Goal: Task Accomplishment & Management: Manage account settings

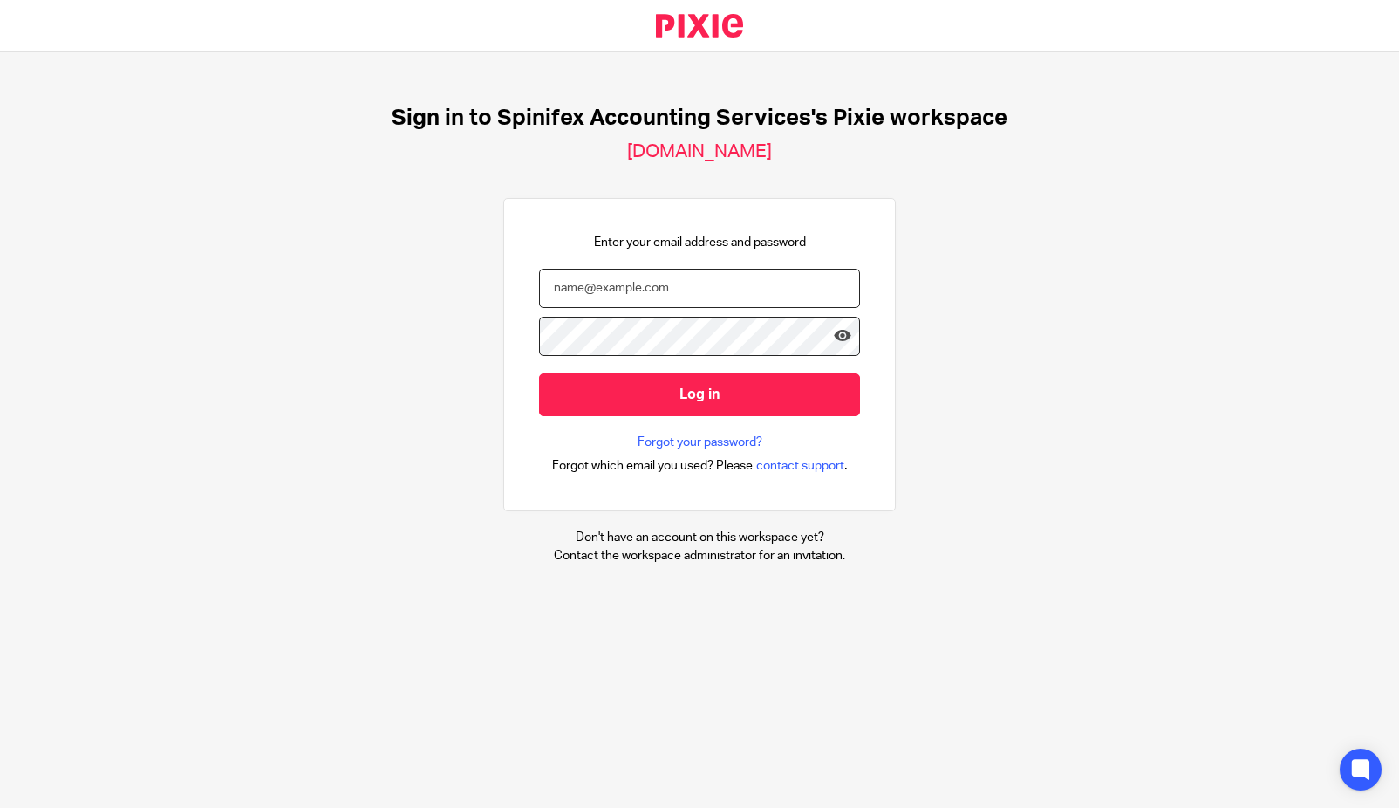
click at [604, 293] on input "email" at bounding box center [699, 288] width 321 height 39
type input "cameron@spinifex.co.uk"
click at [539, 373] on input "Log in" at bounding box center [699, 394] width 321 height 43
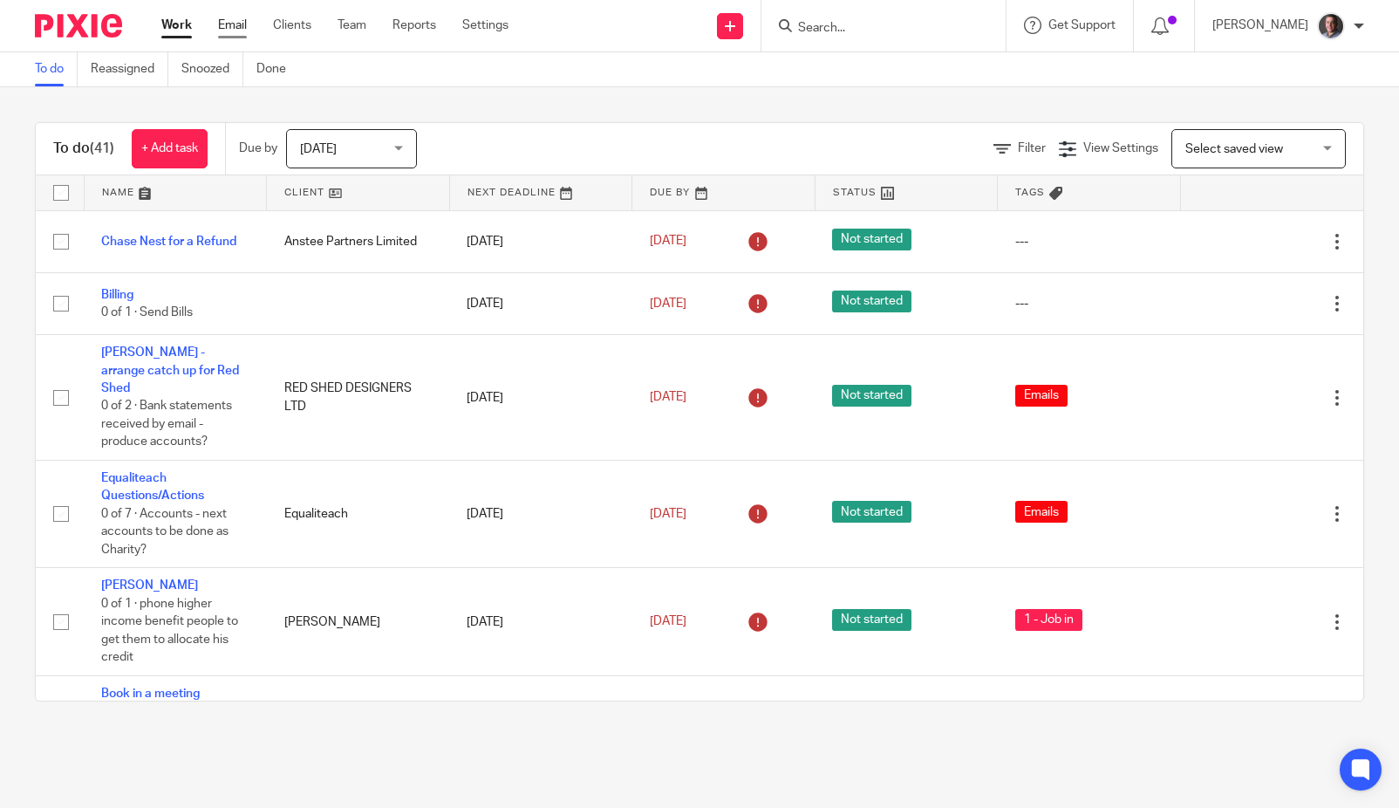
click at [237, 28] on link "Email" at bounding box center [232, 25] width 29 height 17
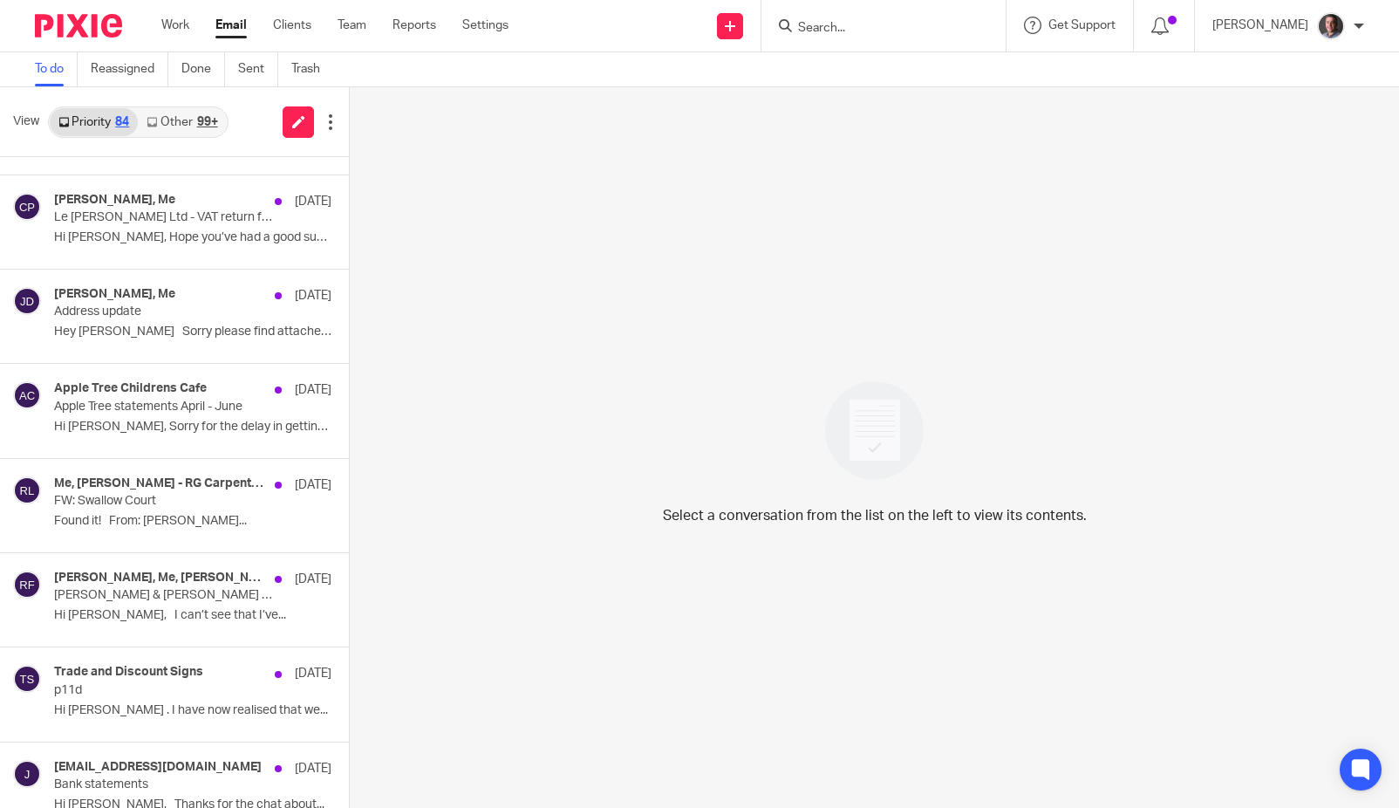
scroll to position [2240, 0]
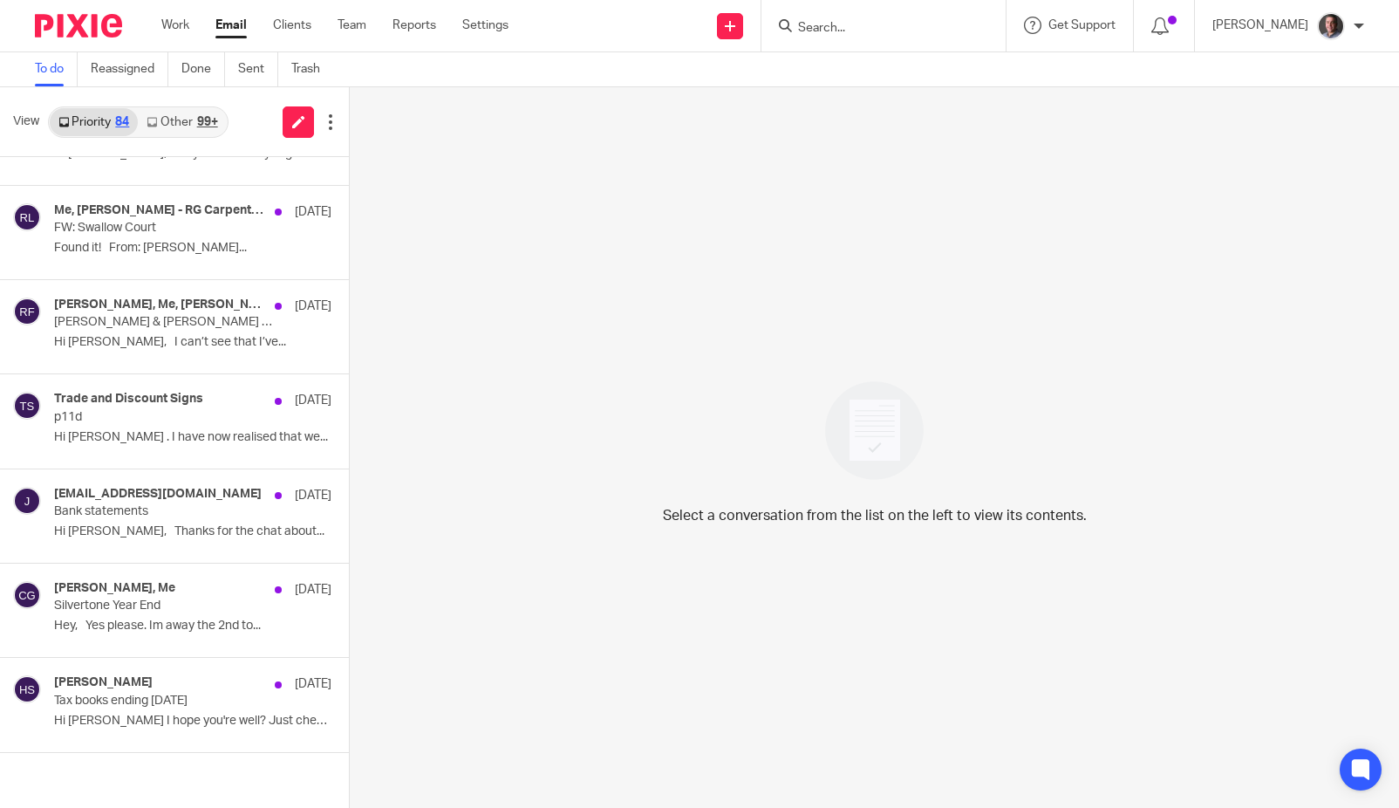
click at [913, 29] on input "Search" at bounding box center [874, 29] width 157 height 16
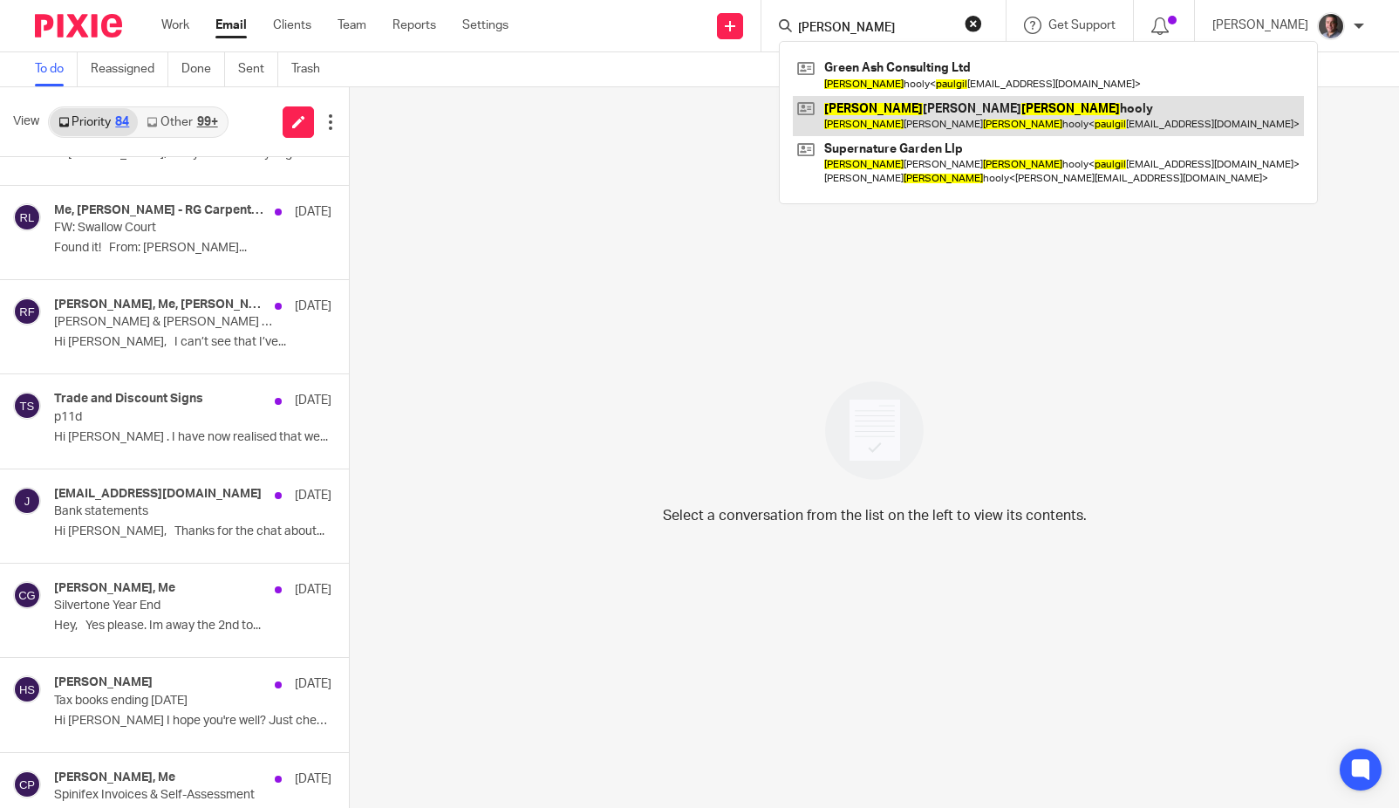
type input "paul gil"
click at [905, 113] on link at bounding box center [1048, 116] width 511 height 40
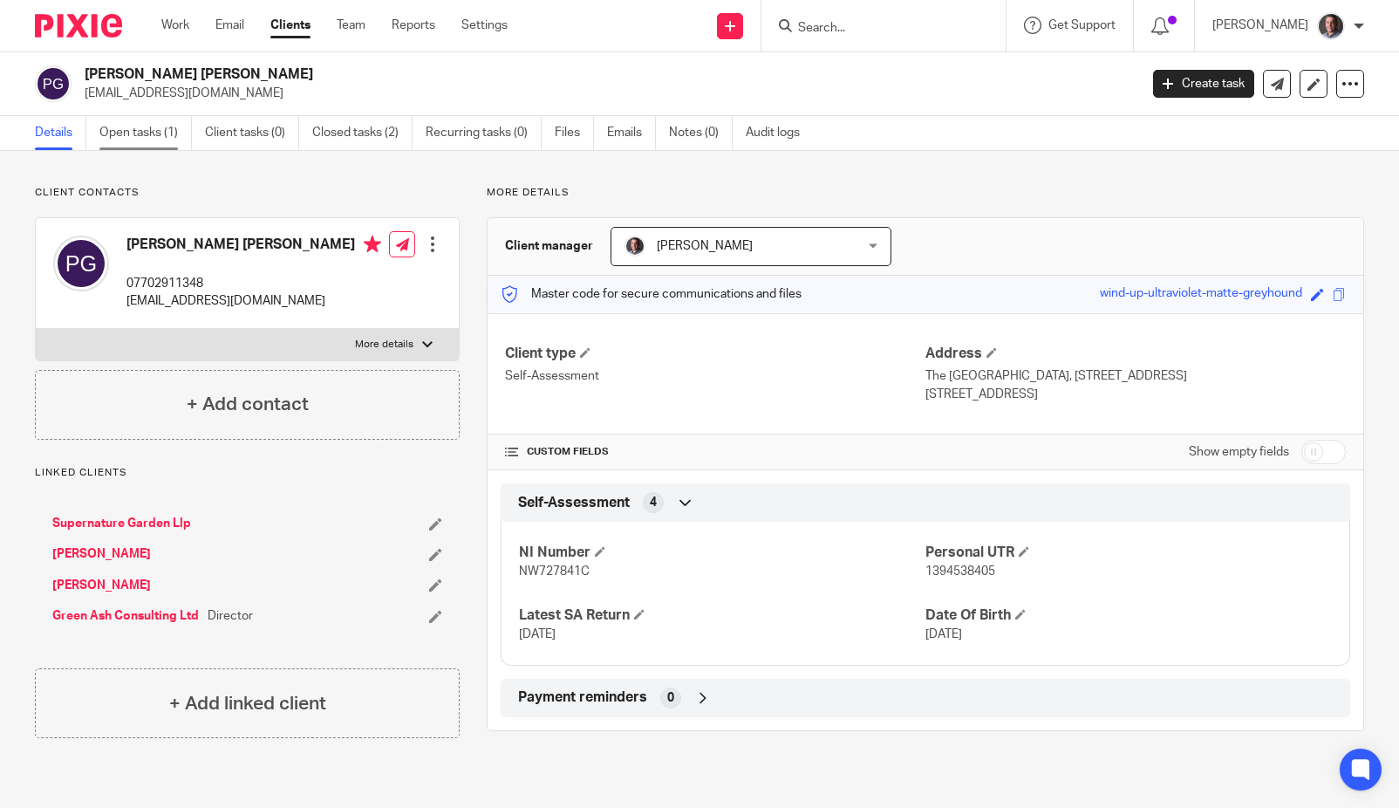
click at [142, 131] on link "Open tasks (1)" at bounding box center [145, 133] width 92 height 34
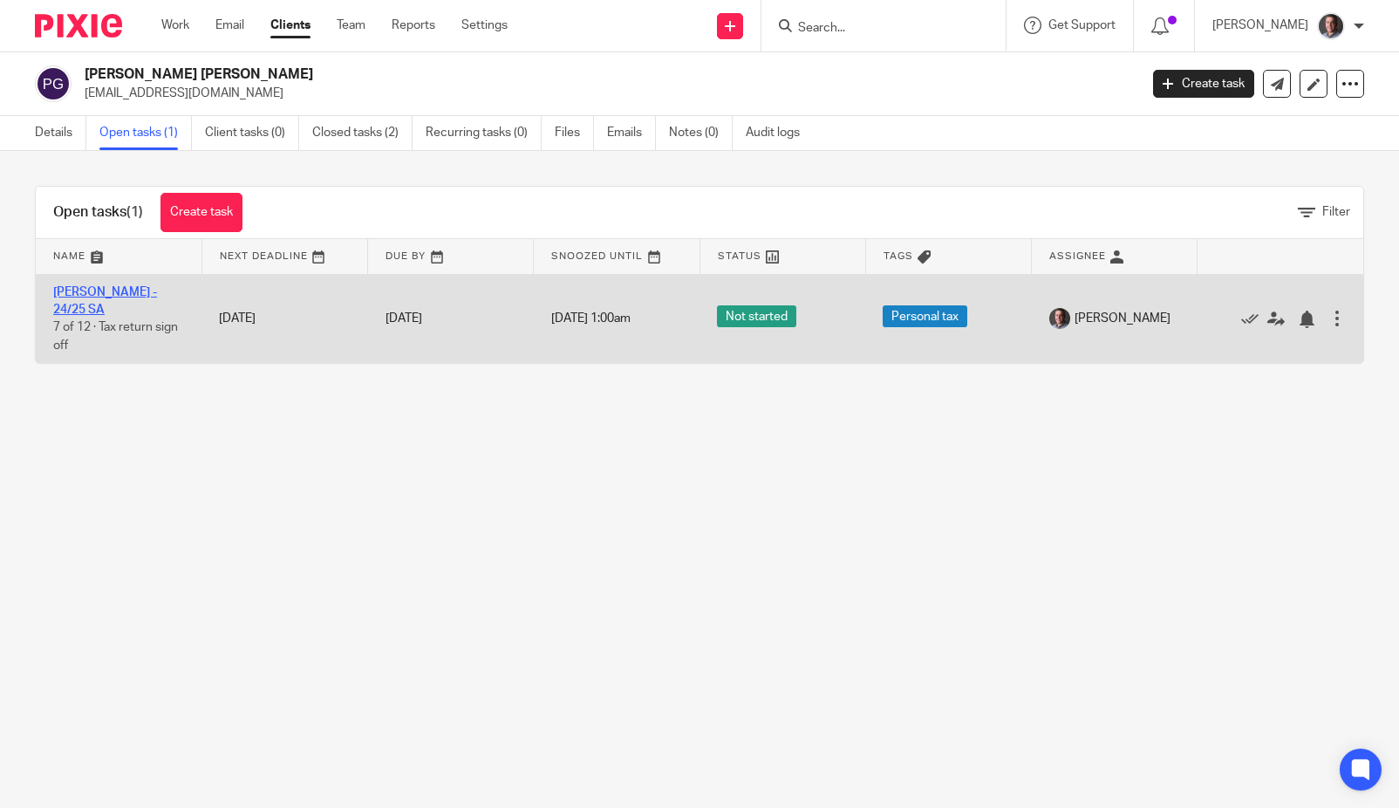
drag, startPoint x: 148, startPoint y: 290, endPoint x: 169, endPoint y: 297, distance: 21.8
click at [148, 290] on link "[PERSON_NAME] - 24/25 SA" at bounding box center [105, 301] width 104 height 30
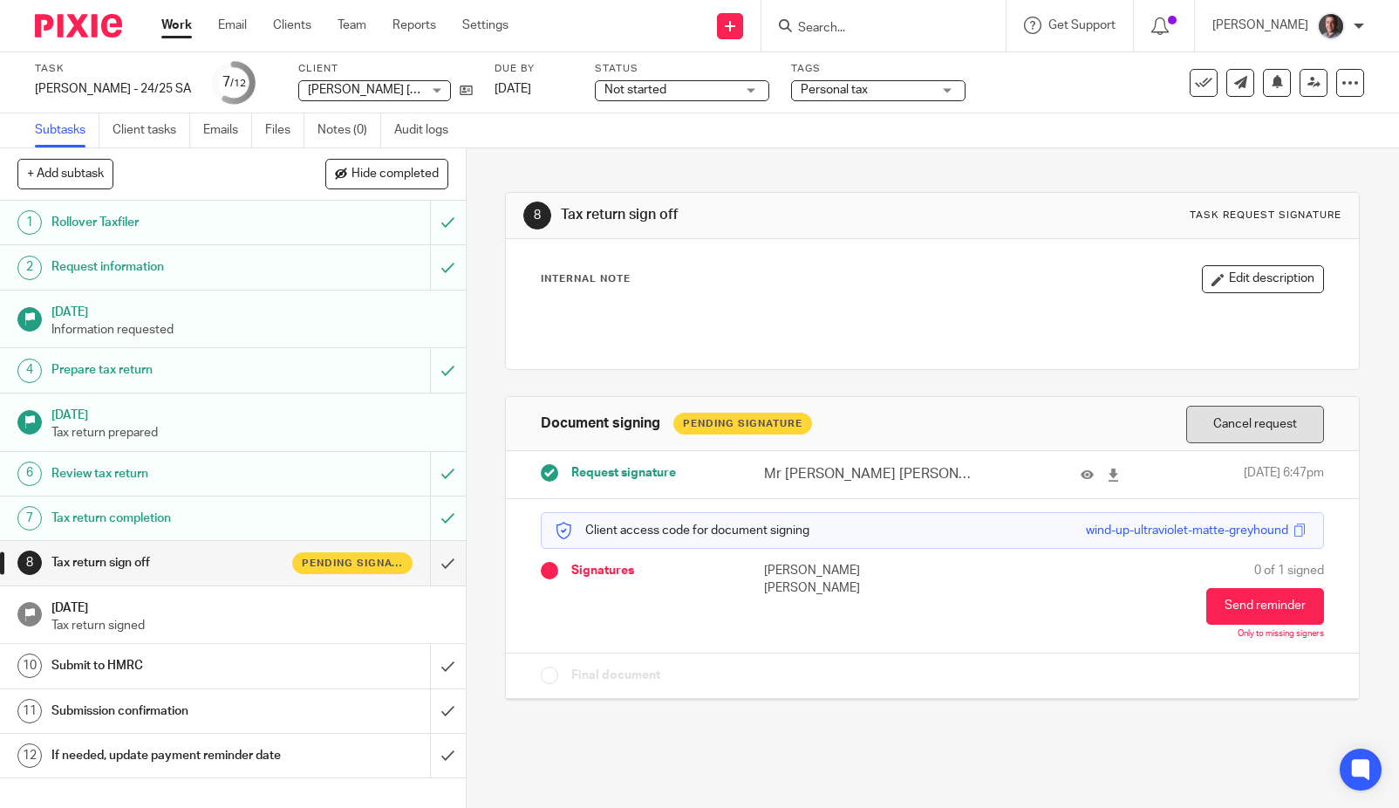
click at [1260, 427] on button "Cancel request" at bounding box center [1255, 425] width 138 height 38
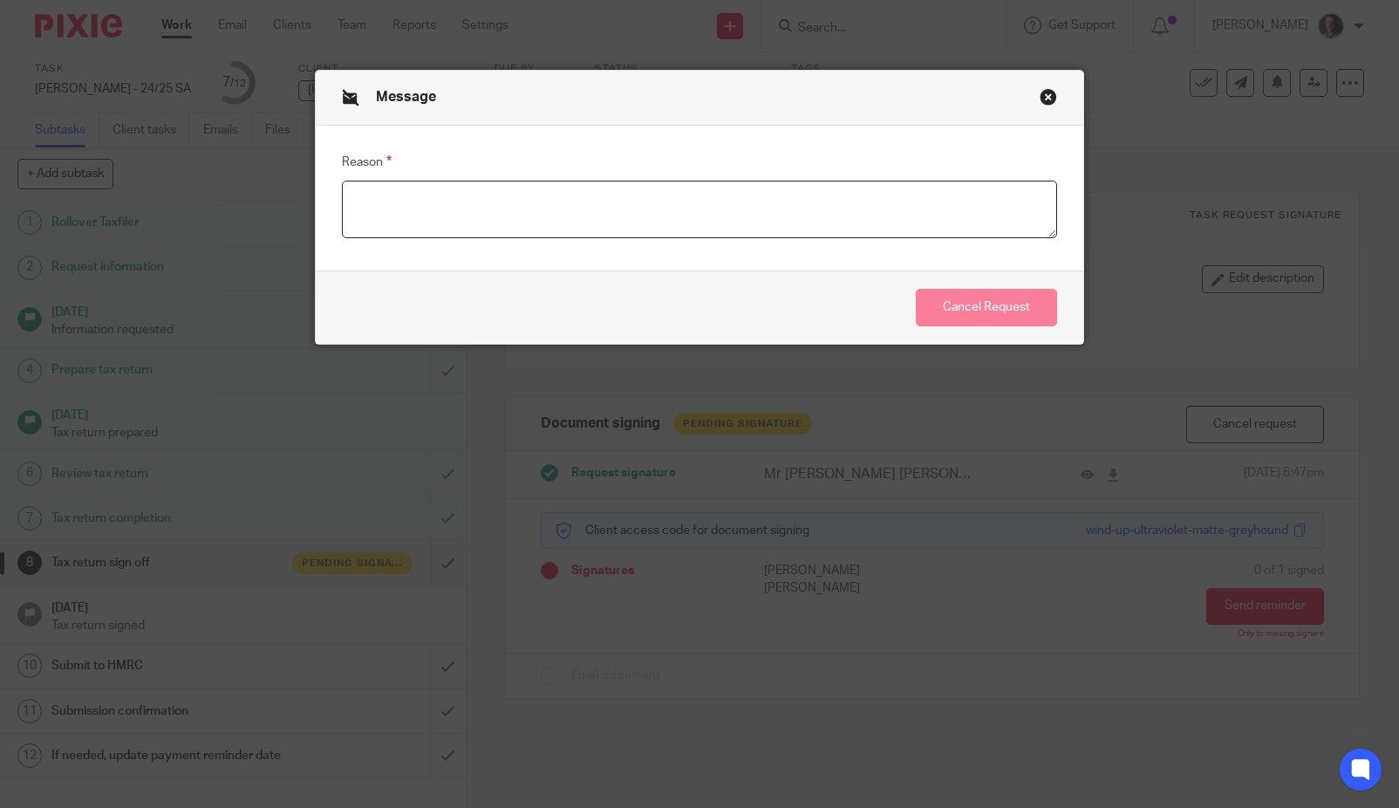
click at [593, 201] on textarea "Reason" at bounding box center [699, 210] width 715 height 58
type textarea "Expired"
click at [989, 302] on button "Cancel Request" at bounding box center [986, 308] width 141 height 38
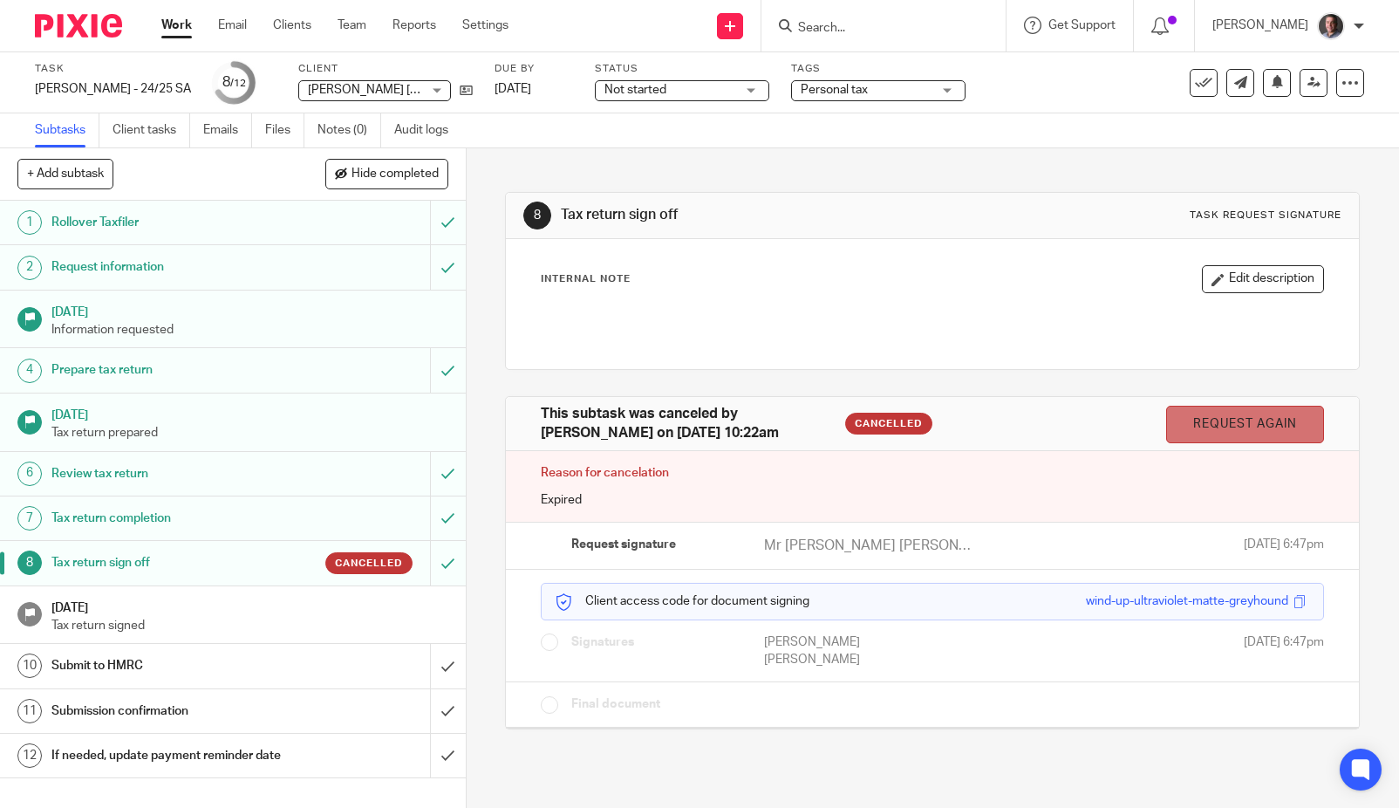
click at [1227, 428] on link "Request again" at bounding box center [1245, 425] width 158 height 38
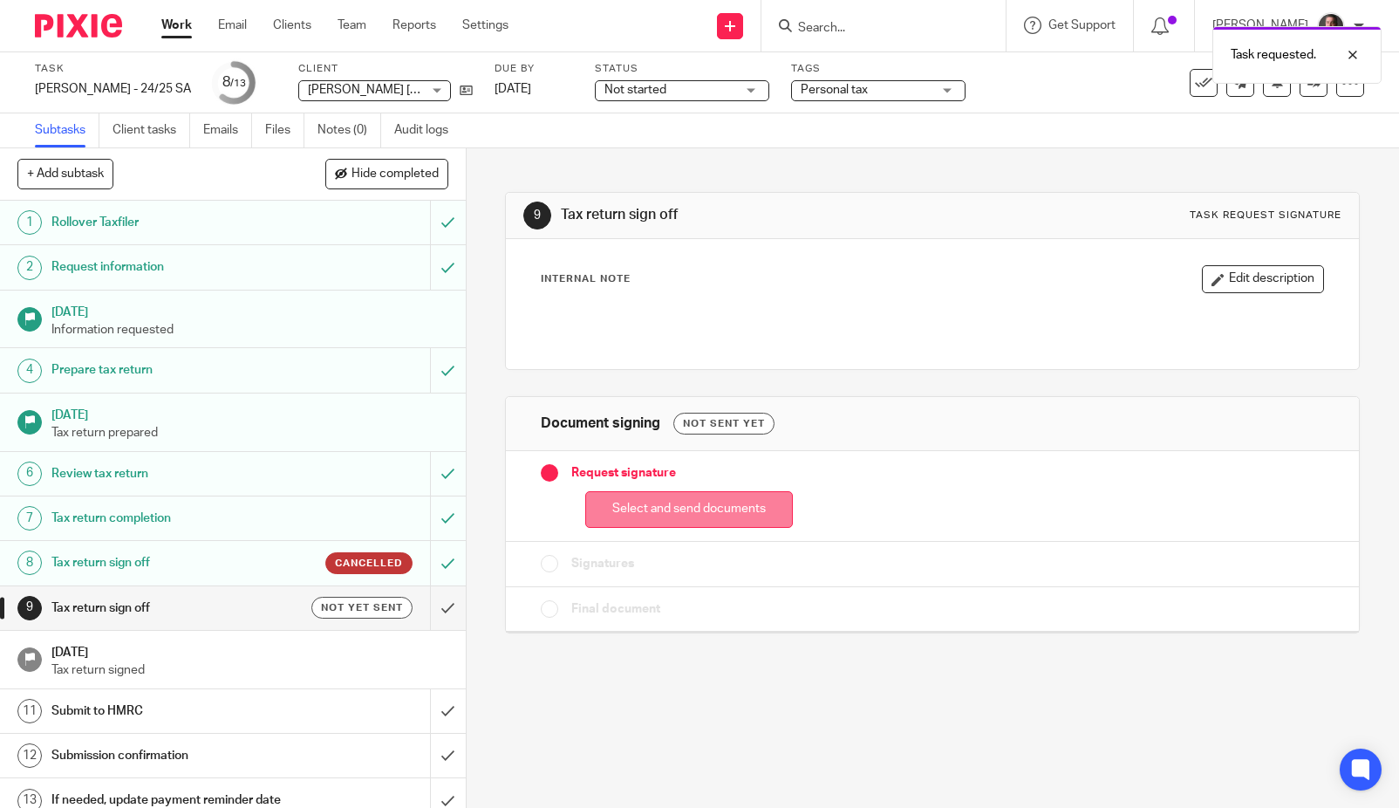
click at [721, 512] on button "Select and send documents" at bounding box center [689, 510] width 208 height 38
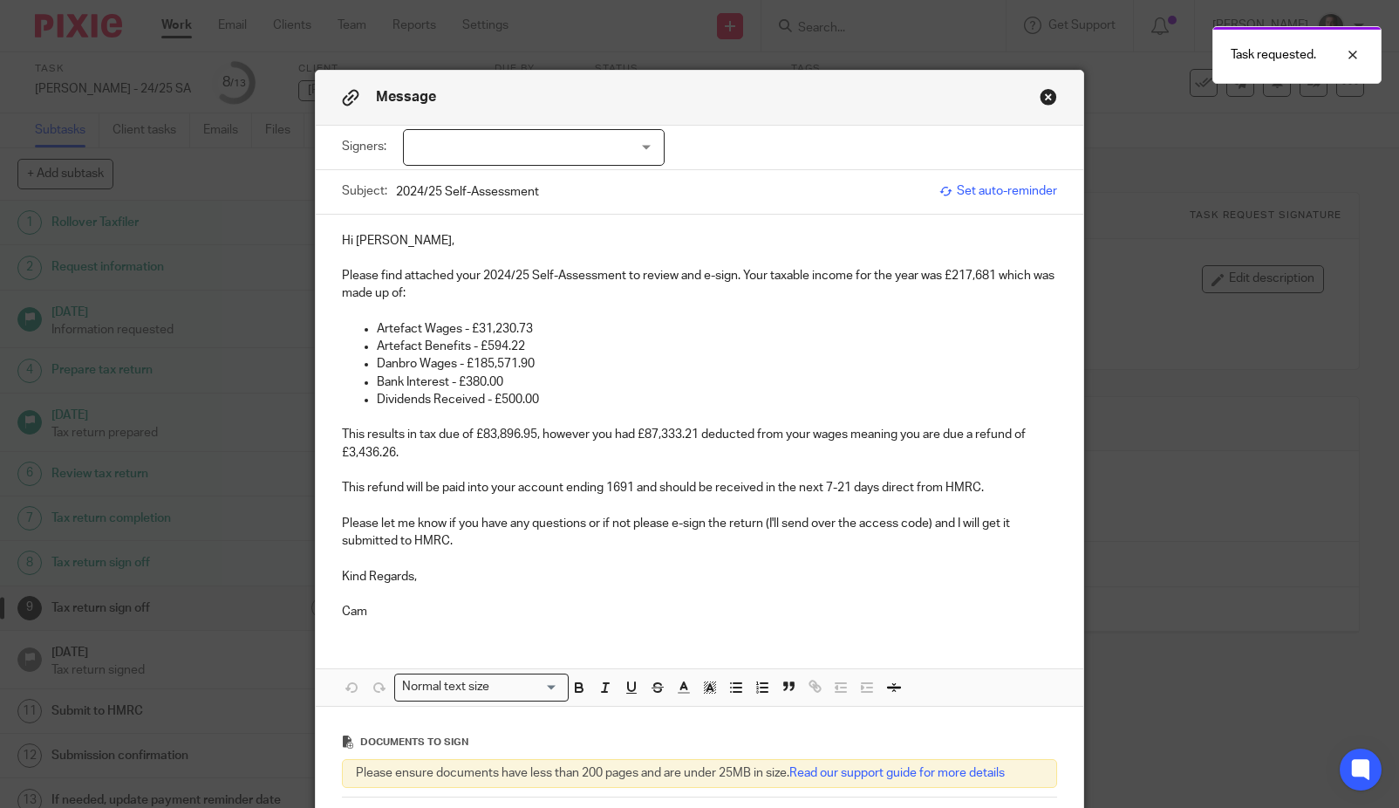
click at [521, 159] on div at bounding box center [534, 147] width 262 height 37
click at [512, 178] on span "[PERSON_NAME] [PERSON_NAME]" at bounding box center [531, 184] width 195 height 12
checkbox input "true"
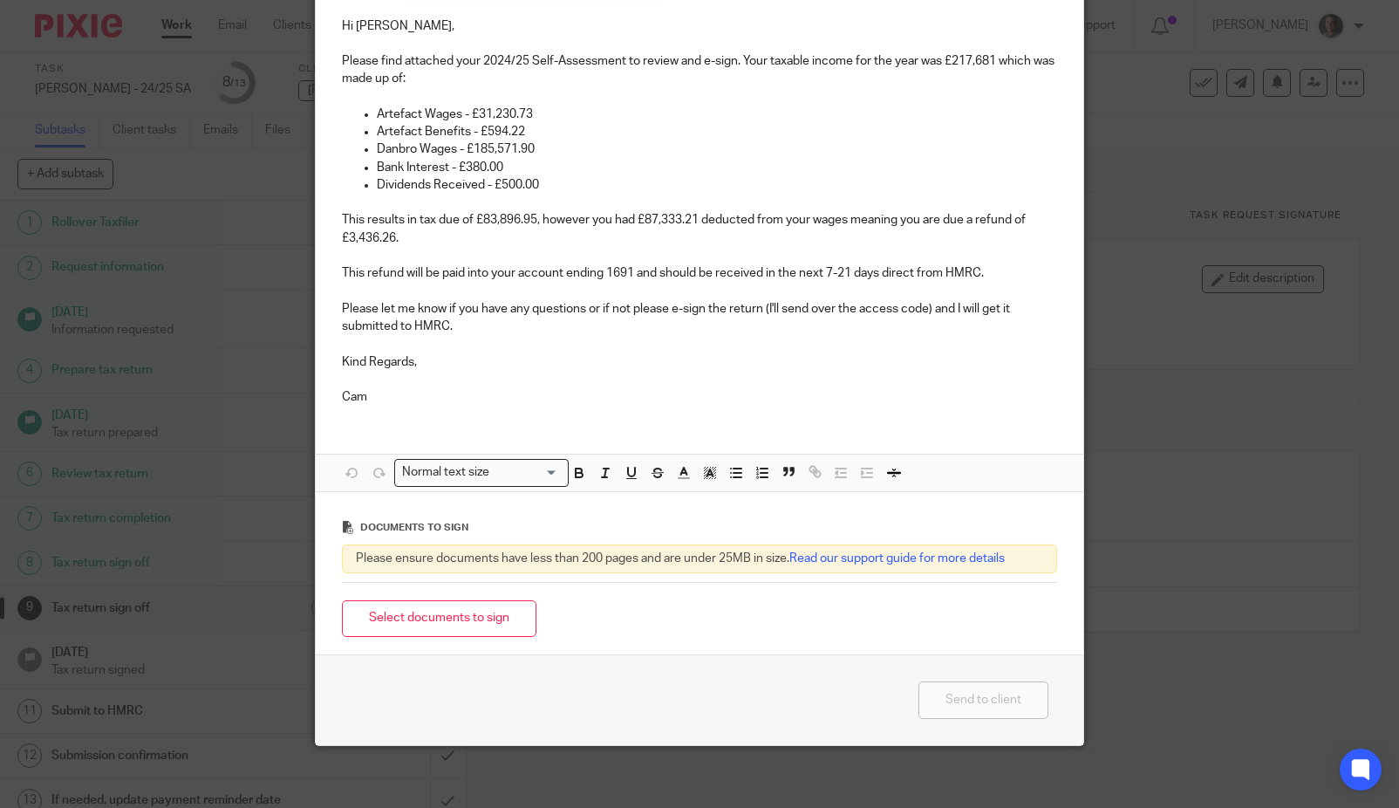
scroll to position [223, 0]
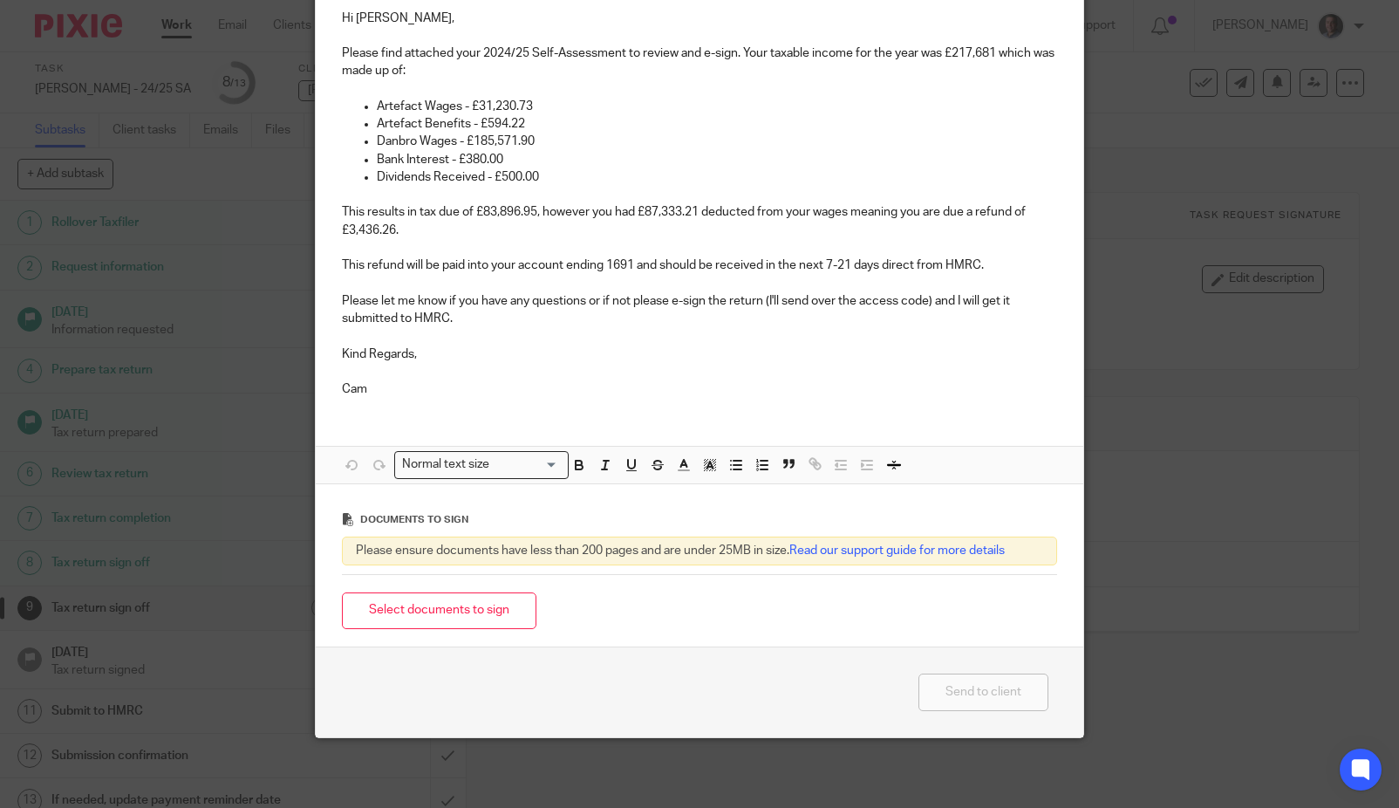
click at [416, 612] on button "Select documents to sign" at bounding box center [439, 611] width 195 height 38
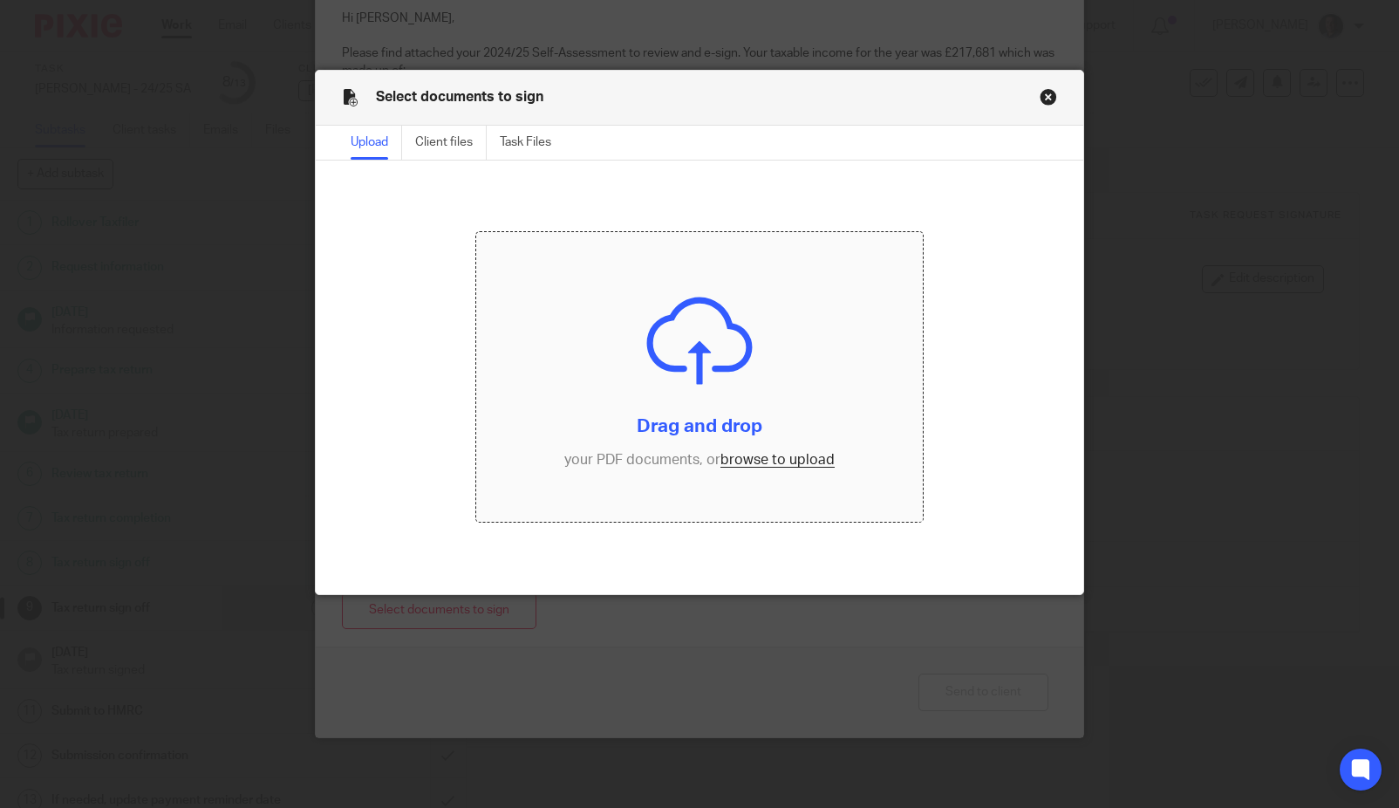
click at [796, 462] on input "file" at bounding box center [699, 377] width 446 height 290
click at [801, 461] on input "file" at bounding box center [699, 377] width 446 height 290
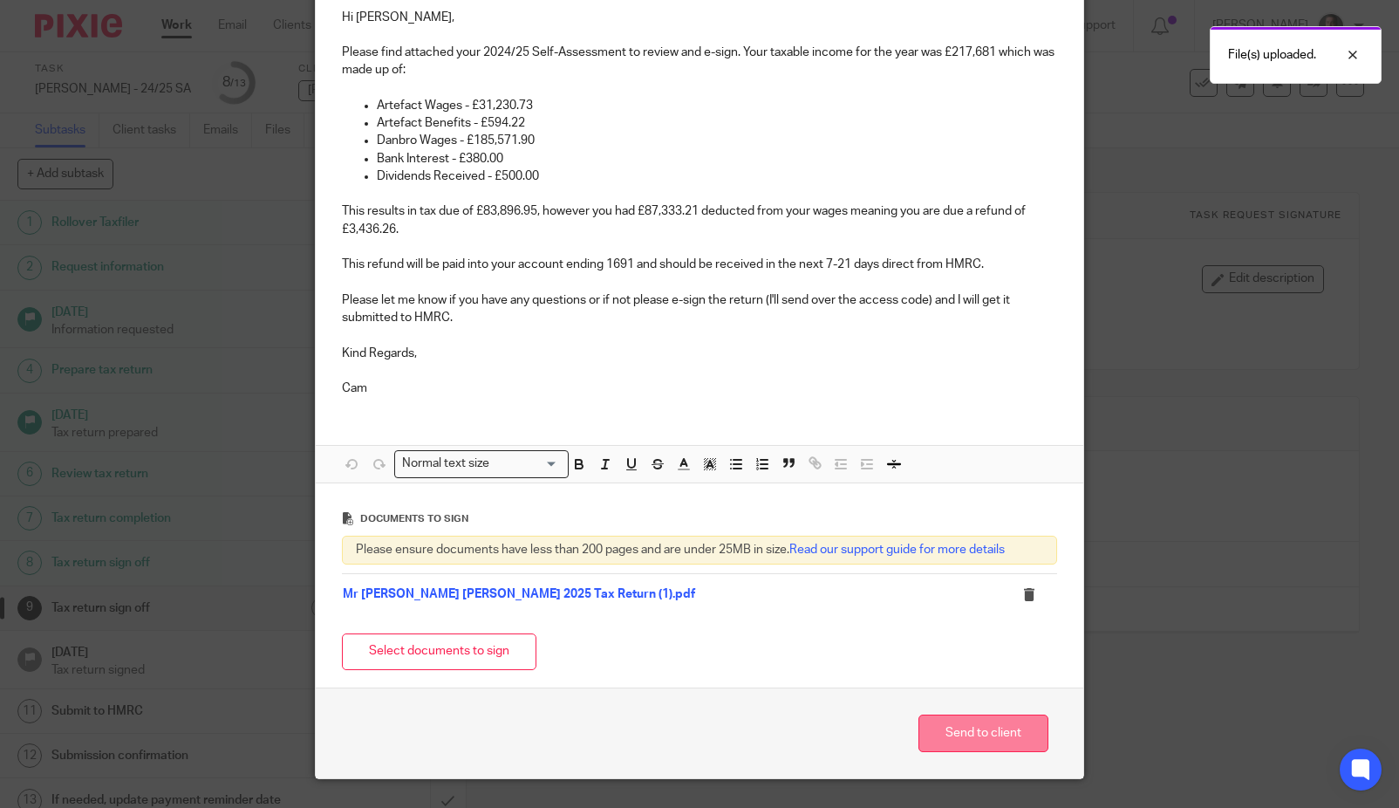
click at [987, 732] on button "Send to client" at bounding box center [984, 733] width 130 height 38
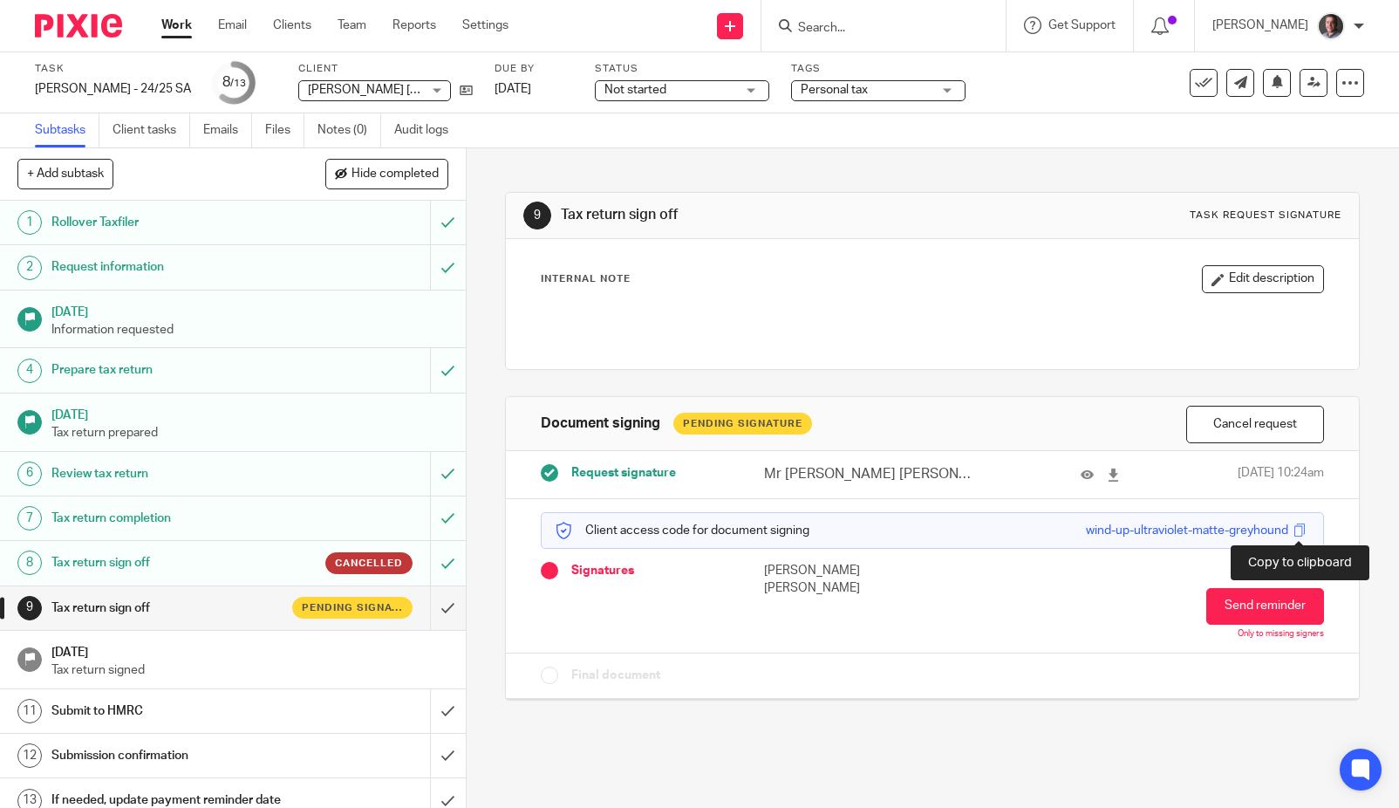
click at [1300, 531] on span at bounding box center [1299, 529] width 13 height 13
click at [225, 24] on link "Email" at bounding box center [232, 25] width 29 height 17
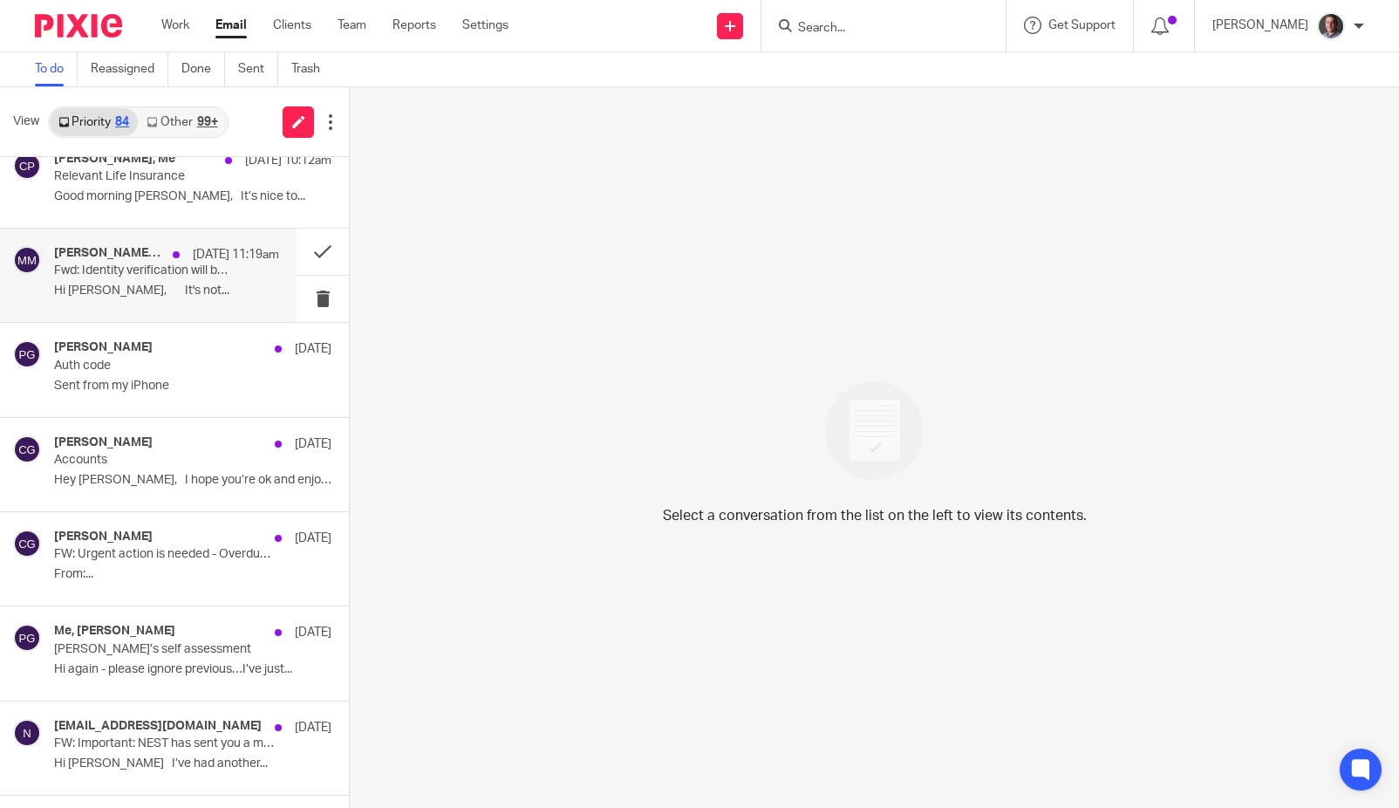
scroll to position [690, 0]
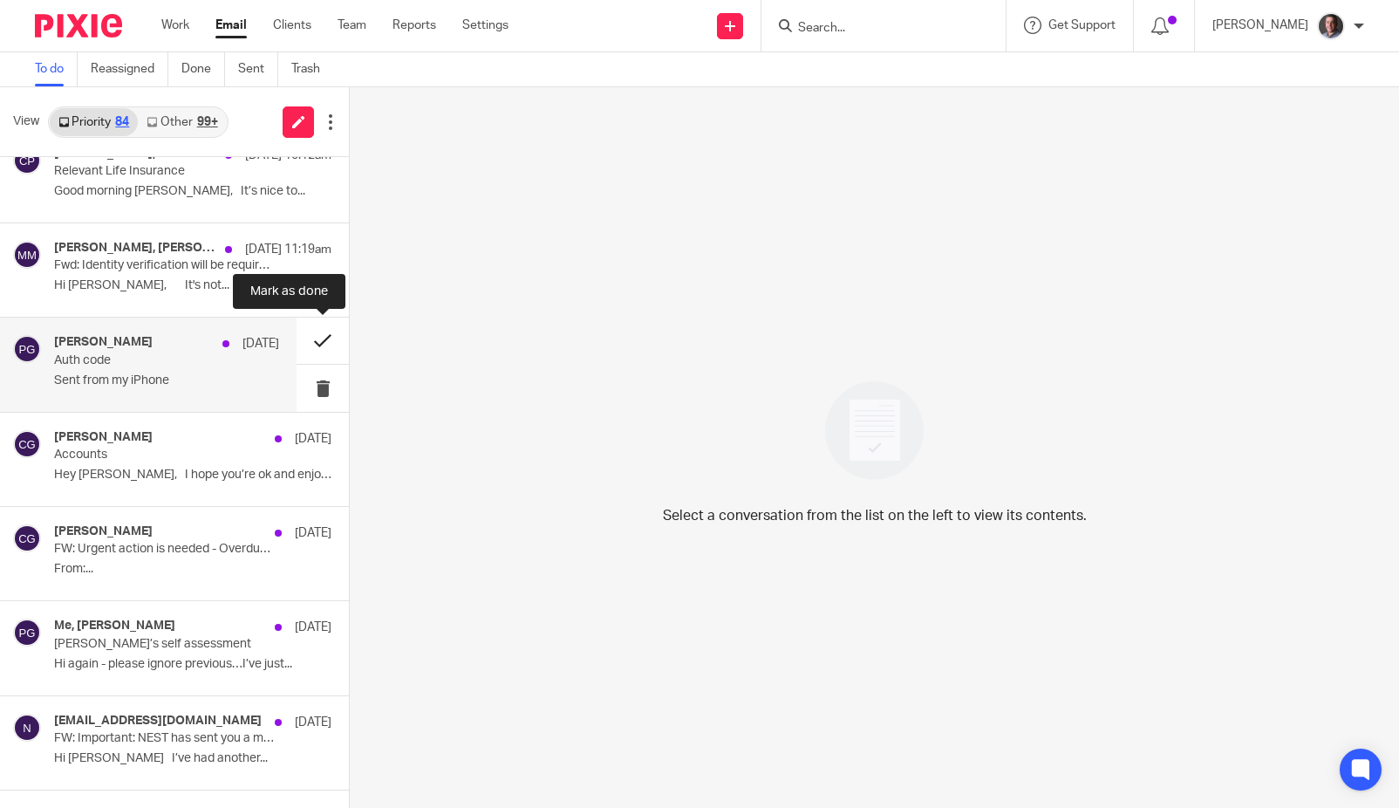
click at [324, 338] on button at bounding box center [323, 341] width 52 height 46
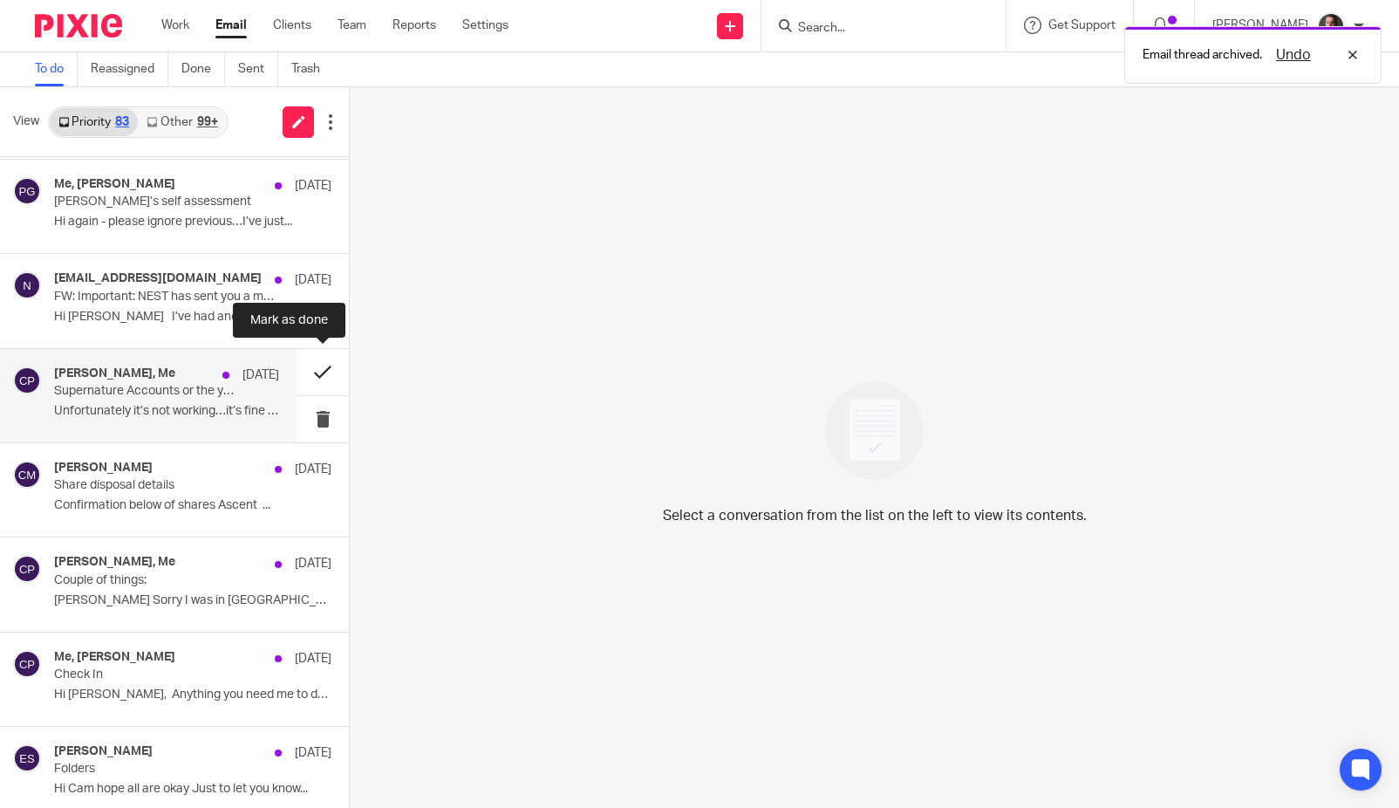
scroll to position [1040, 0]
click at [318, 366] on button at bounding box center [323, 369] width 52 height 46
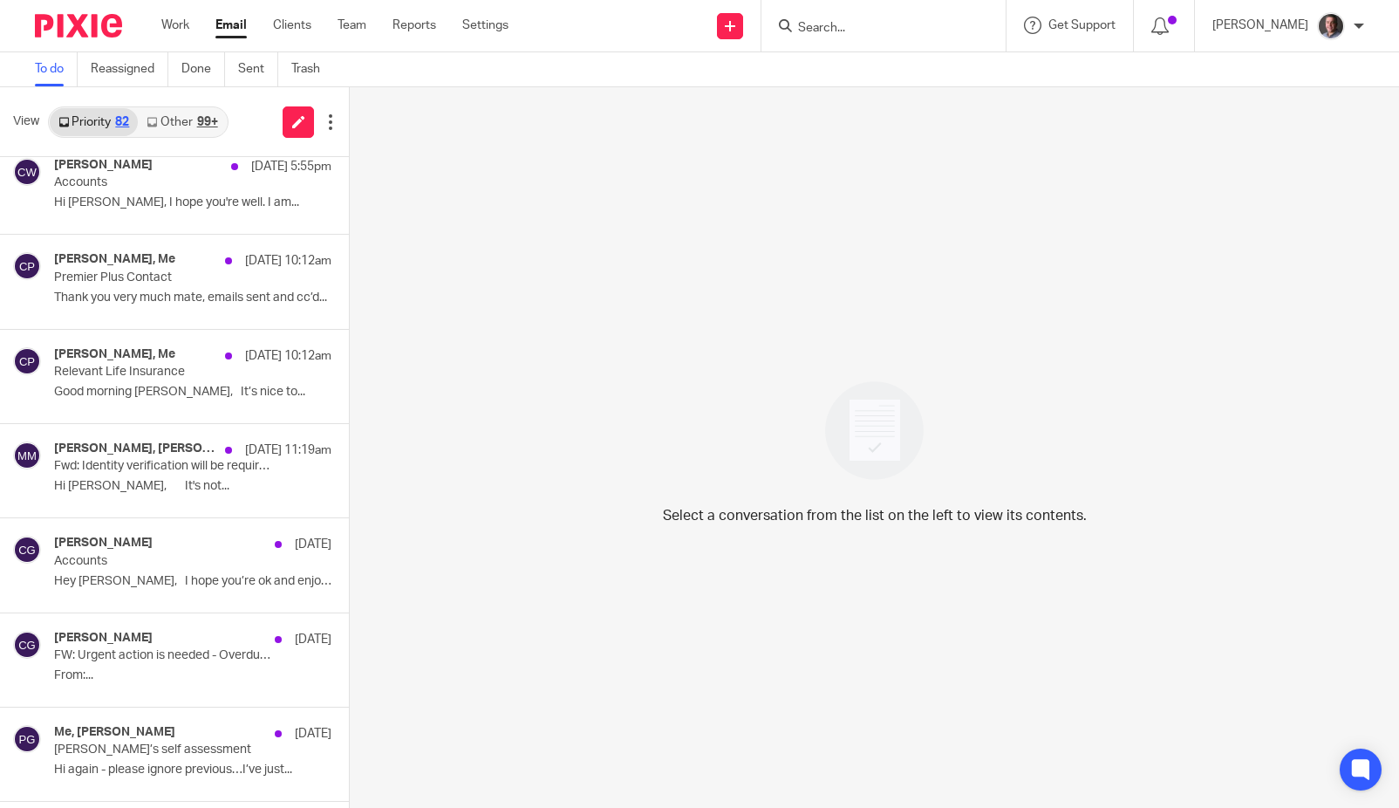
scroll to position [381, 0]
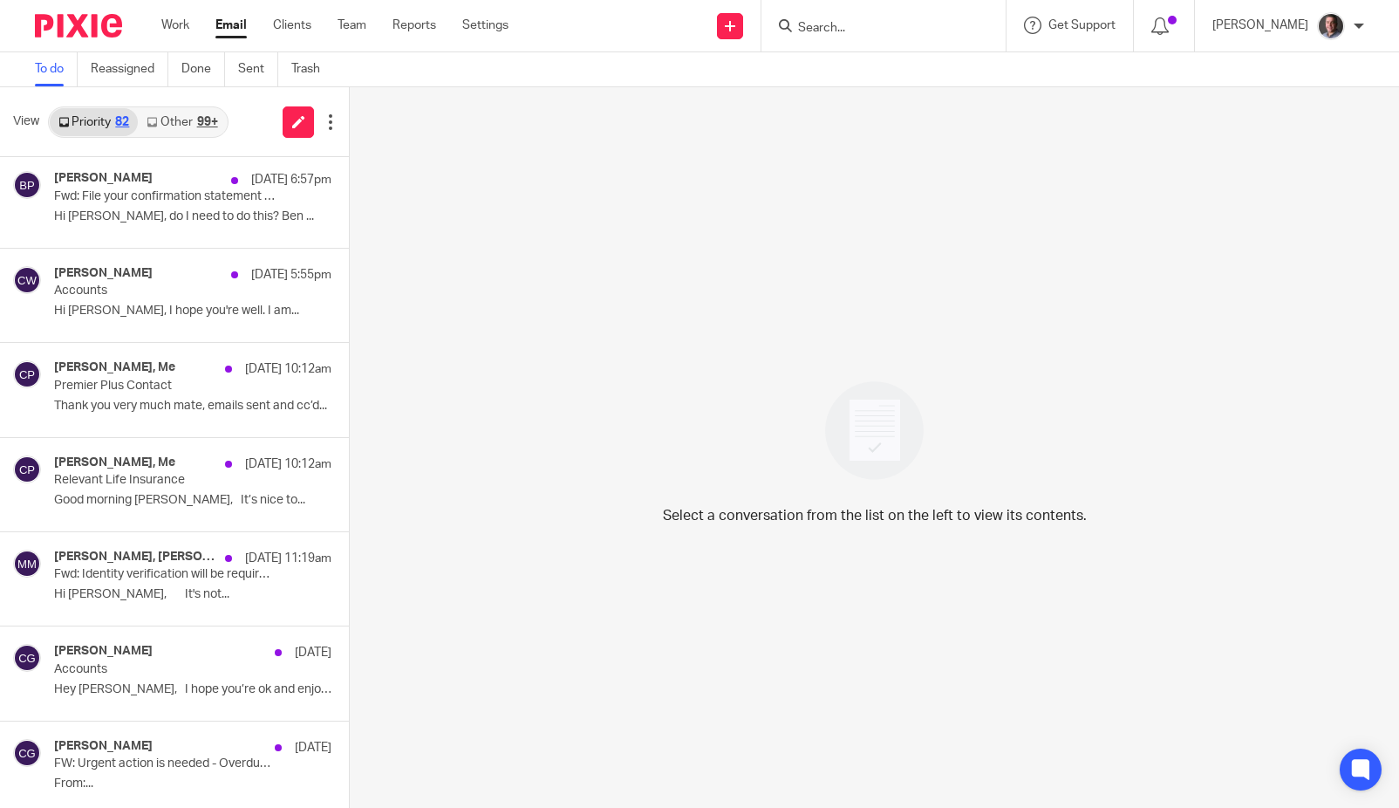
click at [190, 118] on link "Other 99+" at bounding box center [182, 122] width 88 height 28
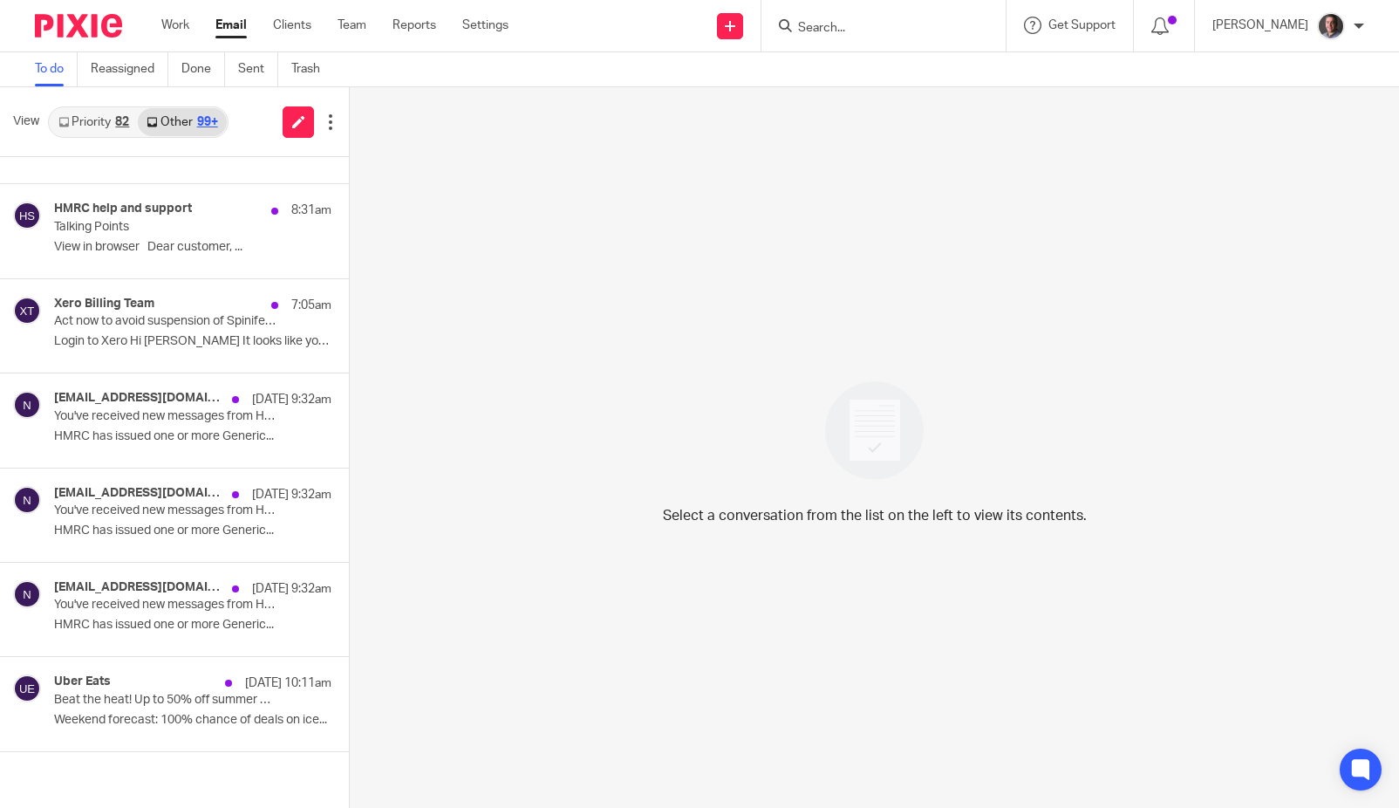
scroll to position [0, 0]
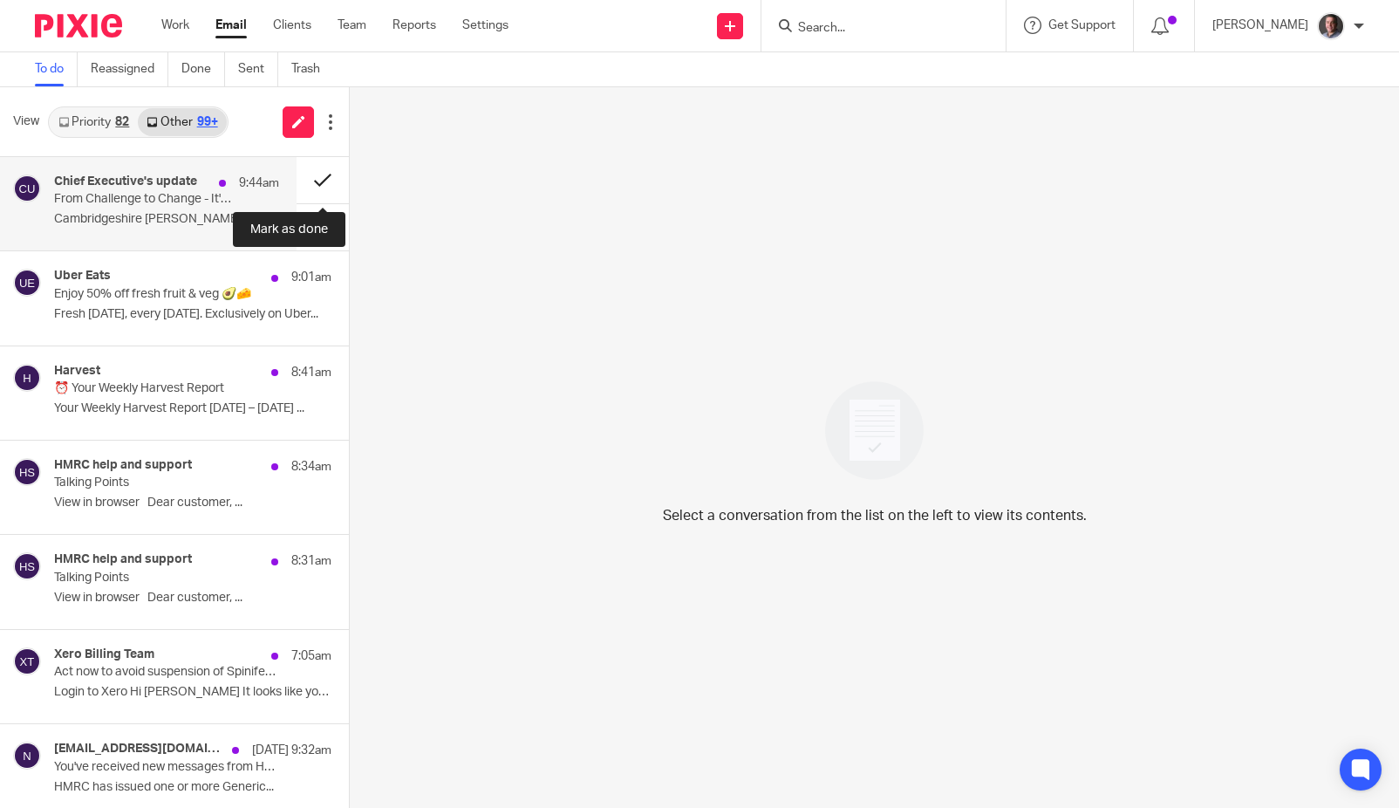
click at [322, 177] on button at bounding box center [323, 180] width 52 height 46
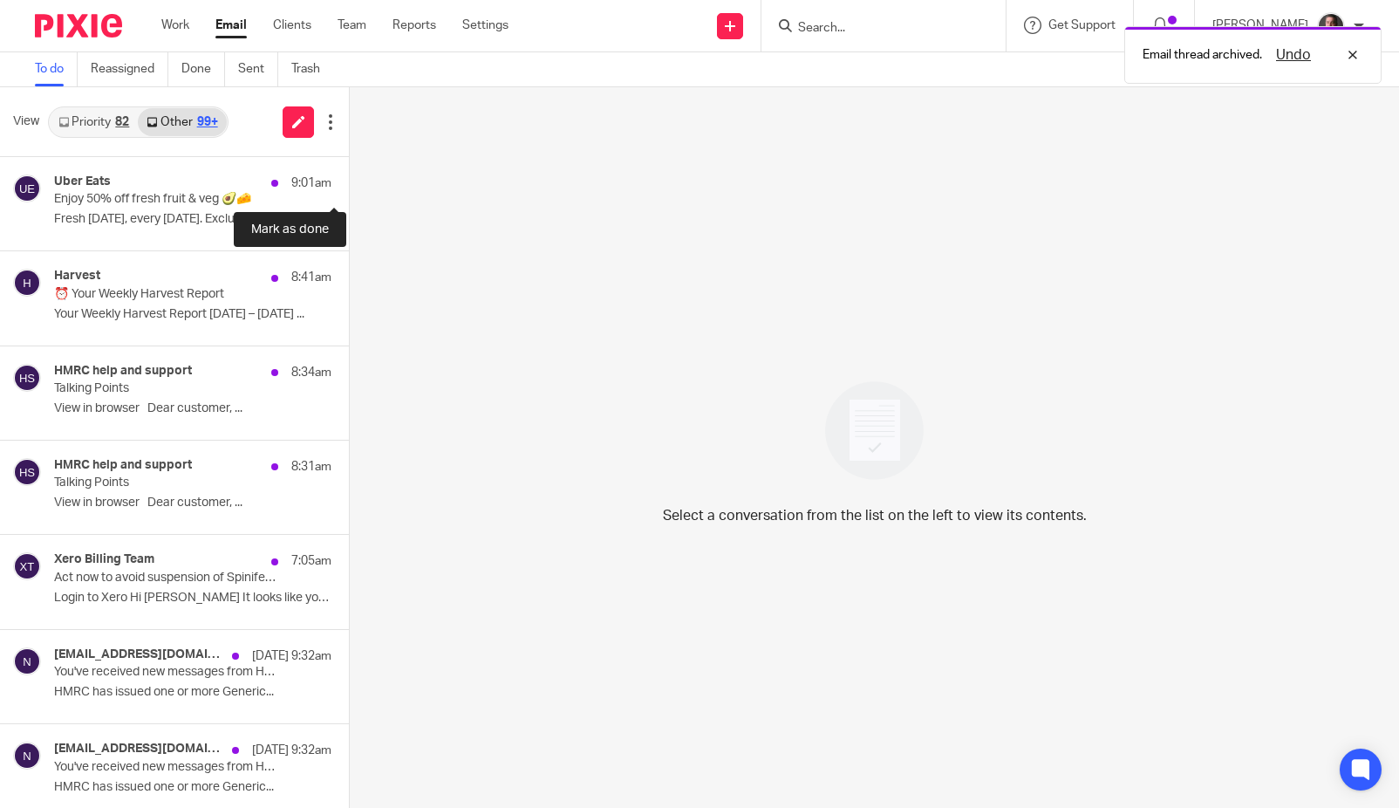
click at [349, 177] on button at bounding box center [356, 180] width 14 height 46
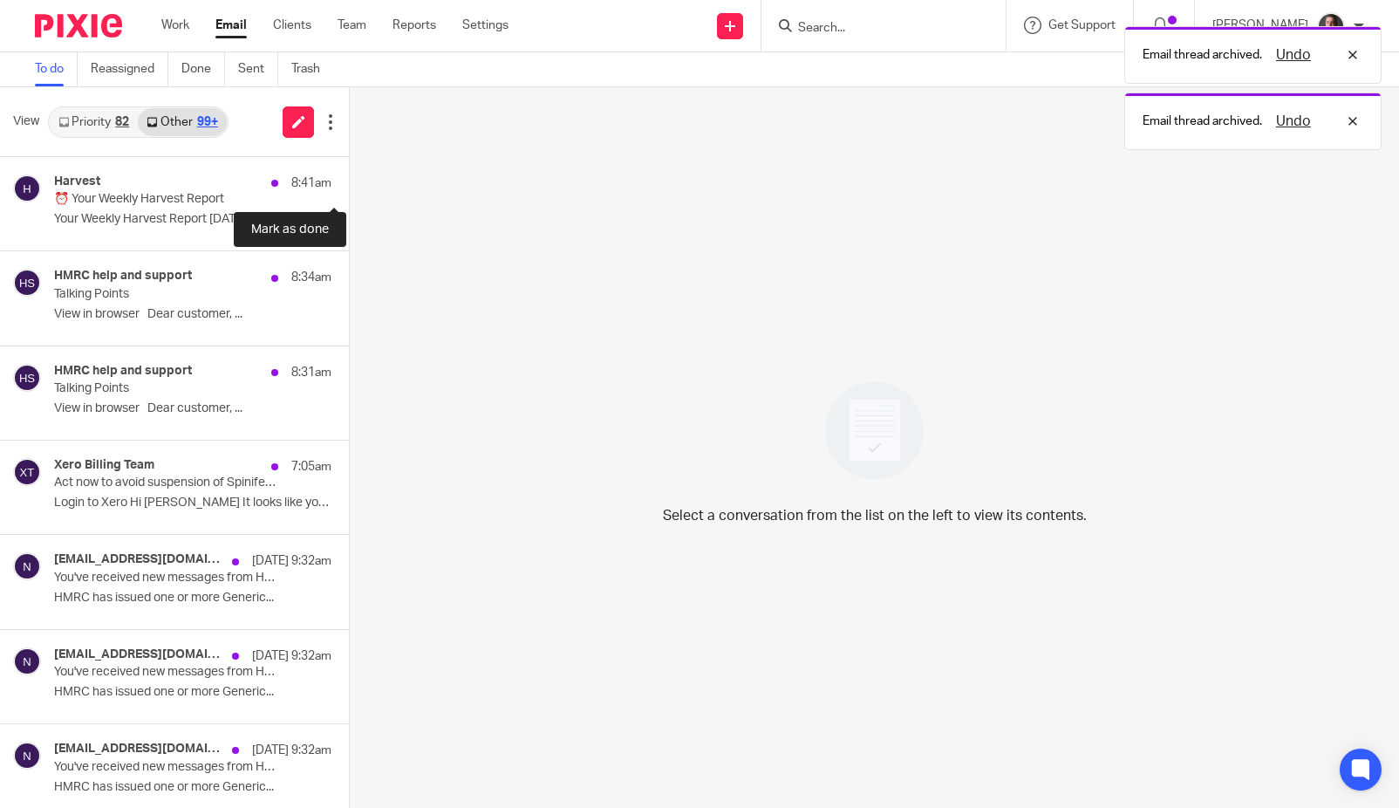
click at [349, 177] on button at bounding box center [356, 180] width 14 height 46
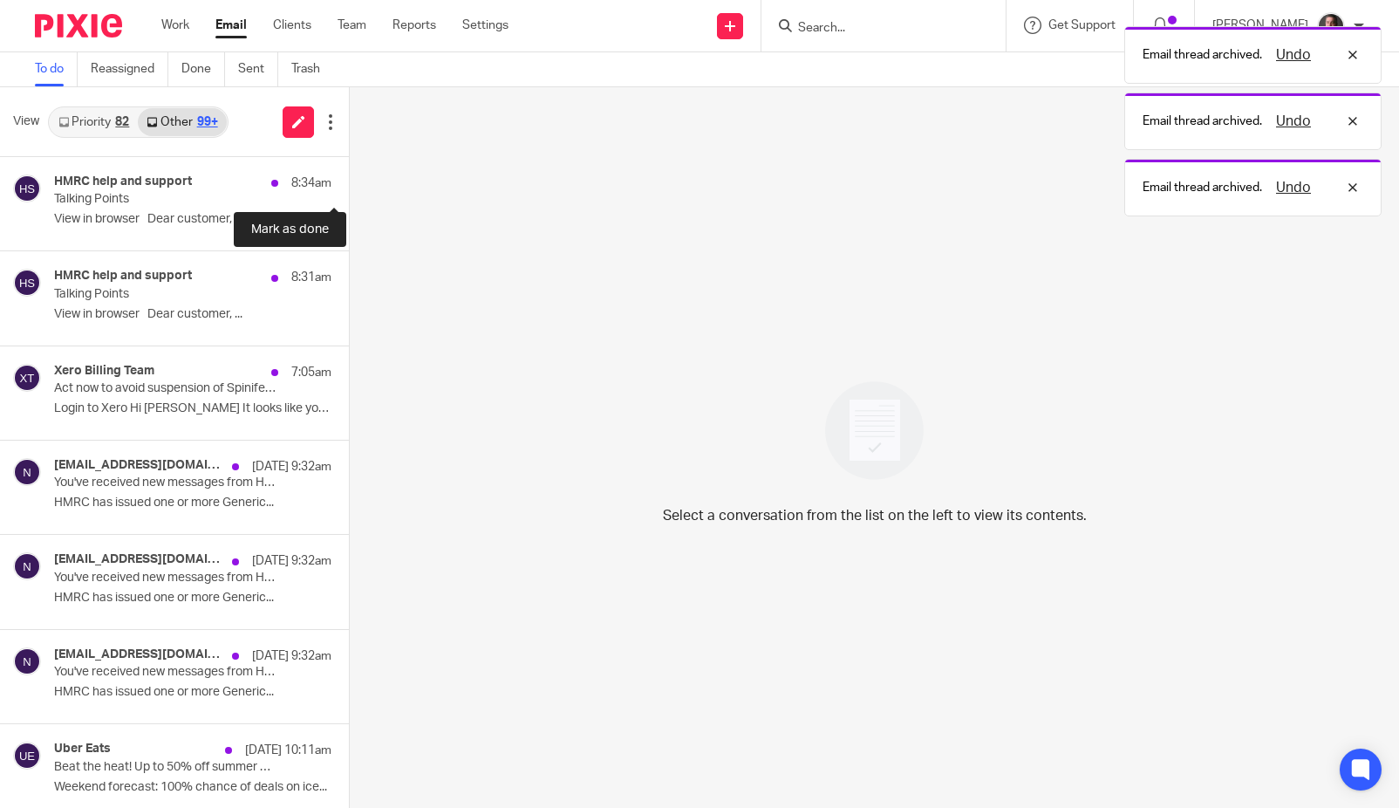
click at [349, 177] on button at bounding box center [356, 180] width 14 height 46
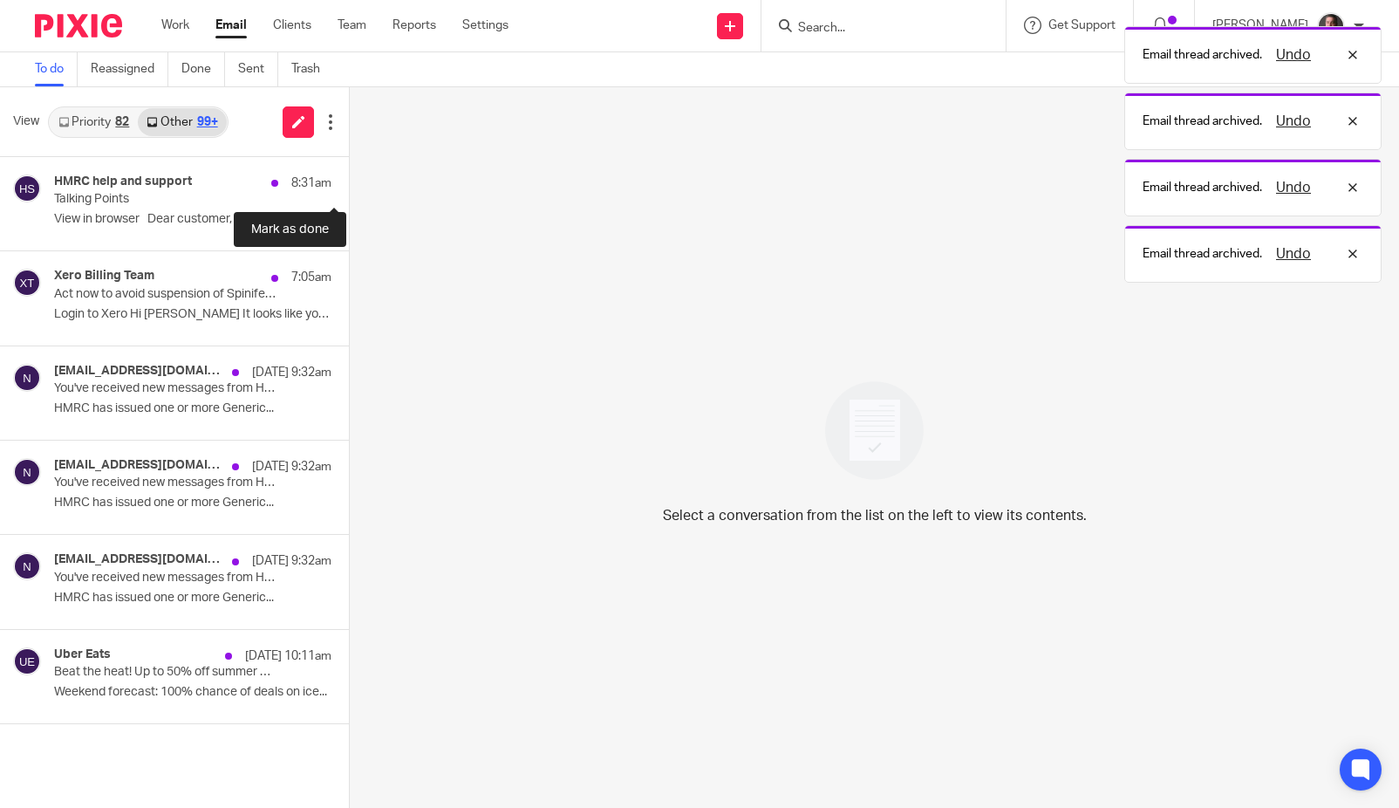
click at [349, 177] on button at bounding box center [356, 180] width 14 height 46
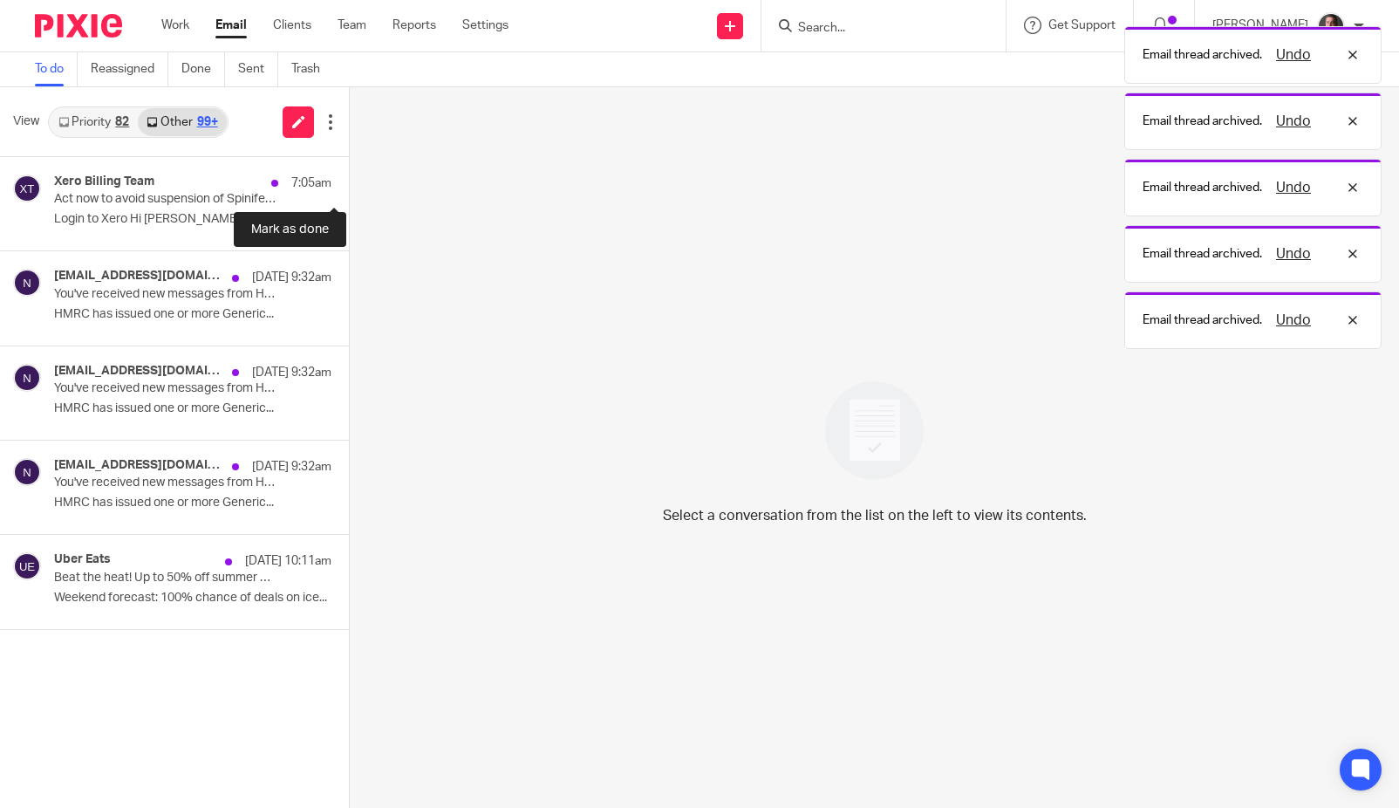
click at [349, 177] on button at bounding box center [356, 180] width 14 height 46
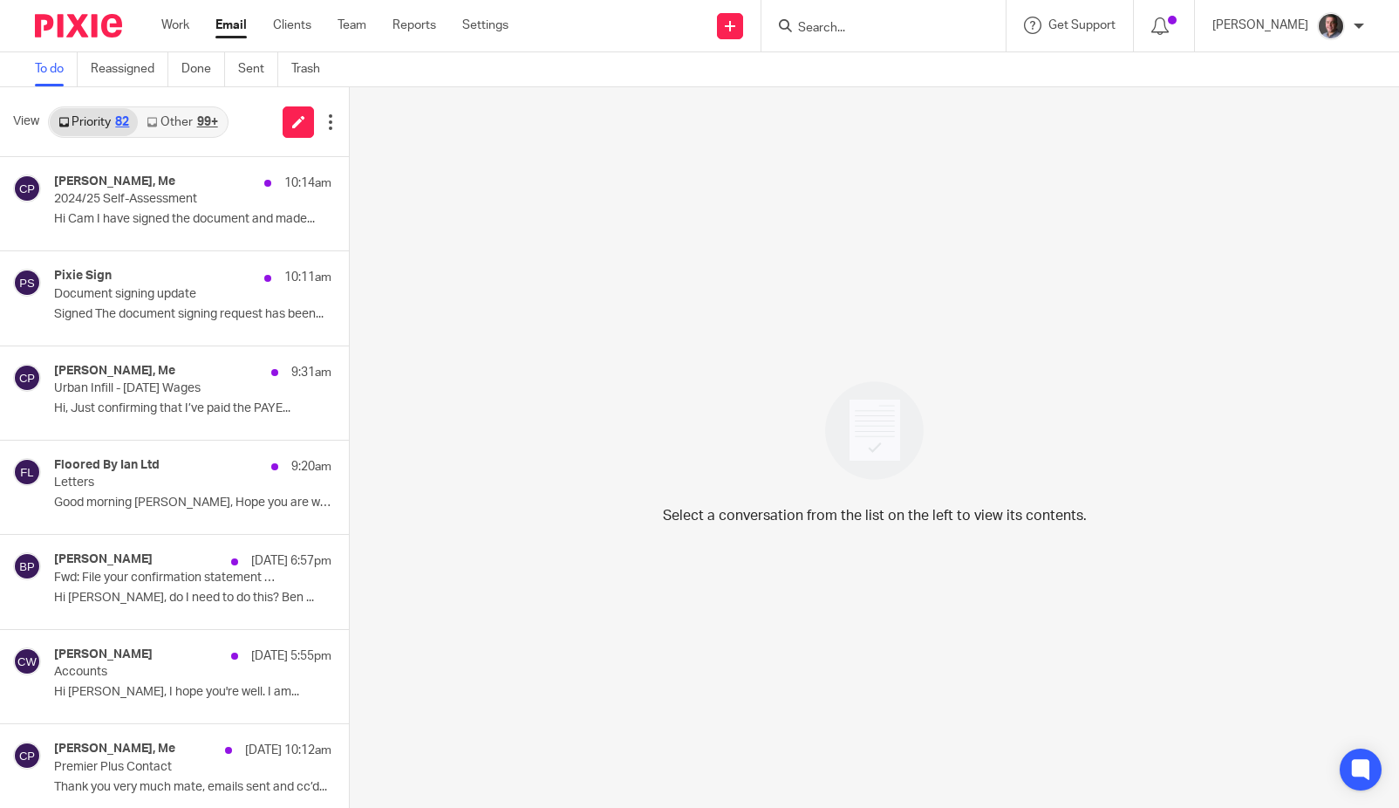
drag, startPoint x: 187, startPoint y: 108, endPoint x: 200, endPoint y: 113, distance: 14.1
click at [187, 108] on link "Other 99+" at bounding box center [182, 122] width 88 height 28
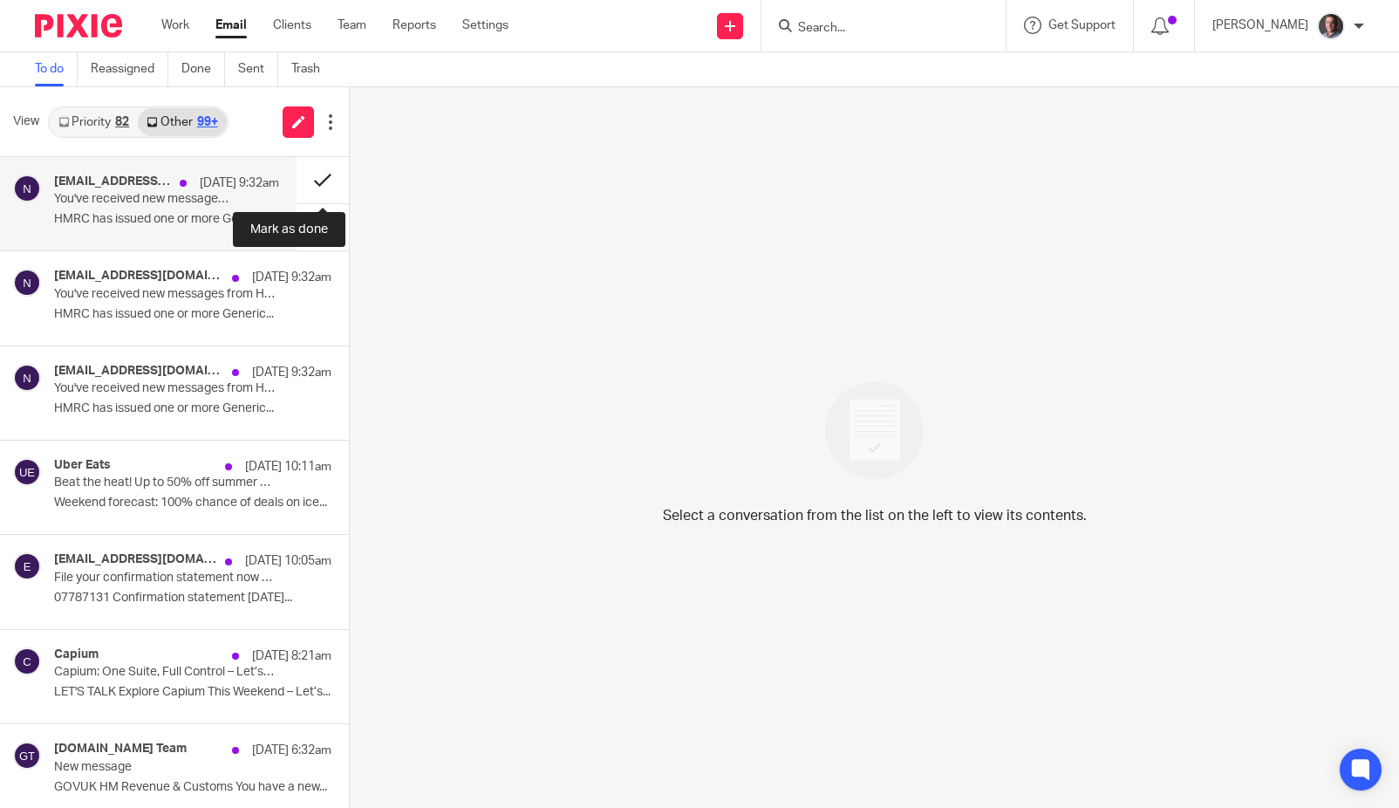
click at [320, 176] on button at bounding box center [323, 180] width 52 height 46
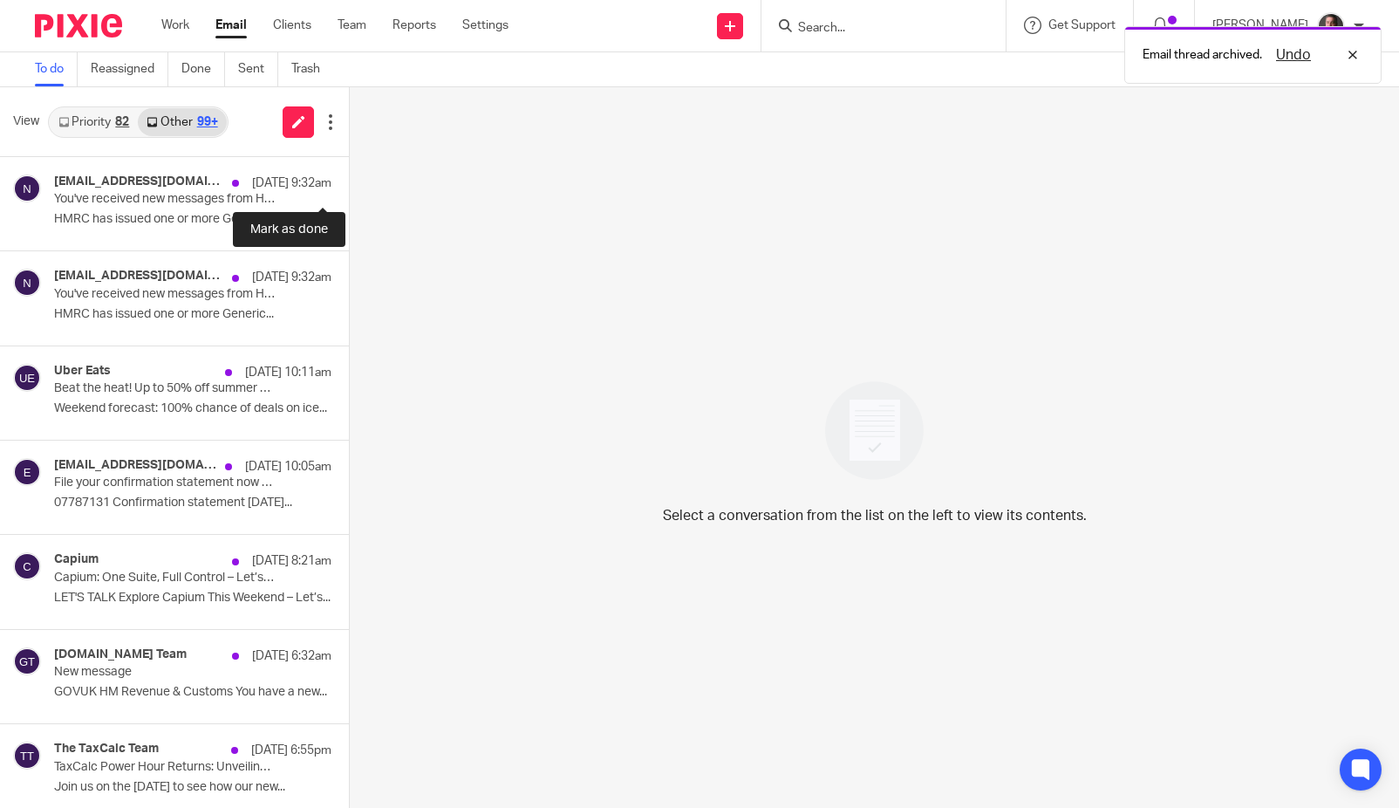
click at [349, 176] on button at bounding box center [356, 180] width 14 height 46
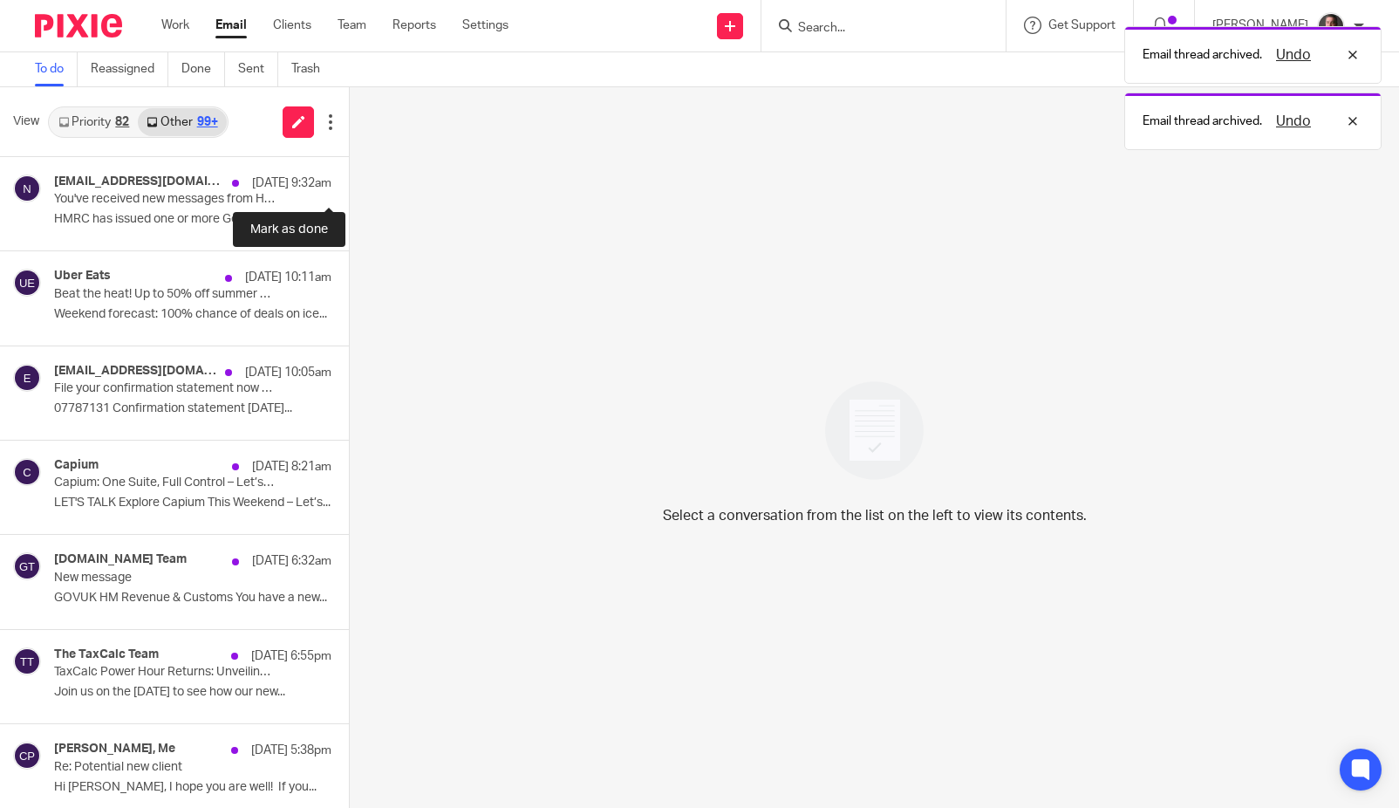
click at [349, 176] on button at bounding box center [356, 180] width 14 height 46
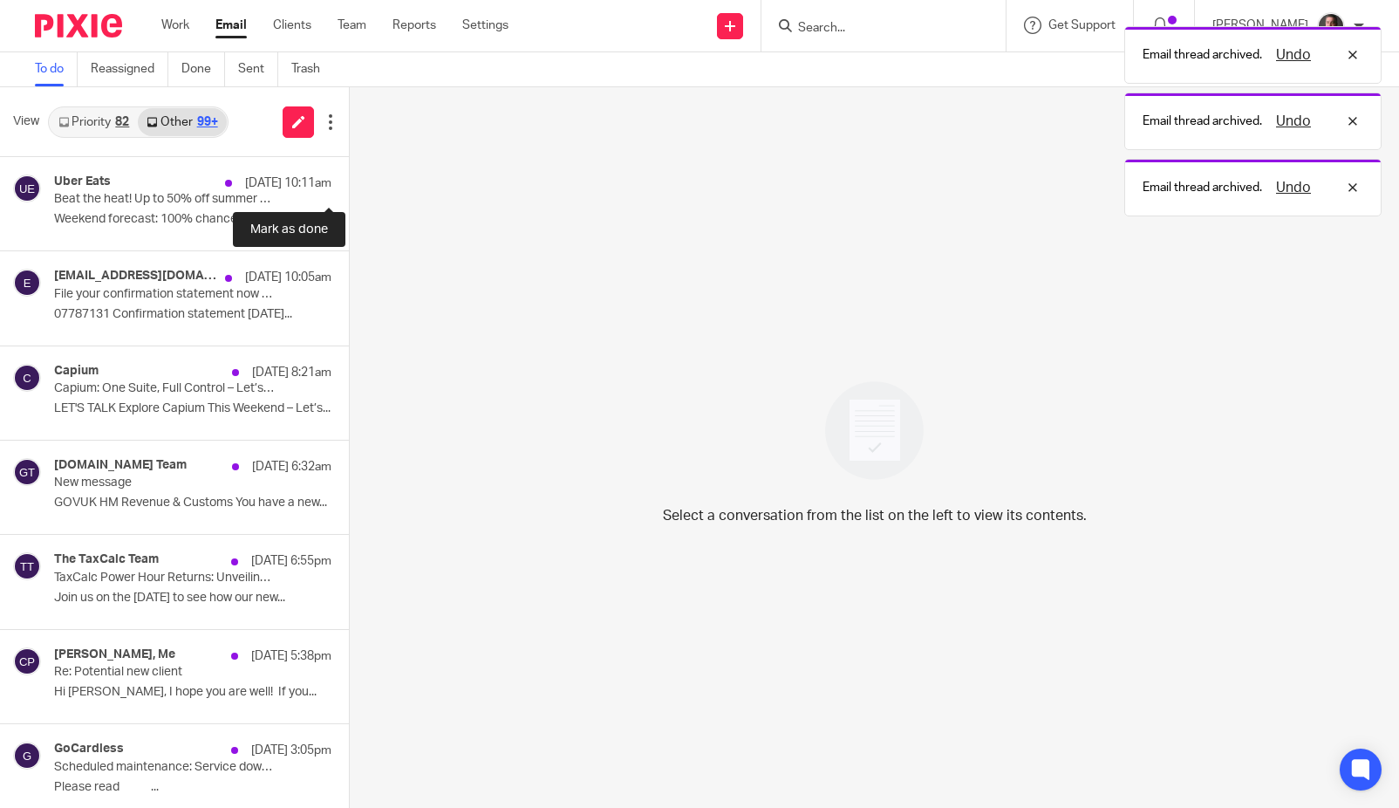
click at [349, 176] on button at bounding box center [356, 180] width 14 height 46
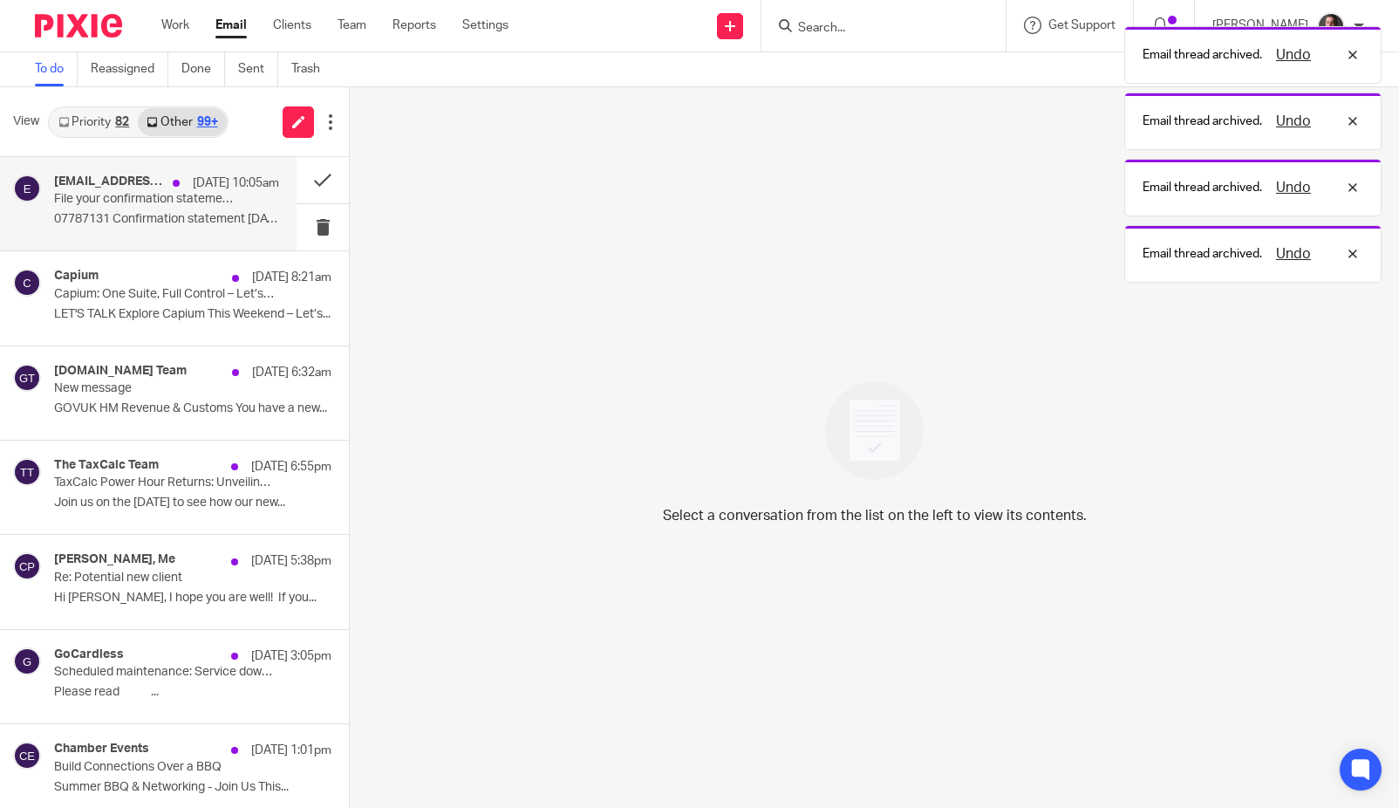
click at [242, 192] on p "16 Aug 10:05am" at bounding box center [236, 182] width 86 height 17
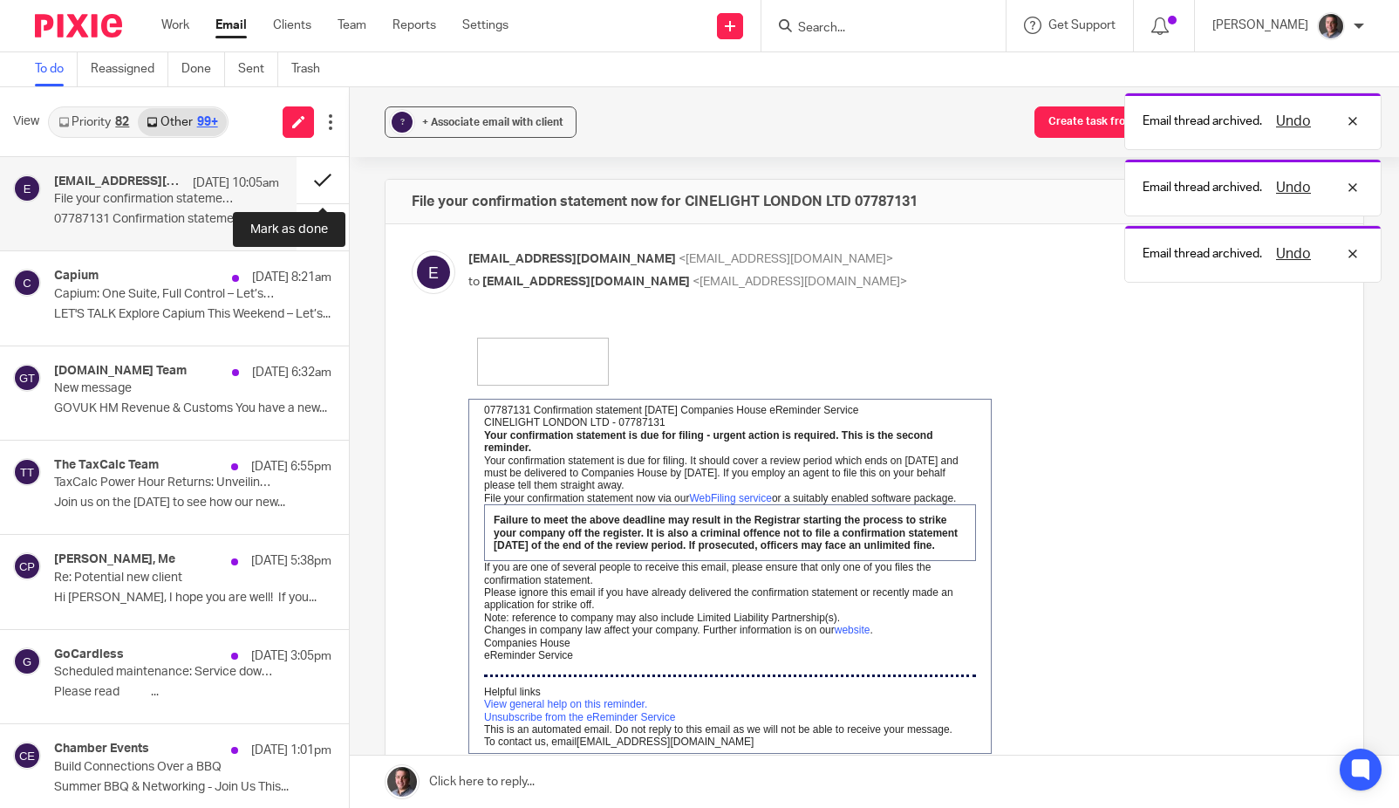
click at [320, 175] on button at bounding box center [323, 180] width 52 height 46
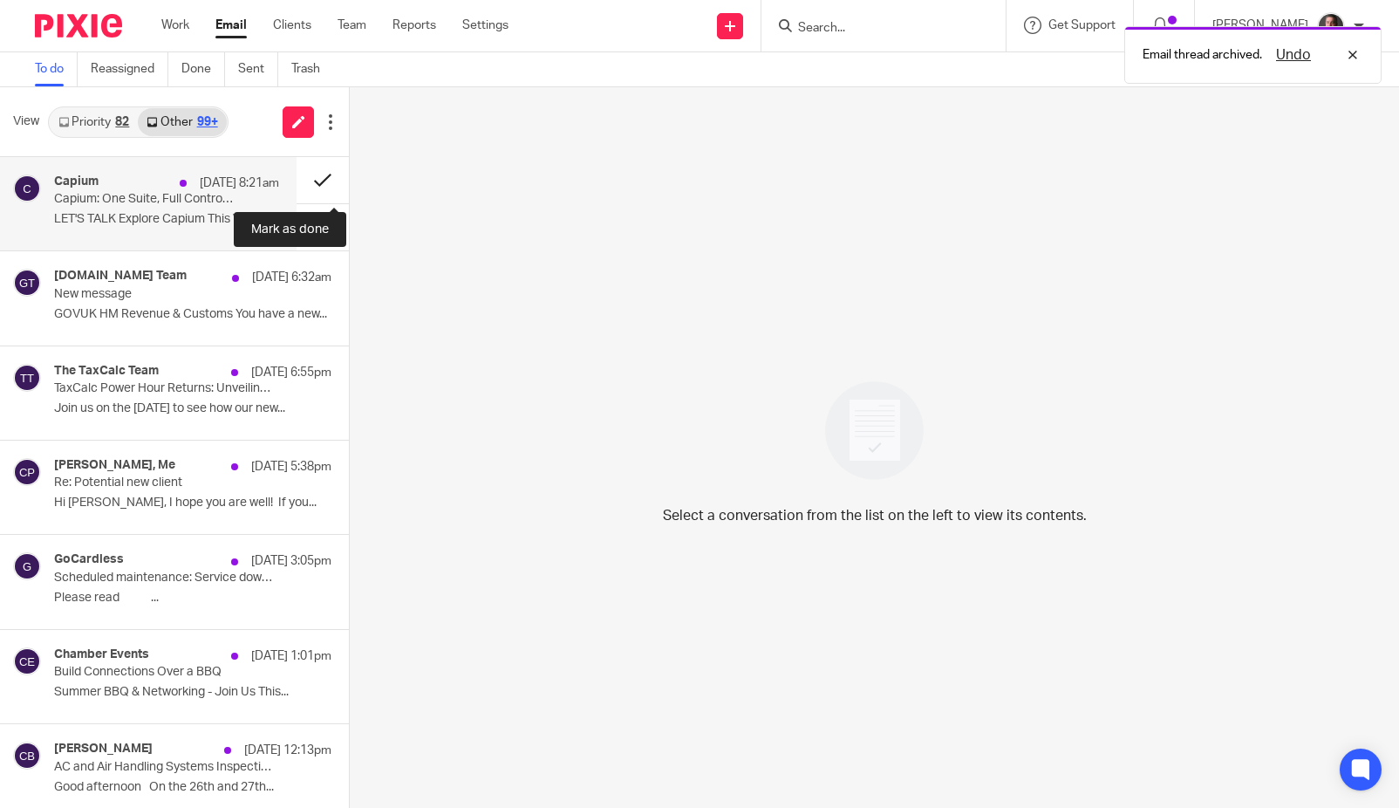
click at [324, 175] on button at bounding box center [323, 180] width 52 height 46
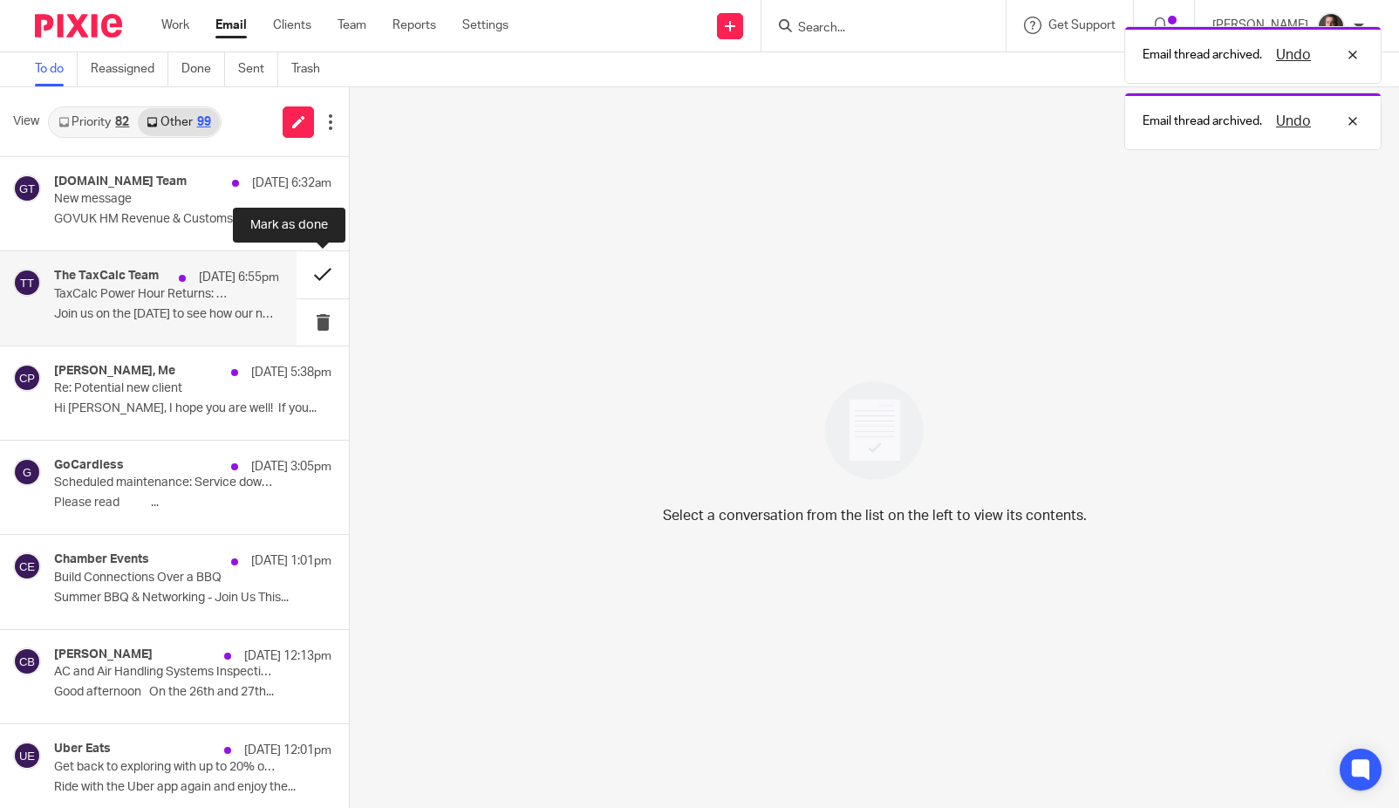
click at [326, 273] on button at bounding box center [323, 274] width 52 height 46
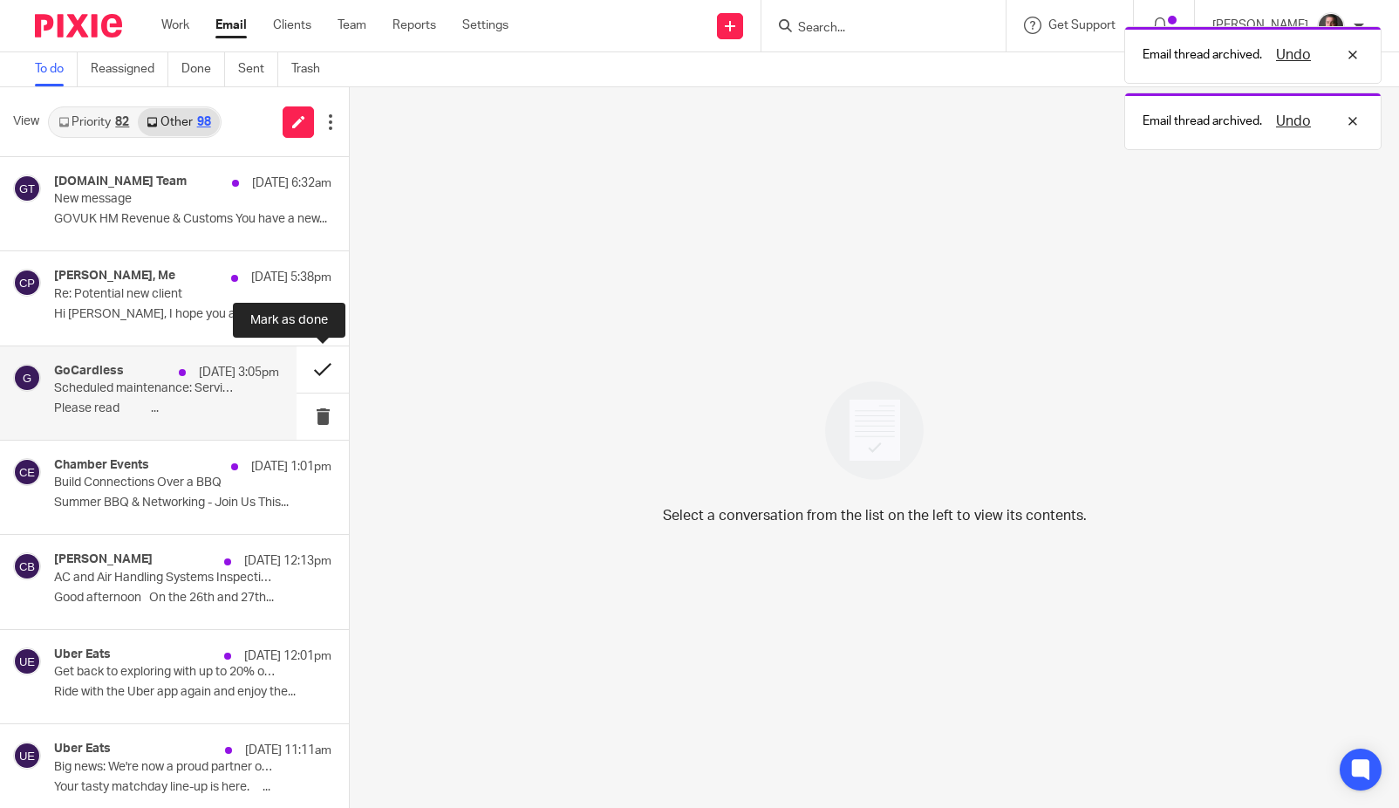
click at [322, 365] on button at bounding box center [323, 369] width 52 height 46
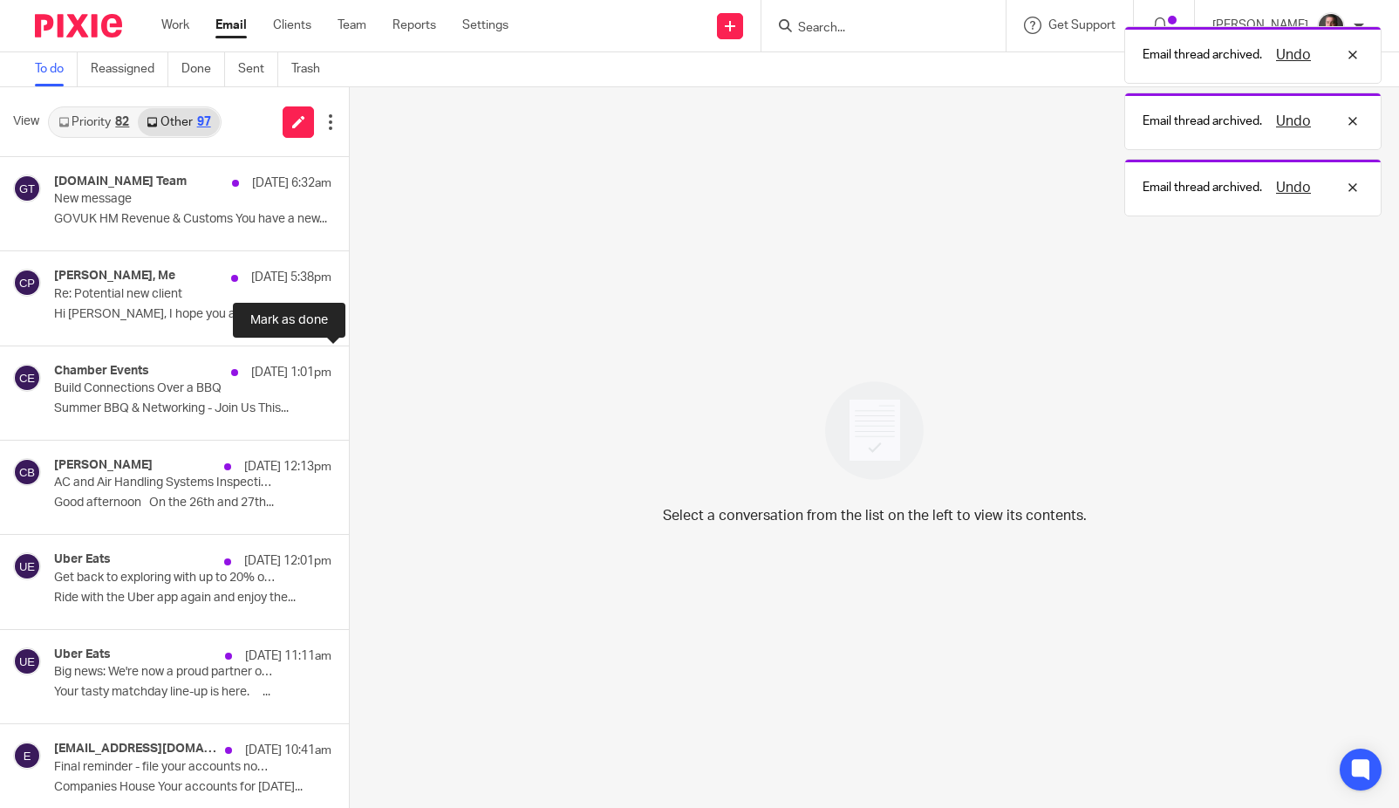
click at [349, 365] on button at bounding box center [356, 369] width 14 height 46
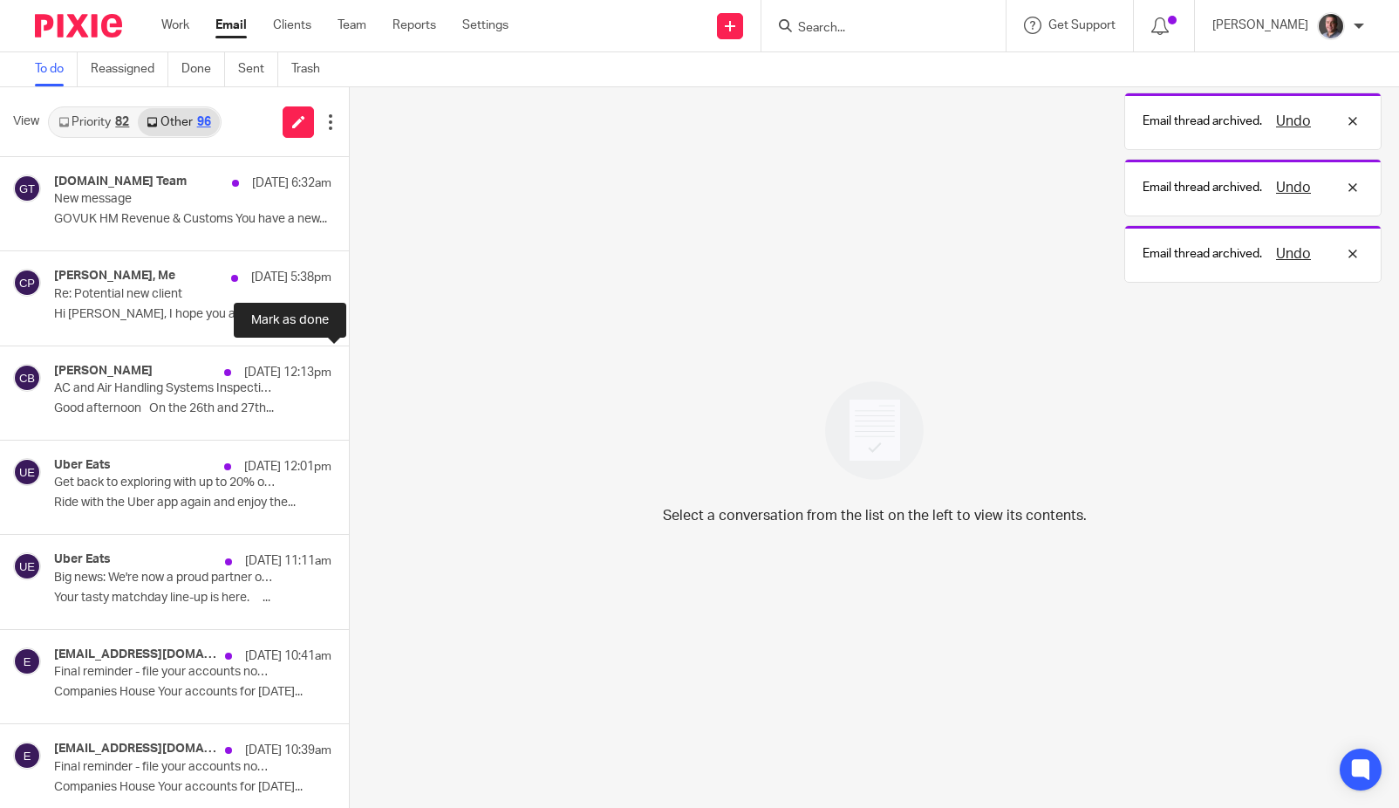
click at [349, 365] on button at bounding box center [356, 369] width 14 height 46
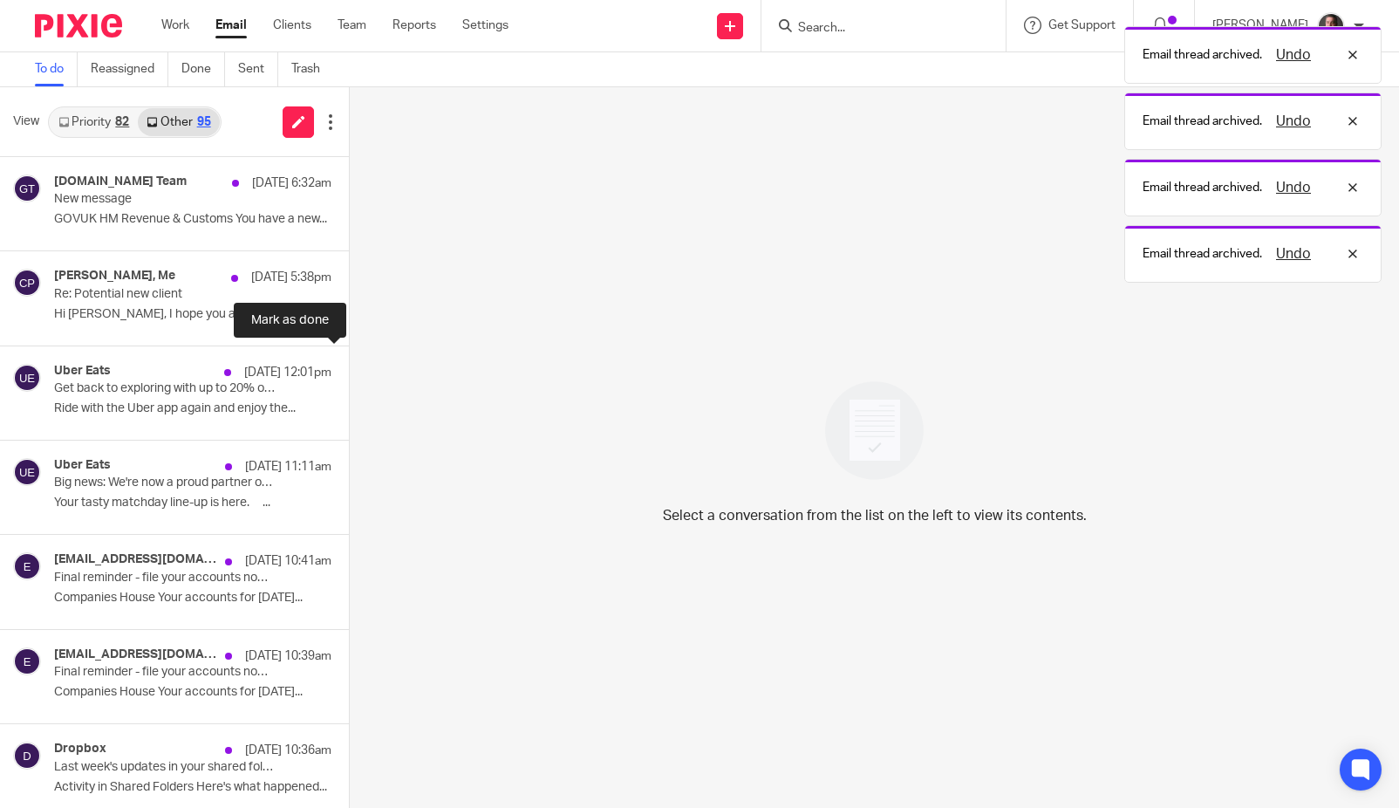
click at [349, 365] on button at bounding box center [356, 369] width 14 height 46
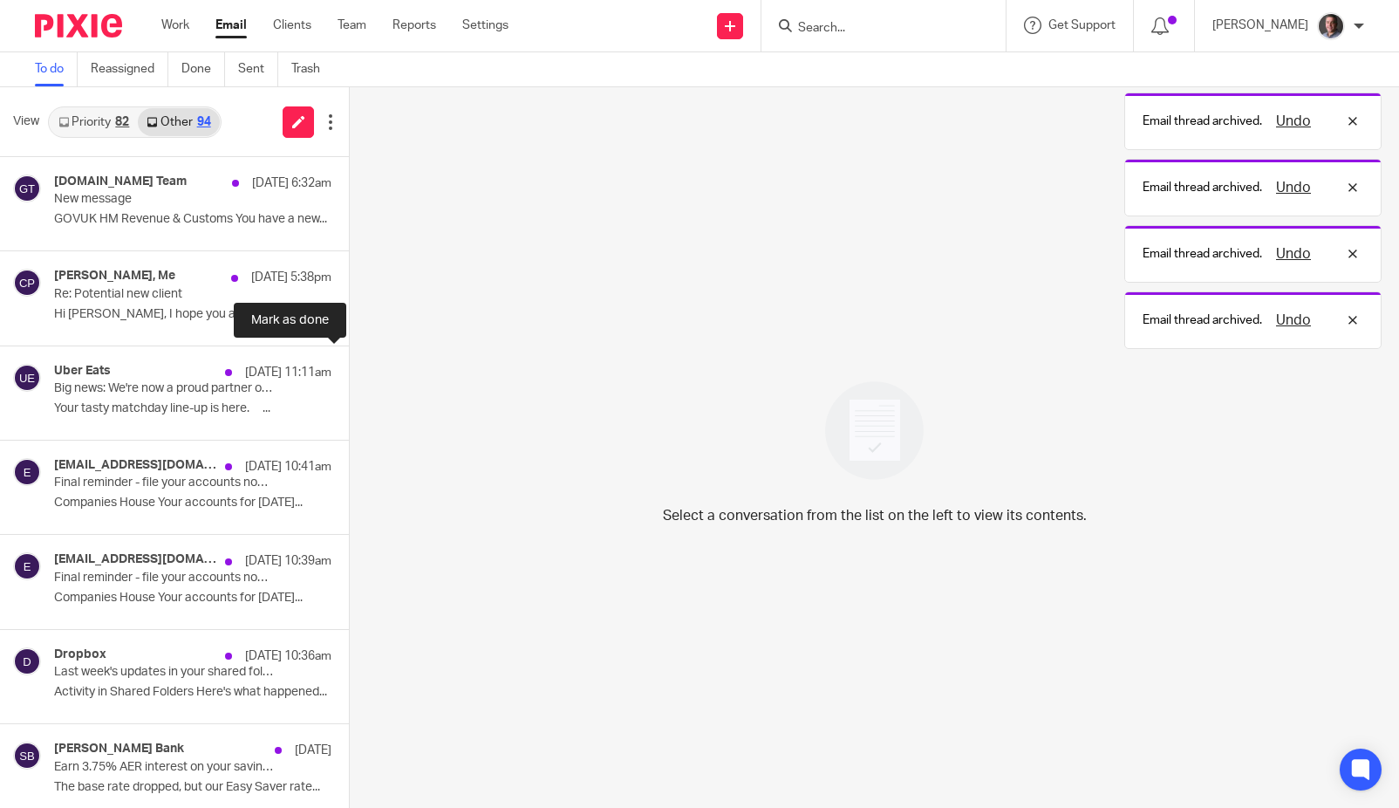
click at [349, 365] on button at bounding box center [356, 369] width 14 height 46
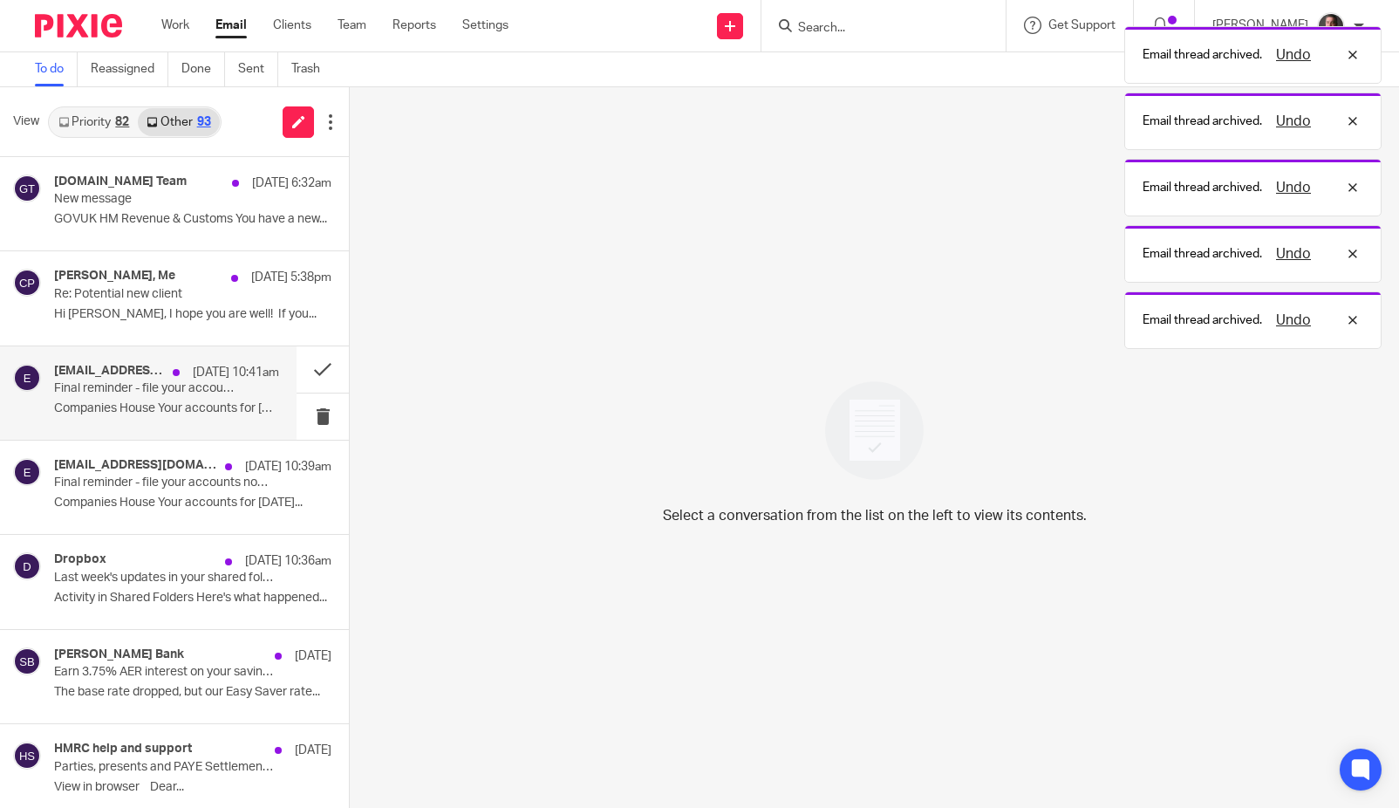
click at [207, 393] on p "Final reminder - file your accounts now for ABC LIFE SUPPORT C.I.C. 07861425" at bounding box center [144, 388] width 180 height 15
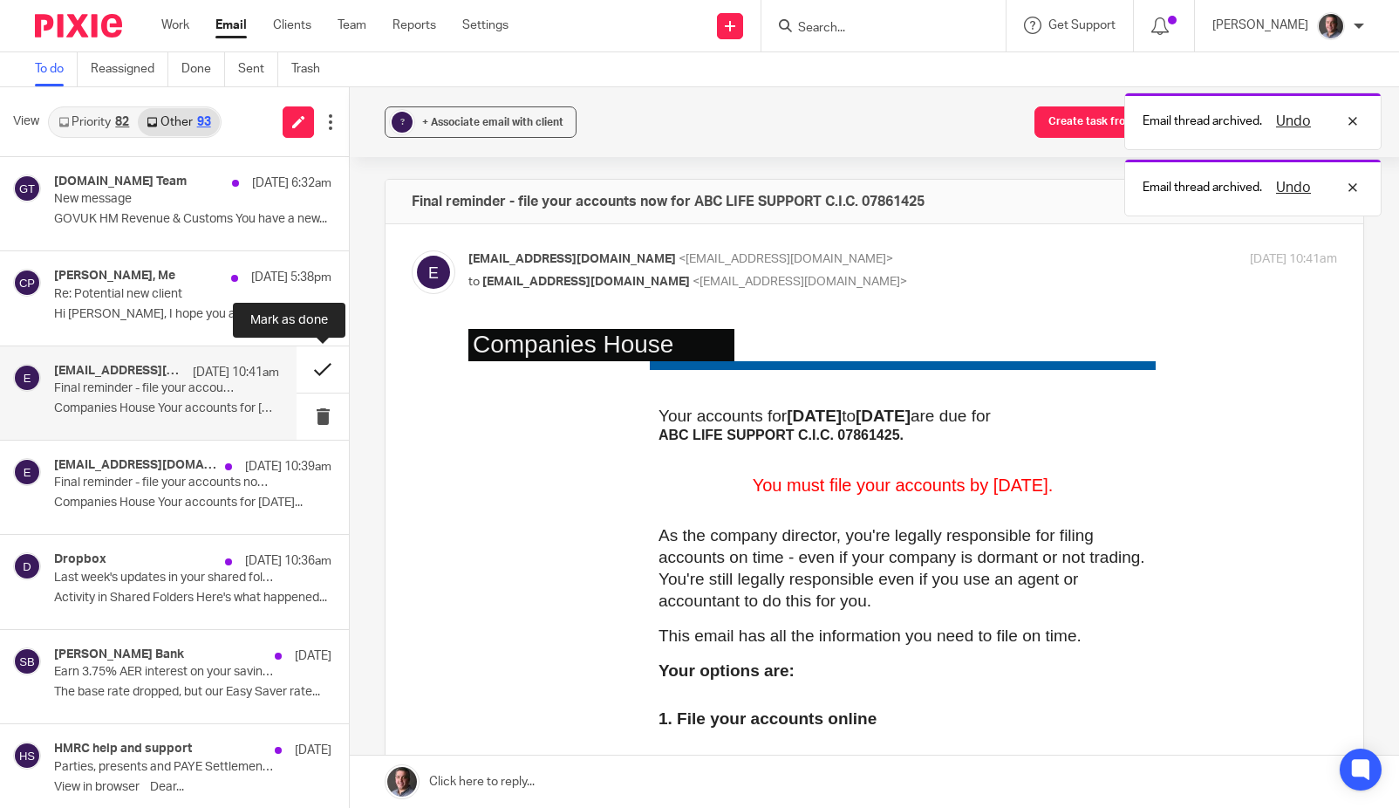
click at [316, 368] on button at bounding box center [323, 369] width 52 height 46
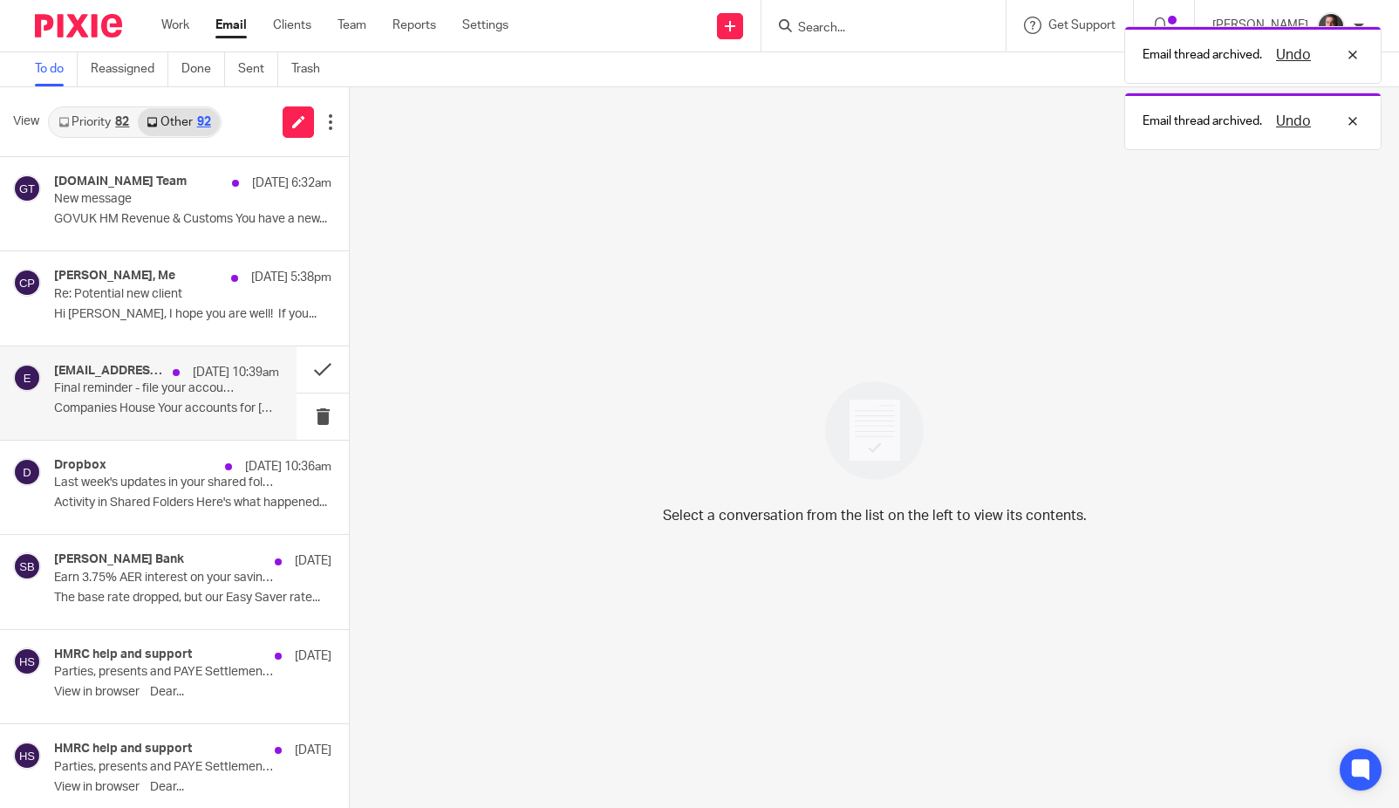
click at [173, 381] on p "Final reminder - file your accounts now for URBAN INFILL LIMITED 07066728" at bounding box center [144, 388] width 180 height 15
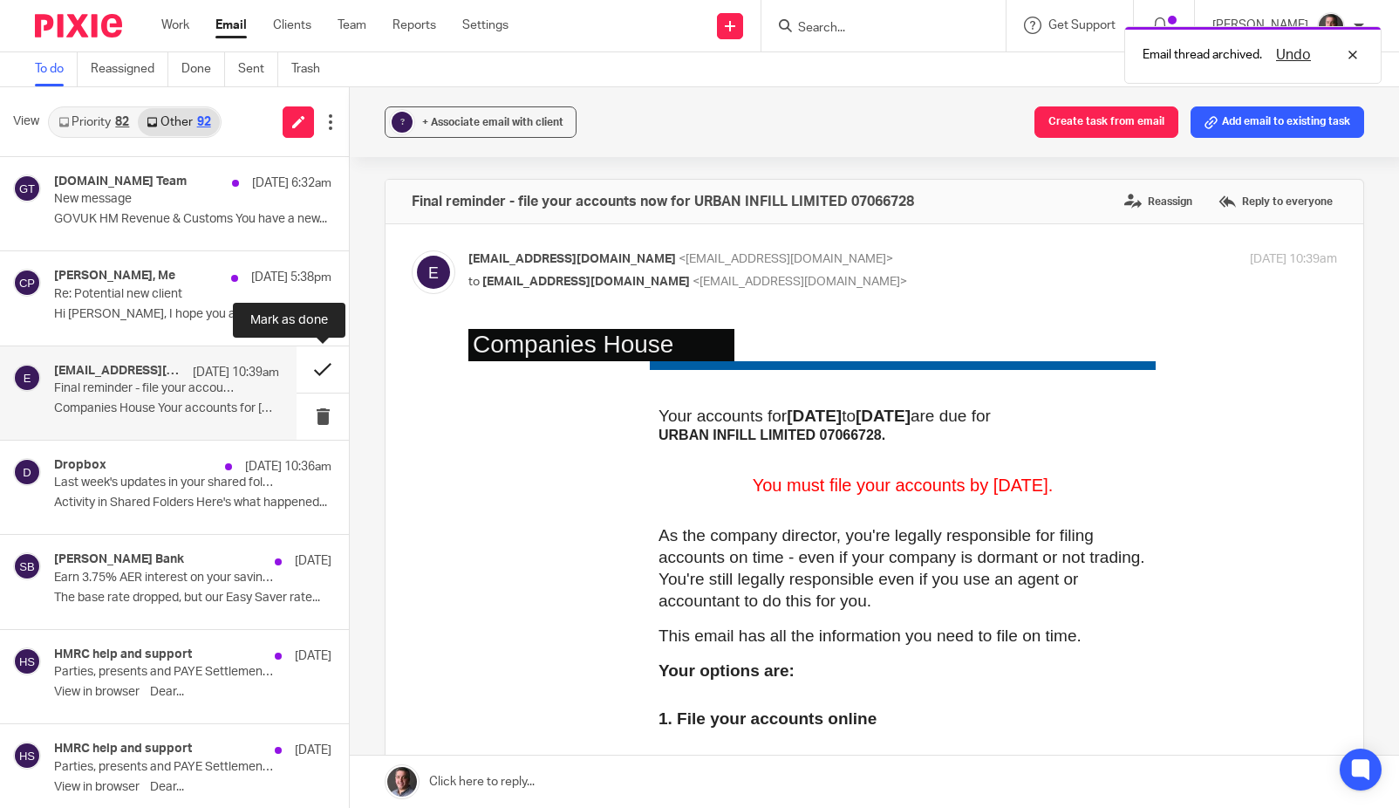
click at [319, 367] on button at bounding box center [323, 369] width 52 height 46
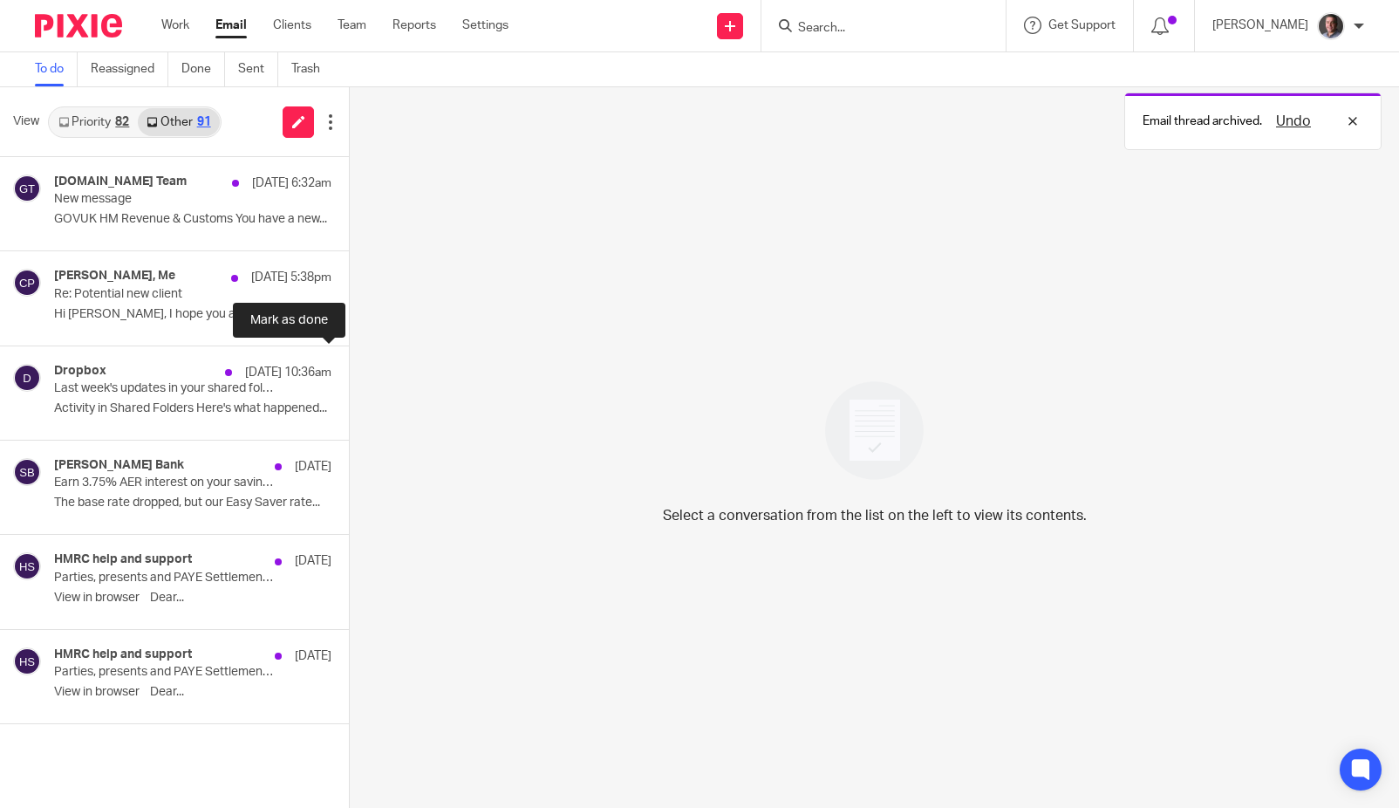
click at [349, 367] on button at bounding box center [356, 369] width 14 height 46
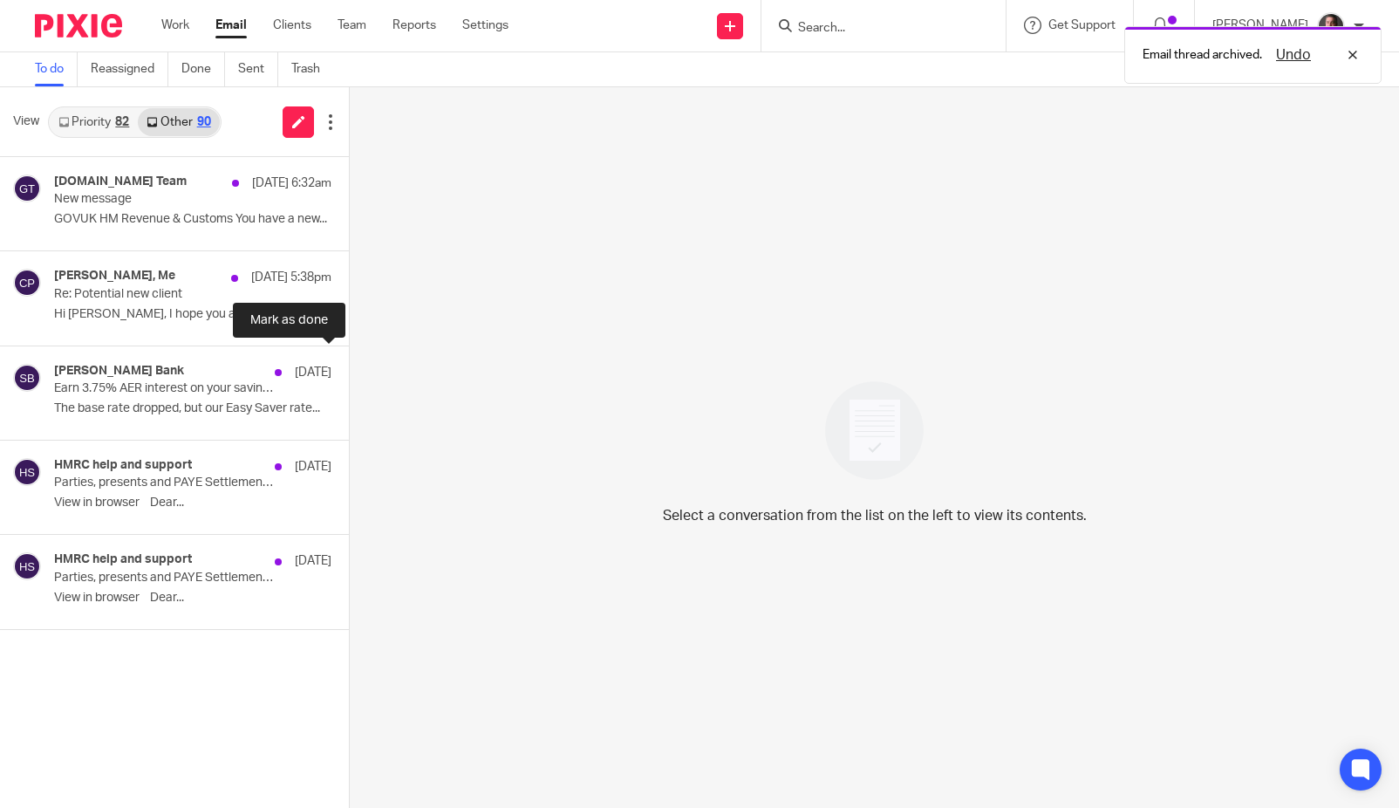
click at [349, 367] on button at bounding box center [356, 369] width 14 height 46
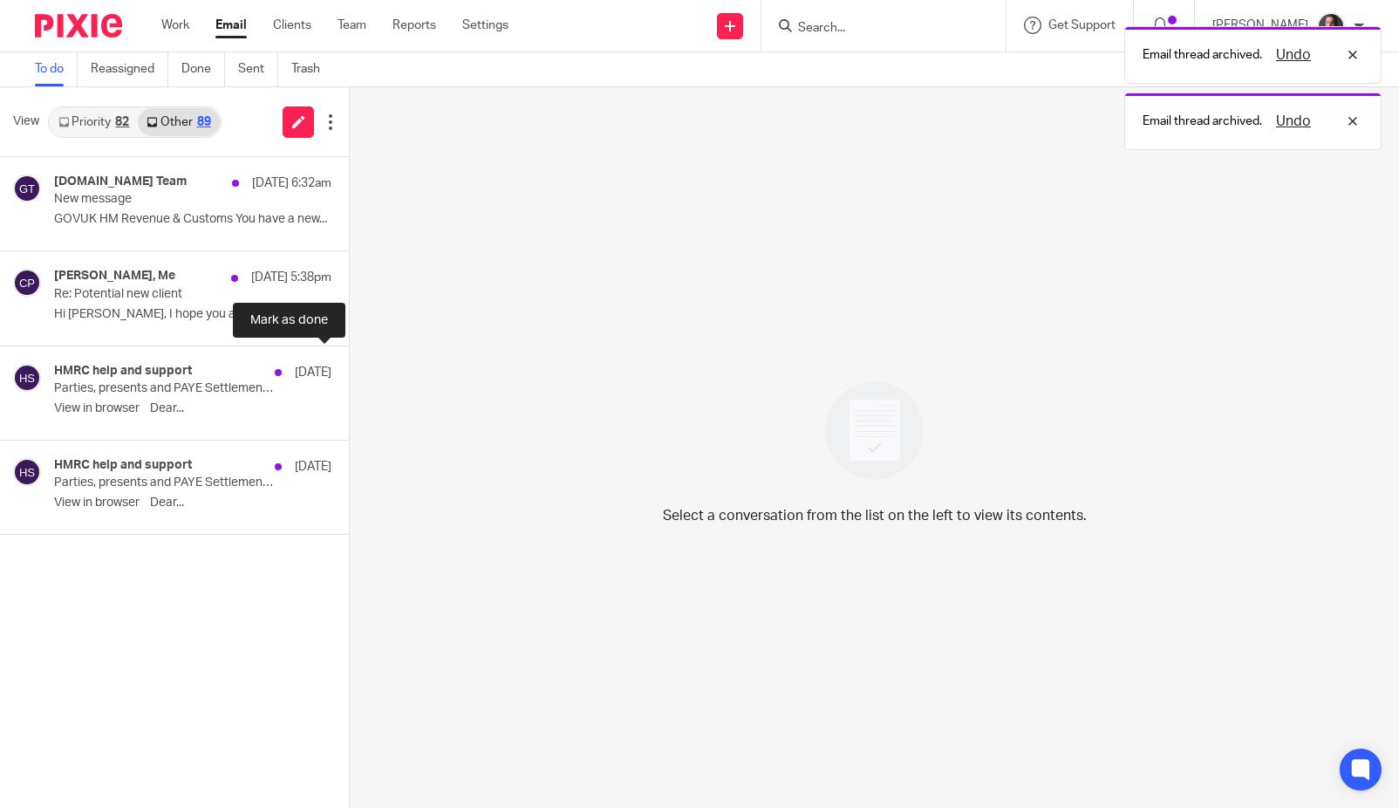
click at [349, 367] on button at bounding box center [356, 369] width 14 height 46
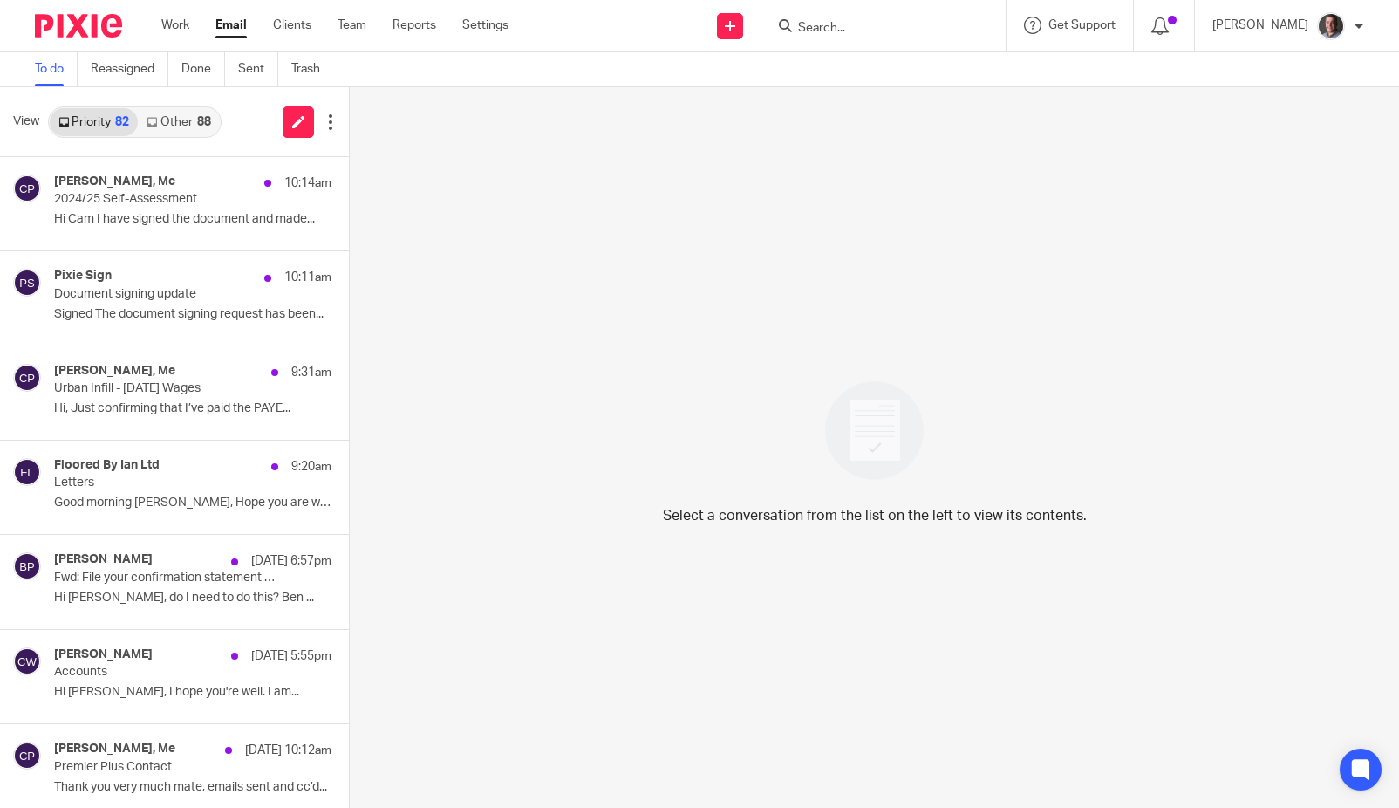
click at [180, 122] on link "Other 88" at bounding box center [178, 122] width 81 height 28
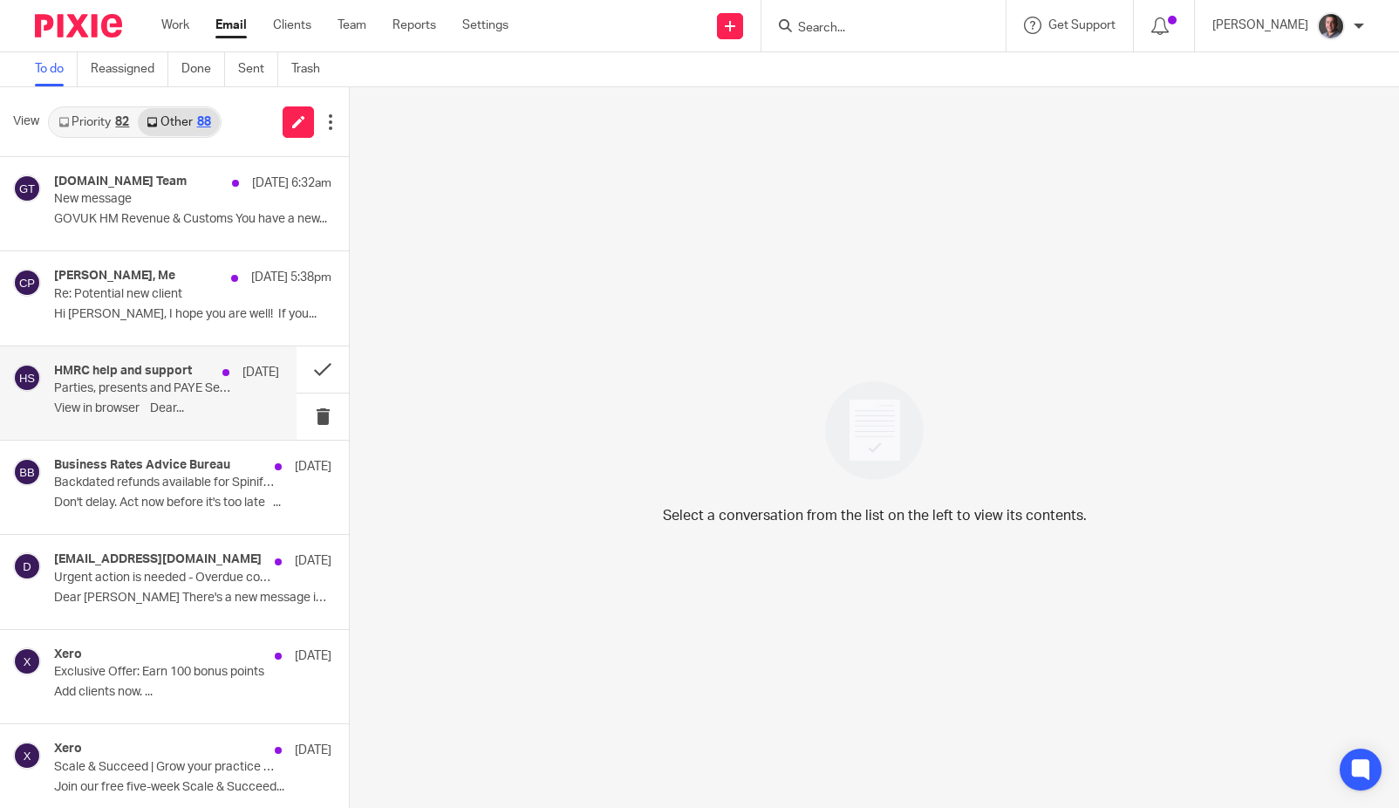
click at [238, 391] on div "HMRC help and support [DATE] Parties, presents and PAYE Settlement Agreements (…" at bounding box center [166, 393] width 225 height 58
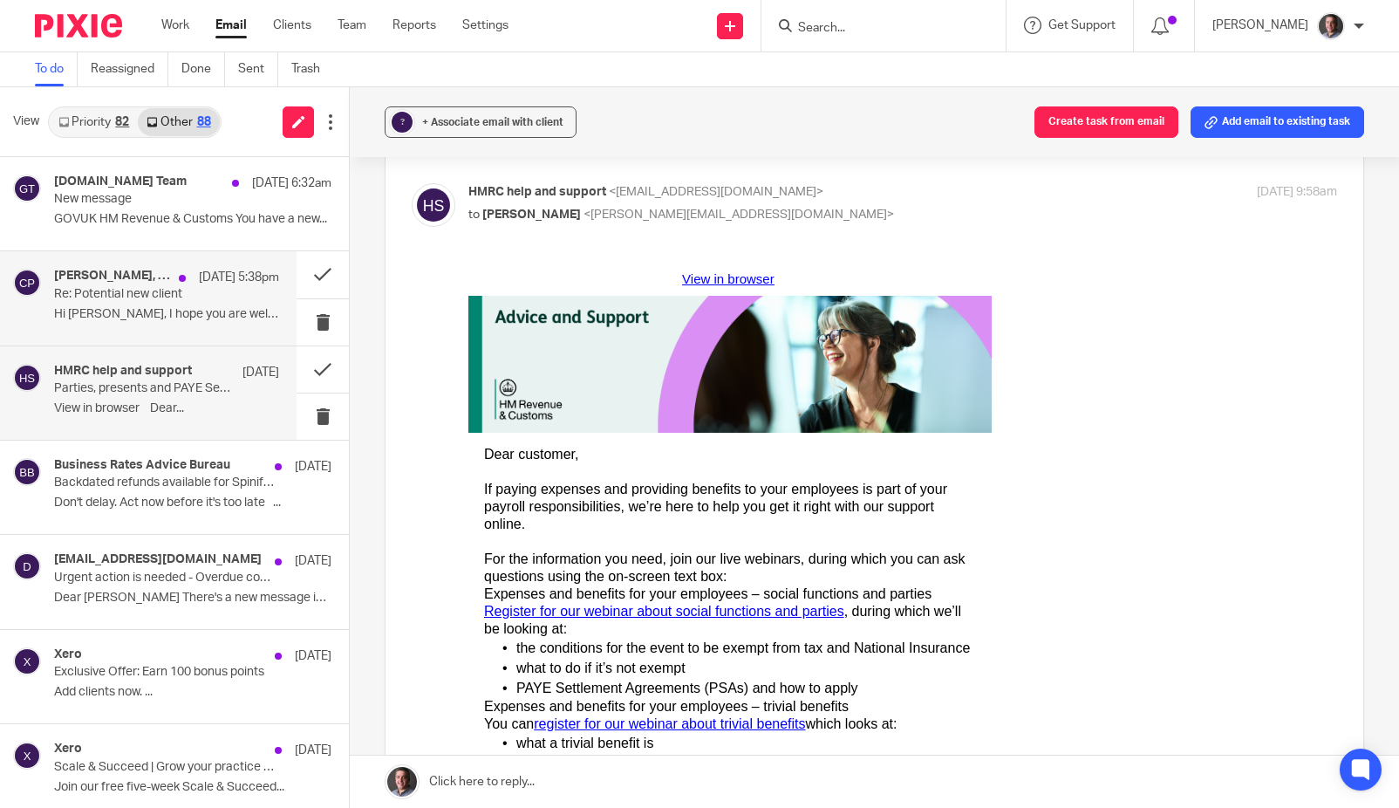
scroll to position [60, 0]
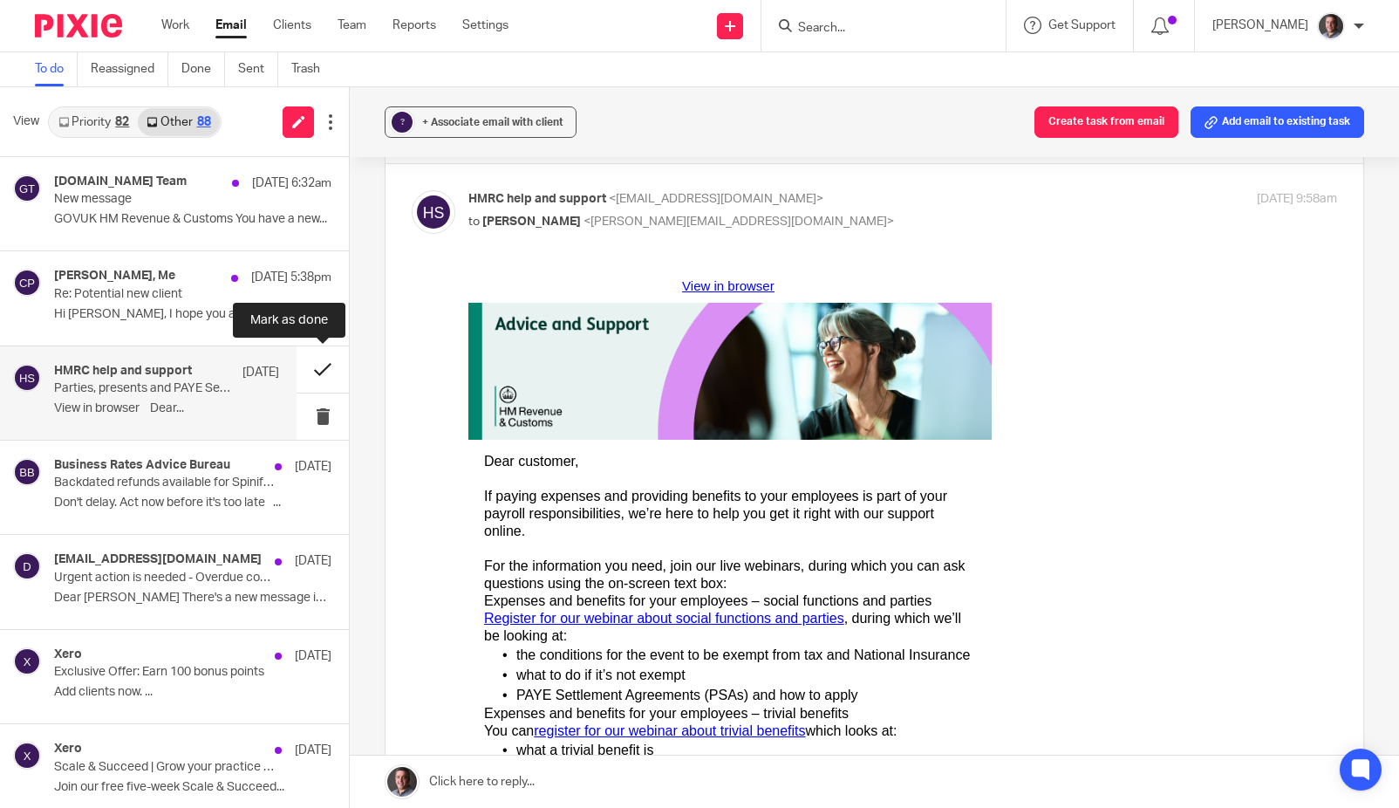
click at [324, 370] on button at bounding box center [323, 369] width 52 height 46
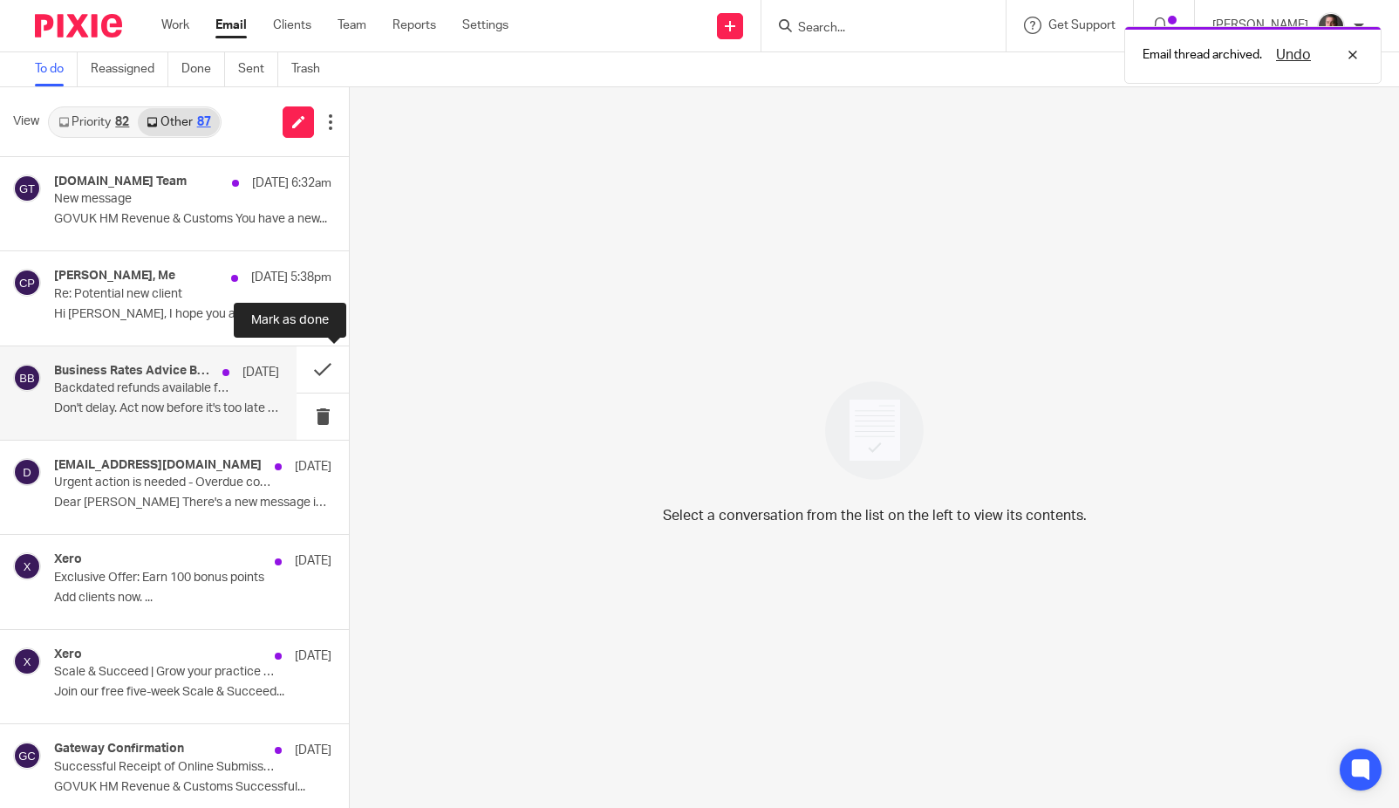
click at [324, 369] on button at bounding box center [323, 369] width 52 height 46
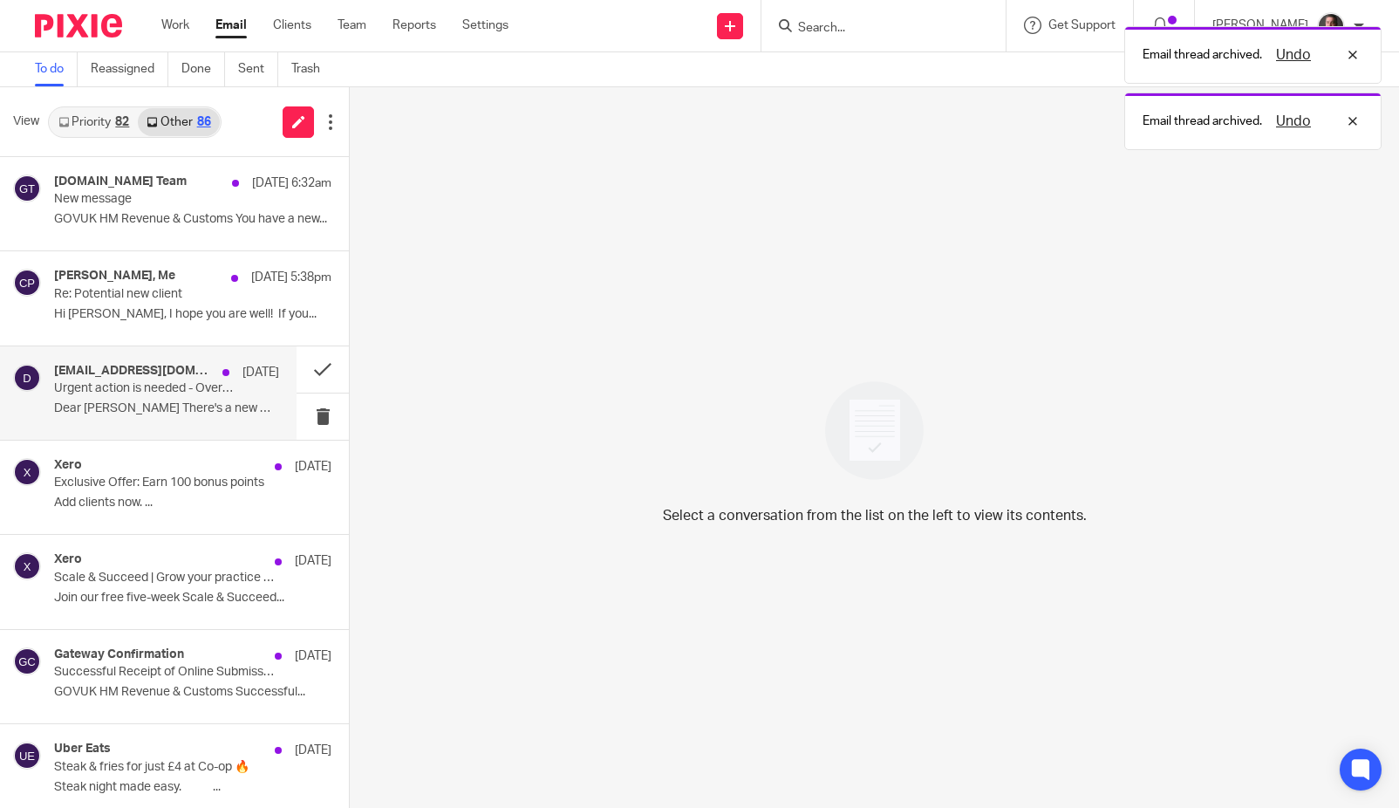
click at [142, 389] on p "Urgent action is needed - Overdue contribution schedule(s)" at bounding box center [144, 388] width 180 height 15
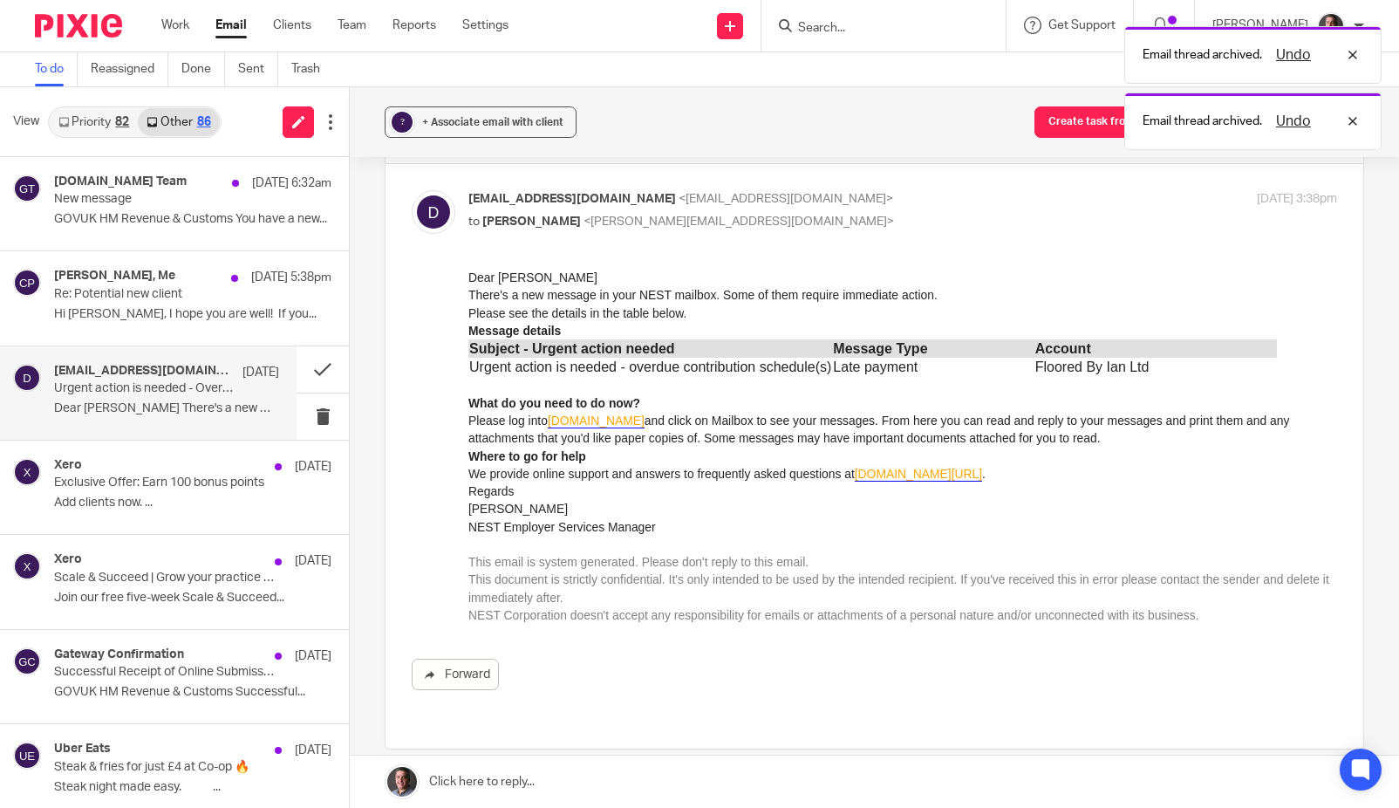
scroll to position [0, 0]
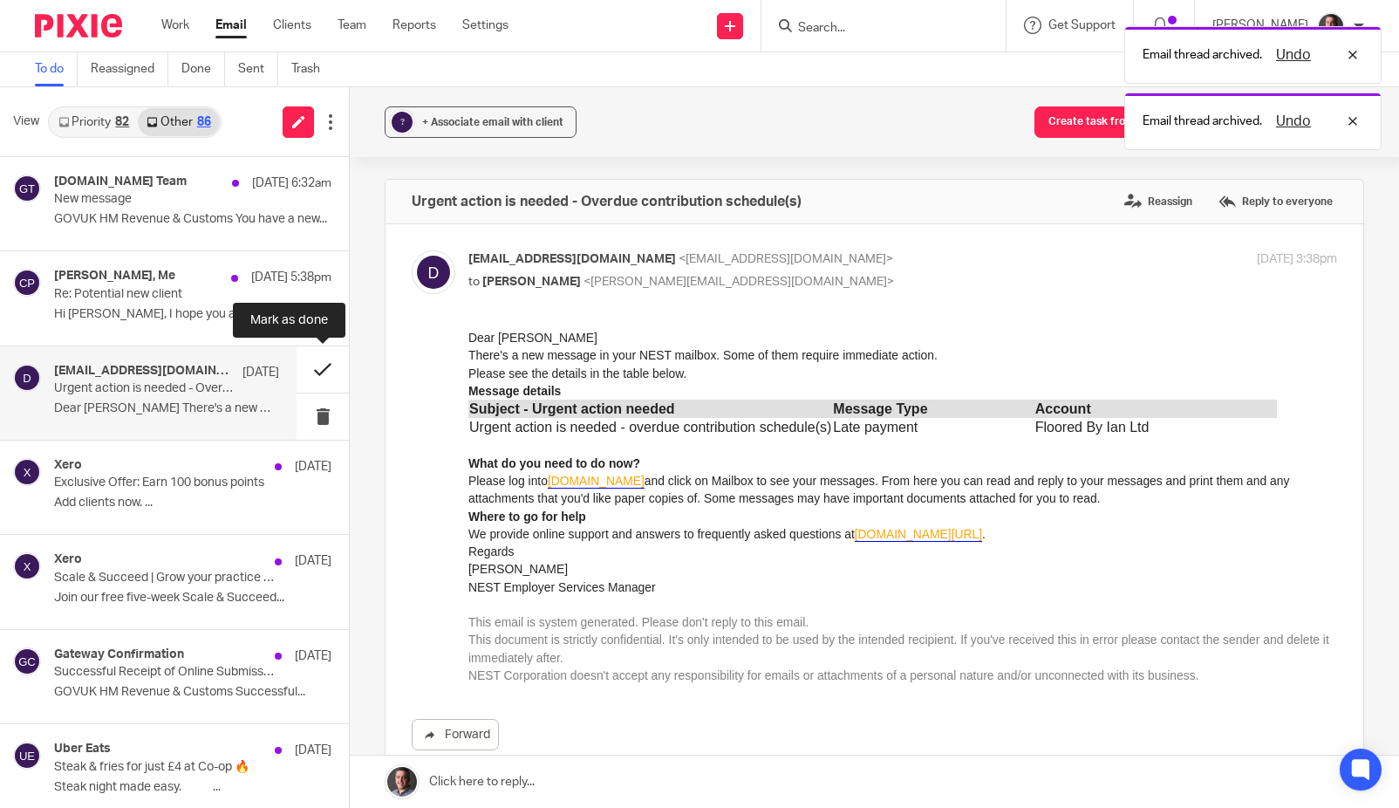
click at [322, 365] on button at bounding box center [323, 369] width 52 height 46
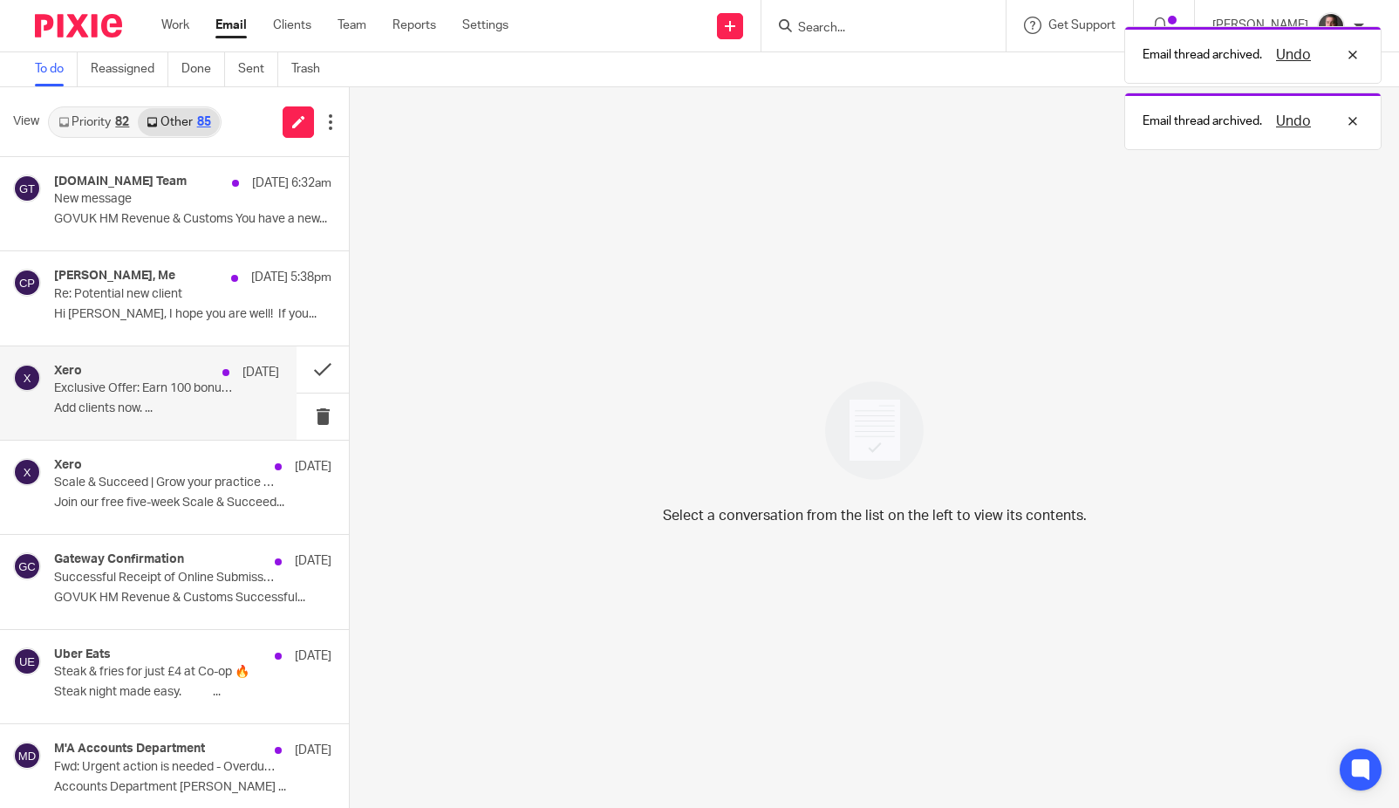
click at [235, 384] on div "Xero 14 Aug Exclusive Offer: Earn 100 bonus points Add clients now. ..." at bounding box center [166, 393] width 225 height 58
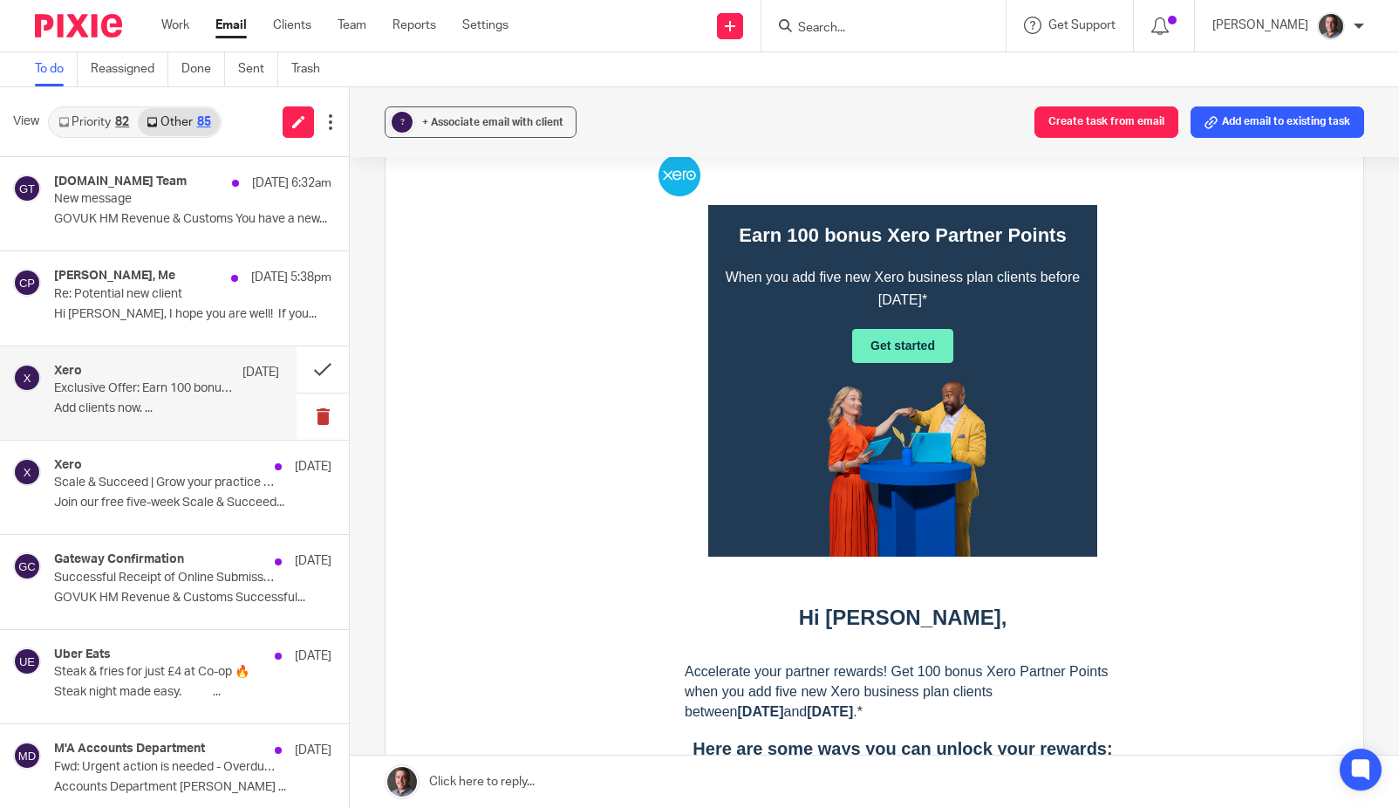
scroll to position [177, 0]
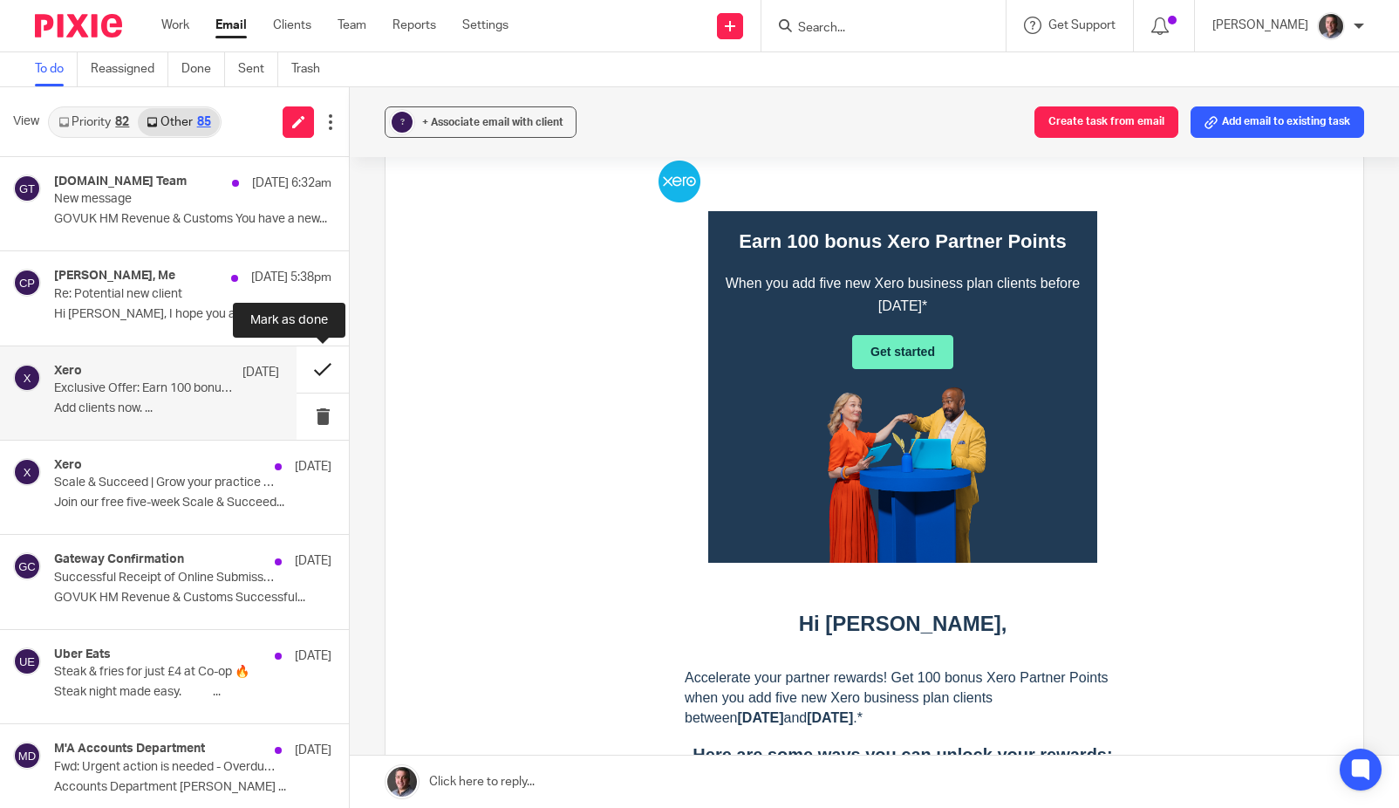
click at [320, 366] on button at bounding box center [323, 369] width 52 height 46
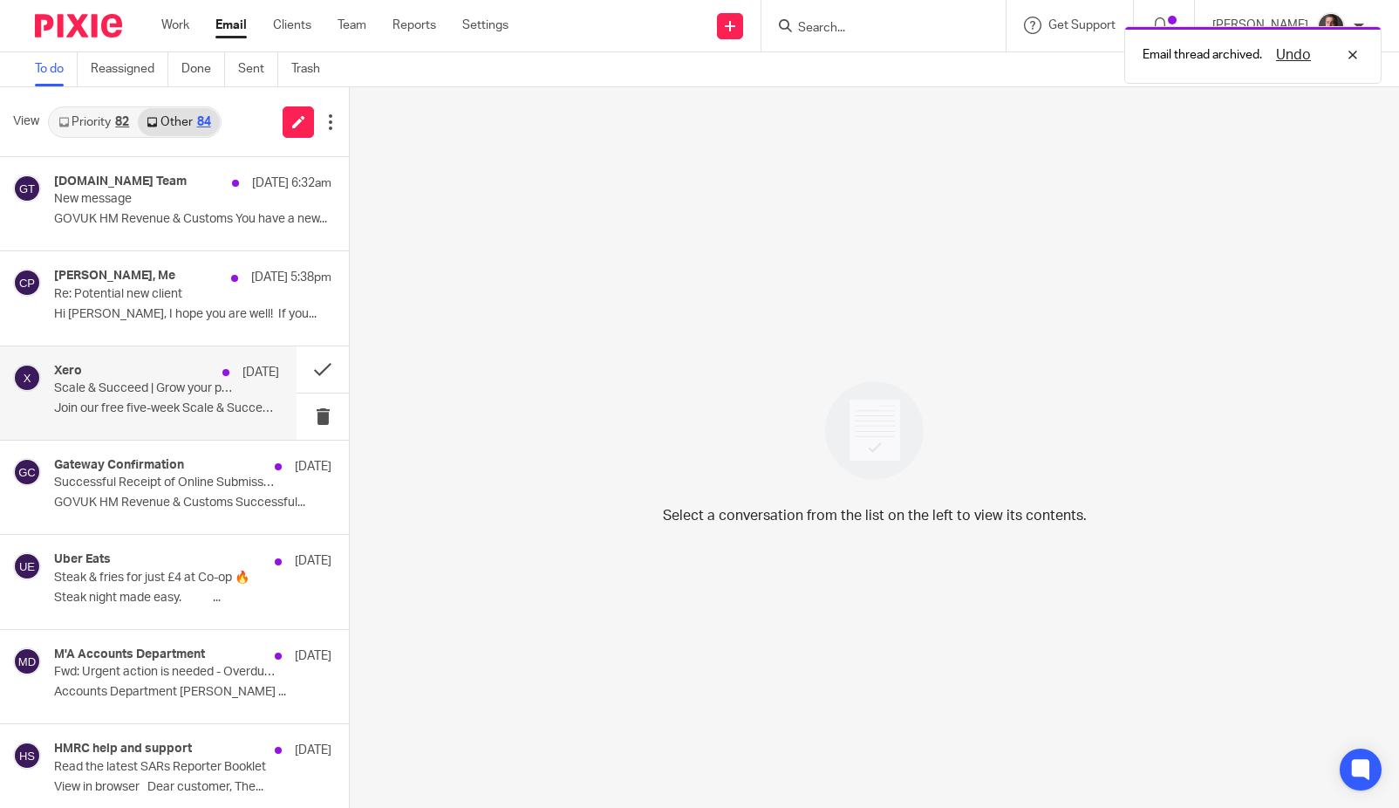
click at [277, 382] on div "Xero 14 Aug Scale & Succeed | Grow your practice with Xero Join our free five-w…" at bounding box center [166, 393] width 225 height 58
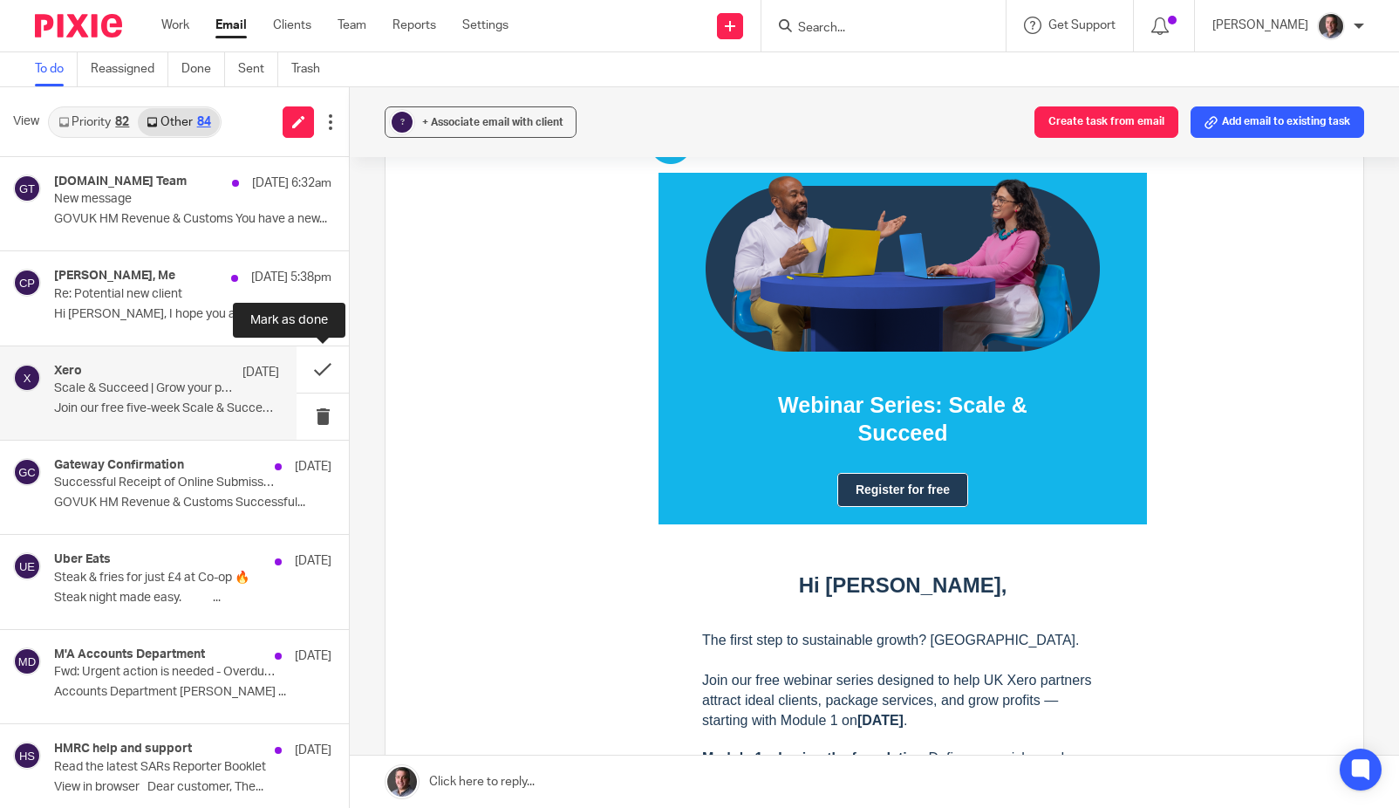
scroll to position [201, 0]
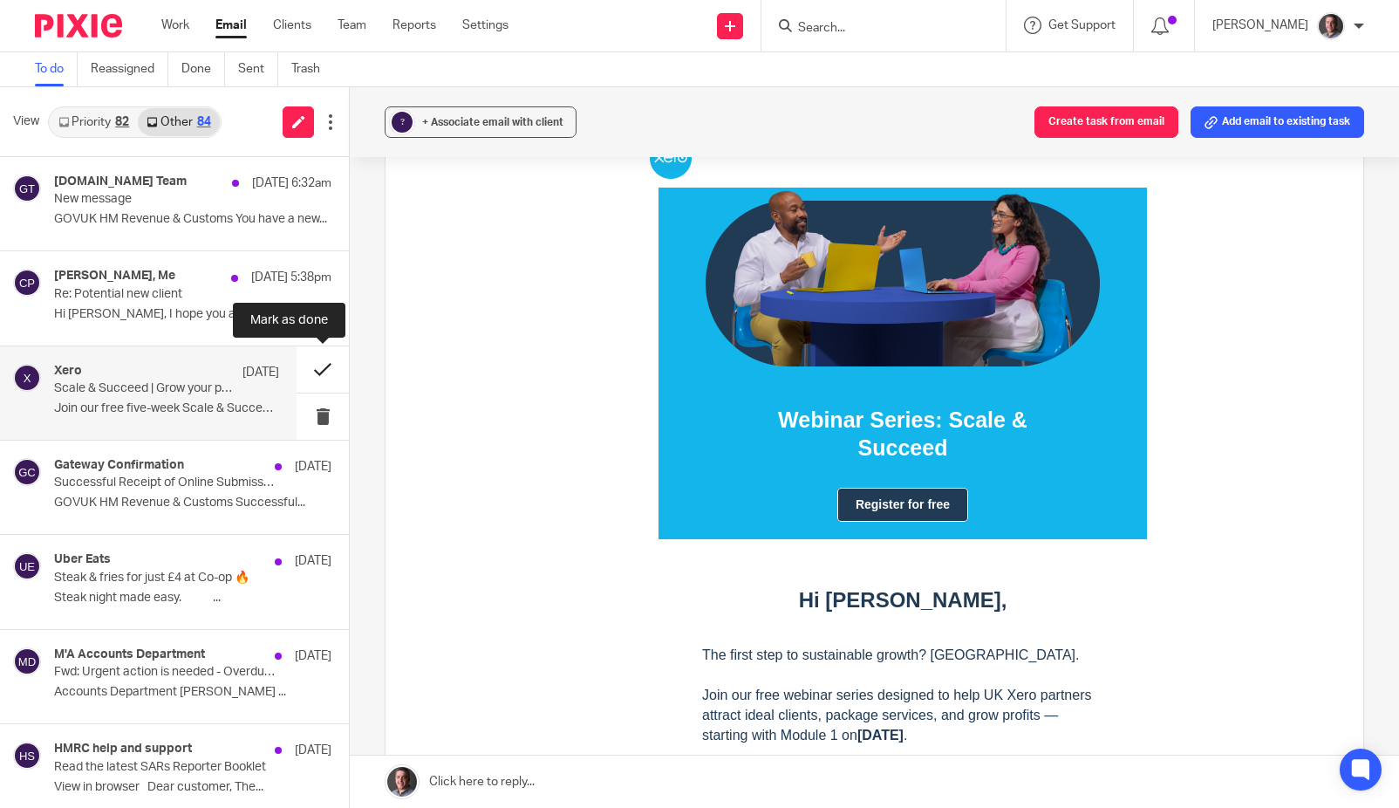
click at [327, 367] on button at bounding box center [323, 369] width 52 height 46
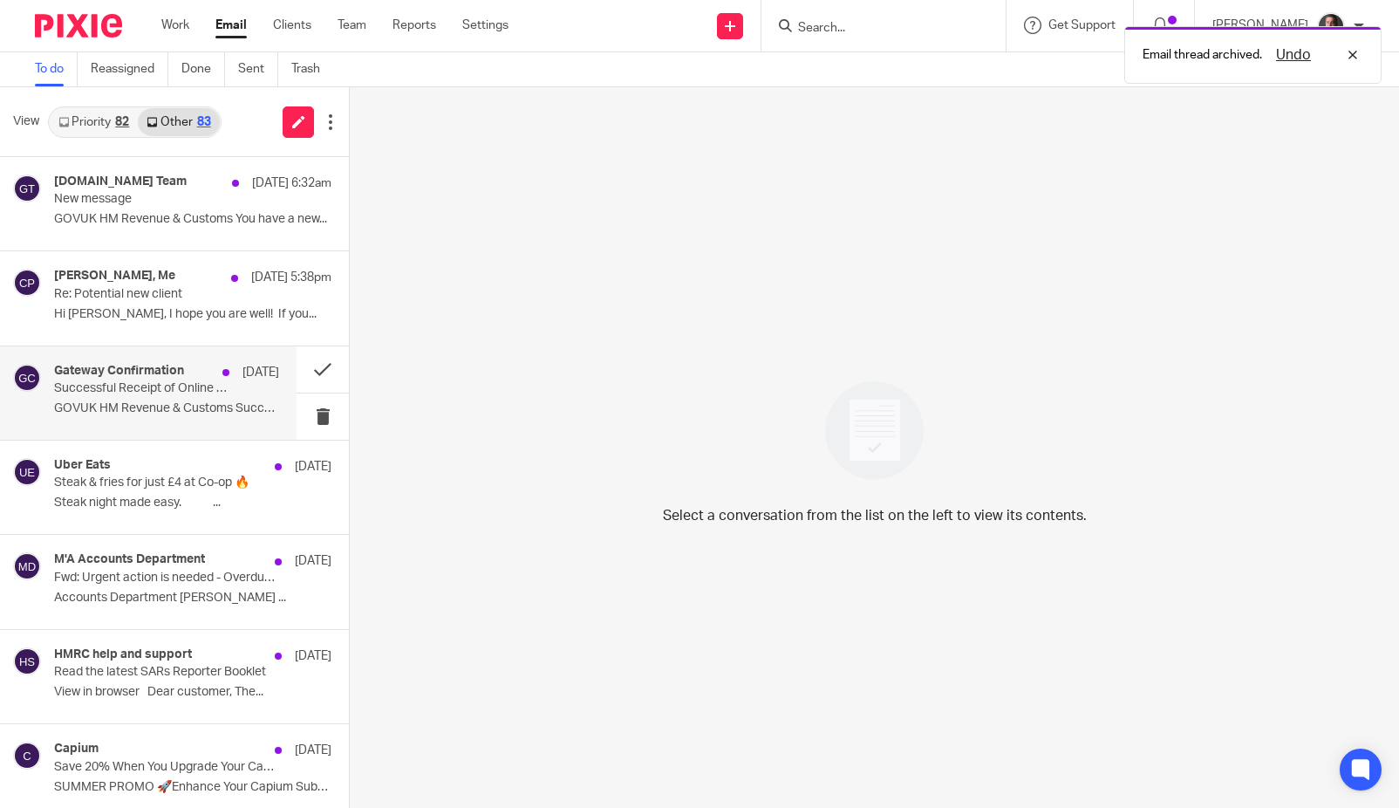
click at [204, 397] on div "Gateway Confirmation 14 Aug Successful Receipt of Online Submission for Referen…" at bounding box center [166, 393] width 225 height 58
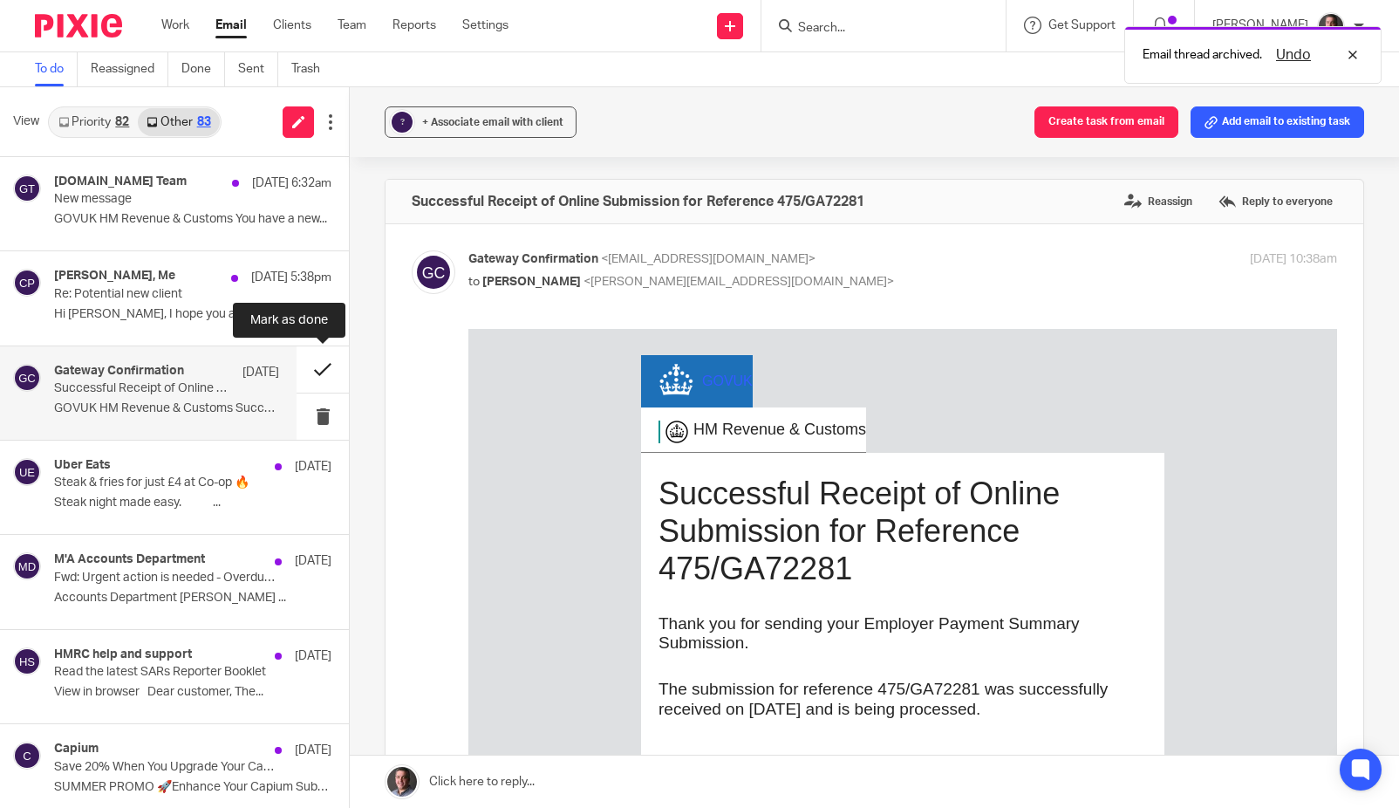
scroll to position [0, 0]
click at [322, 370] on button at bounding box center [323, 369] width 52 height 46
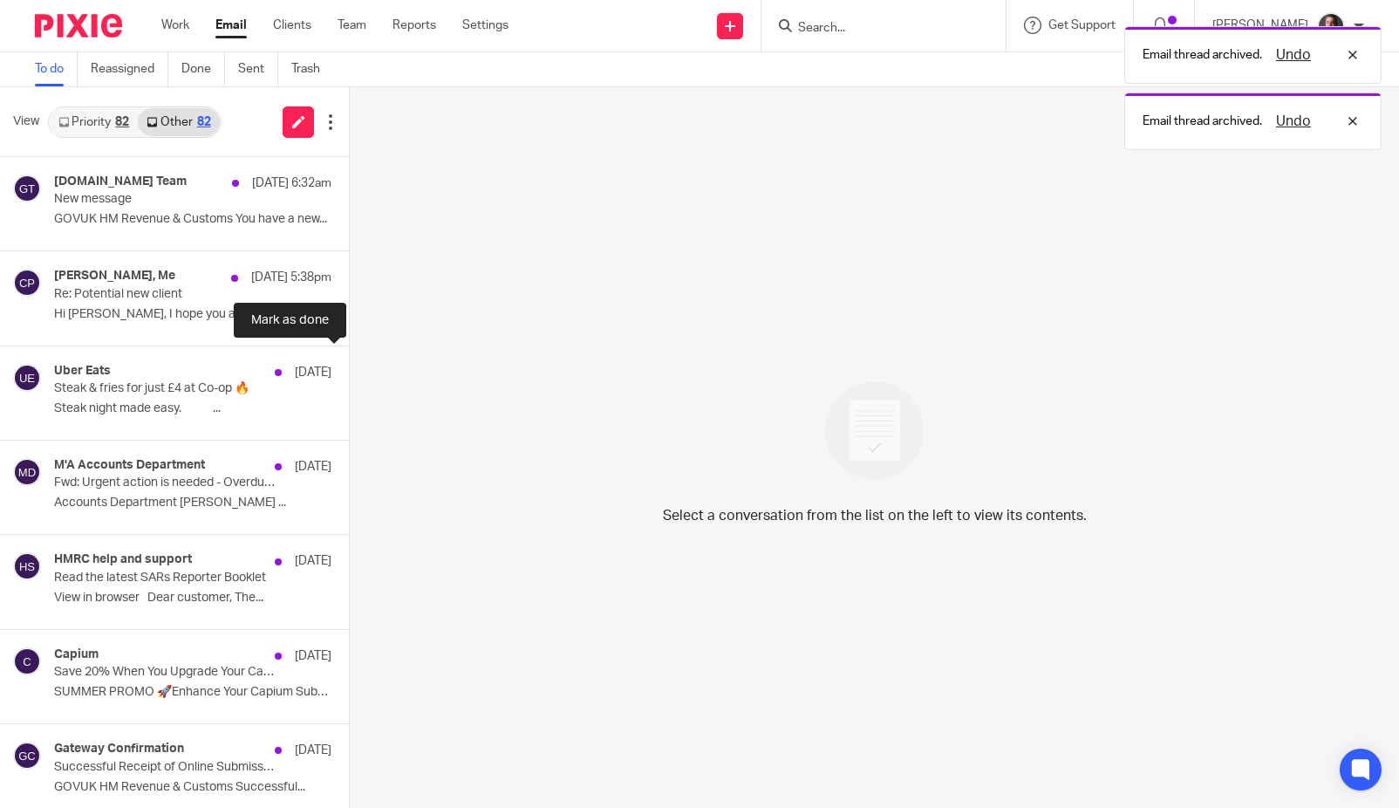
click at [349, 370] on button at bounding box center [356, 369] width 14 height 46
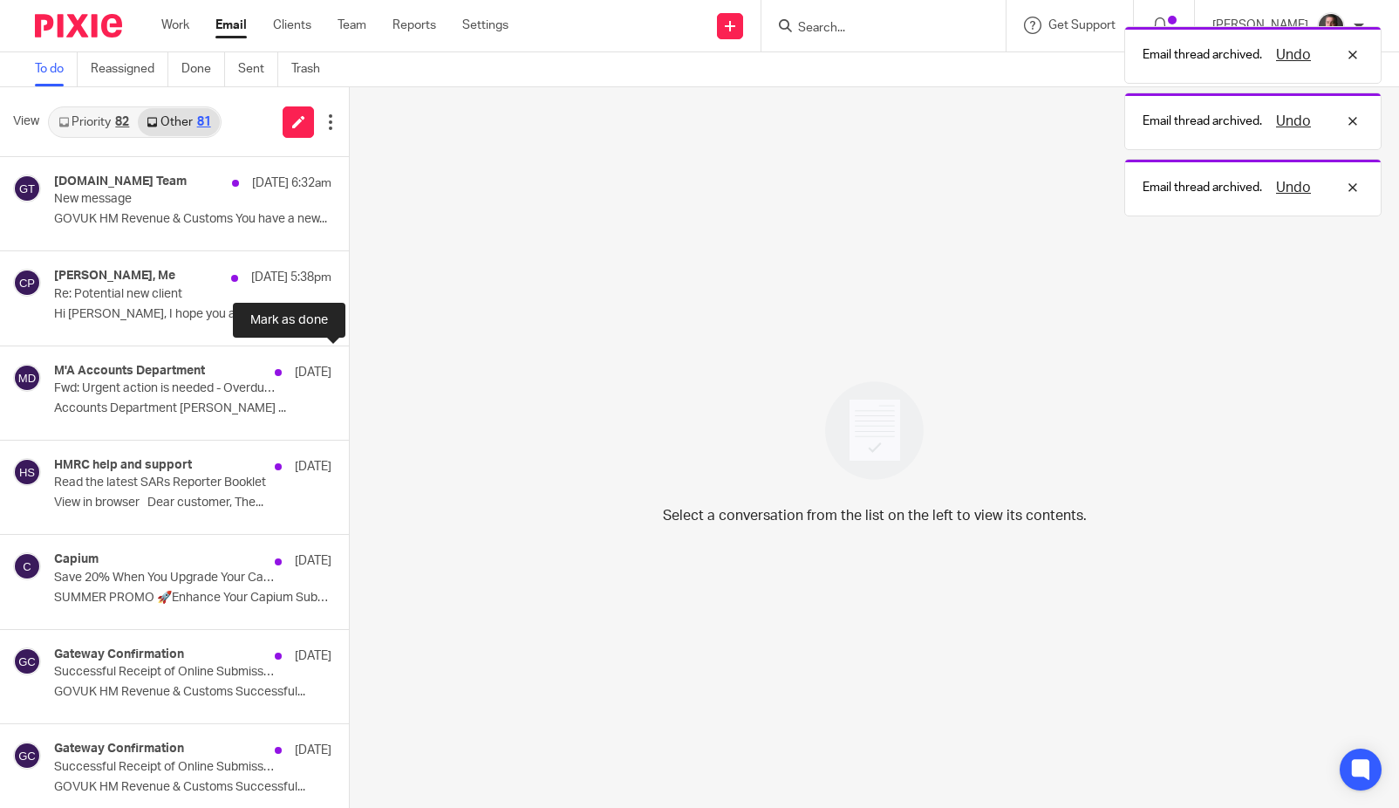
click at [349, 370] on button at bounding box center [356, 369] width 14 height 46
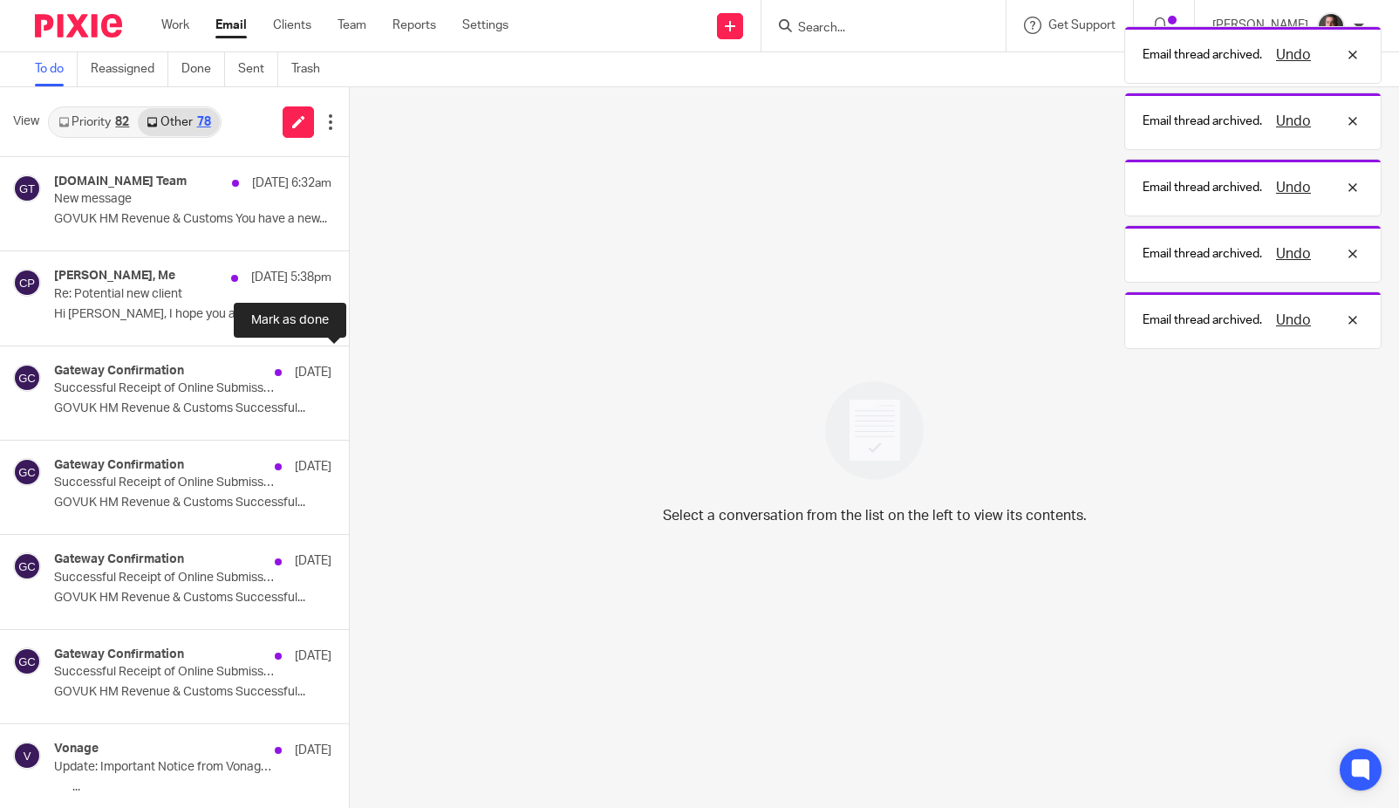
click at [349, 370] on button at bounding box center [356, 369] width 14 height 46
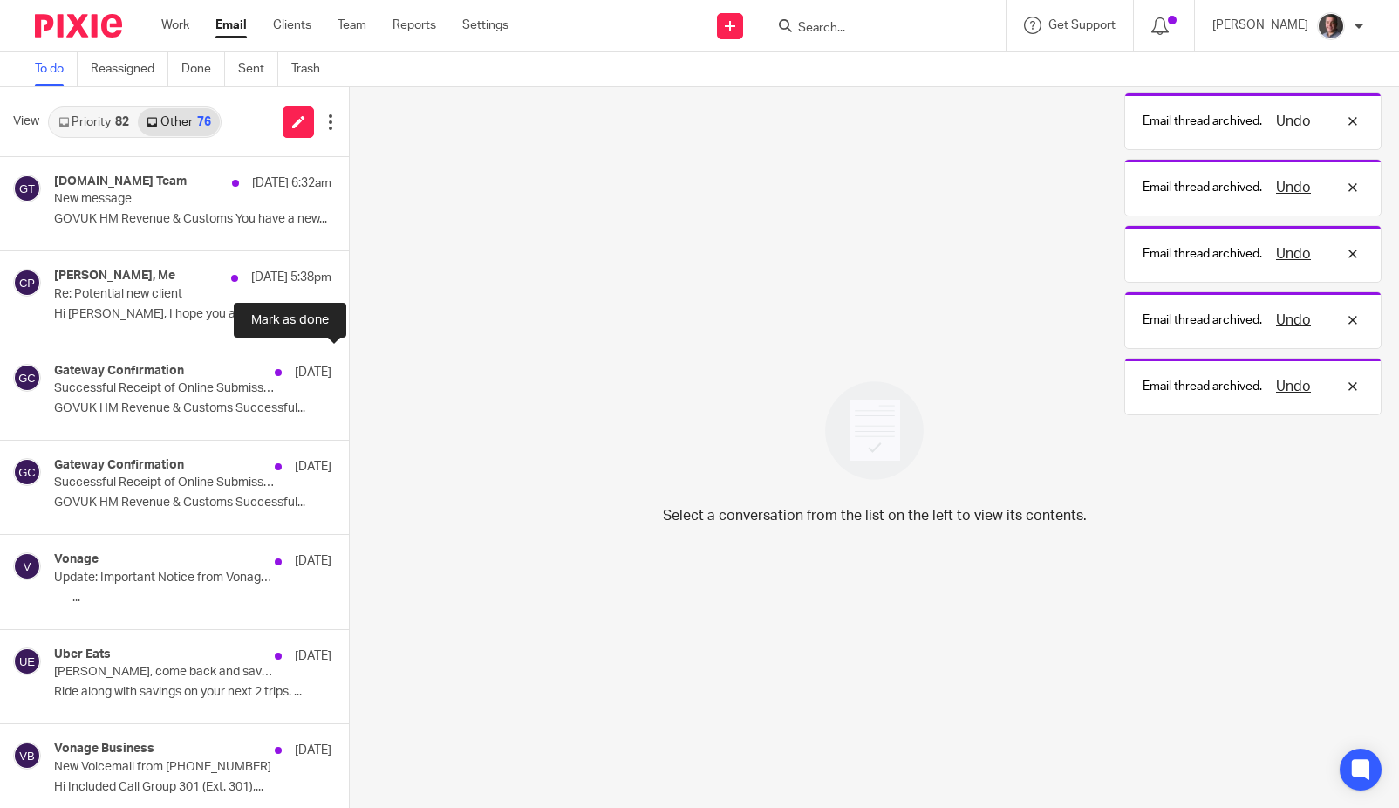
click at [349, 370] on button at bounding box center [356, 369] width 14 height 46
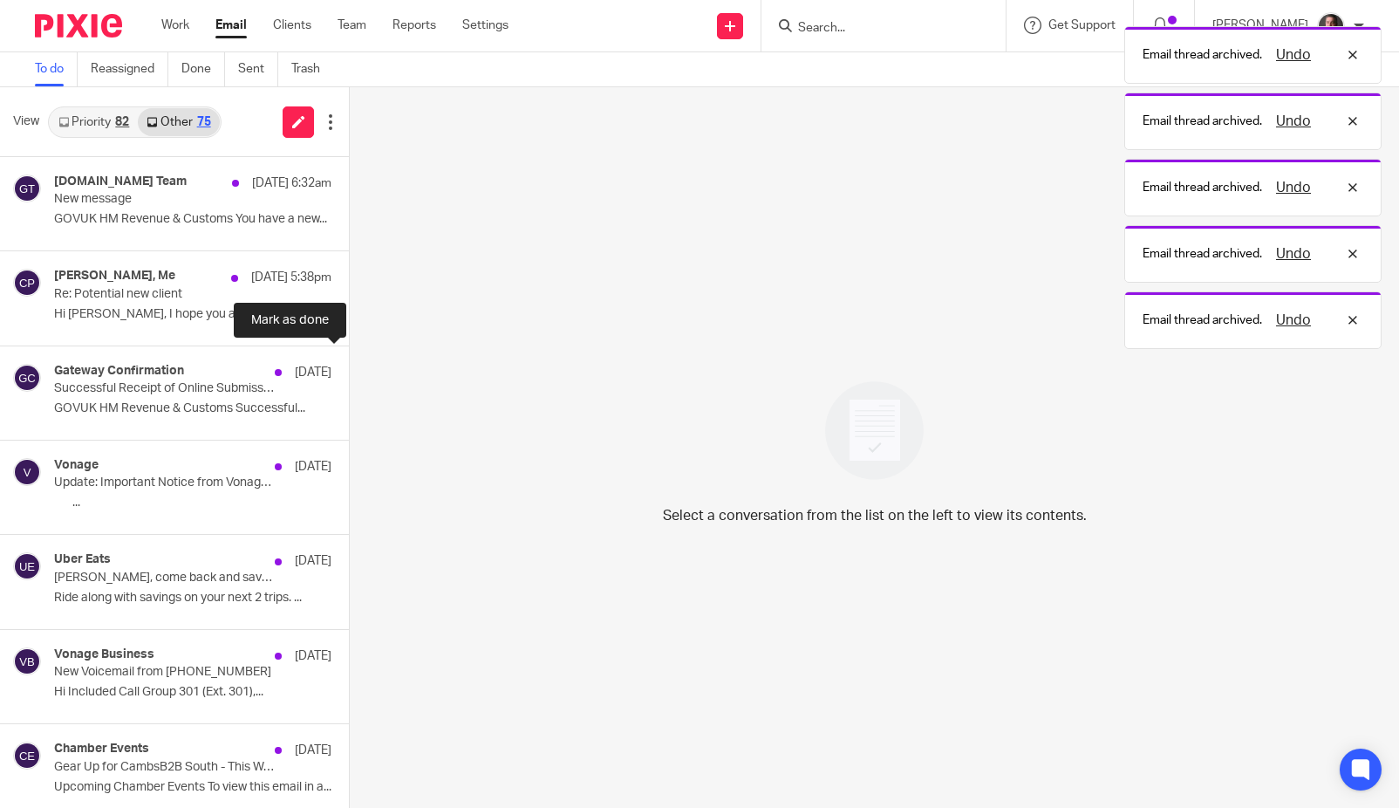
click at [349, 370] on button at bounding box center [356, 369] width 14 height 46
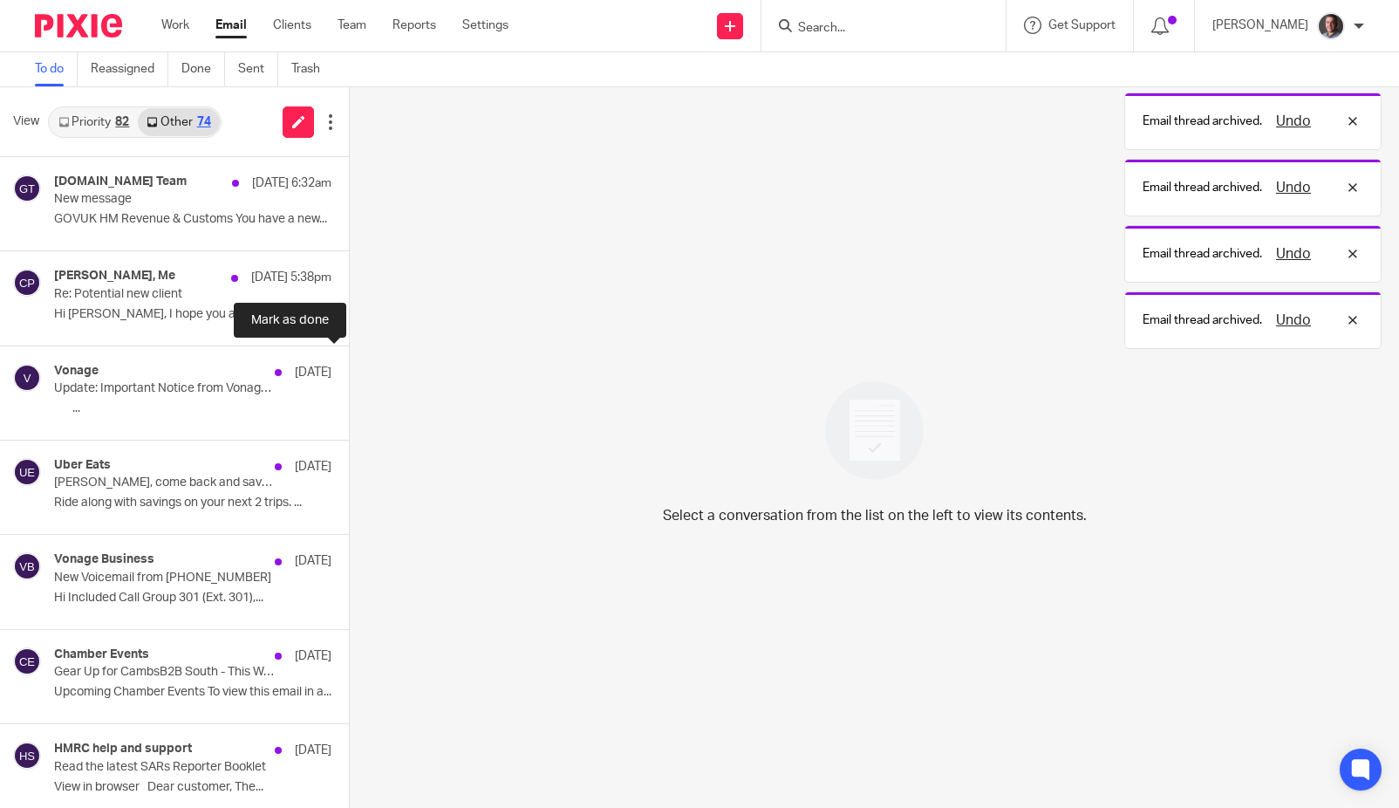
click at [349, 370] on button at bounding box center [356, 369] width 14 height 46
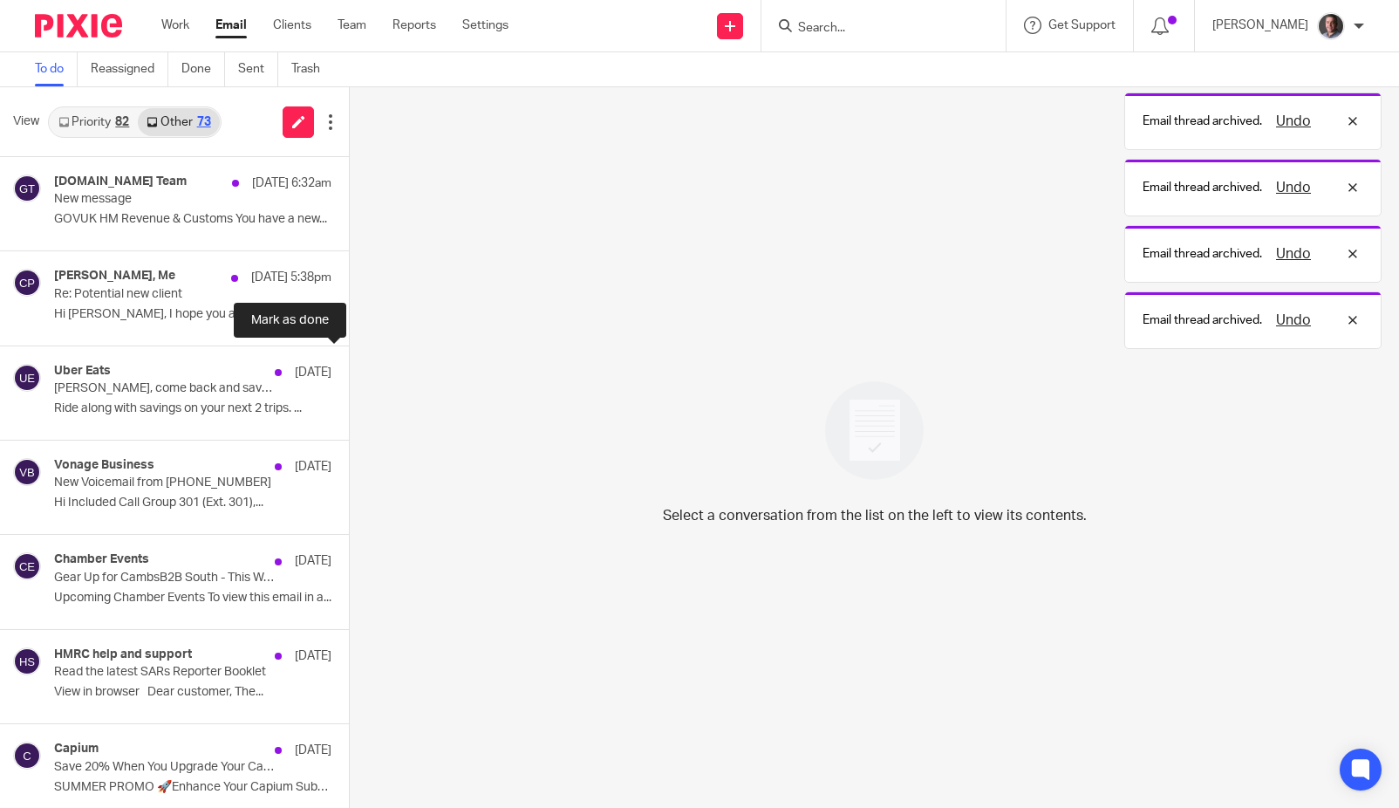
click at [349, 370] on button at bounding box center [356, 369] width 14 height 46
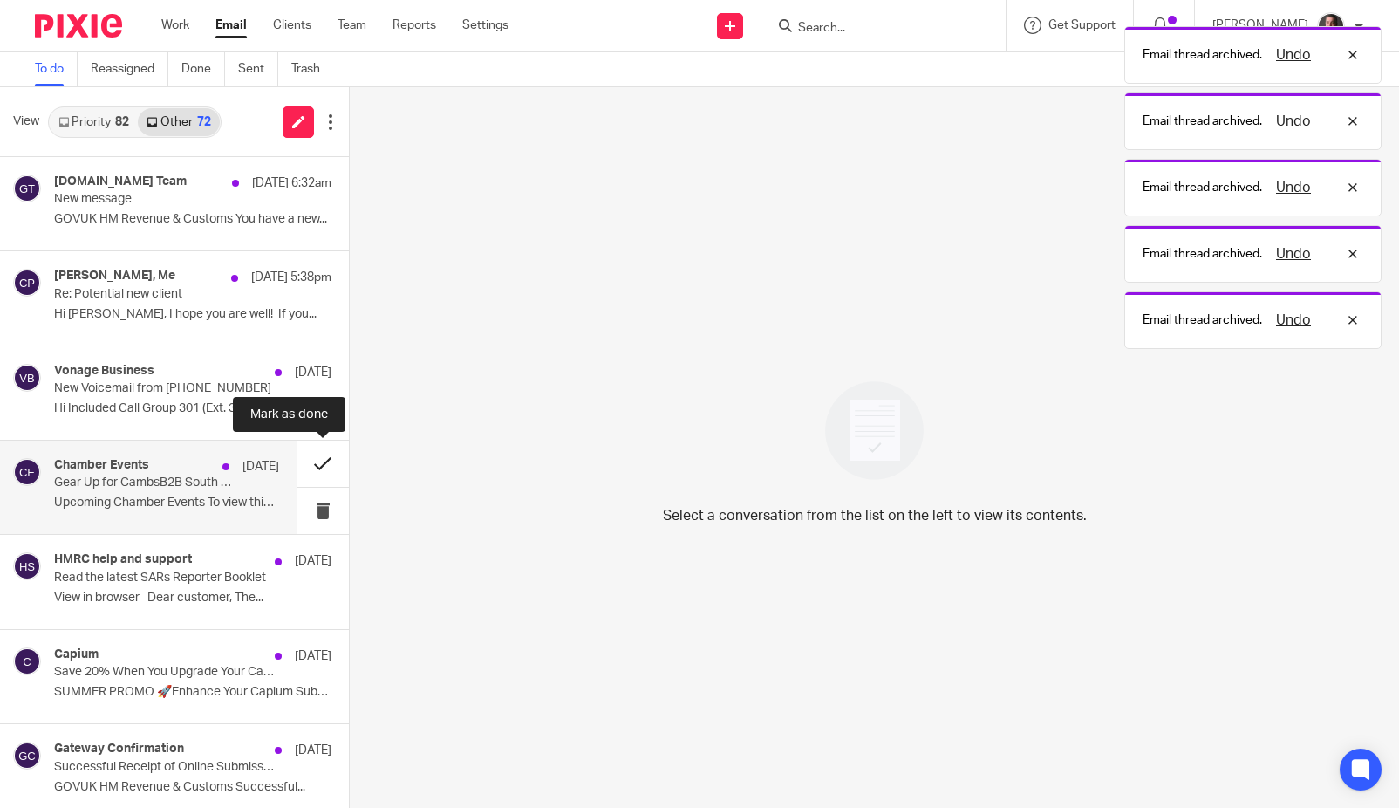
click at [324, 461] on button at bounding box center [323, 464] width 52 height 46
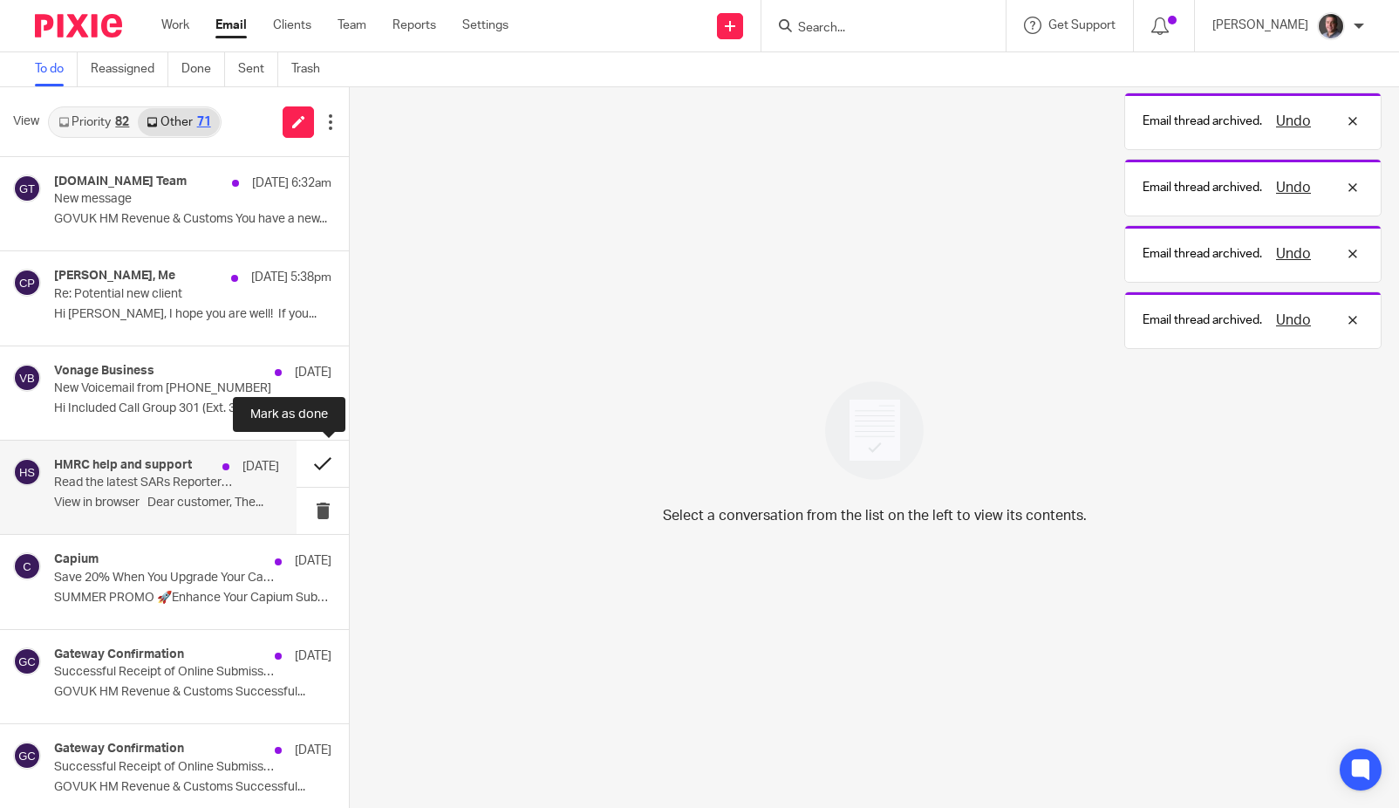
click at [324, 461] on button at bounding box center [323, 464] width 52 height 46
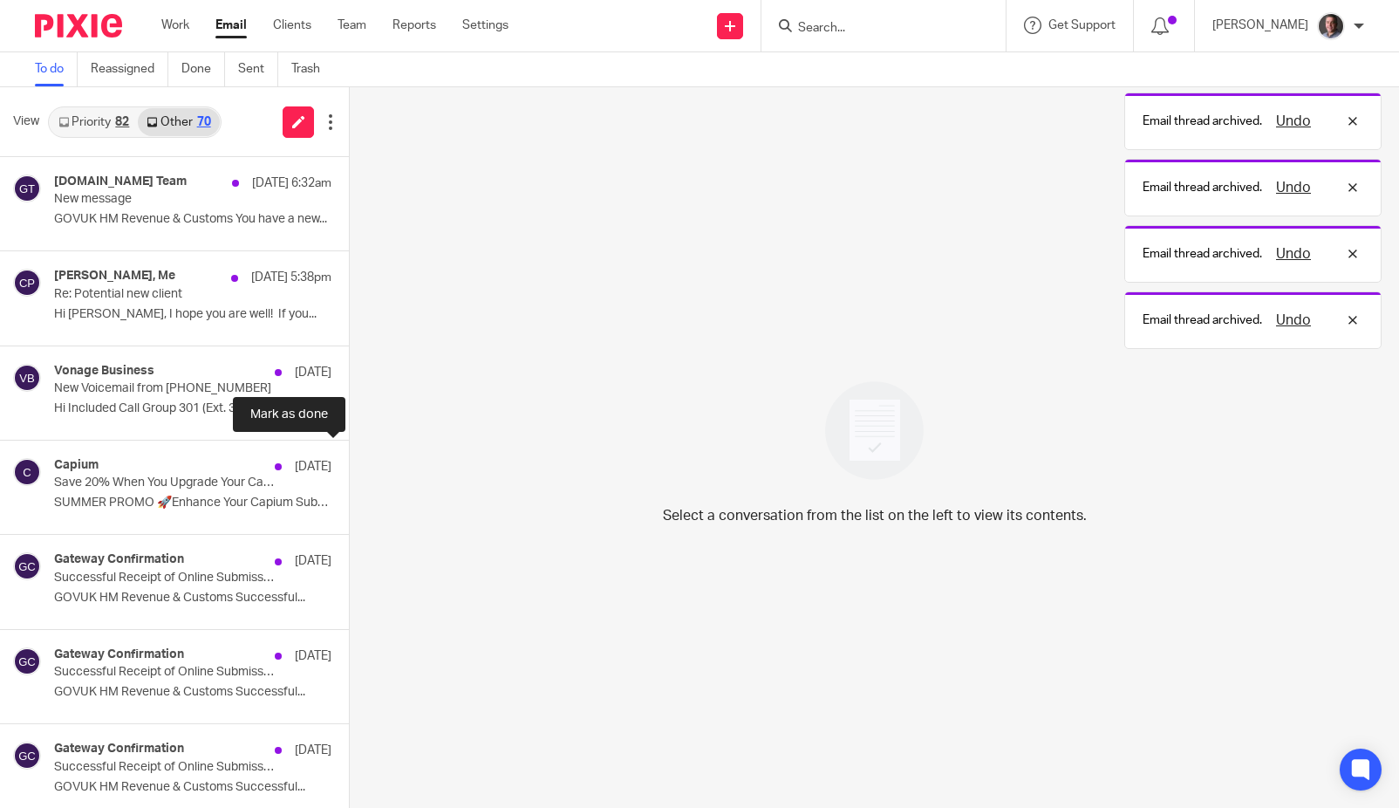
click at [349, 461] on button at bounding box center [356, 464] width 14 height 46
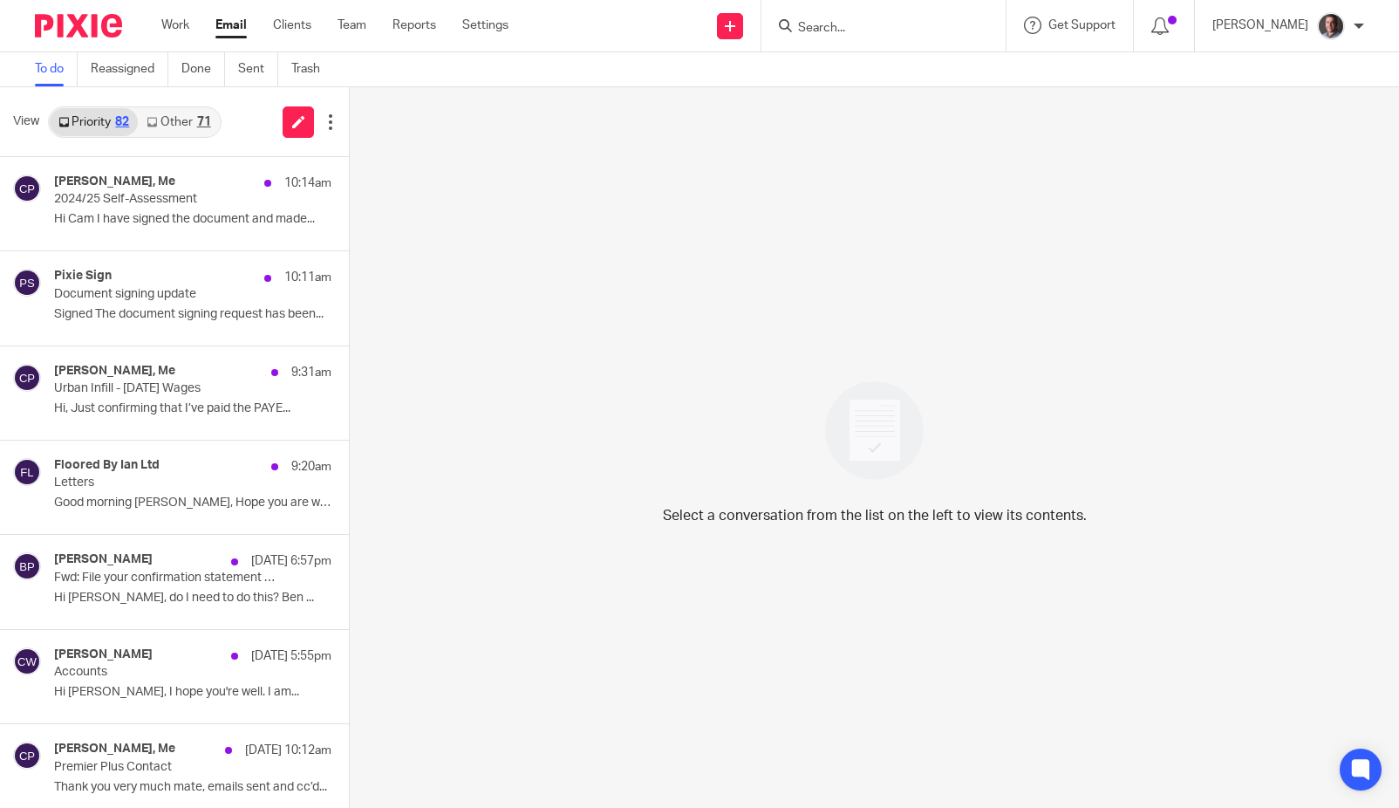
click at [194, 123] on link "Other 71" at bounding box center [178, 122] width 81 height 28
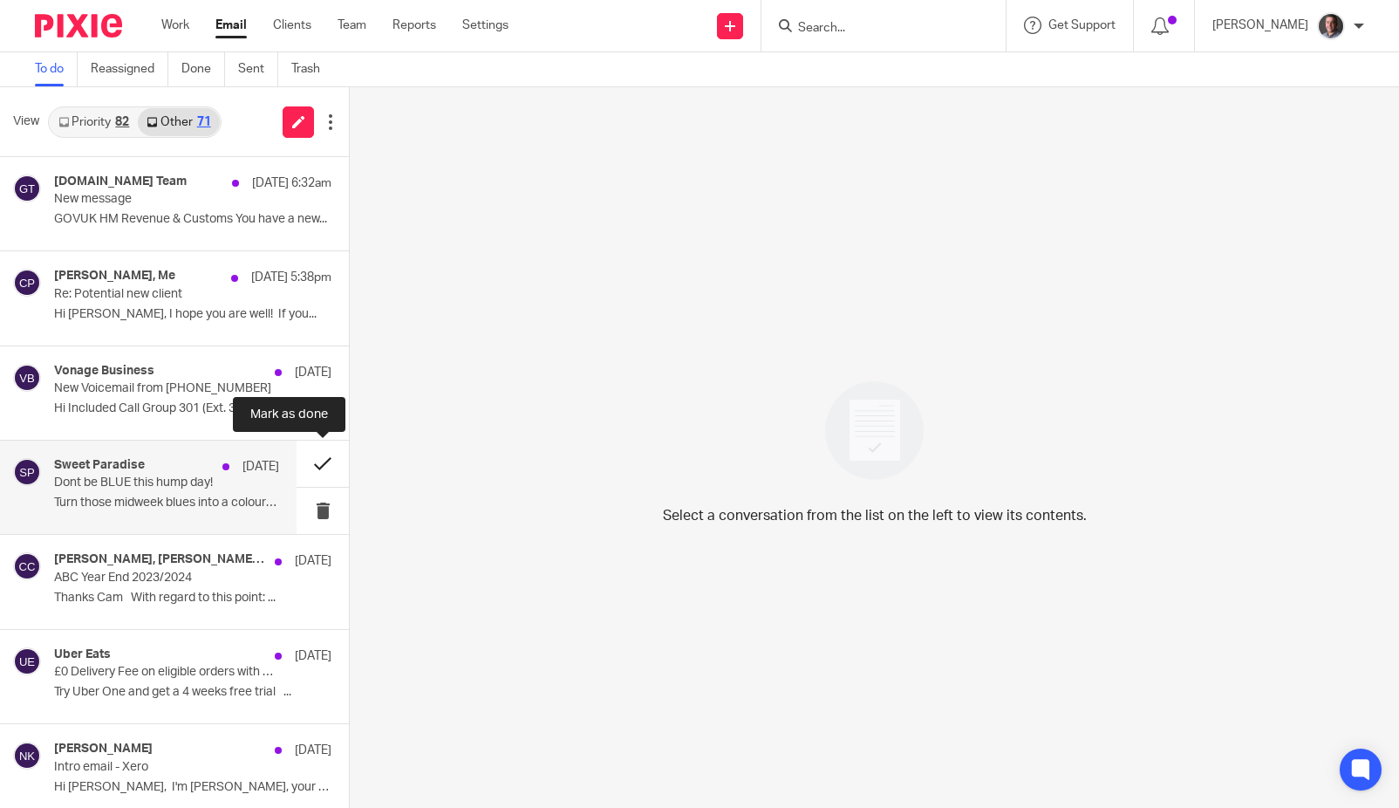
click at [324, 461] on button at bounding box center [323, 464] width 52 height 46
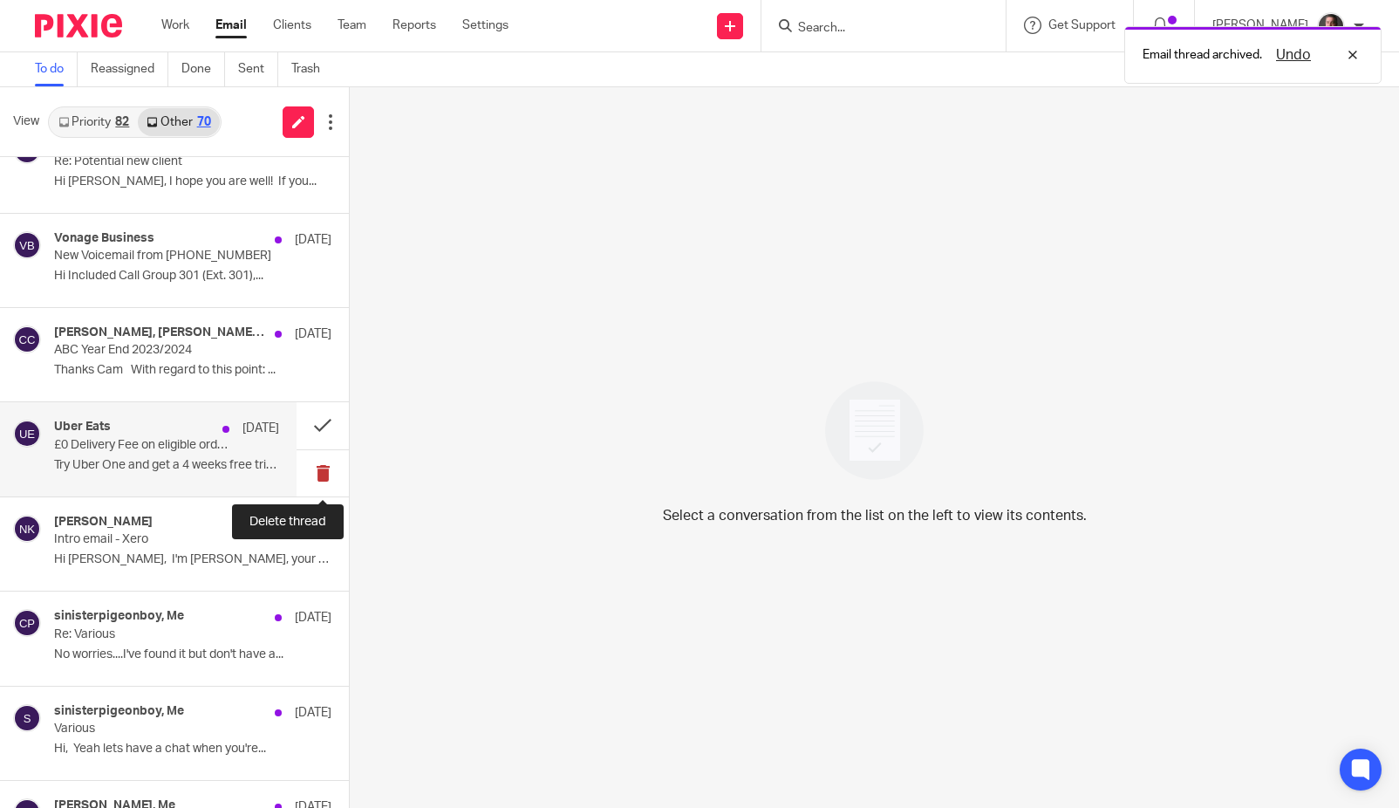
scroll to position [133, 0]
click at [323, 423] on button at bounding box center [323, 424] width 52 height 46
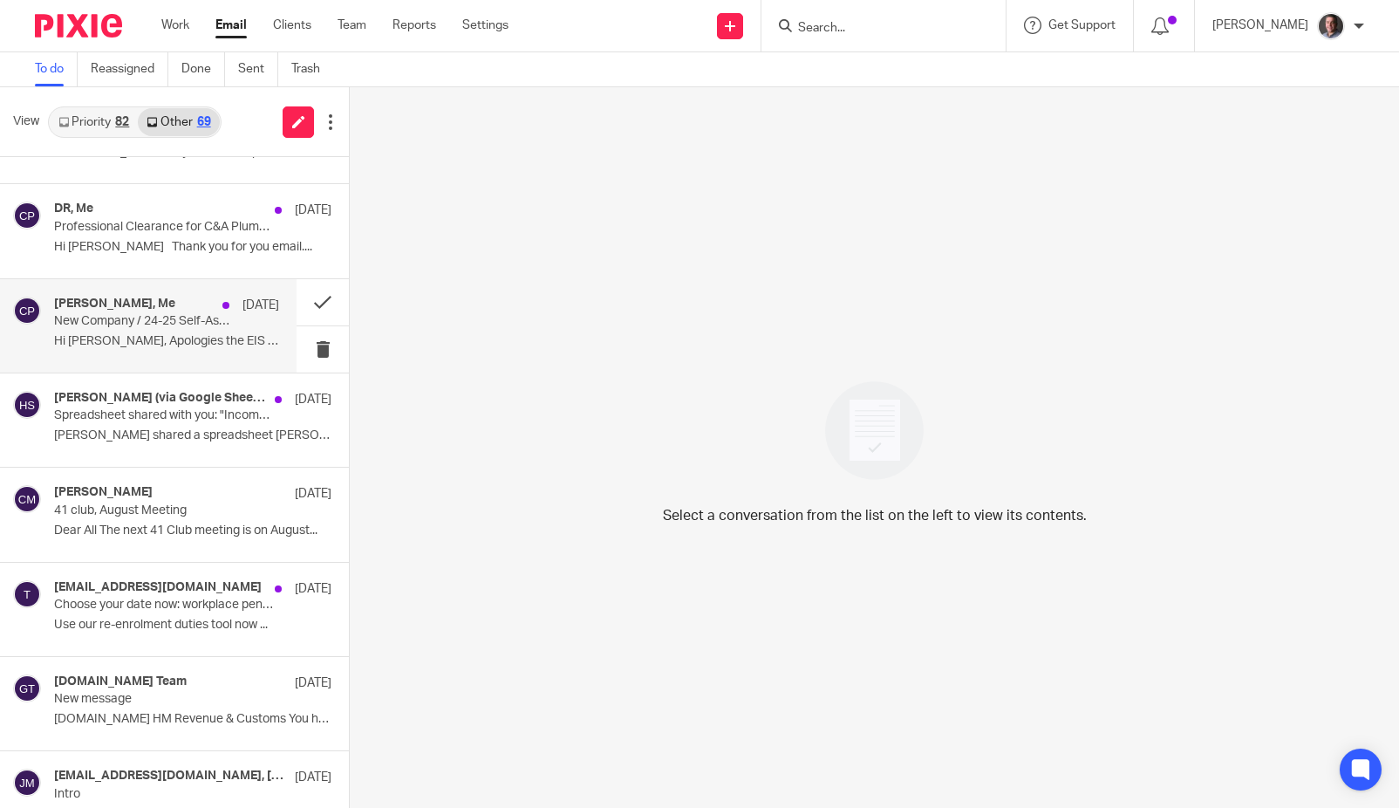
scroll to position [827, 0]
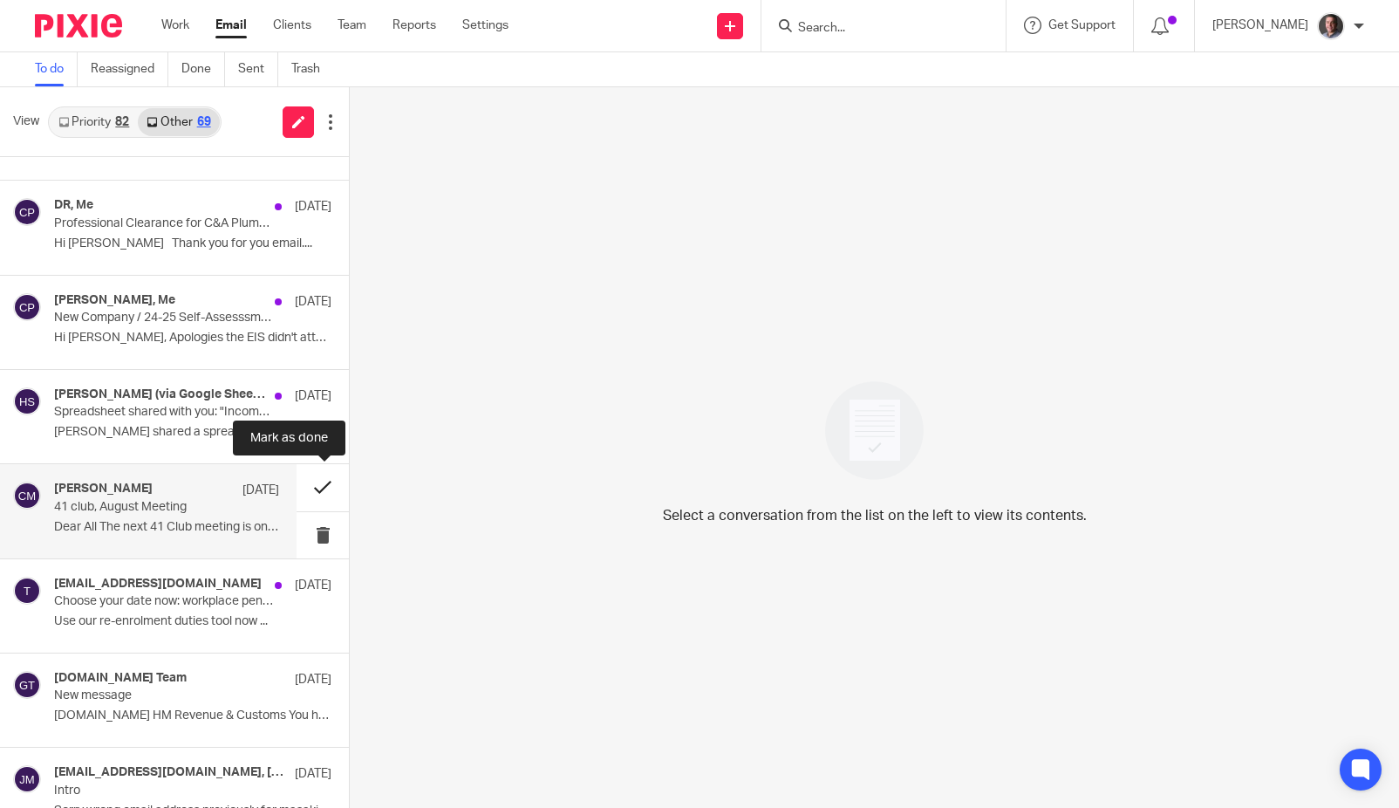
click at [322, 488] on button at bounding box center [323, 487] width 52 height 46
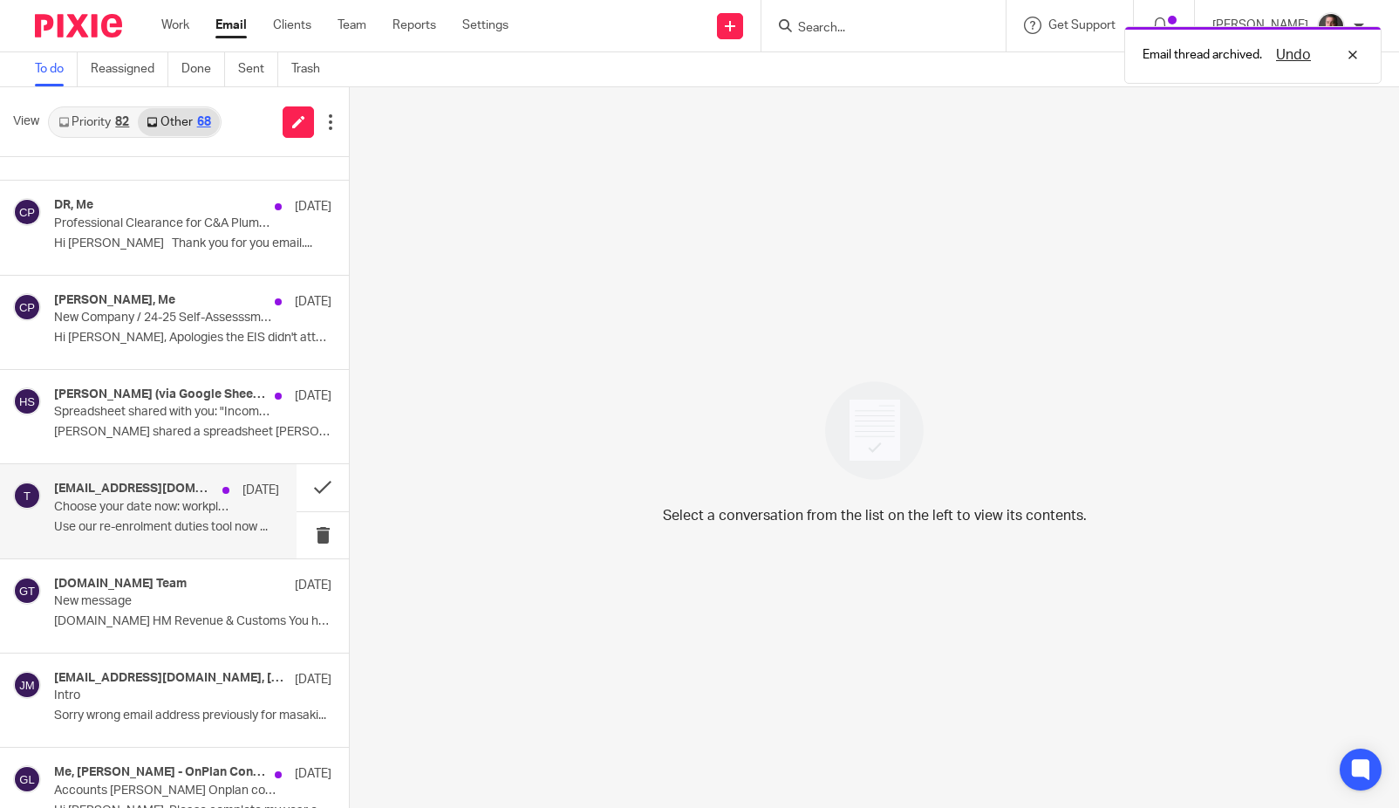
click at [223, 505] on p "Choose your date now: workplace pensions re-enrolment" at bounding box center [144, 507] width 180 height 15
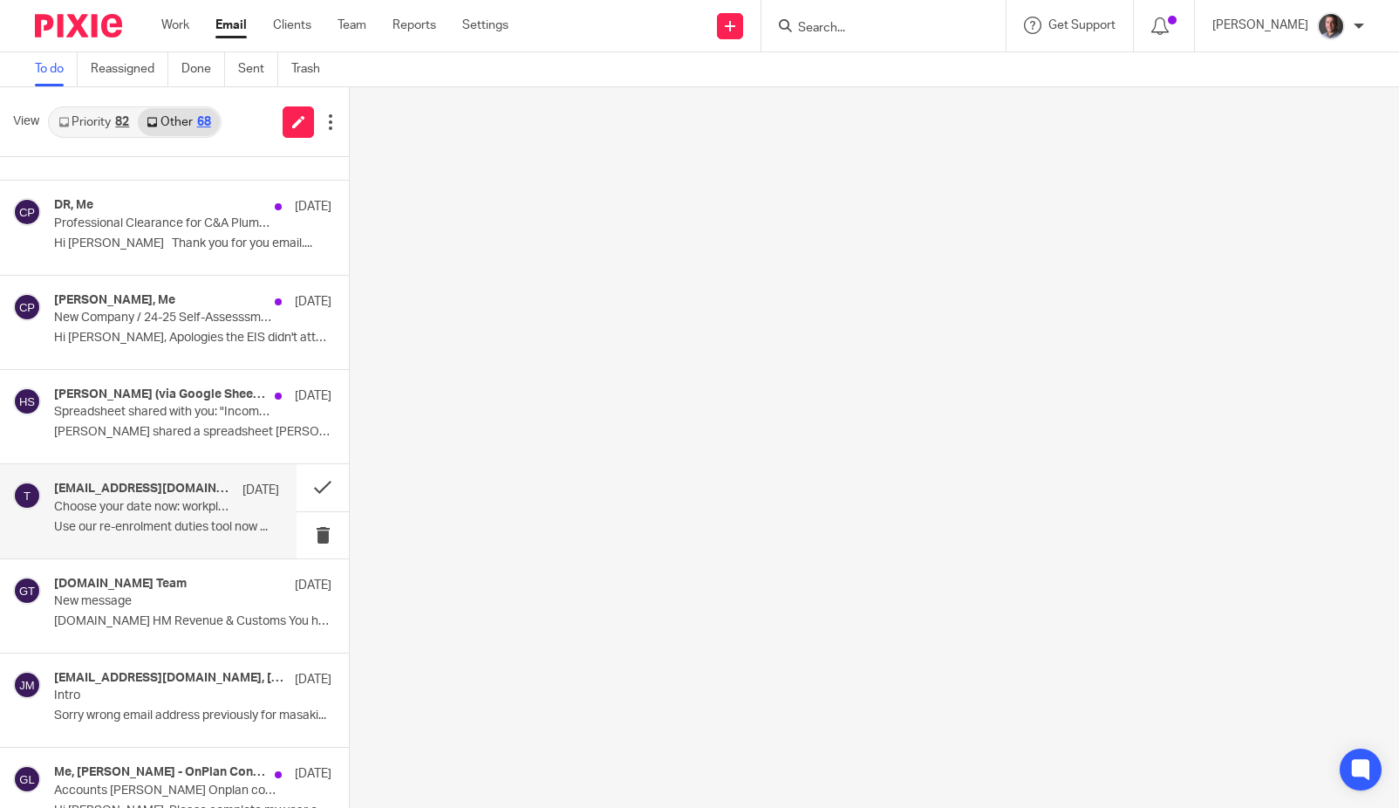
click at [154, 504] on p "Choose your date now: workplace pensions re-enrolment" at bounding box center [144, 507] width 180 height 15
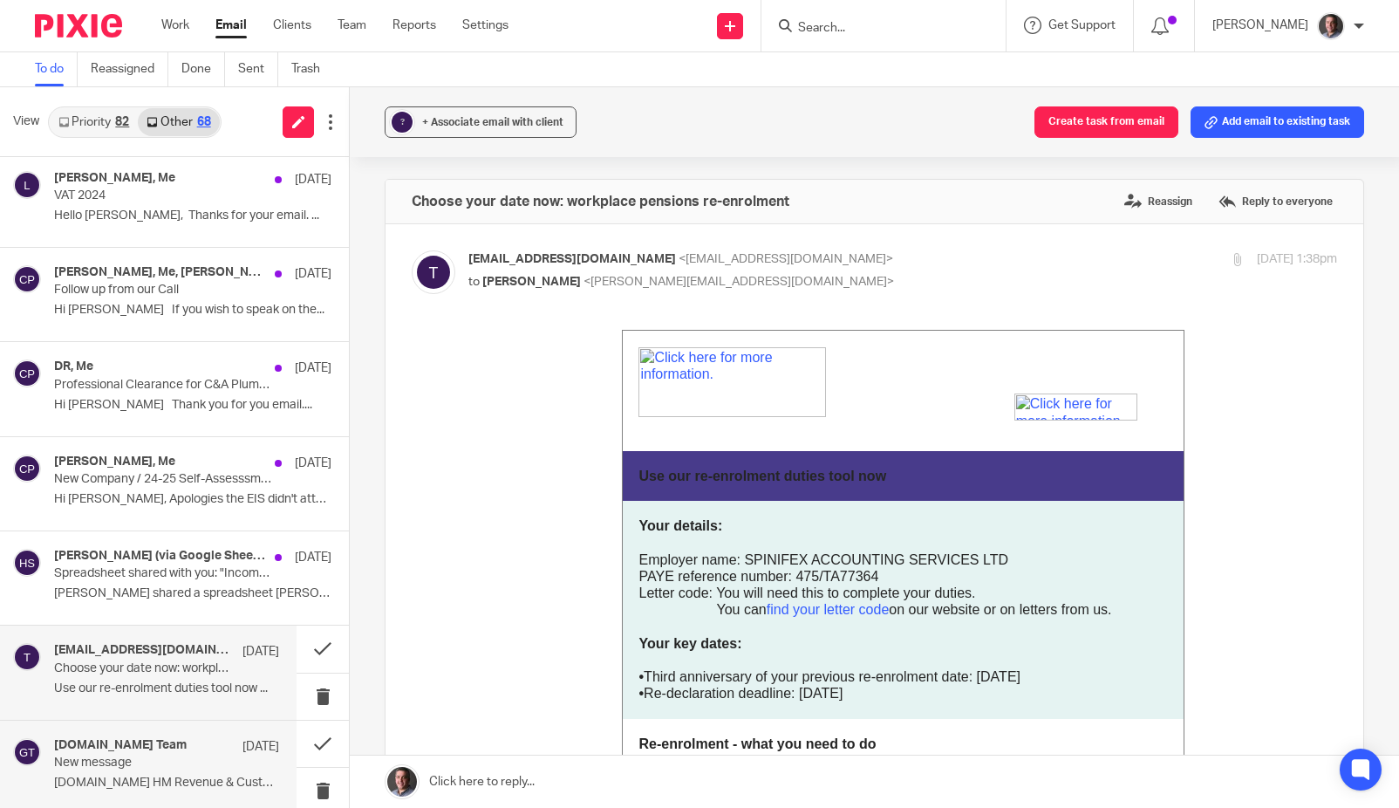
scroll to position [0, 0]
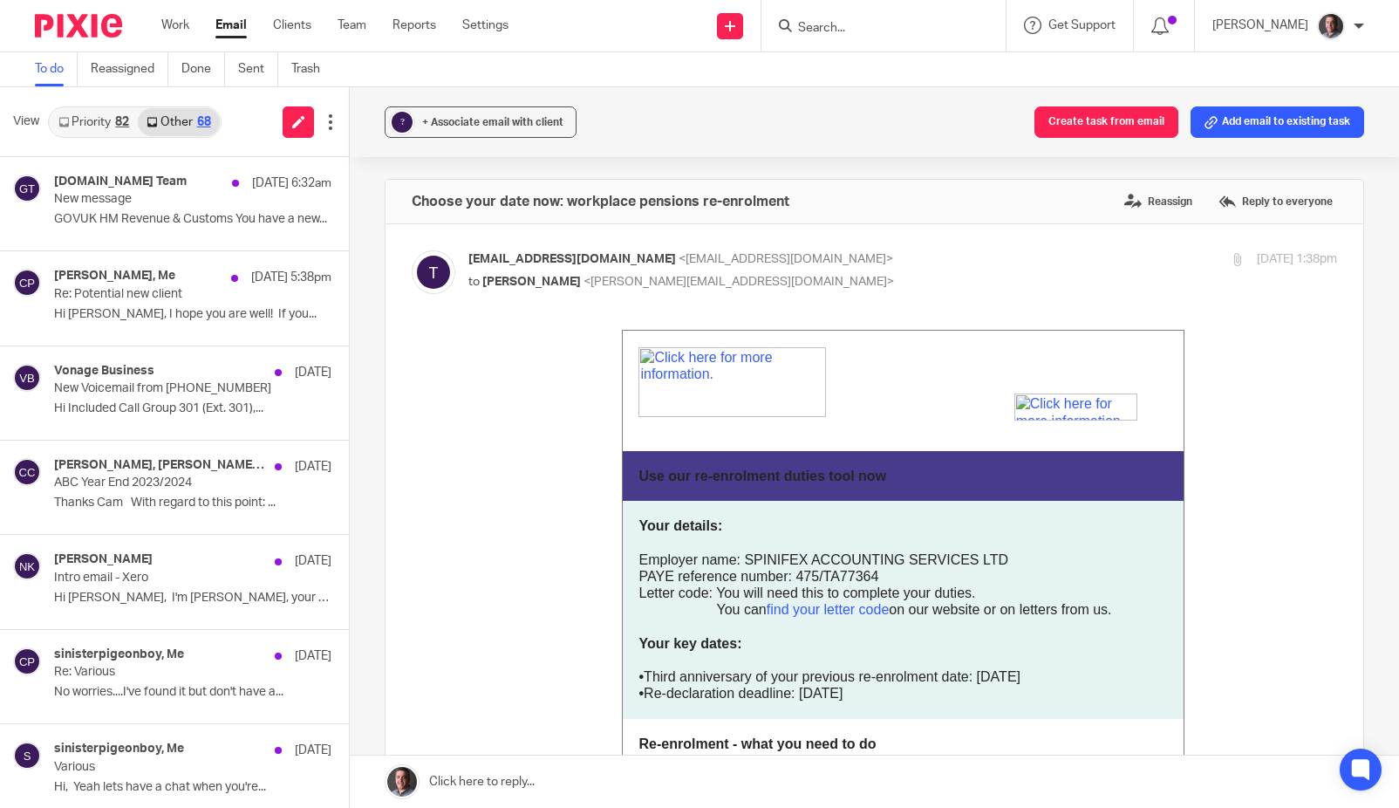
click at [83, 108] on link "Priority 82" at bounding box center [94, 122] width 88 height 28
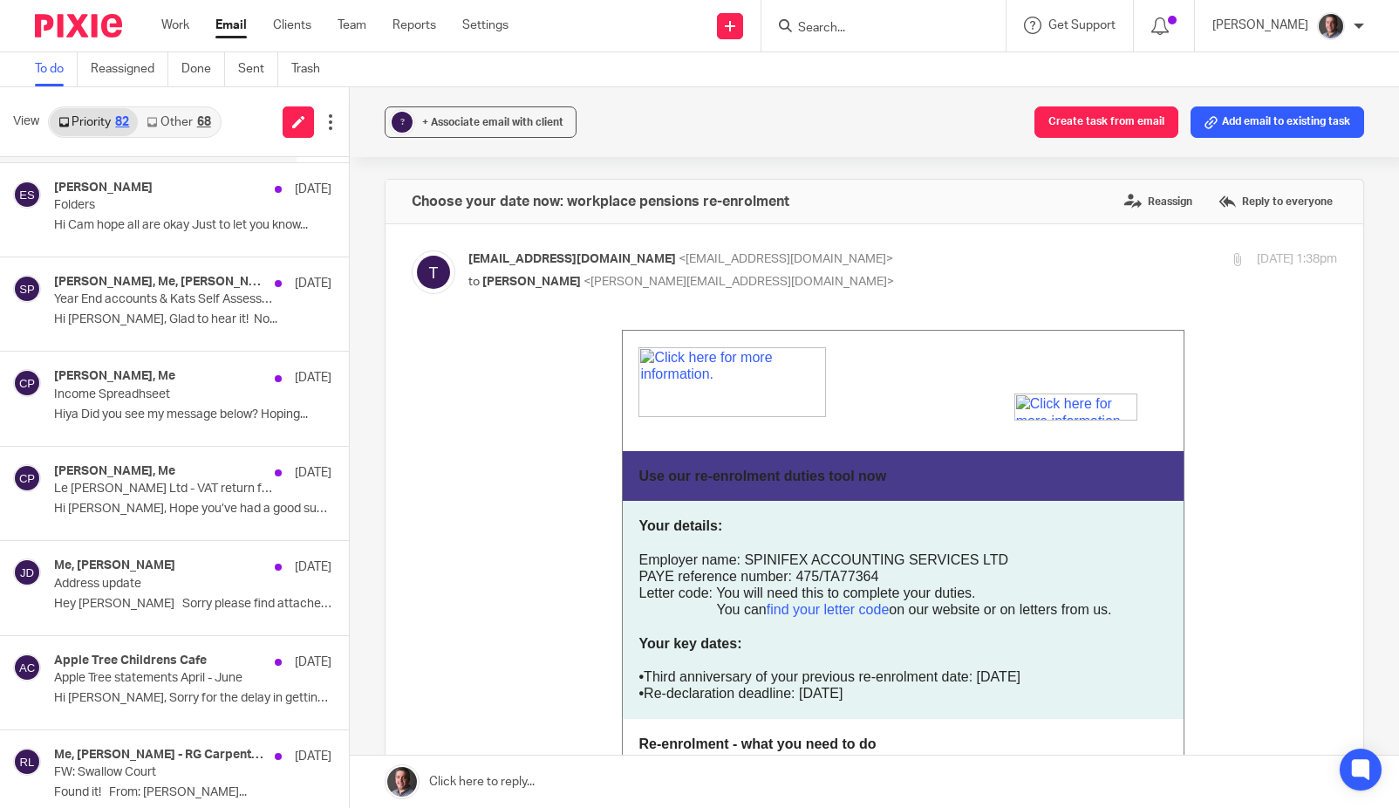
scroll to position [1510, 0]
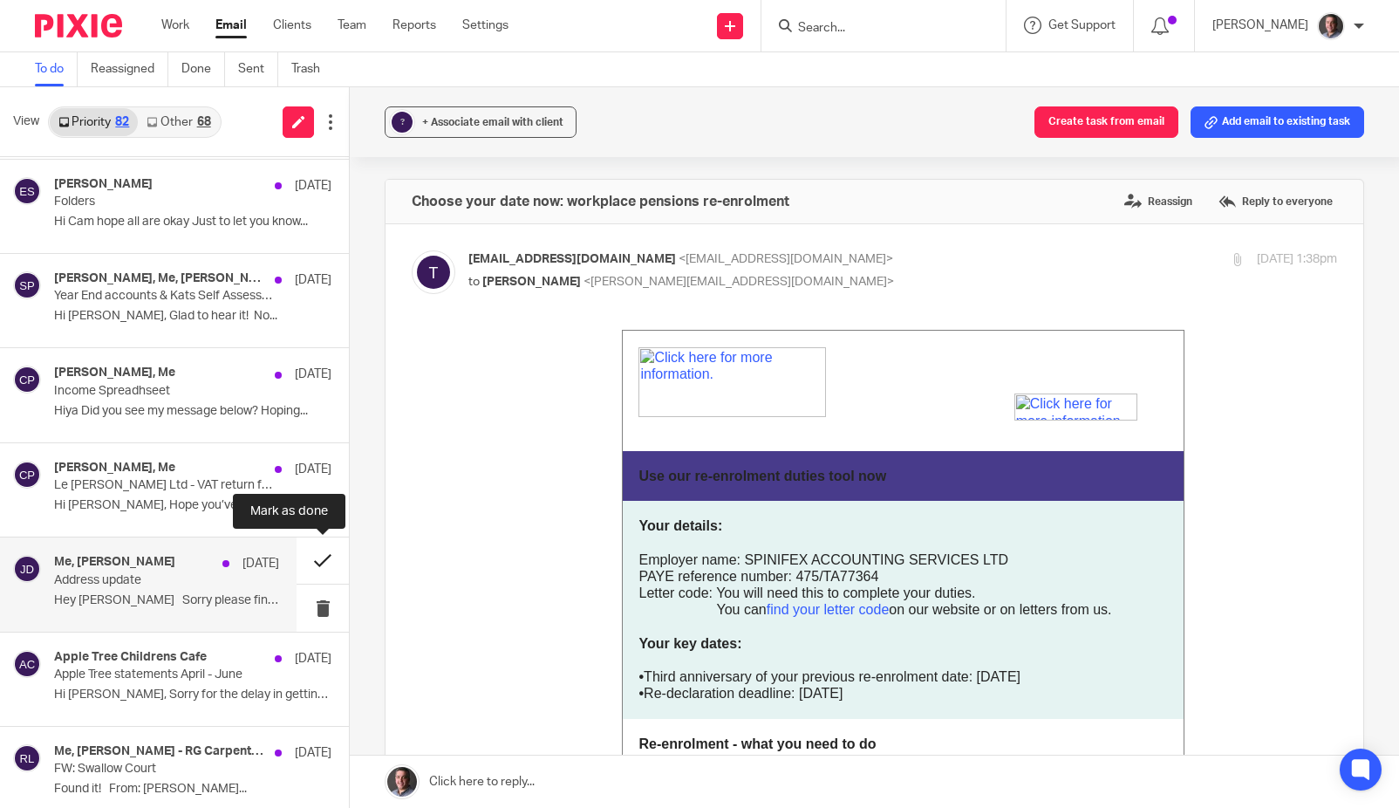
click at [322, 557] on button at bounding box center [323, 560] width 52 height 46
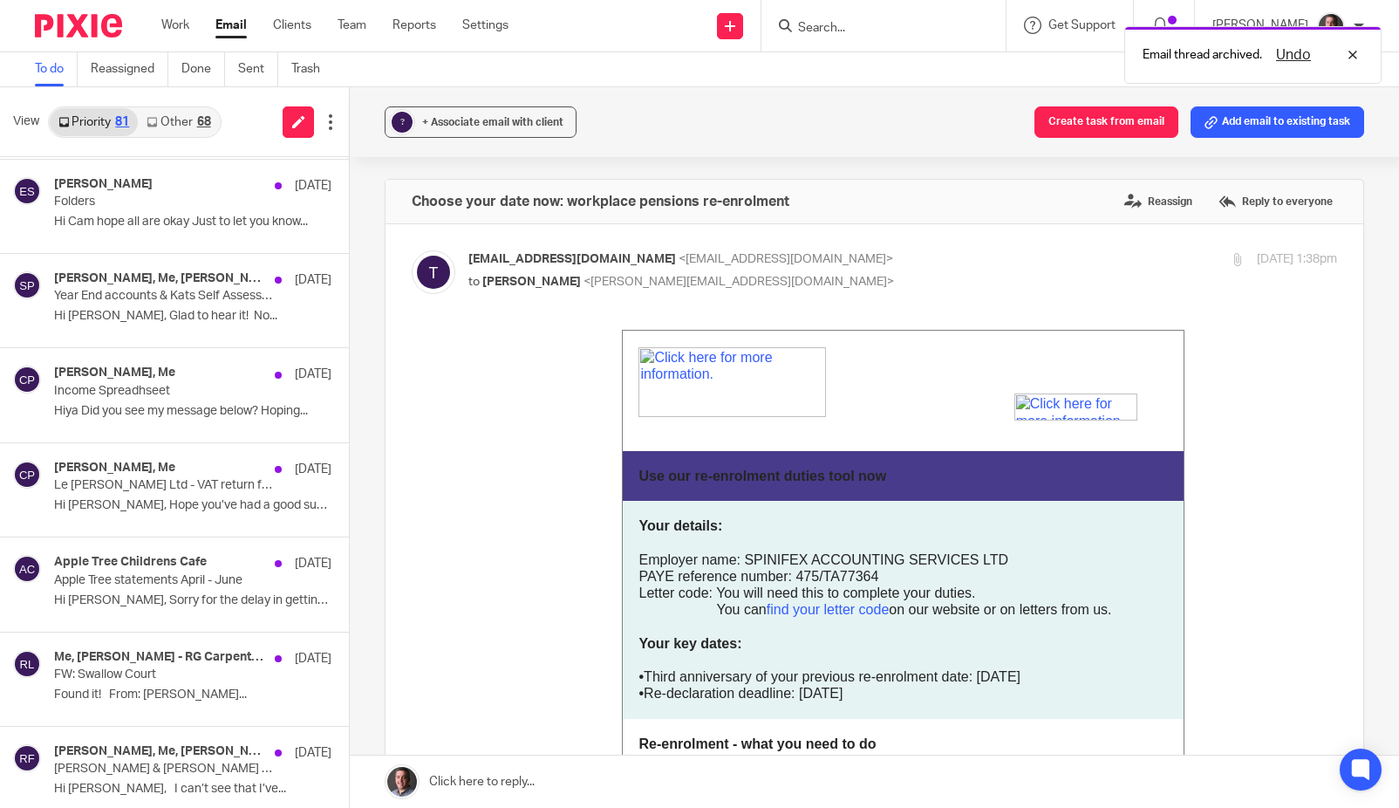
click at [181, 129] on link "Other 68" at bounding box center [178, 122] width 81 height 28
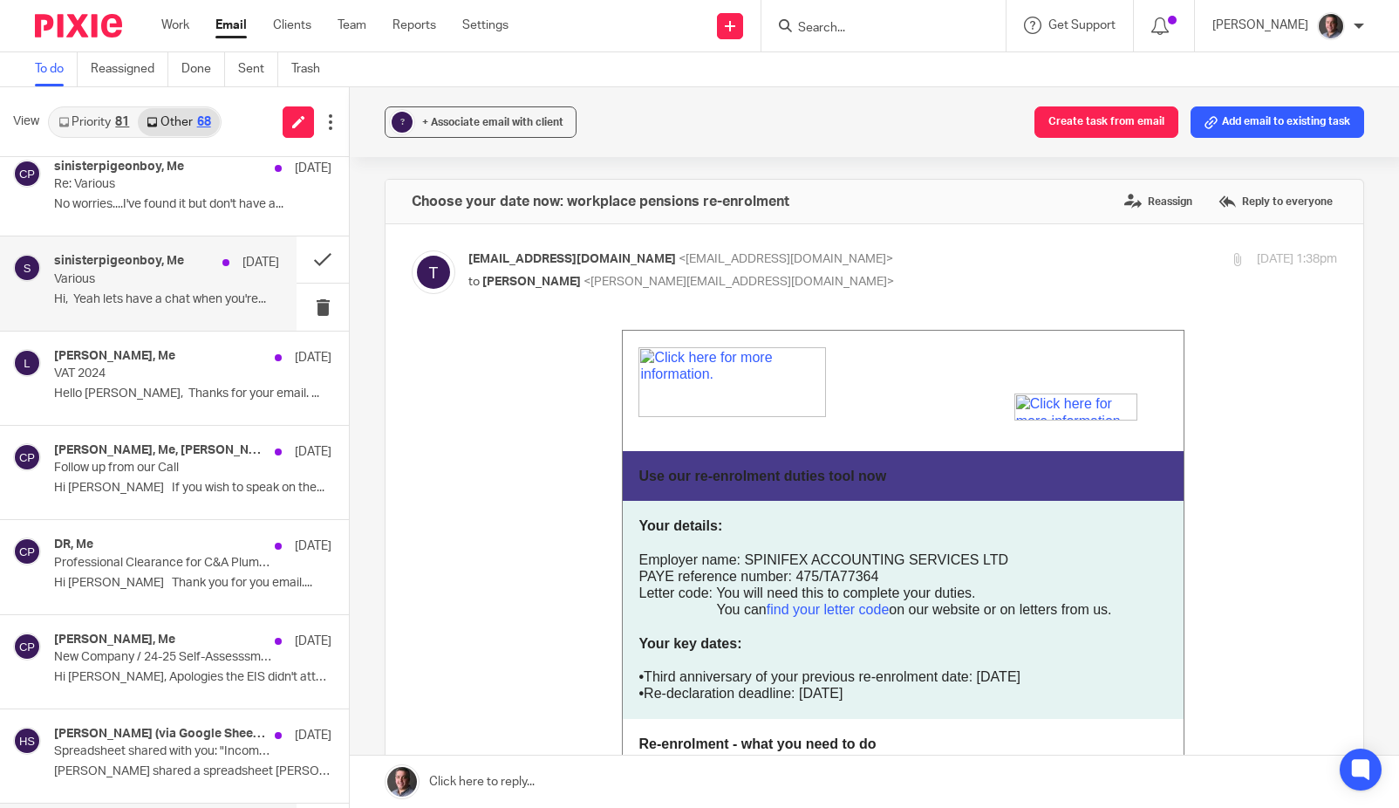
scroll to position [583, 0]
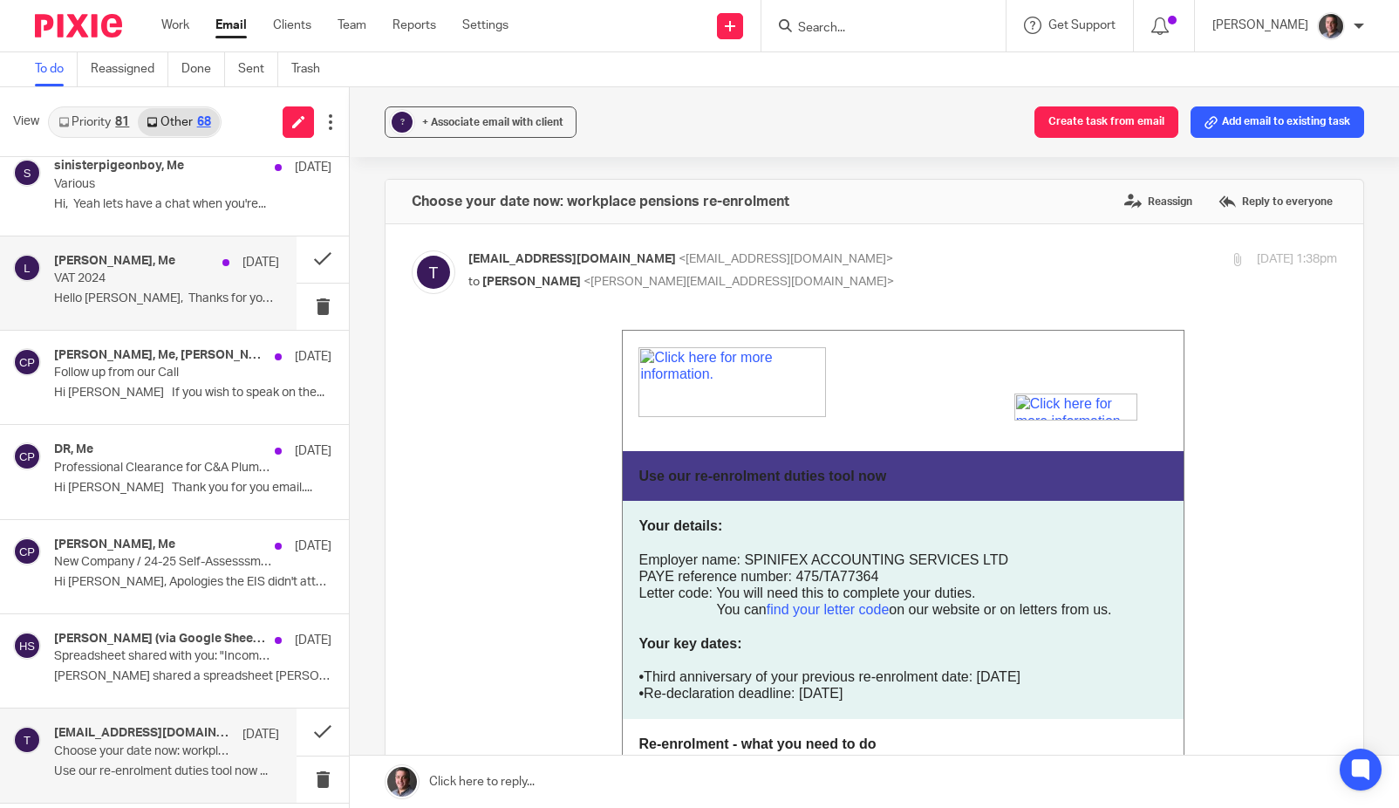
click at [161, 287] on div "Louise, Me 8 Aug VAT 2024 Hello Cam, Thanks for your email. ..." at bounding box center [166, 283] width 225 height 58
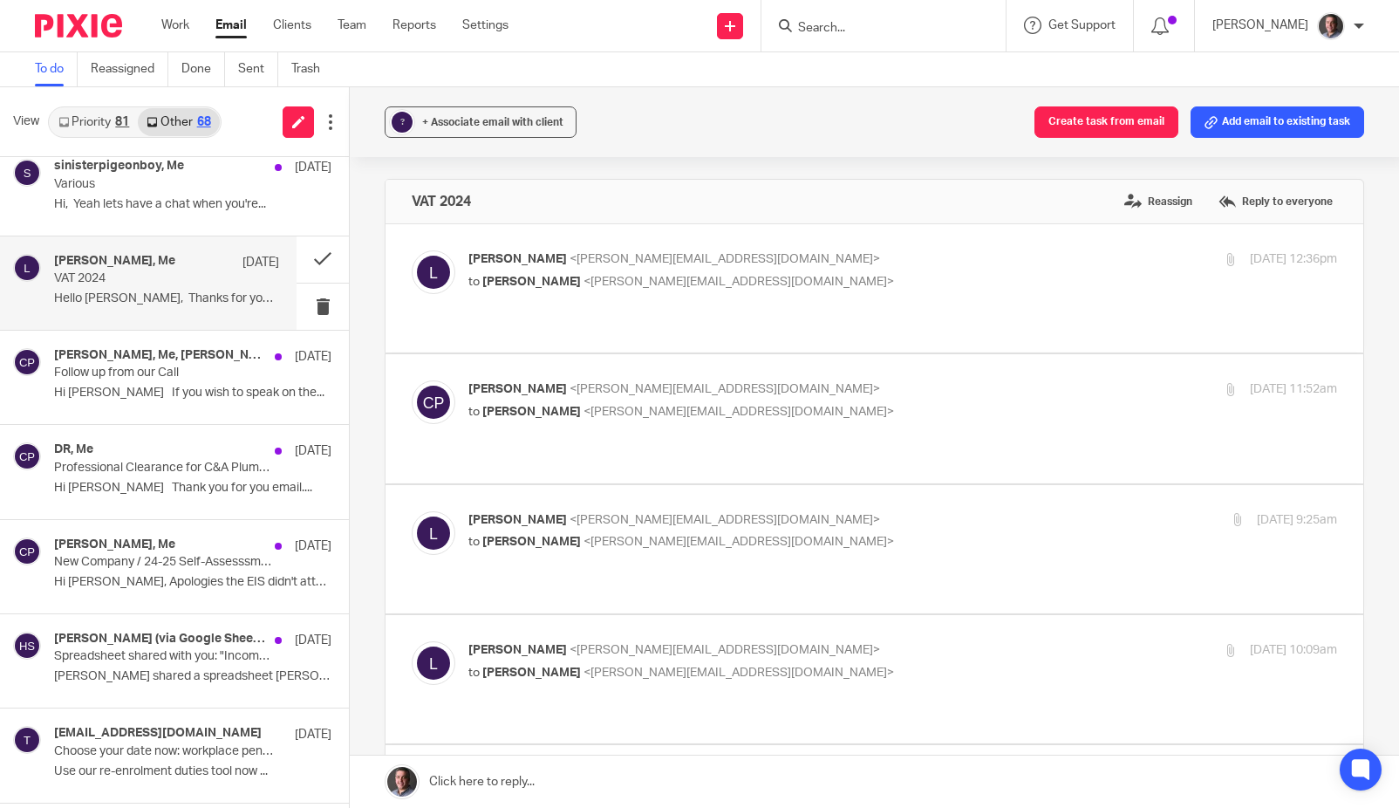
scroll to position [0, 0]
click at [165, 277] on p "VAT 2024" at bounding box center [144, 278] width 180 height 15
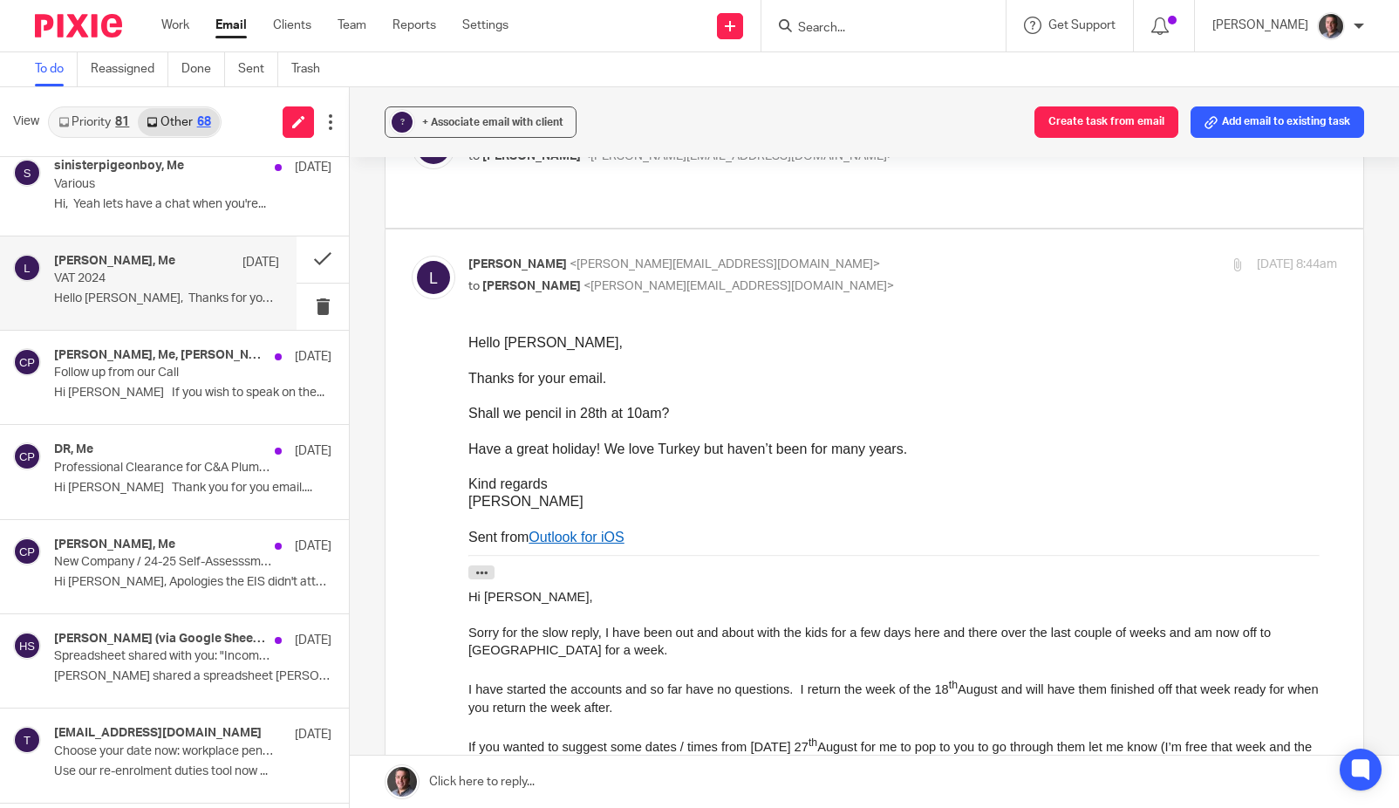
scroll to position [797, 0]
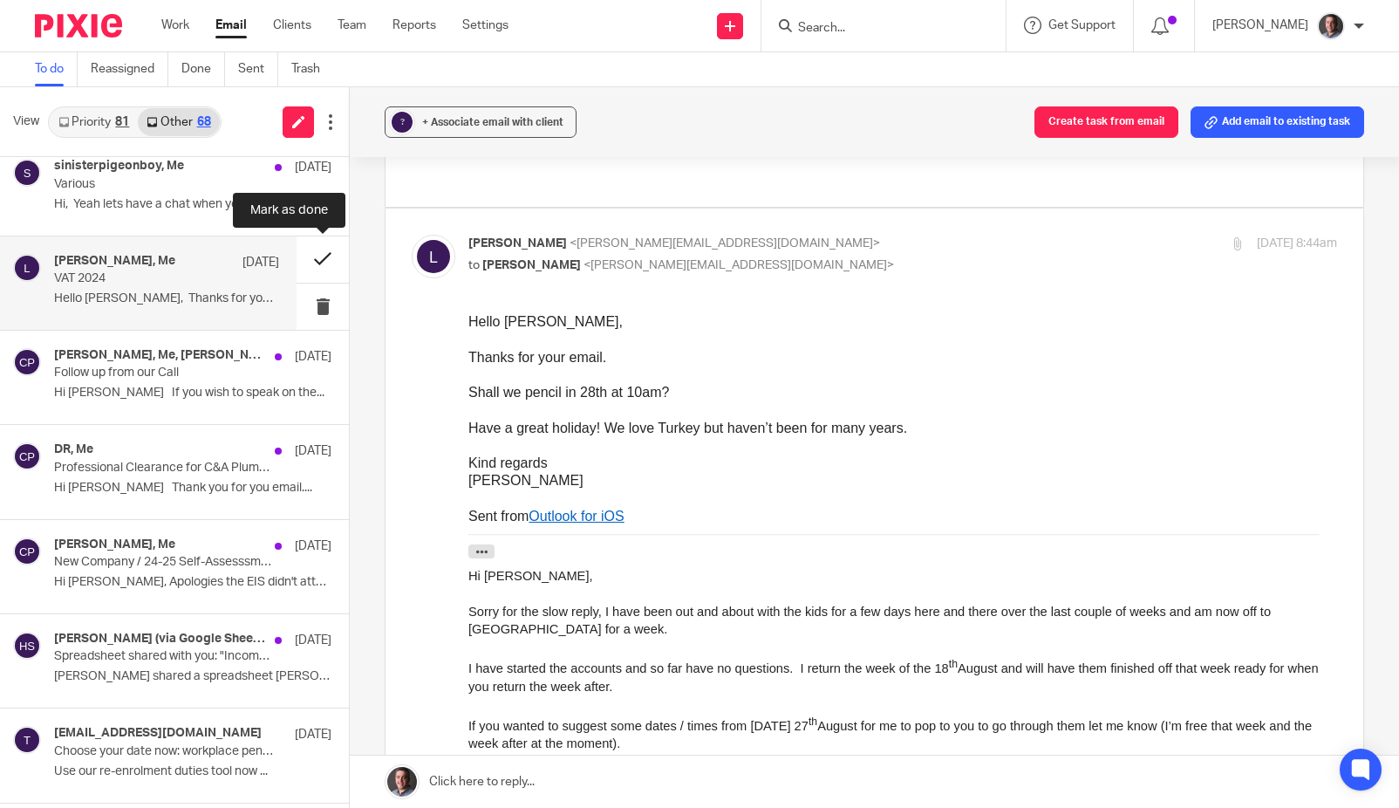
click at [324, 254] on button at bounding box center [323, 259] width 52 height 46
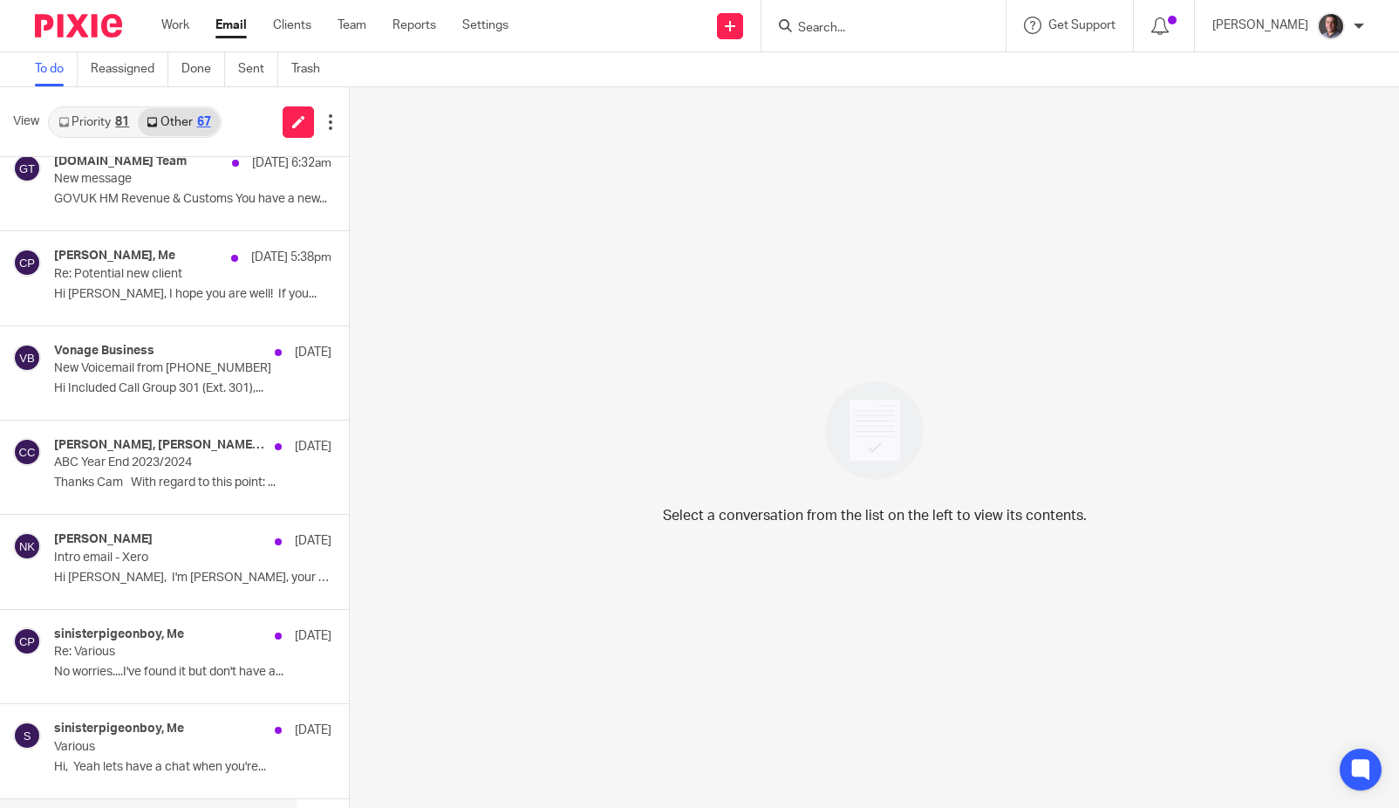
scroll to position [0, 0]
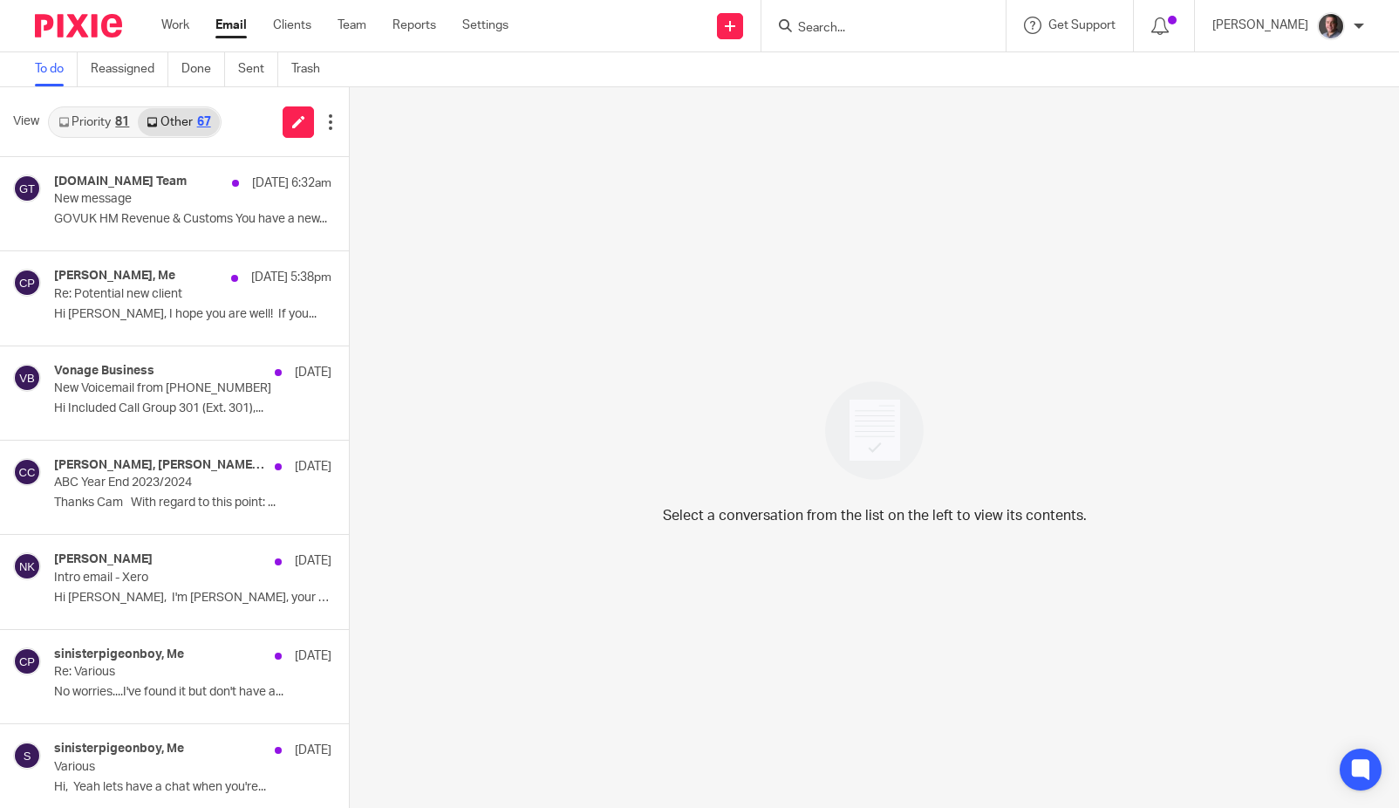
drag, startPoint x: 94, startPoint y: 119, endPoint x: 87, endPoint y: 134, distance: 17.2
click at [94, 118] on link "Priority 81" at bounding box center [94, 122] width 88 height 28
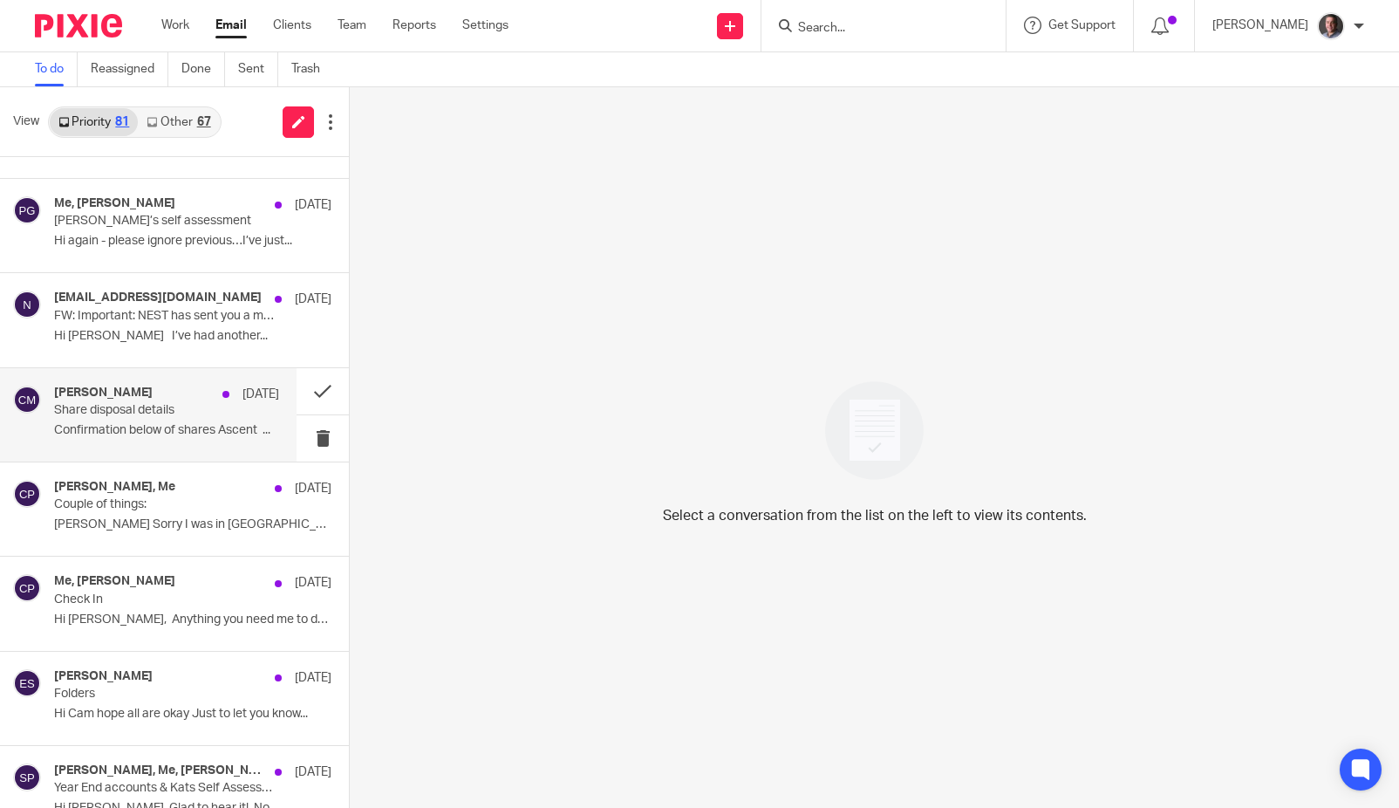
scroll to position [1028, 0]
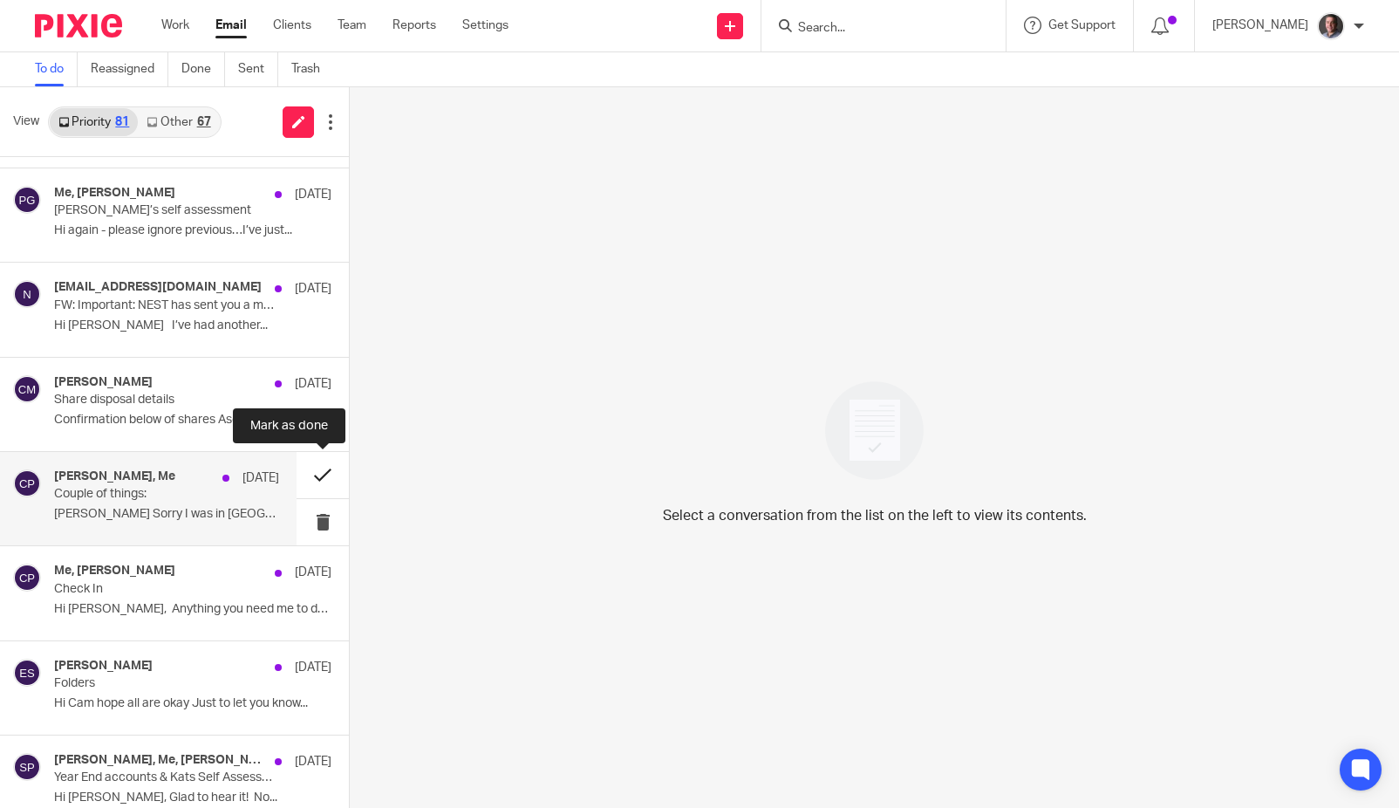
click at [318, 475] on button at bounding box center [323, 475] width 52 height 46
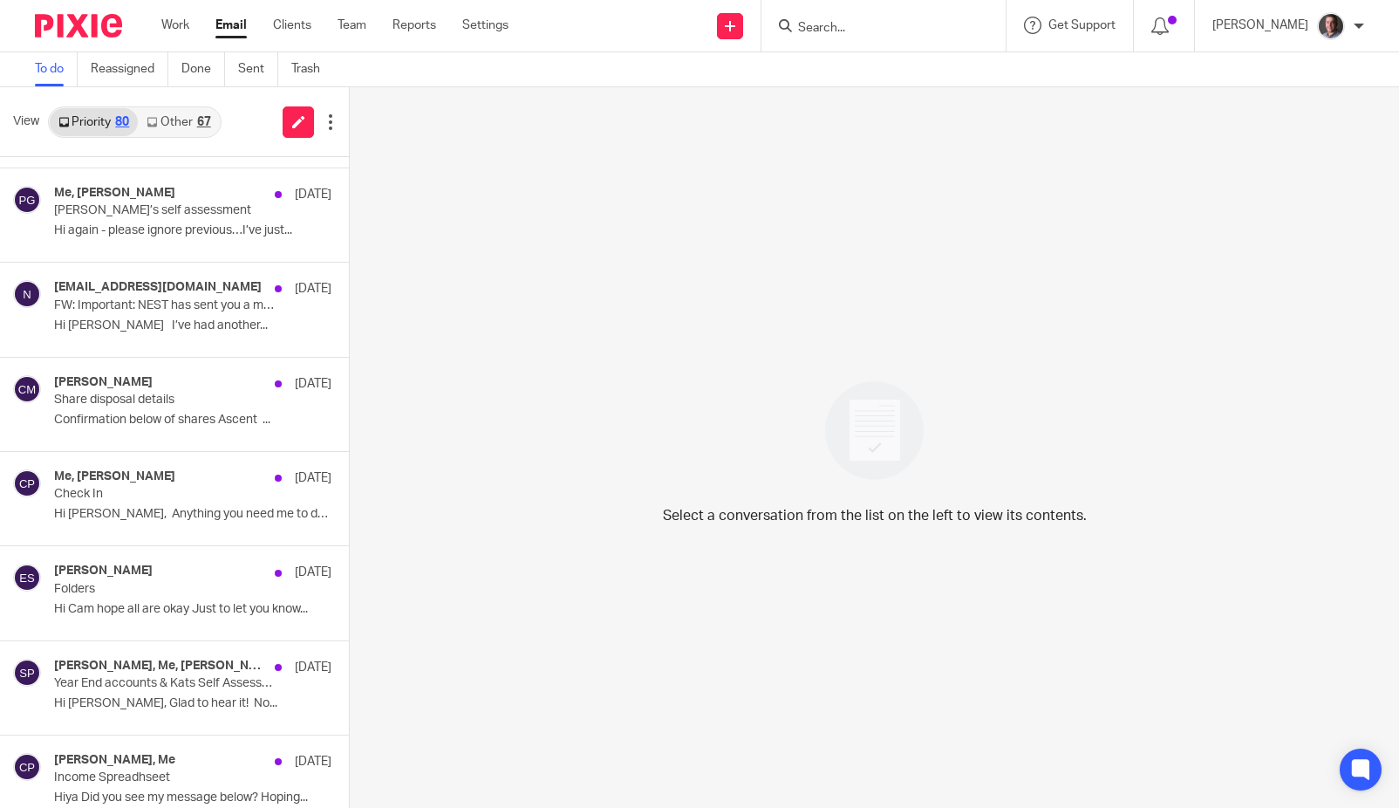
click at [176, 126] on link "Other 67" at bounding box center [178, 122] width 81 height 28
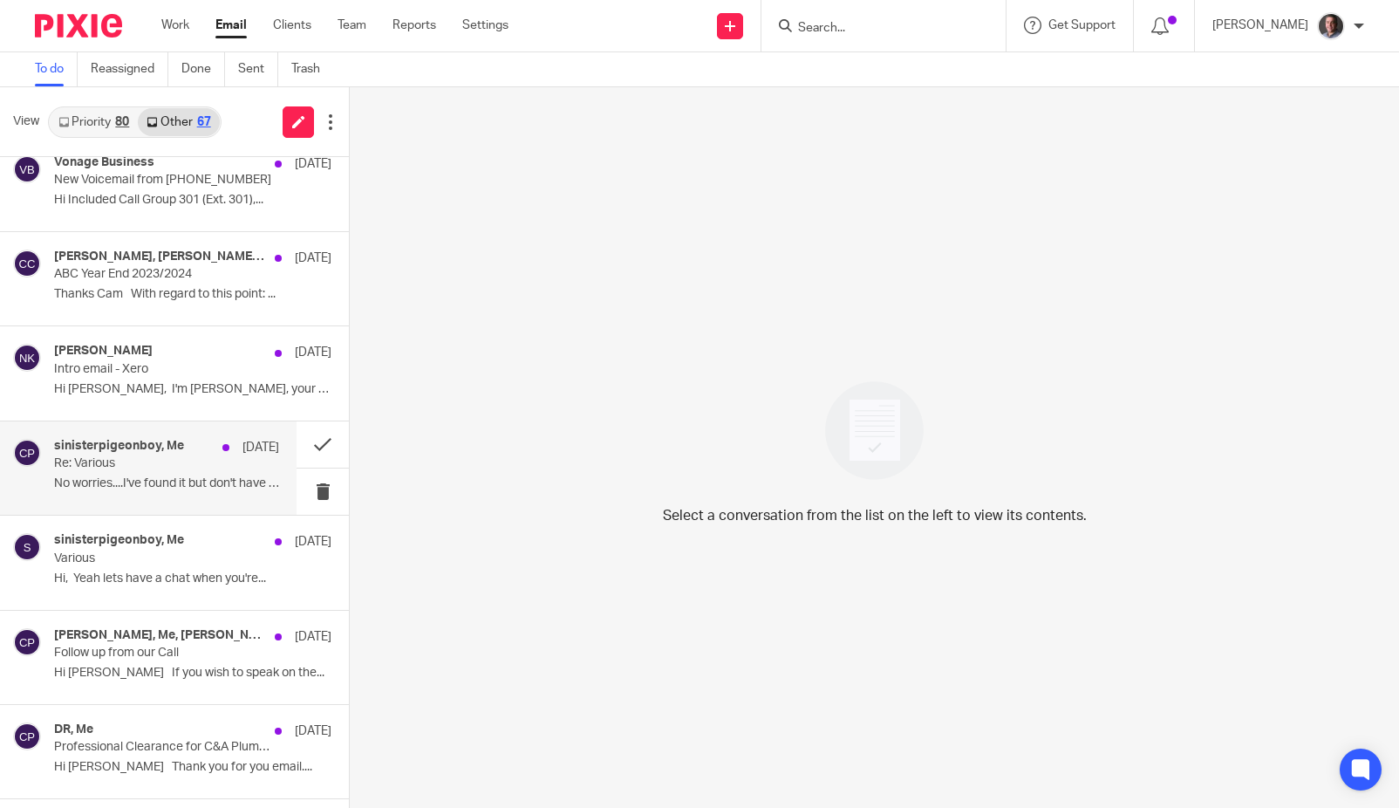
scroll to position [0, 0]
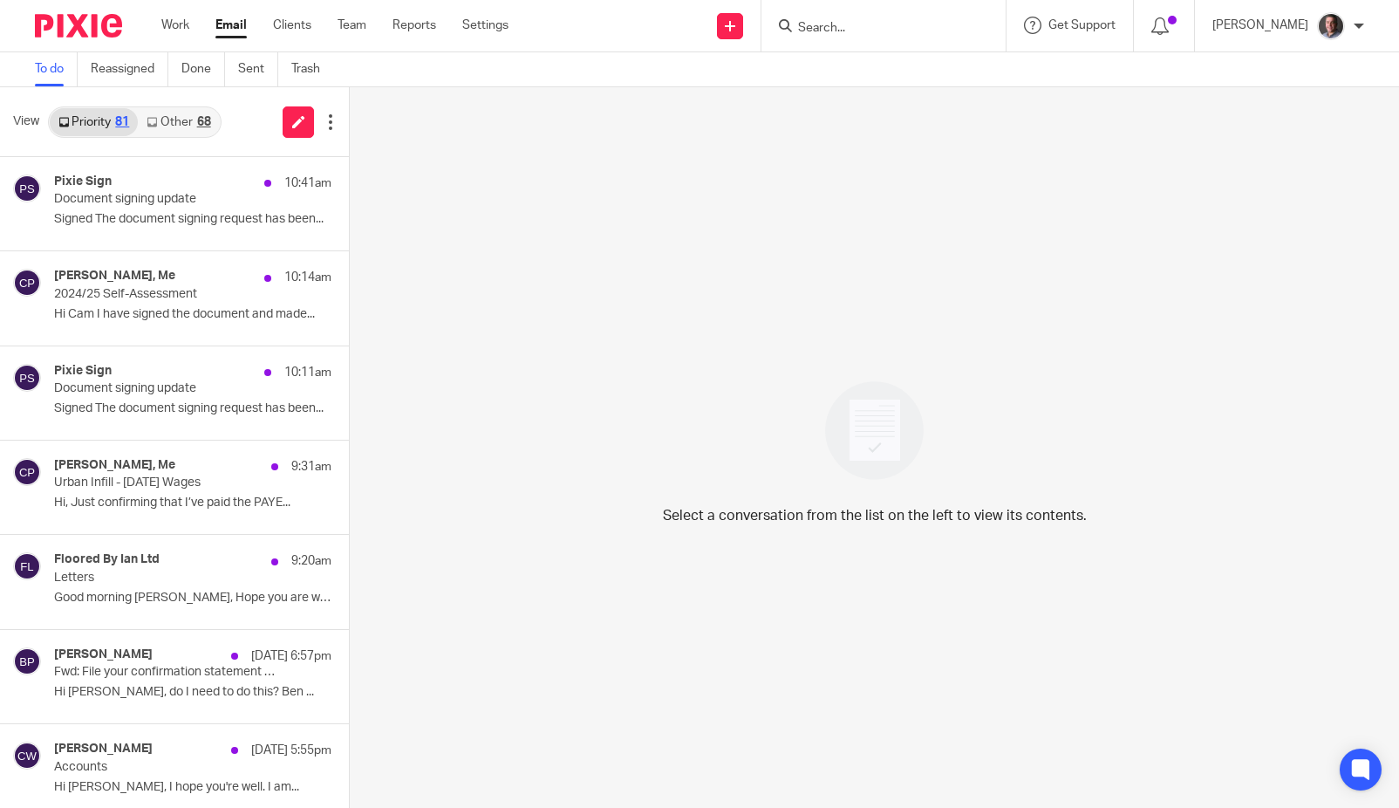
click at [178, 119] on link "Other 68" at bounding box center [178, 122] width 81 height 28
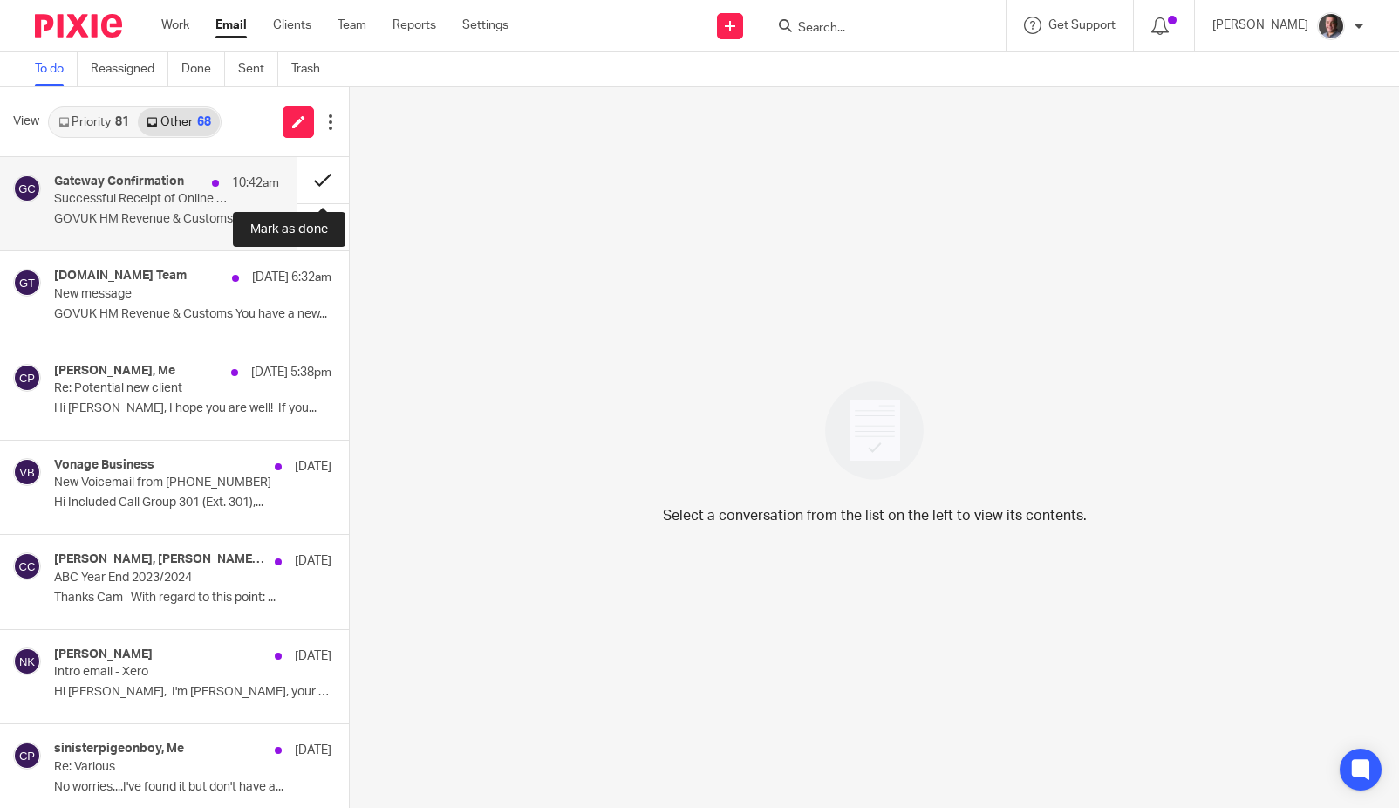
click at [323, 179] on button at bounding box center [323, 180] width 52 height 46
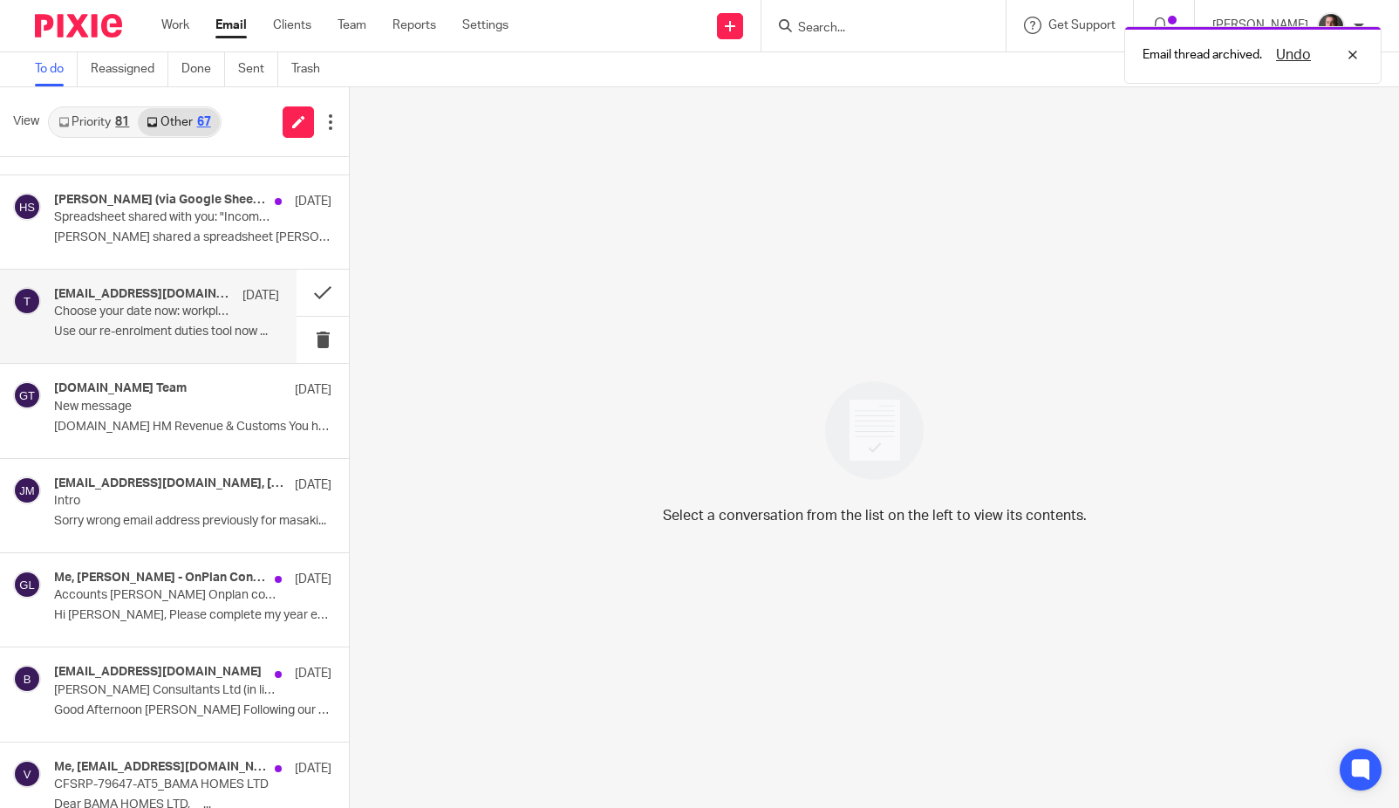
scroll to position [930, 0]
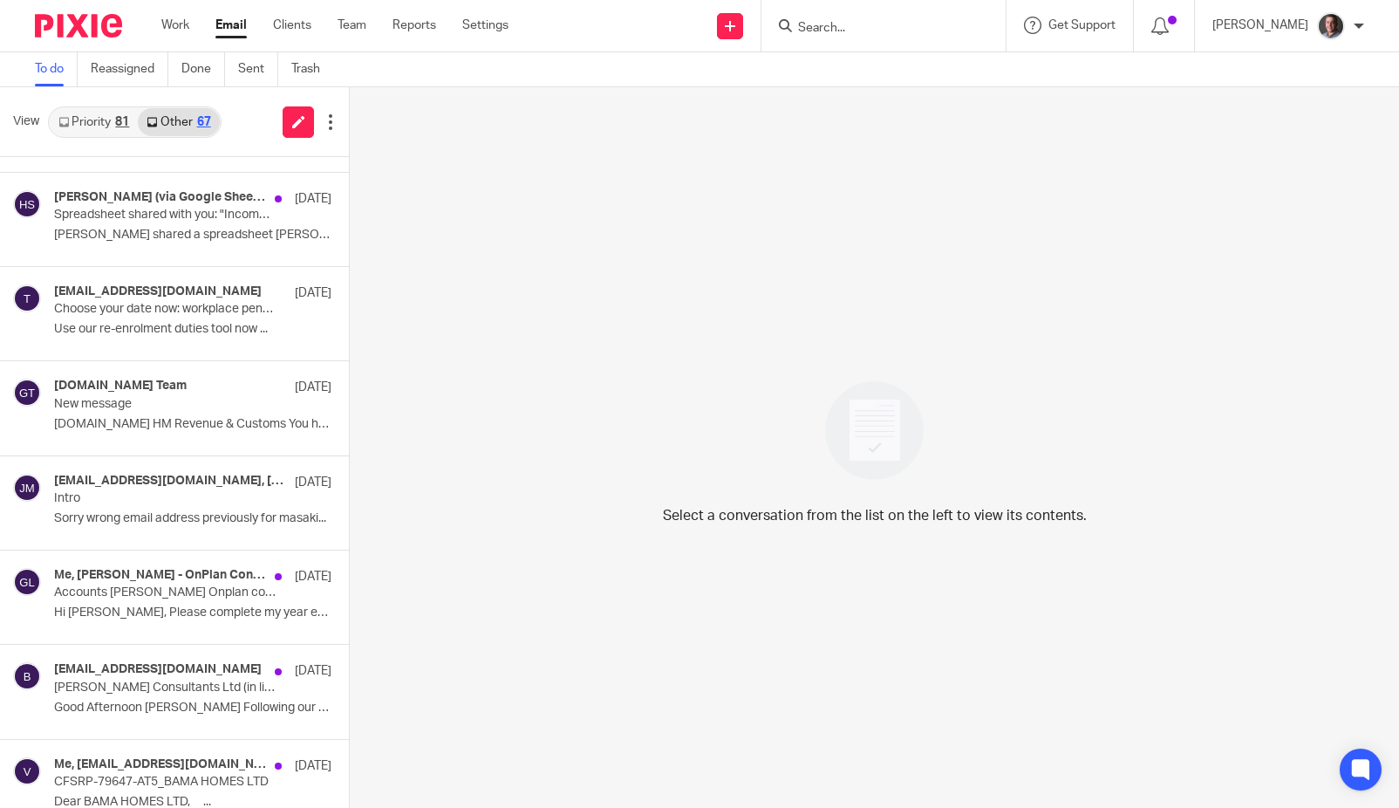
drag, startPoint x: 109, startPoint y: 119, endPoint x: 120, endPoint y: 133, distance: 18.7
click at [110, 117] on link "Priority 81" at bounding box center [94, 122] width 88 height 28
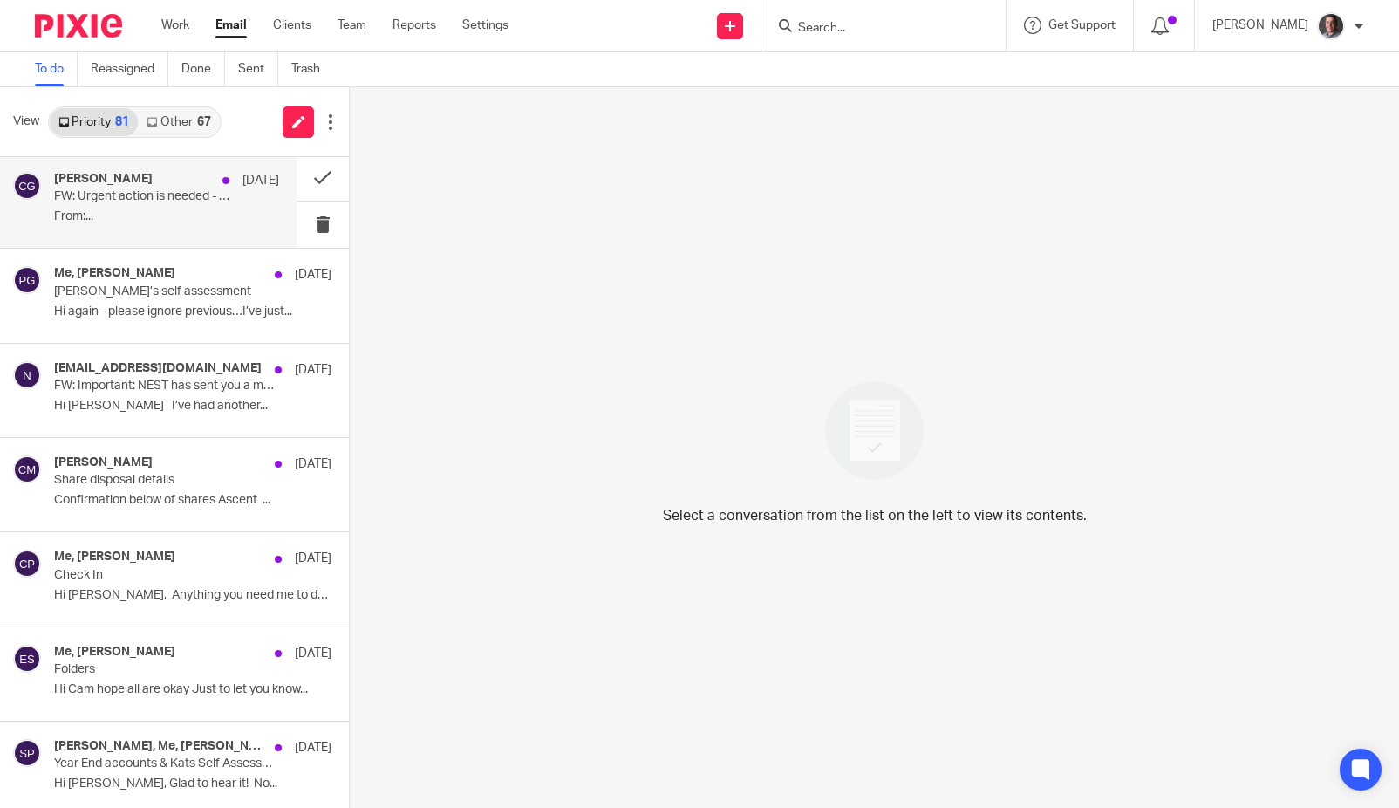
scroll to position [1060, 0]
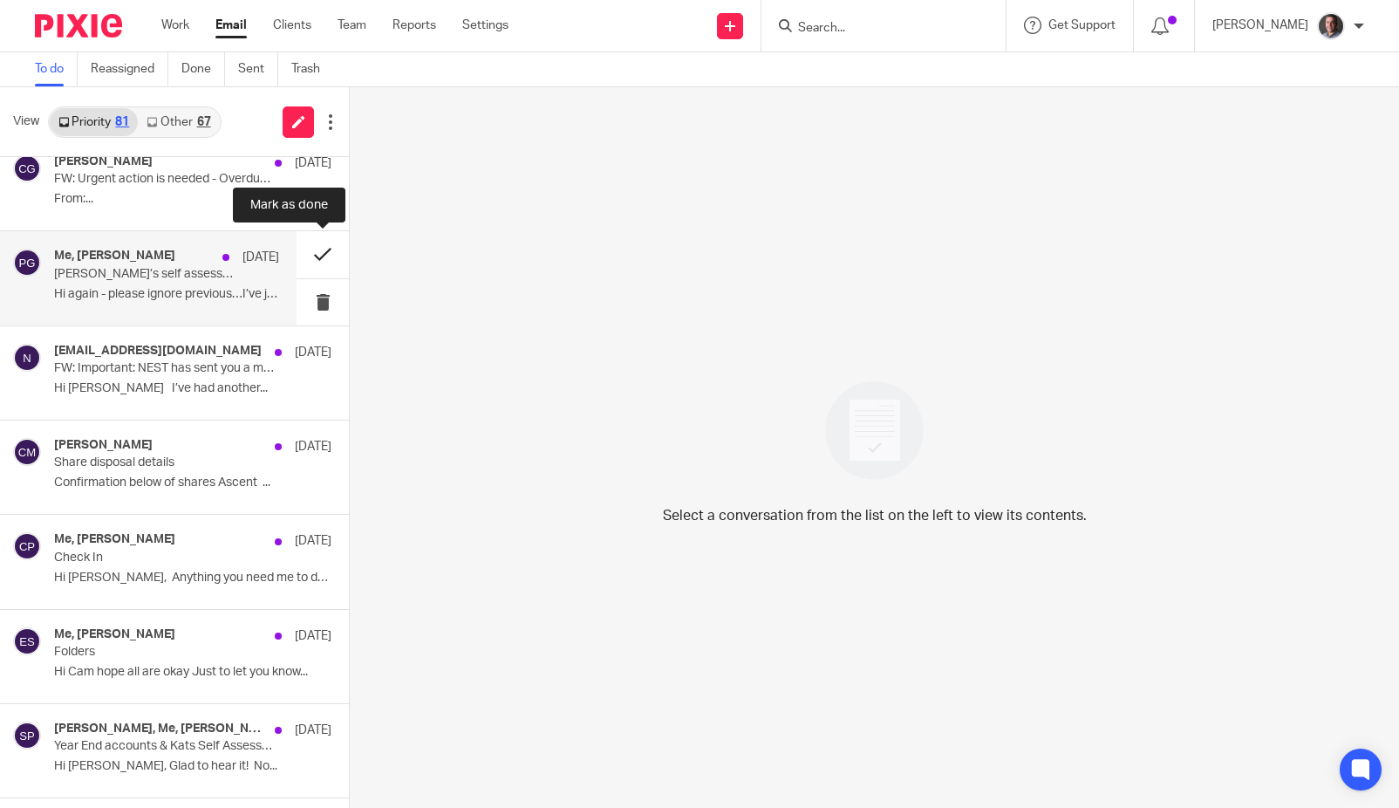
click at [317, 255] on button at bounding box center [323, 254] width 52 height 46
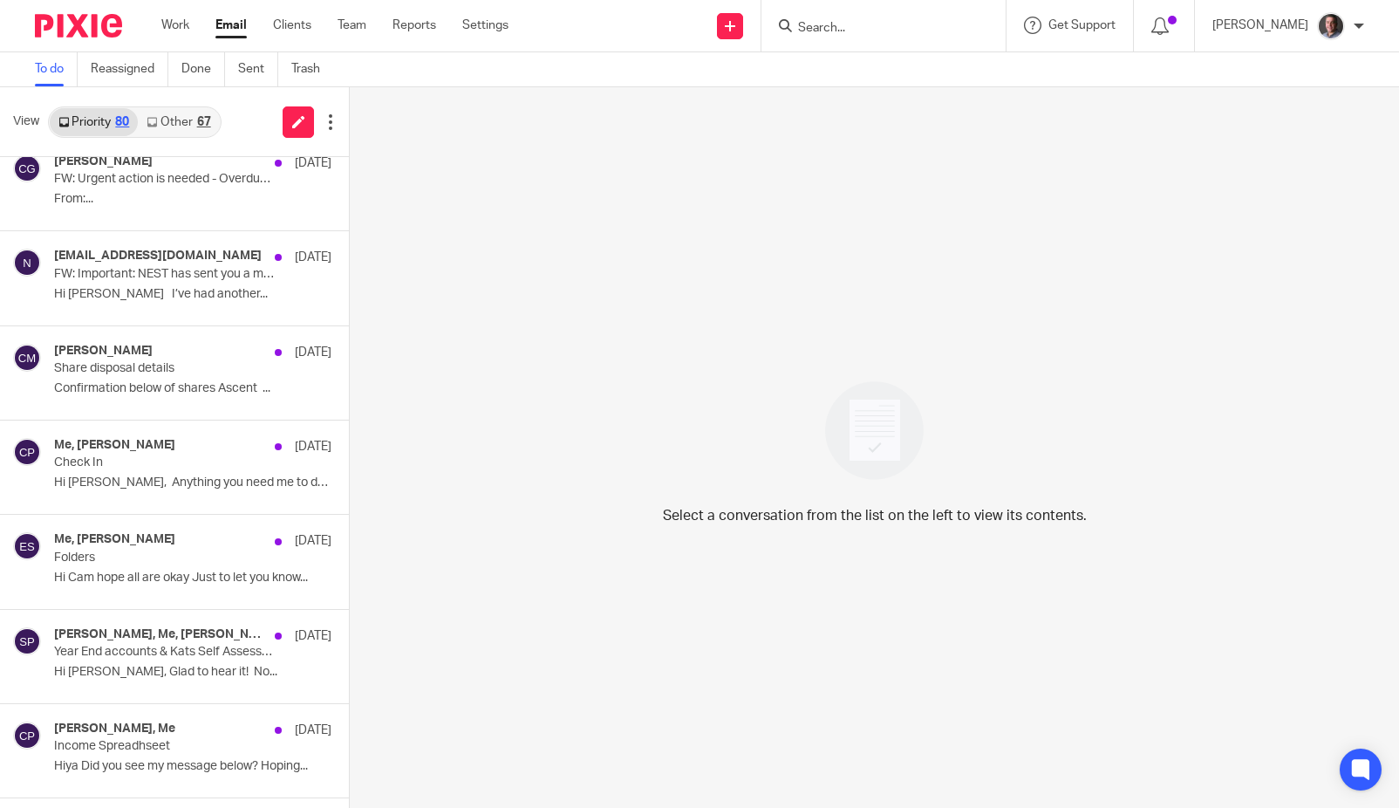
click at [183, 118] on link "Other 67" at bounding box center [178, 122] width 81 height 28
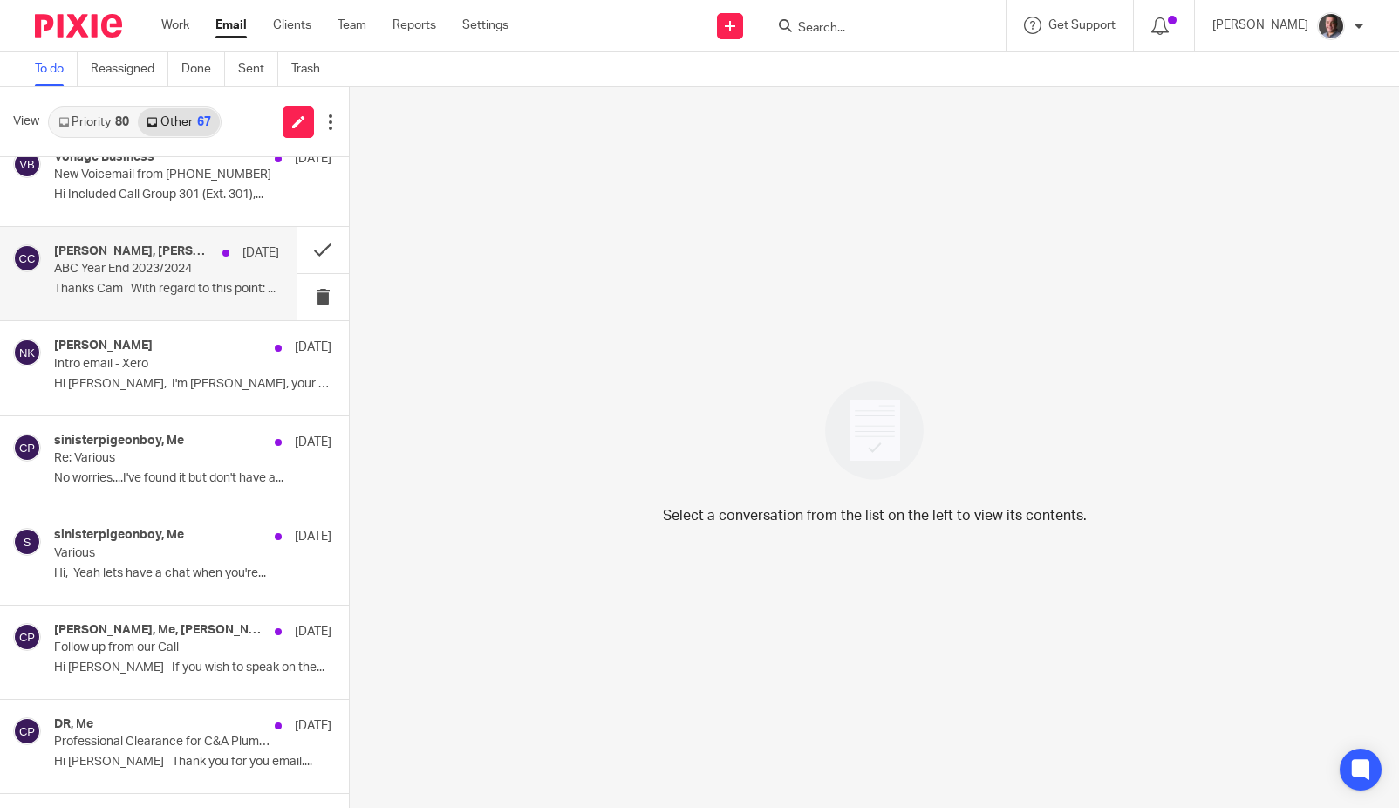
scroll to position [215, 0]
click at [95, 122] on link "Priority 80" at bounding box center [94, 122] width 88 height 28
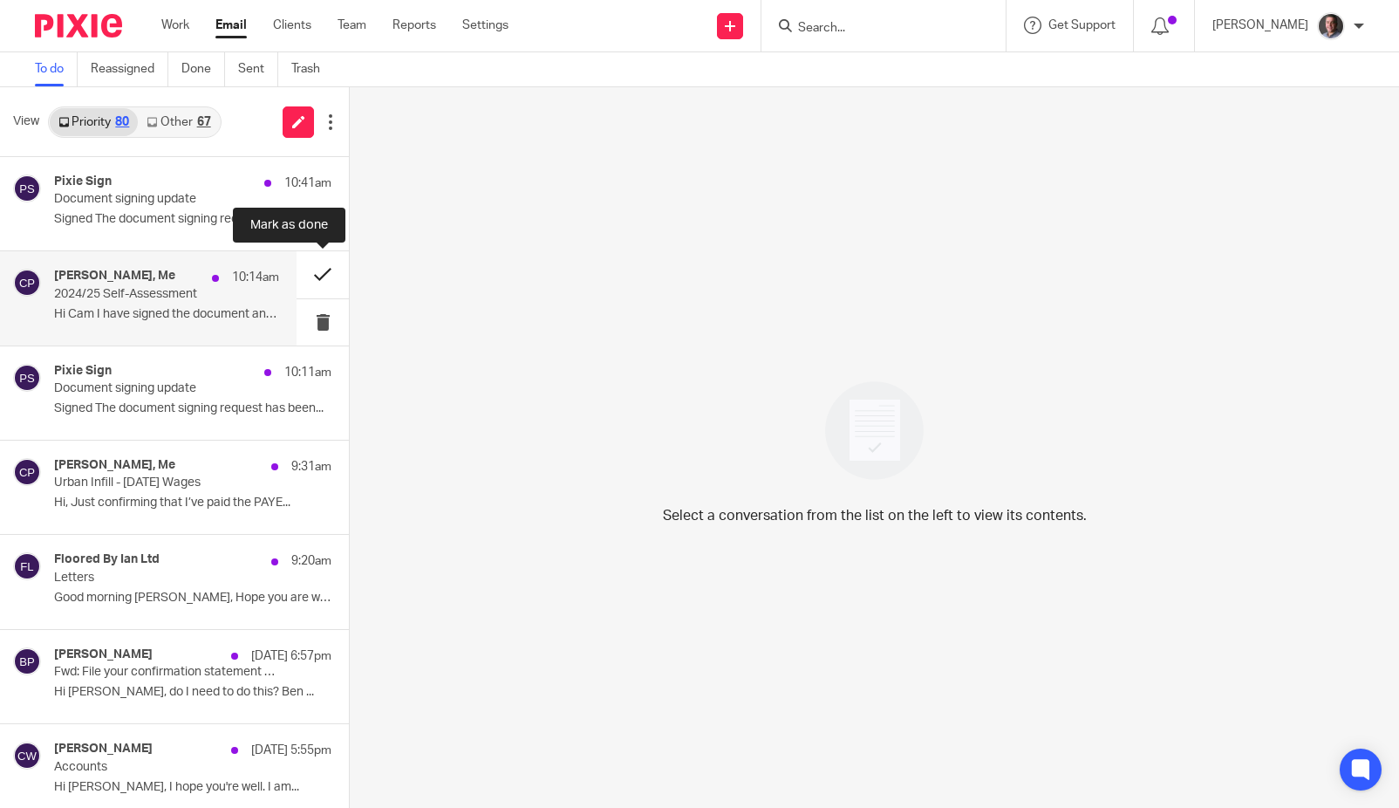
click at [324, 272] on button at bounding box center [323, 274] width 52 height 46
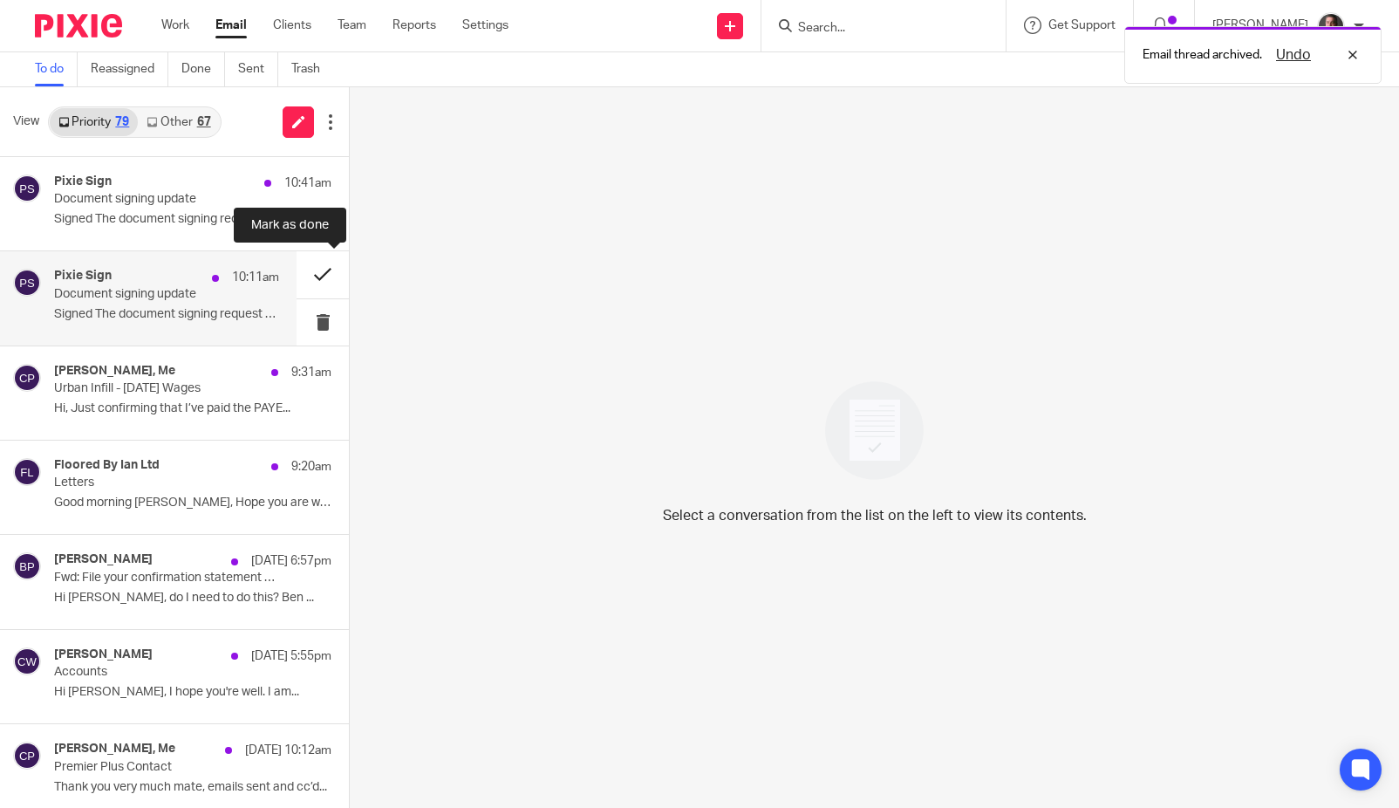
click at [322, 274] on button at bounding box center [323, 274] width 52 height 46
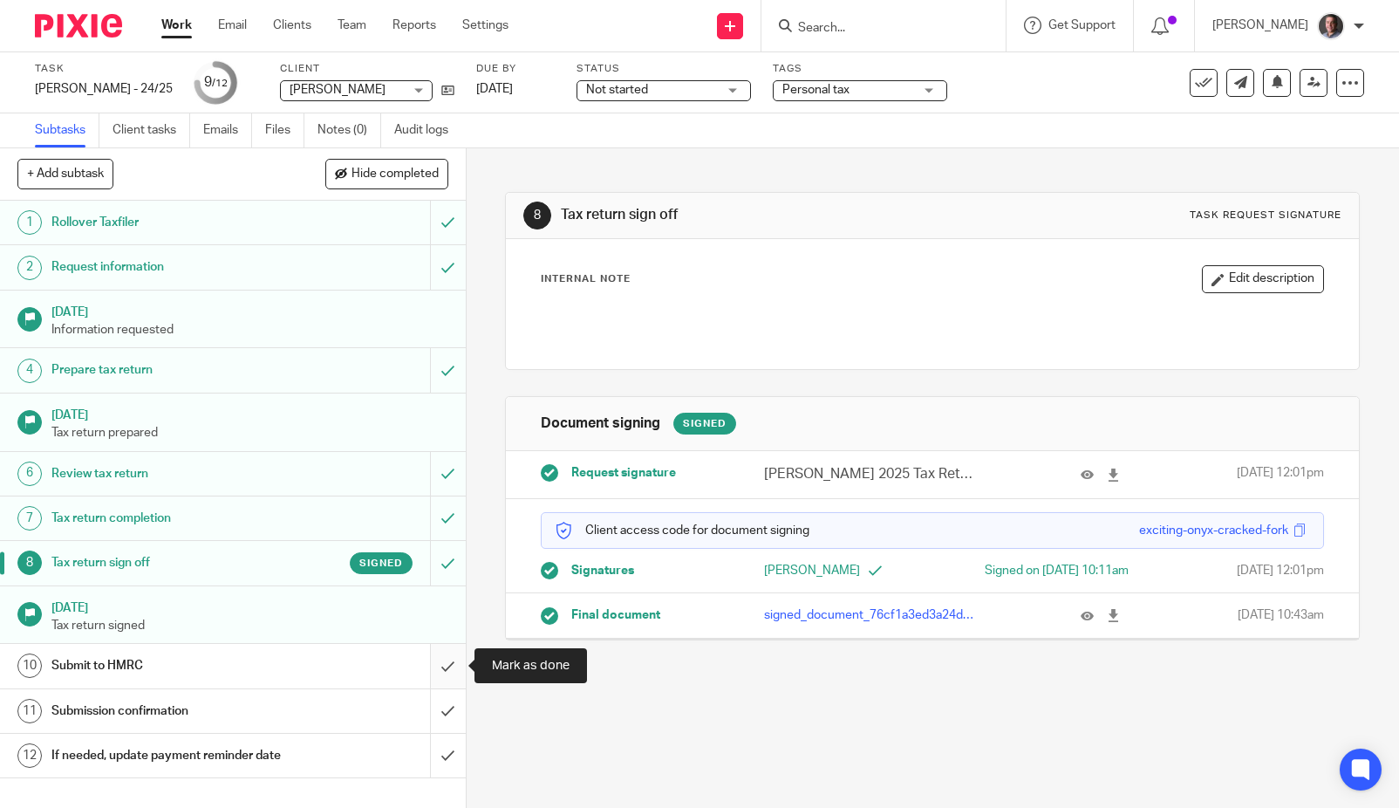
drag, startPoint x: 446, startPoint y: 666, endPoint x: 454, endPoint y: 674, distance: 11.7
click at [446, 666] on input "submit" at bounding box center [233, 666] width 466 height 44
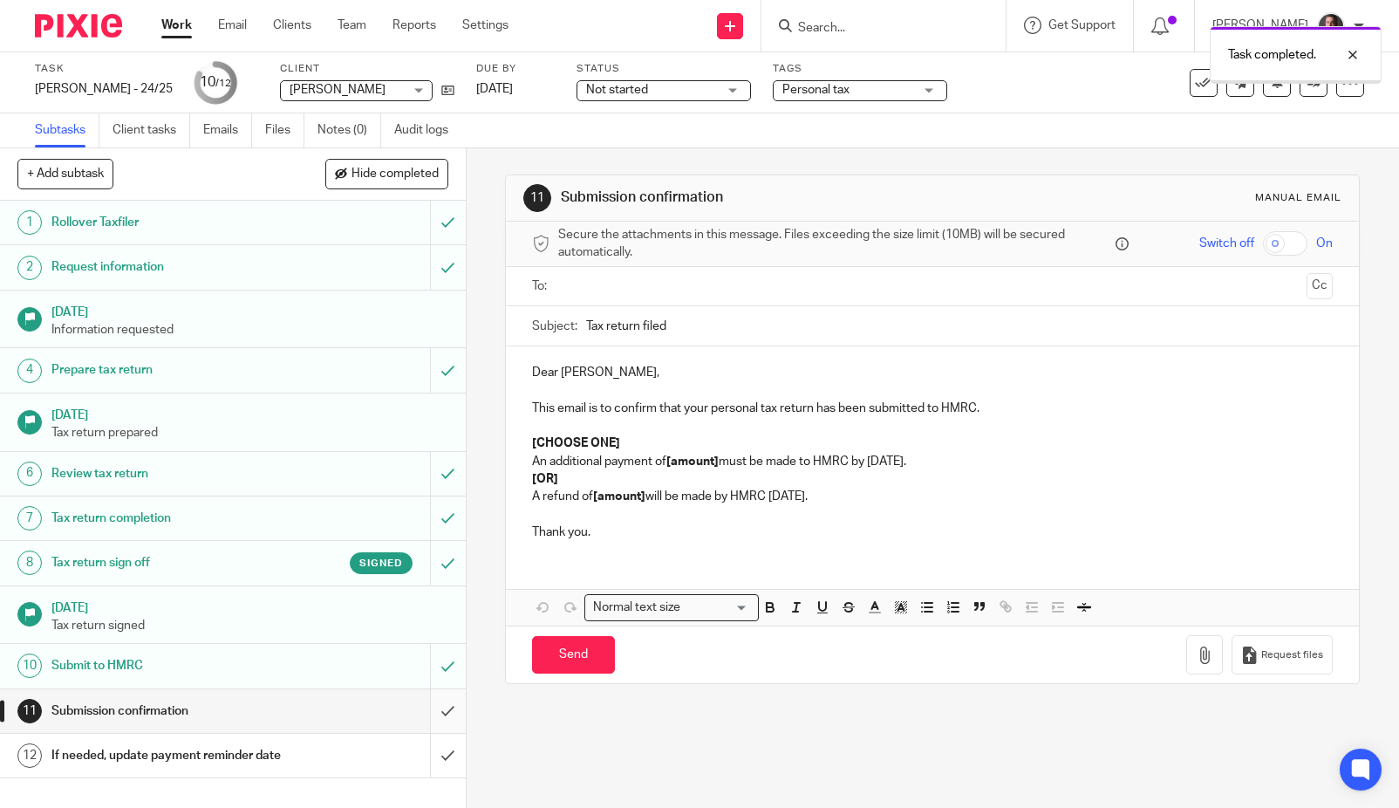
click at [447, 709] on input "submit" at bounding box center [233, 711] width 466 height 44
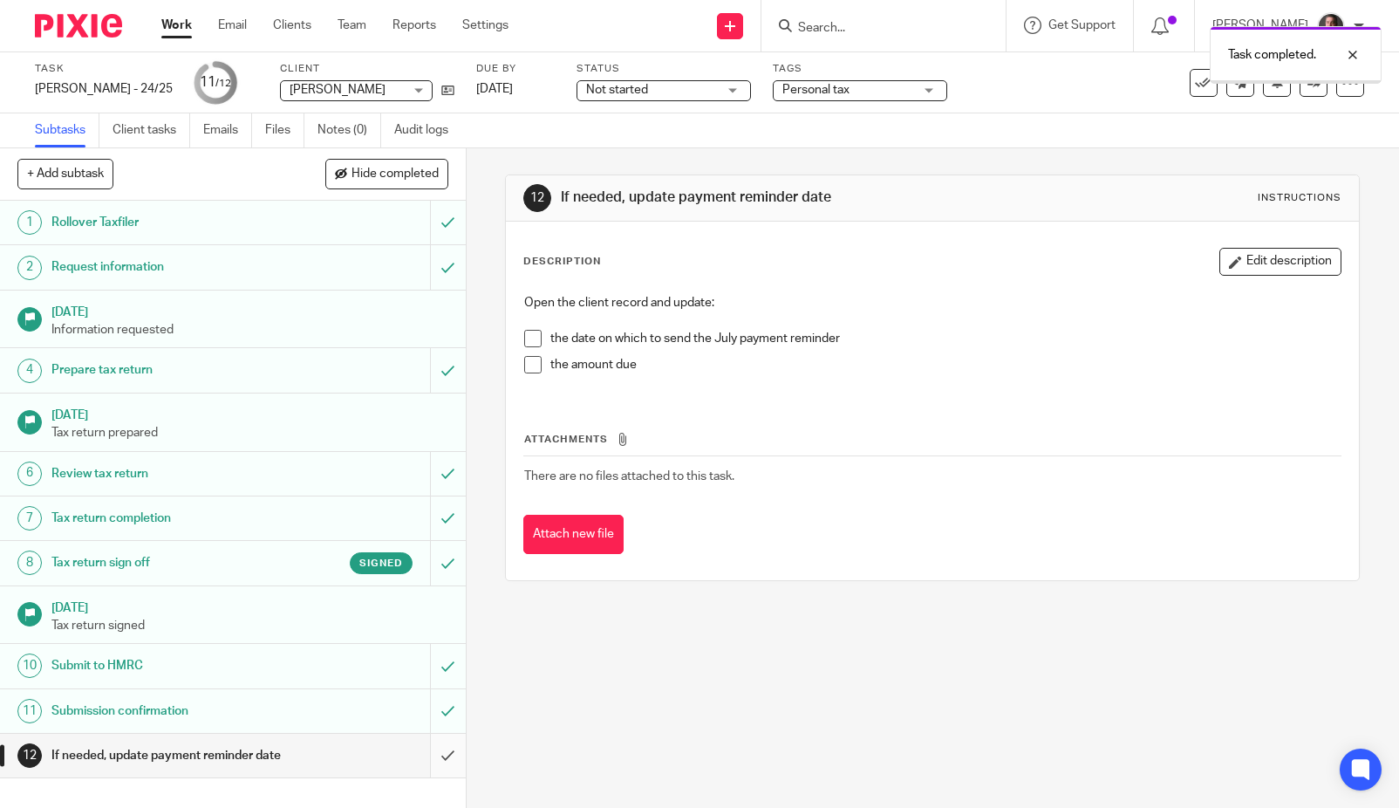
click at [449, 757] on input "submit" at bounding box center [233, 756] width 466 height 44
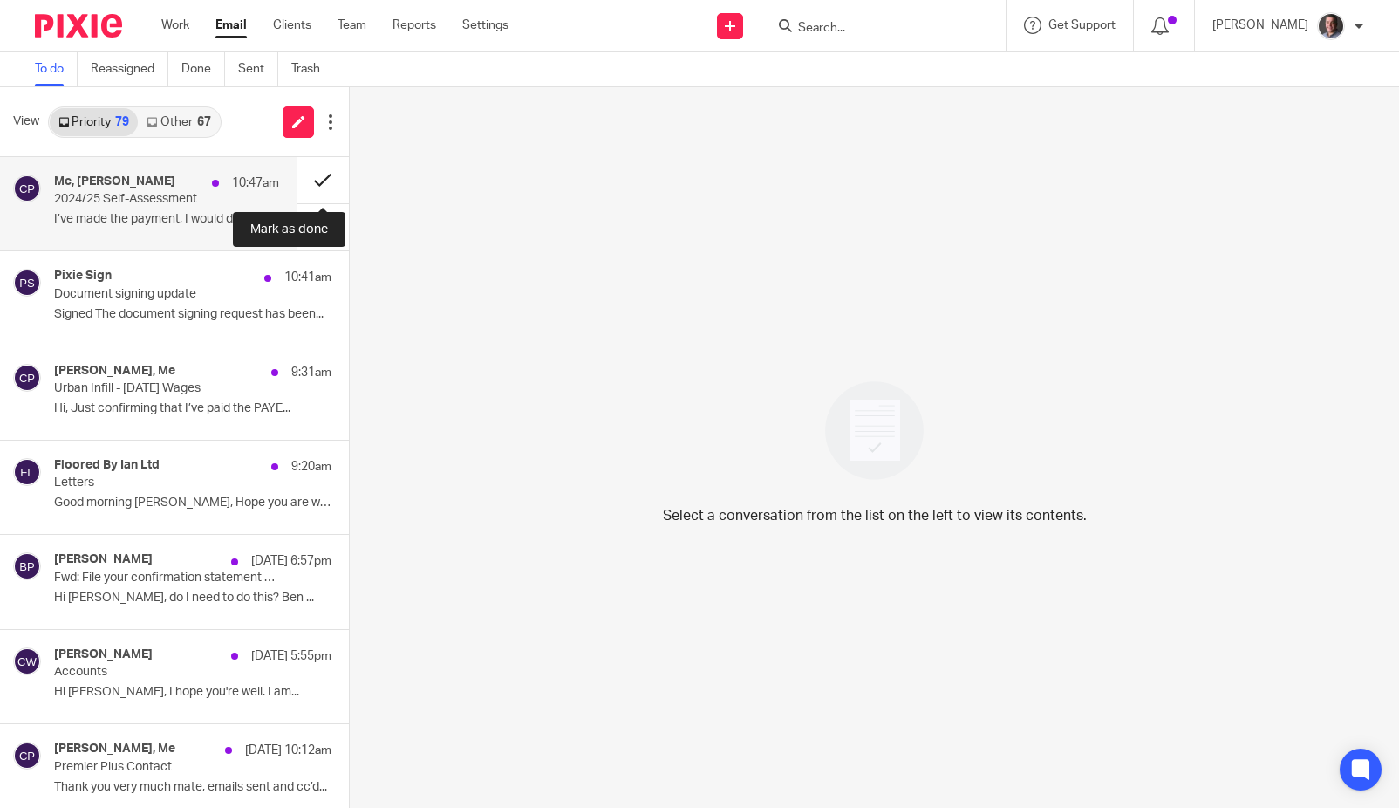
click at [316, 176] on button at bounding box center [323, 180] width 52 height 46
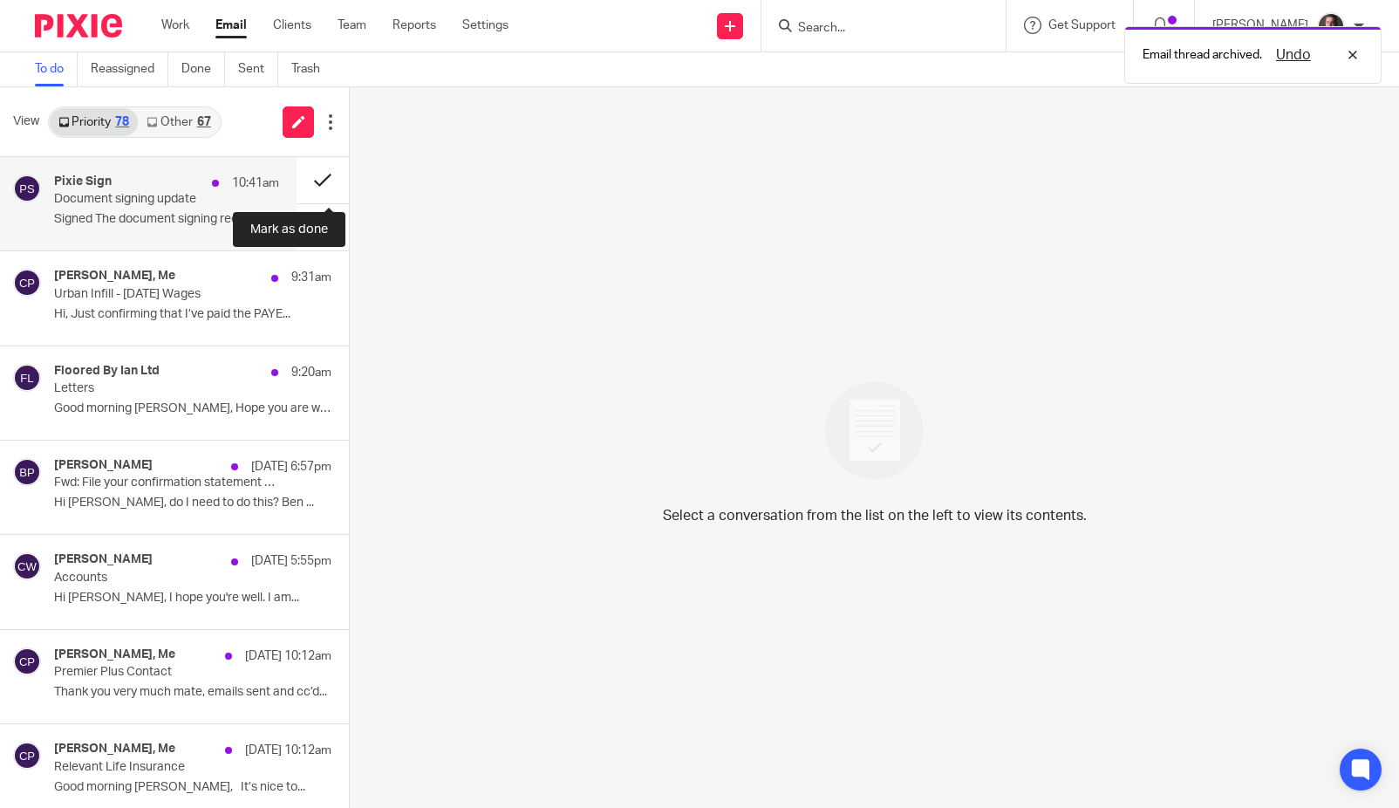
click at [316, 176] on button at bounding box center [323, 180] width 52 height 46
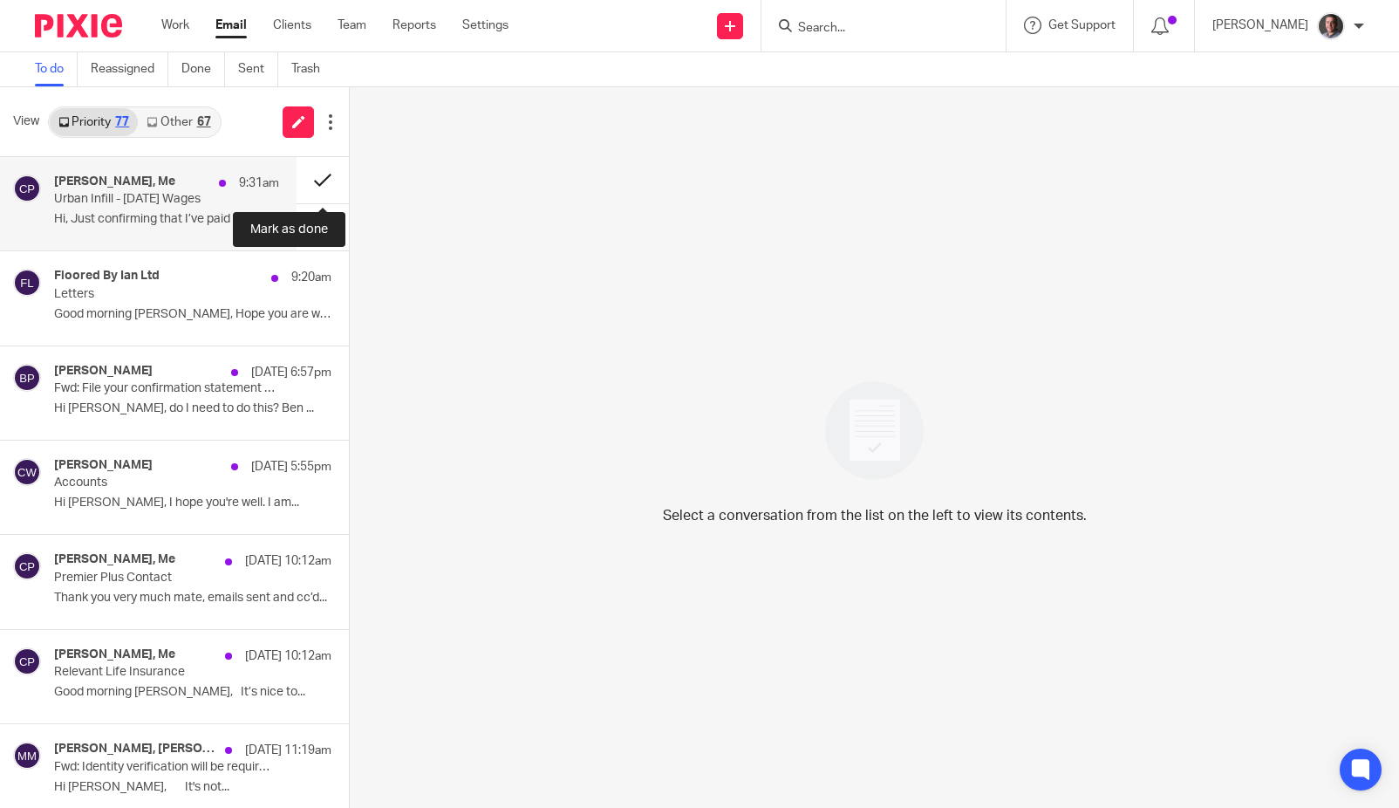
click at [326, 176] on button at bounding box center [323, 180] width 52 height 46
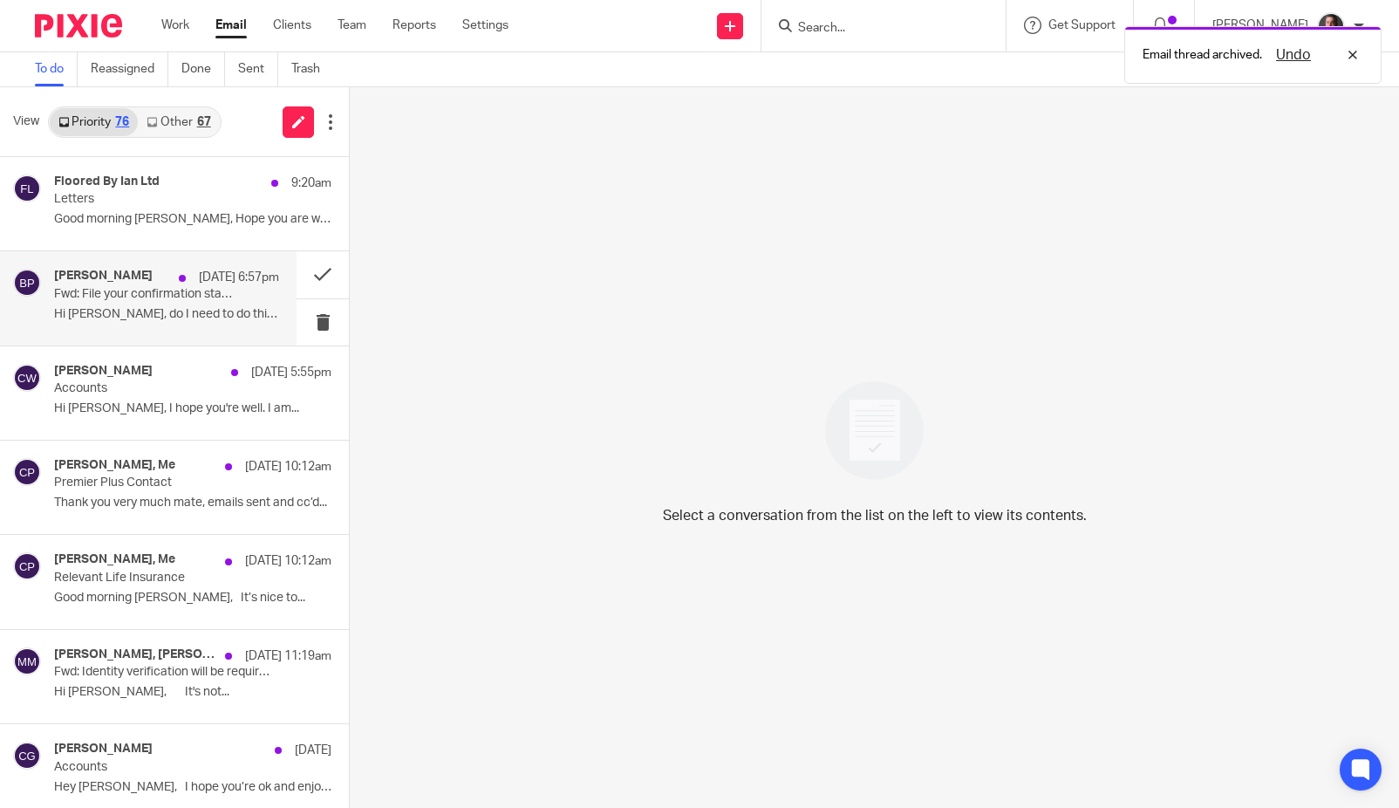
click at [162, 311] on p "Hi Cameron, do I need to do this? Ben ..." at bounding box center [166, 314] width 225 height 15
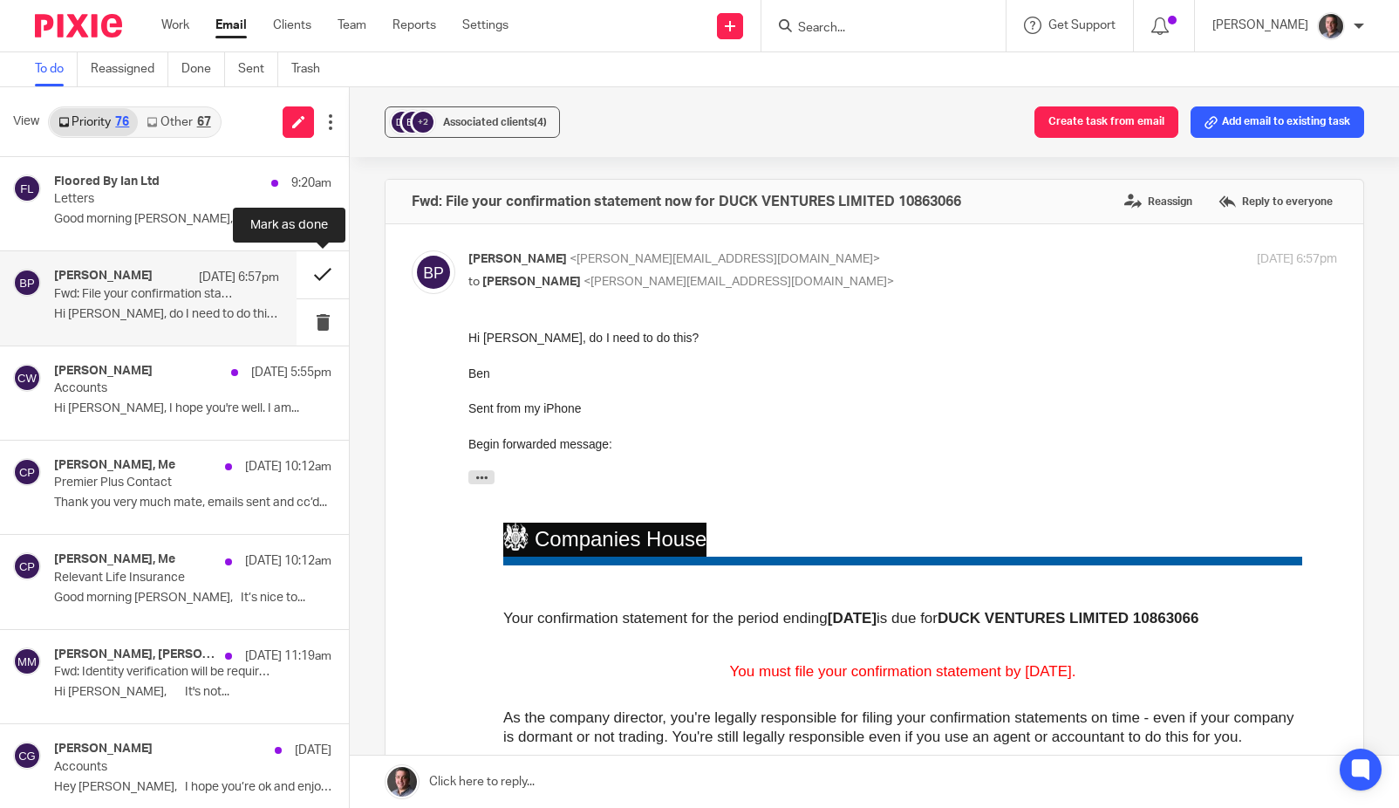
click at [319, 272] on button at bounding box center [323, 274] width 52 height 46
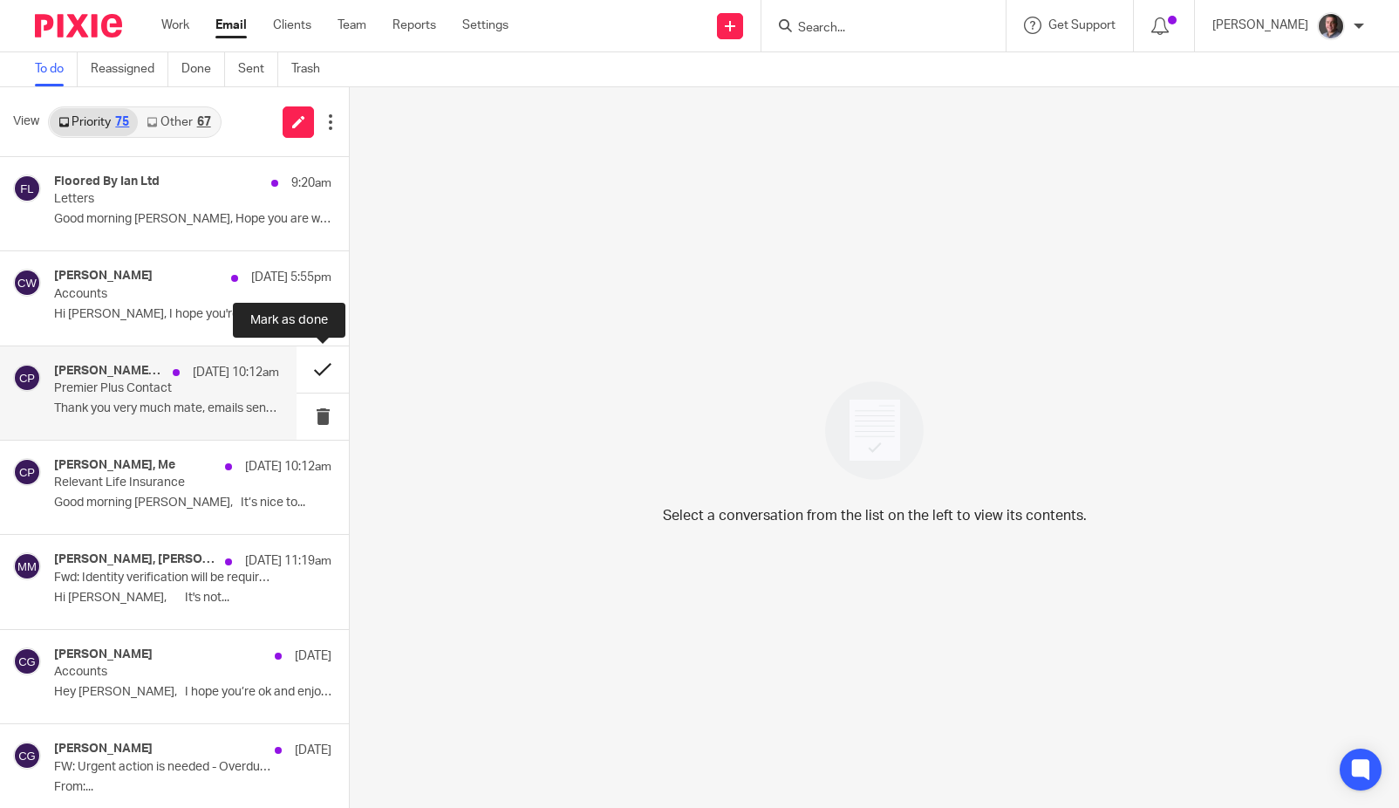
click at [321, 369] on button at bounding box center [323, 369] width 52 height 46
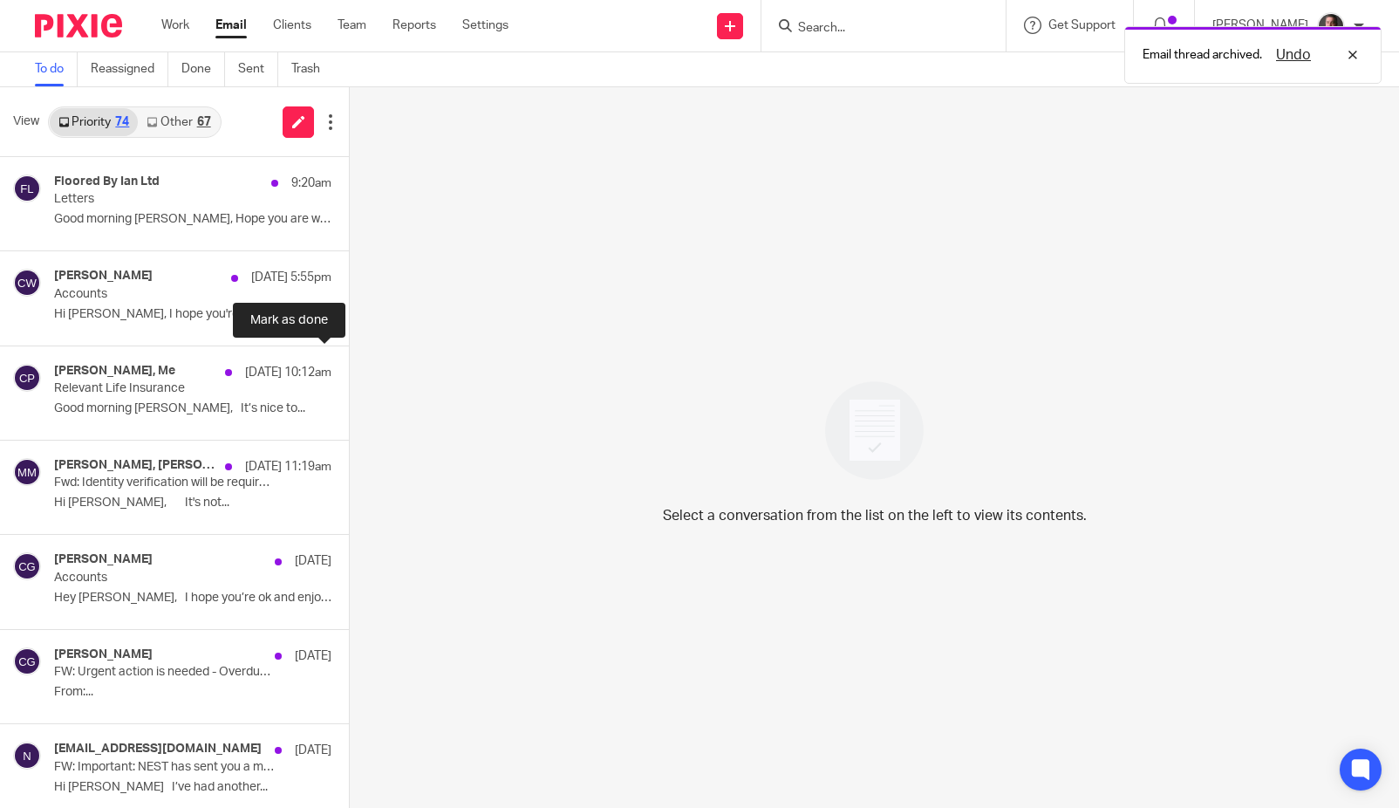
click at [349, 369] on button at bounding box center [356, 369] width 14 height 46
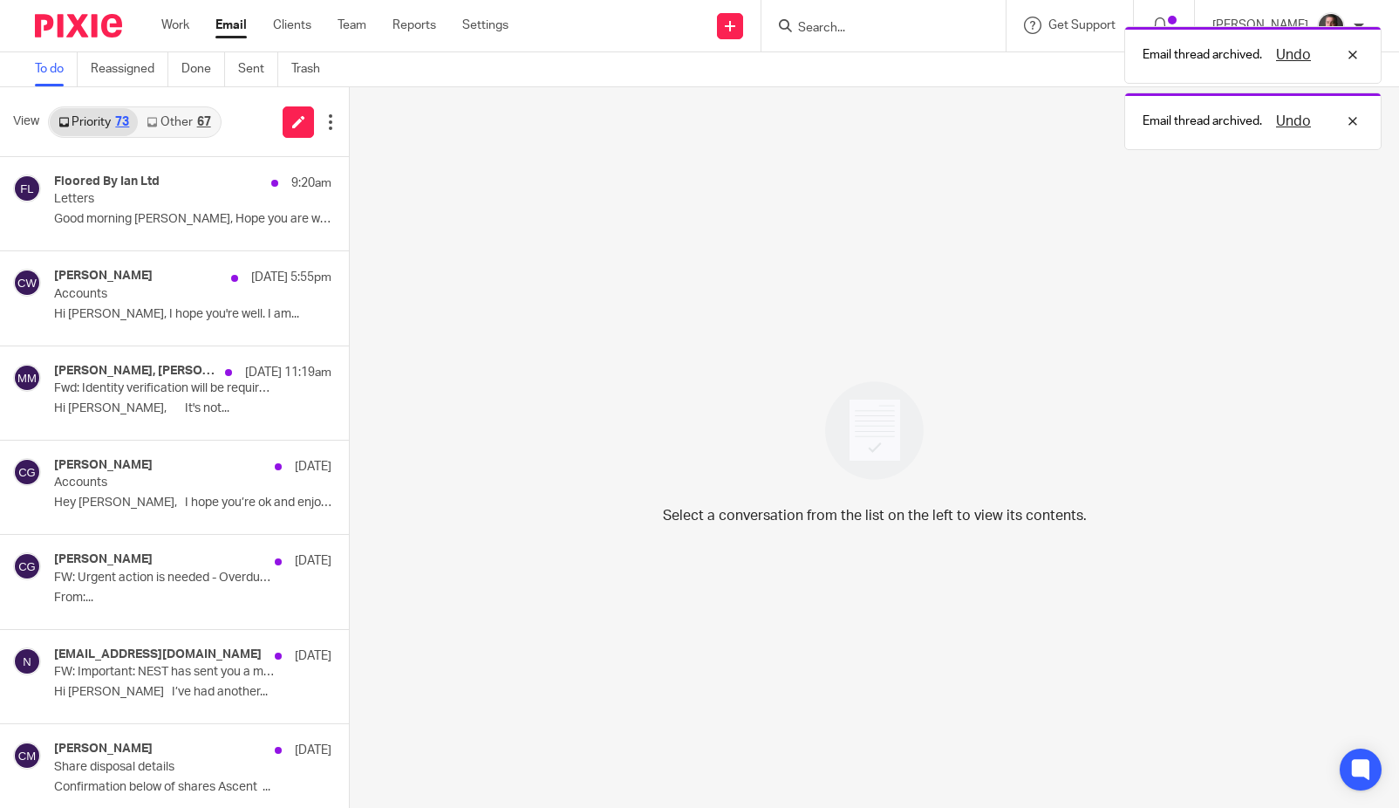
click at [187, 120] on link "Other 67" at bounding box center [178, 122] width 81 height 28
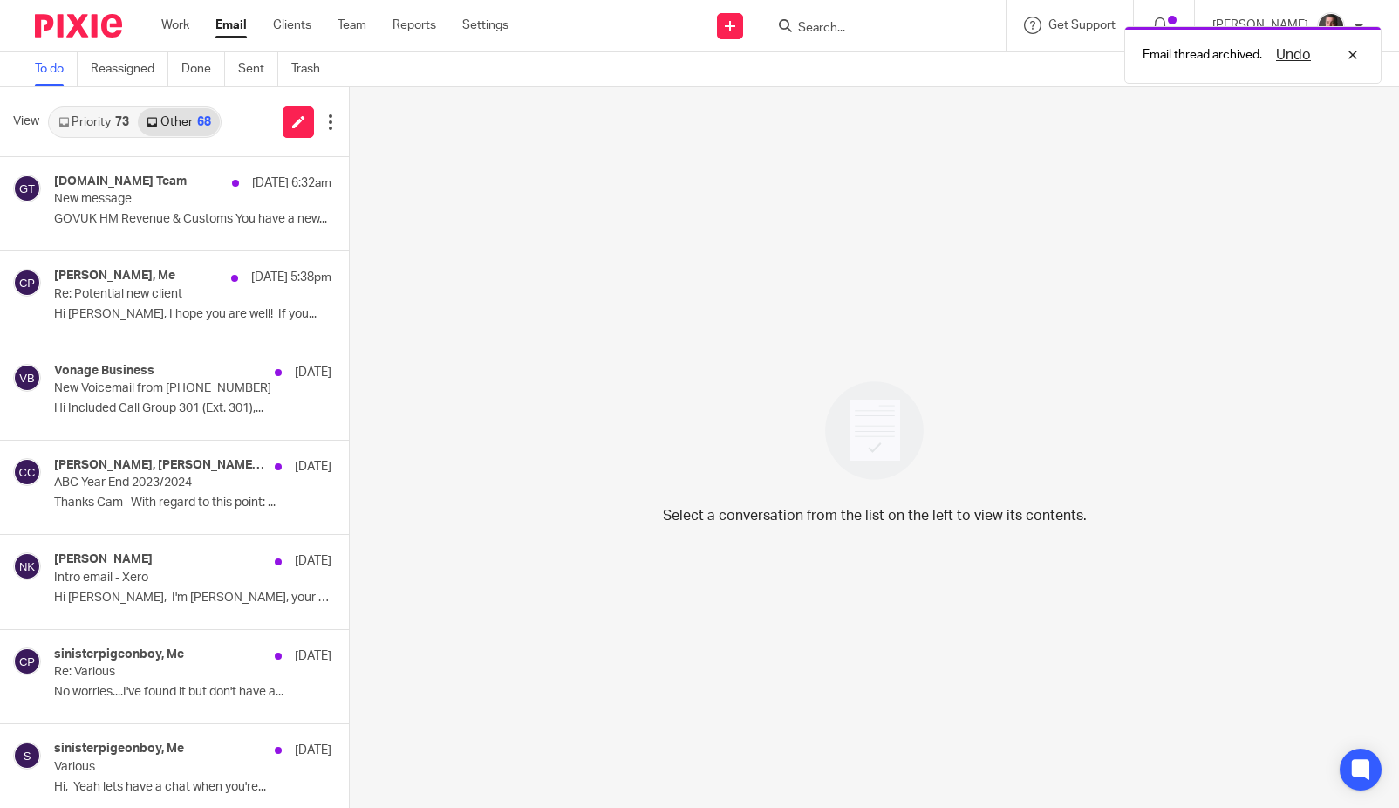
click at [83, 122] on link "Priority 73" at bounding box center [94, 122] width 88 height 28
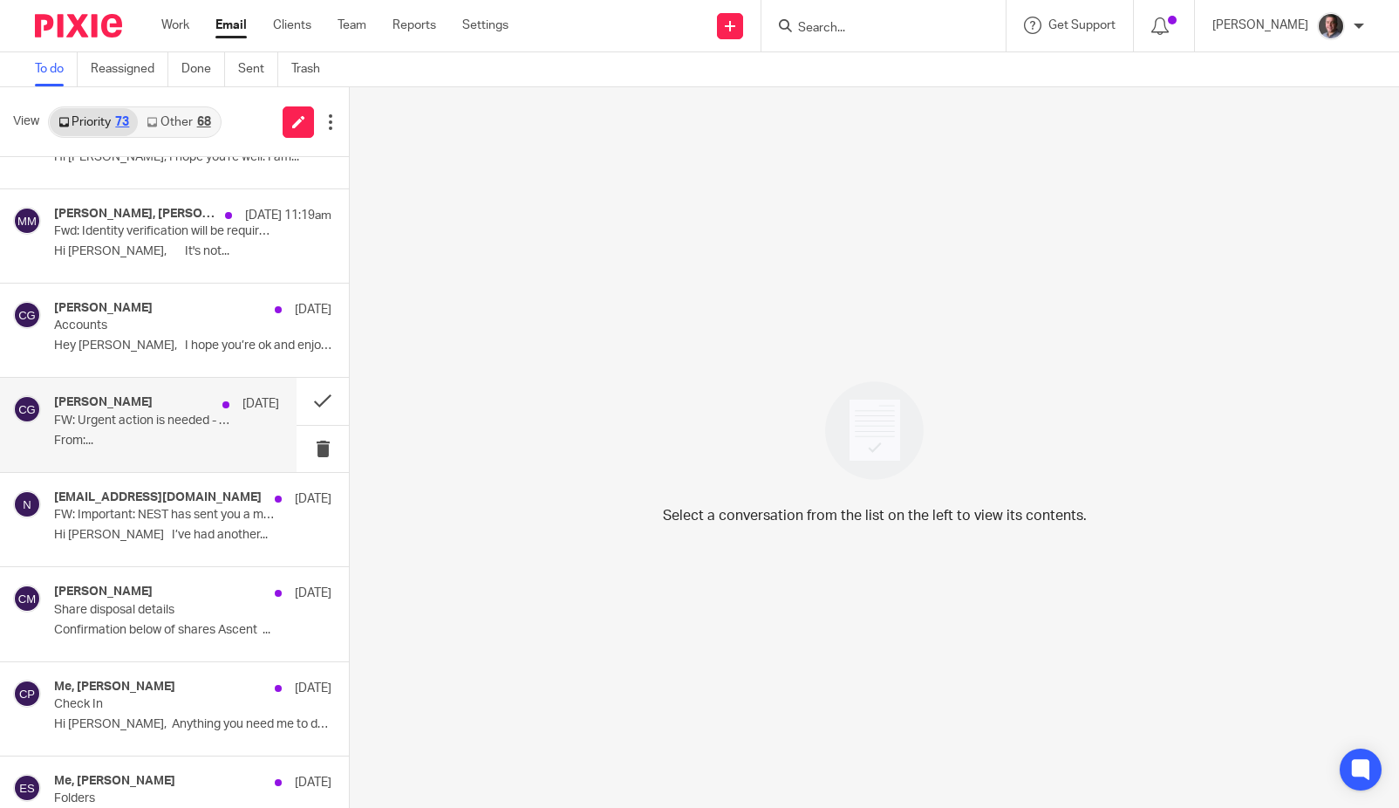
scroll to position [158, 0]
click at [320, 397] on button at bounding box center [323, 400] width 52 height 46
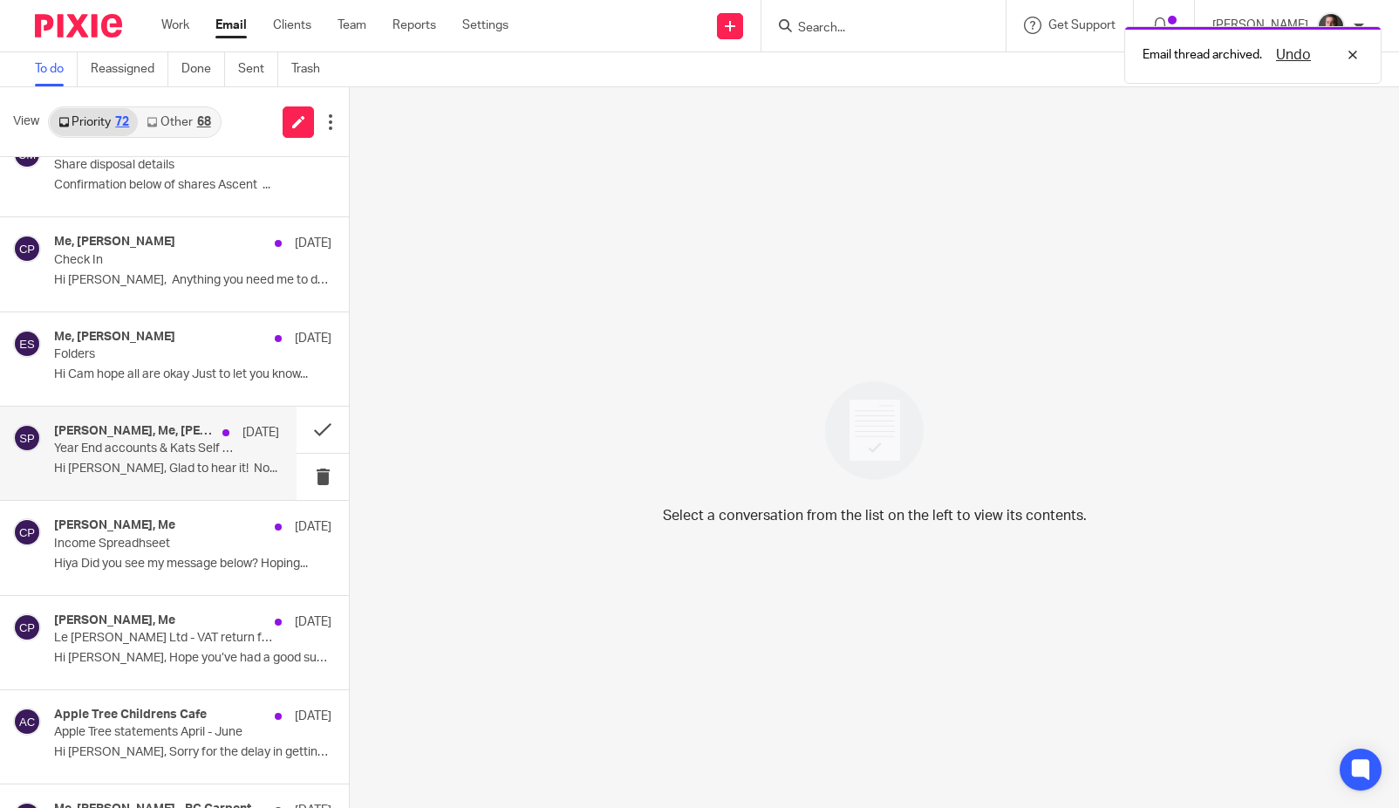
scroll to position [509, 0]
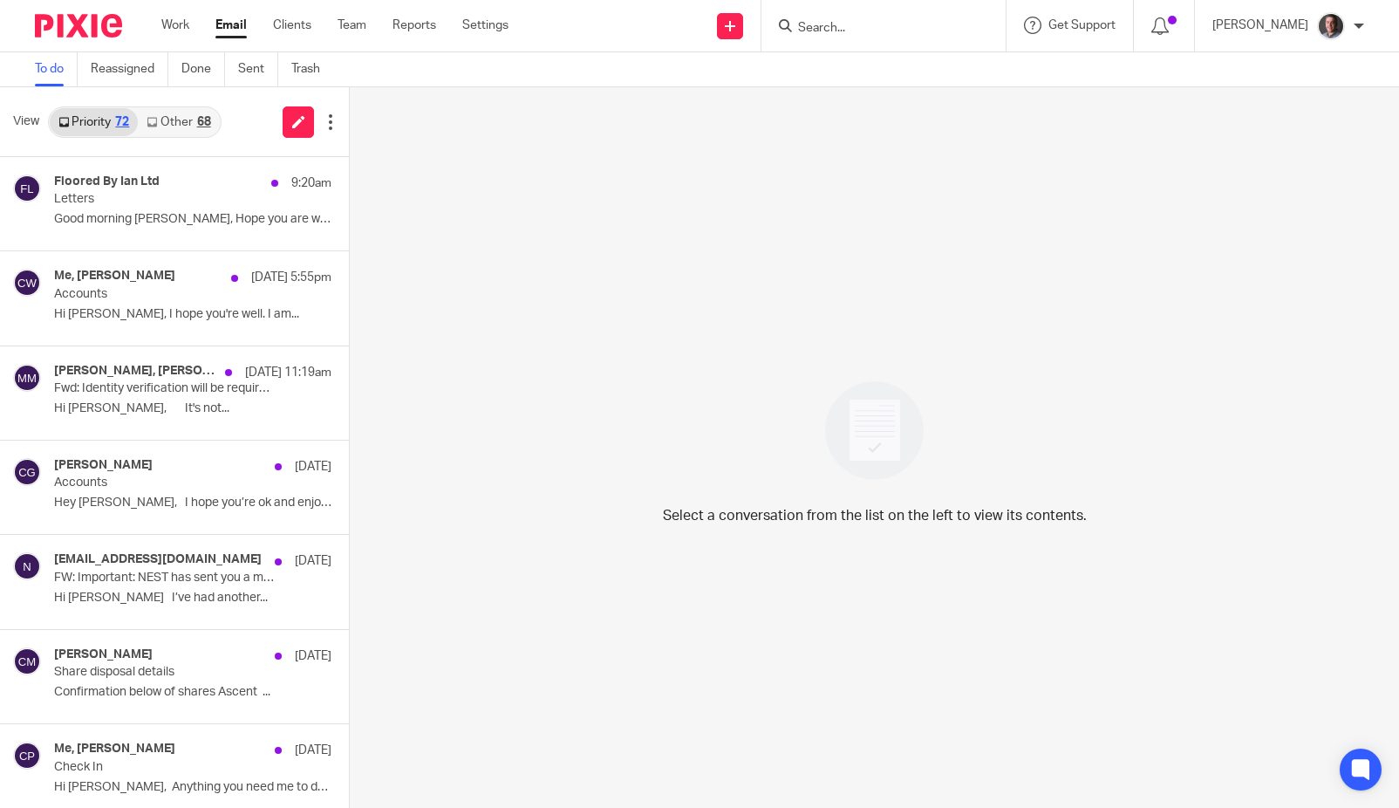
drag, startPoint x: 169, startPoint y: 125, endPoint x: 191, endPoint y: 150, distance: 33.4
click at [169, 125] on link "Other 68" at bounding box center [178, 122] width 81 height 28
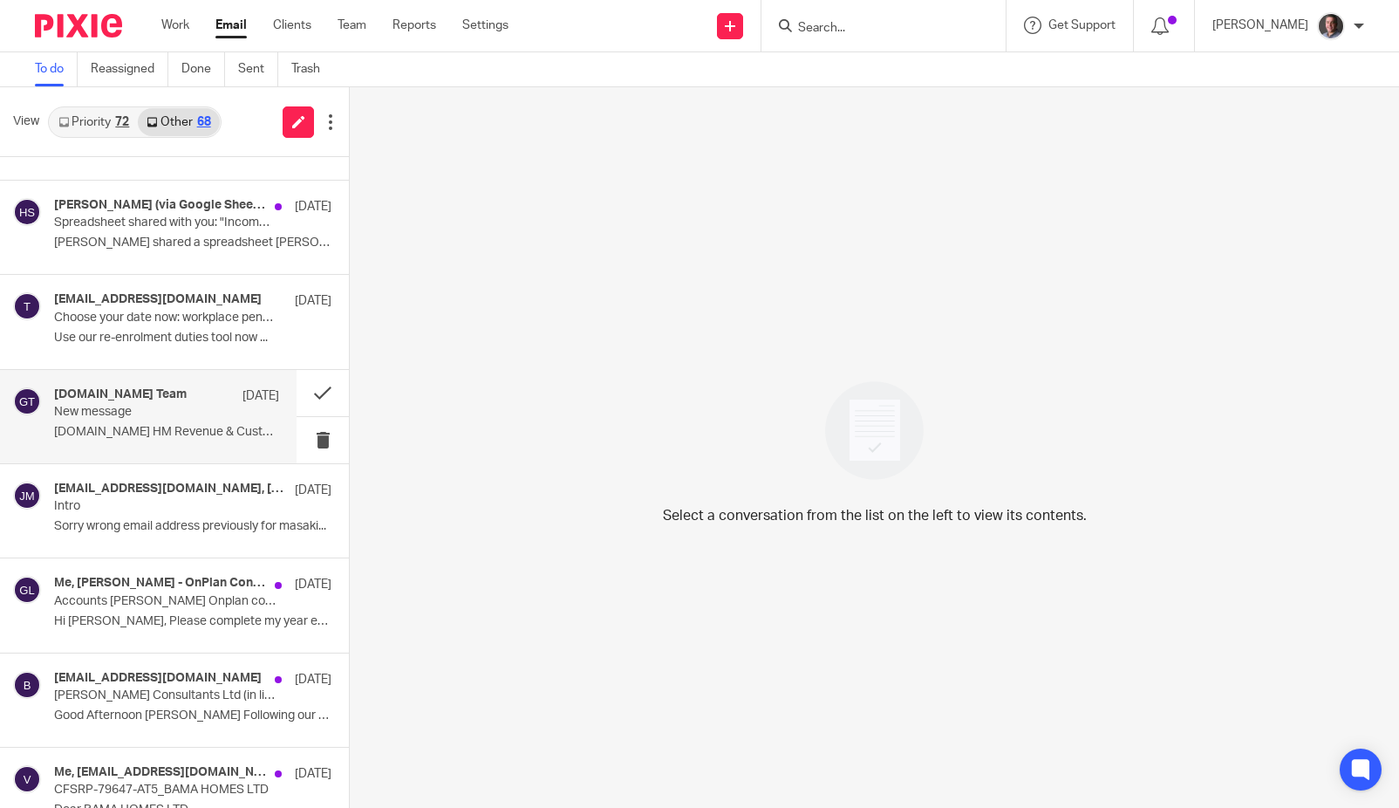
scroll to position [1017, 0]
click at [322, 389] on button at bounding box center [323, 392] width 52 height 46
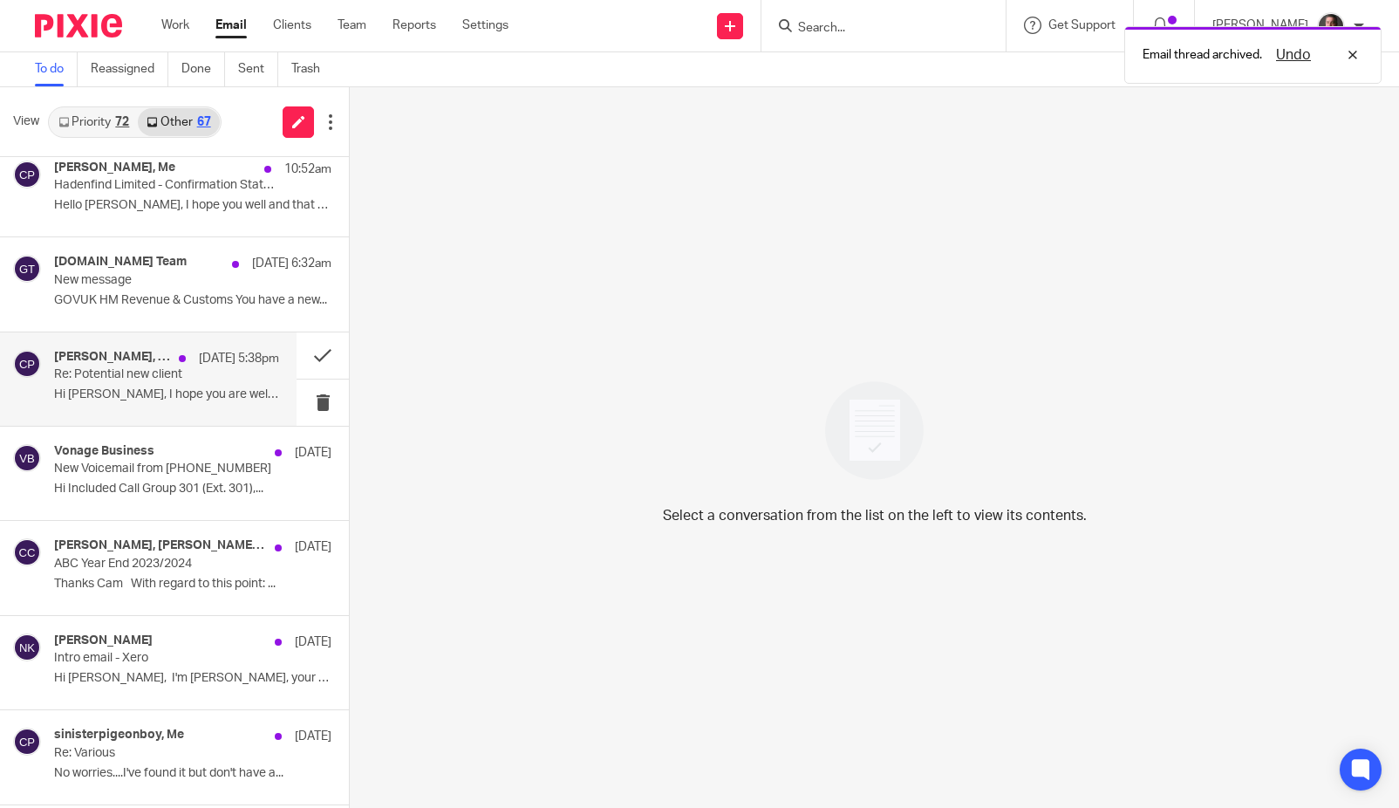
scroll to position [0, 0]
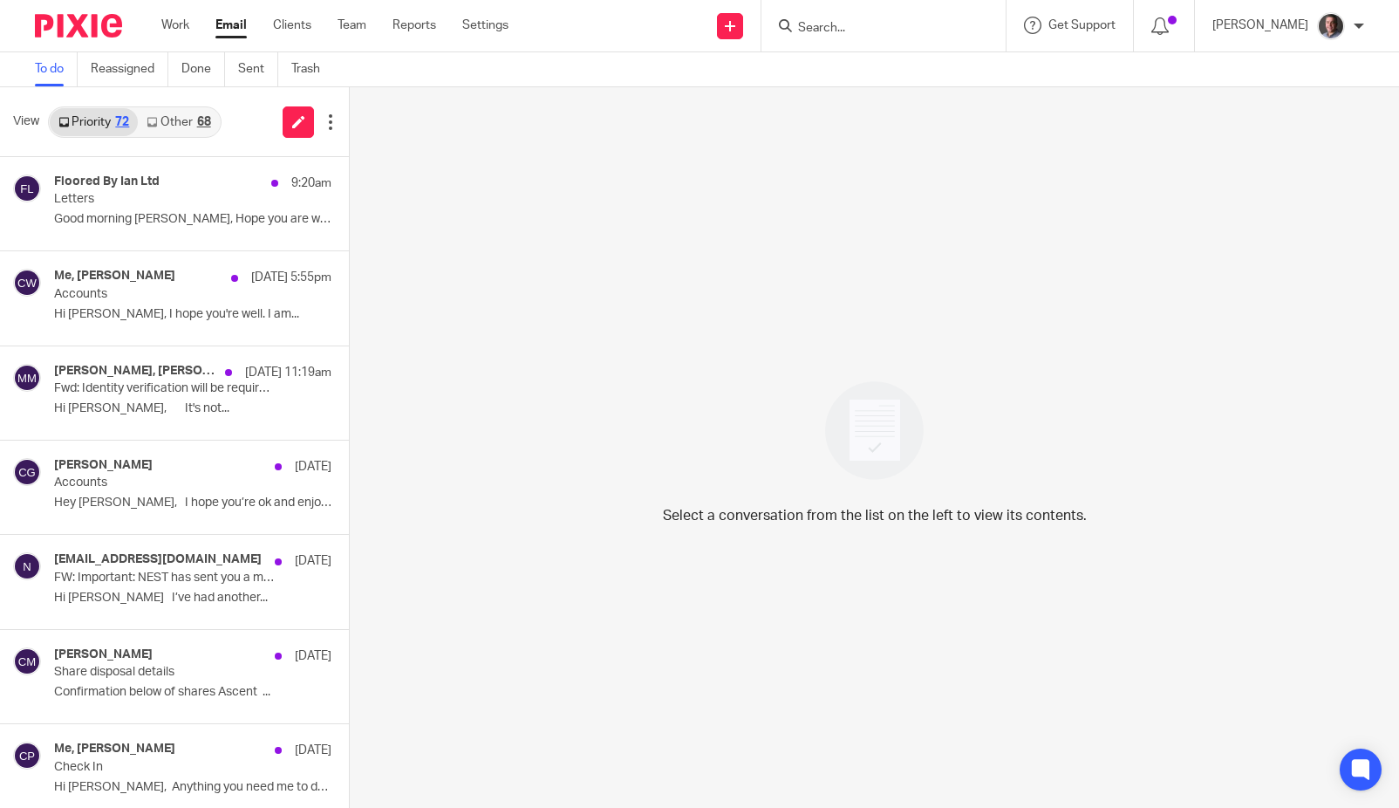
click at [184, 123] on link "Other 68" at bounding box center [178, 122] width 81 height 28
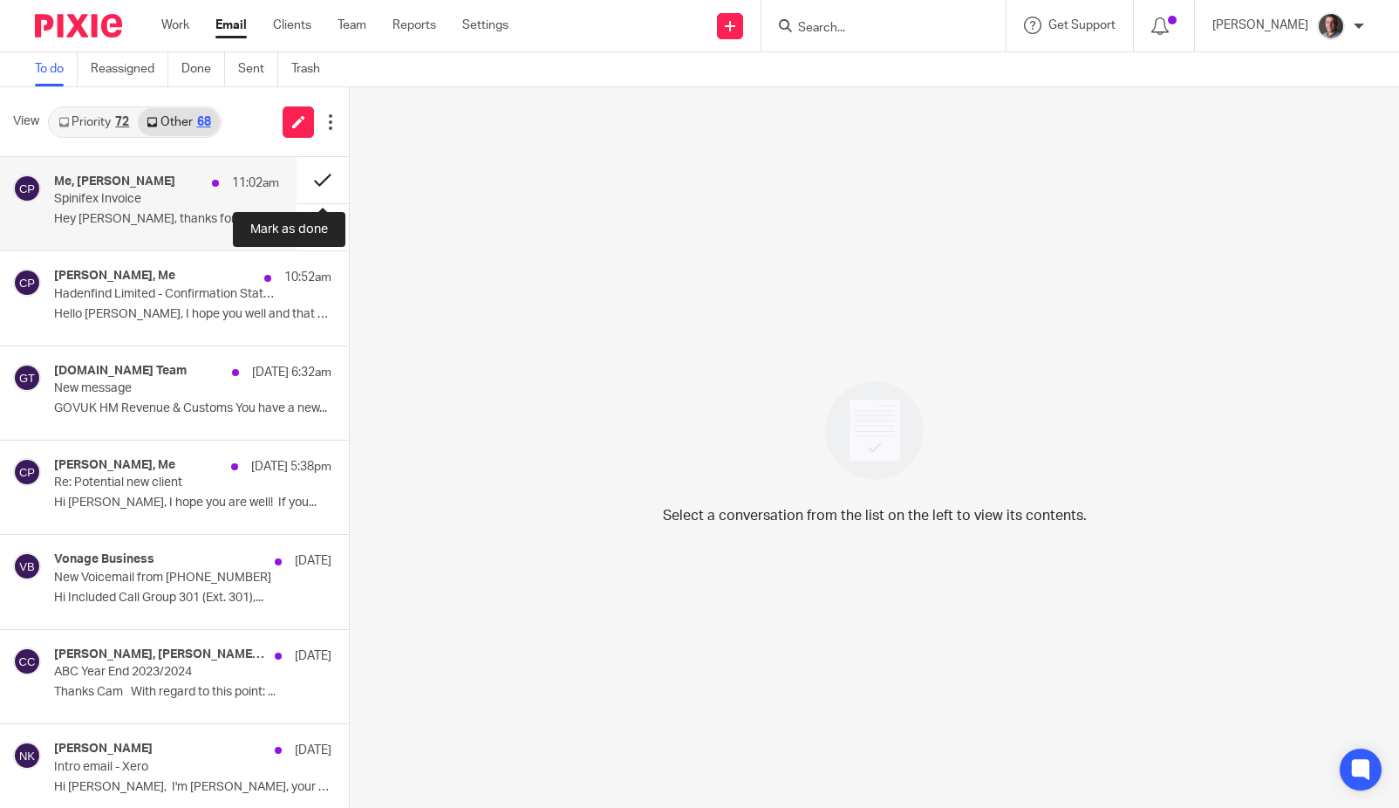
click at [327, 177] on button at bounding box center [323, 180] width 52 height 46
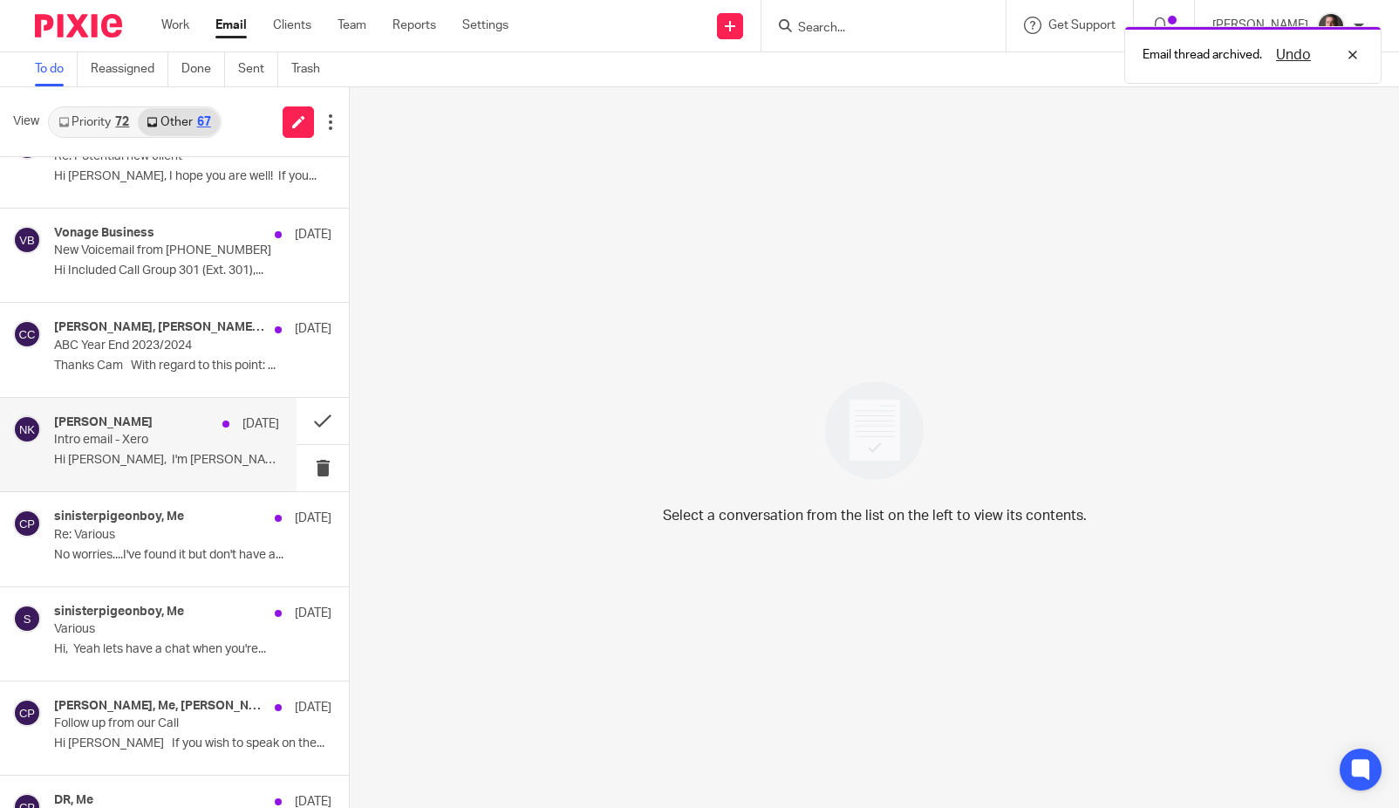
scroll to position [239, 0]
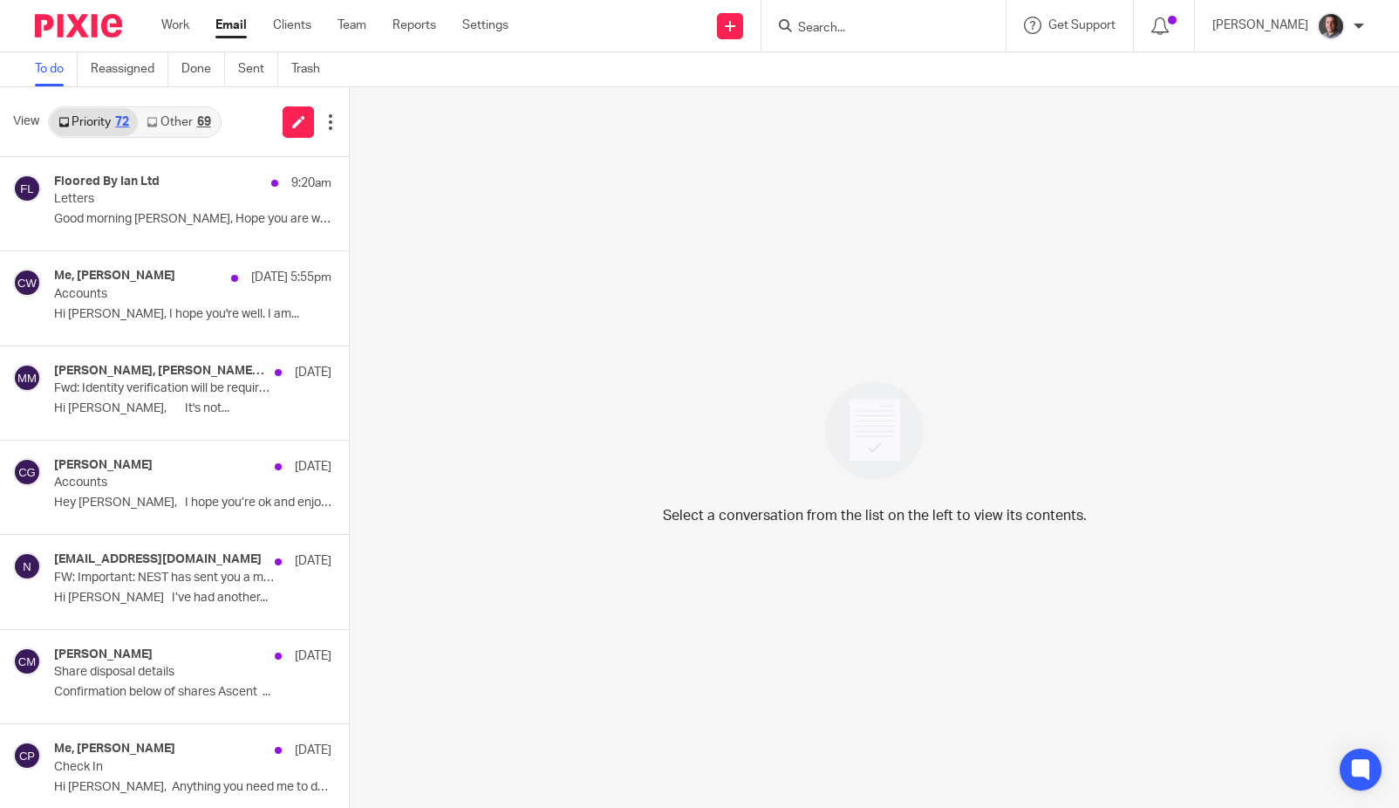
click at [187, 120] on link "Other 69" at bounding box center [178, 122] width 81 height 28
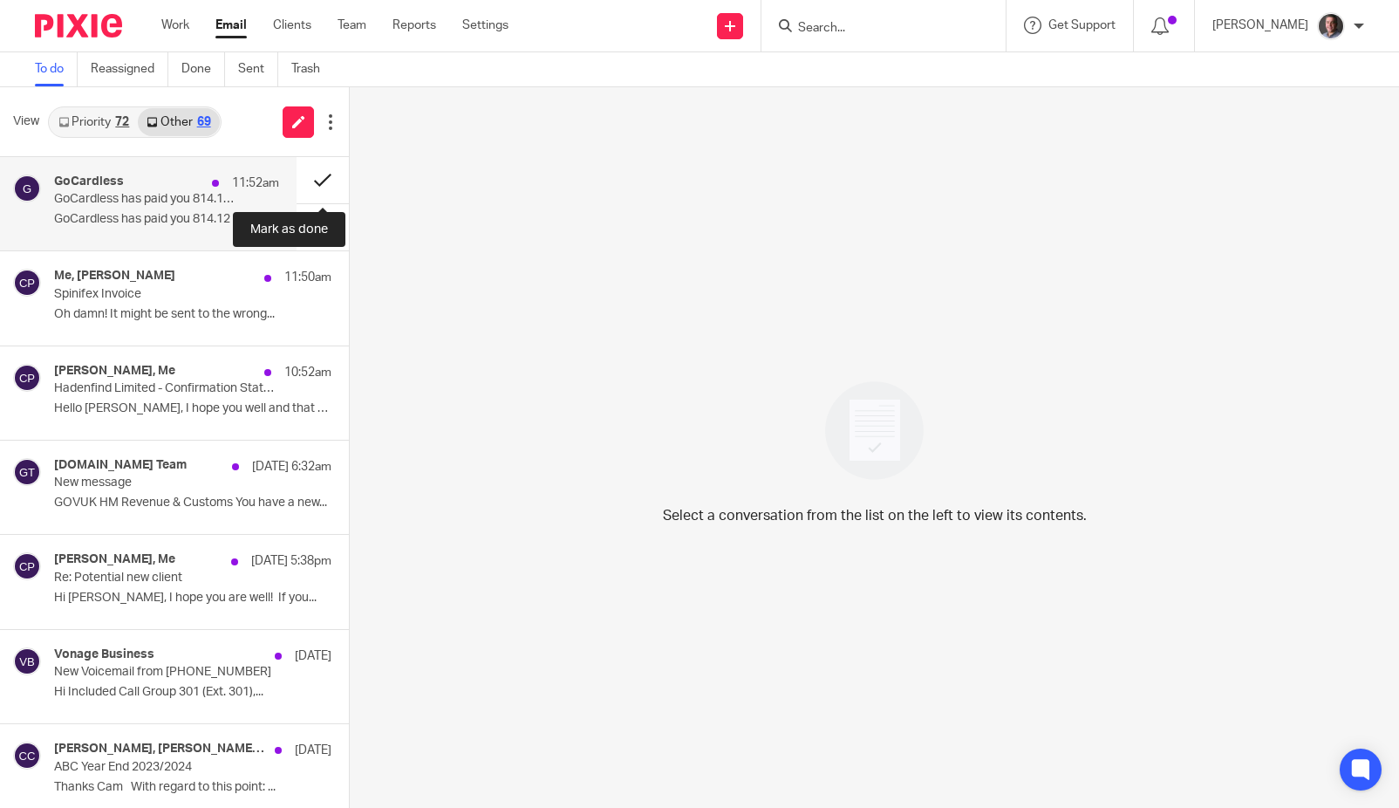
click at [322, 177] on button at bounding box center [323, 180] width 52 height 46
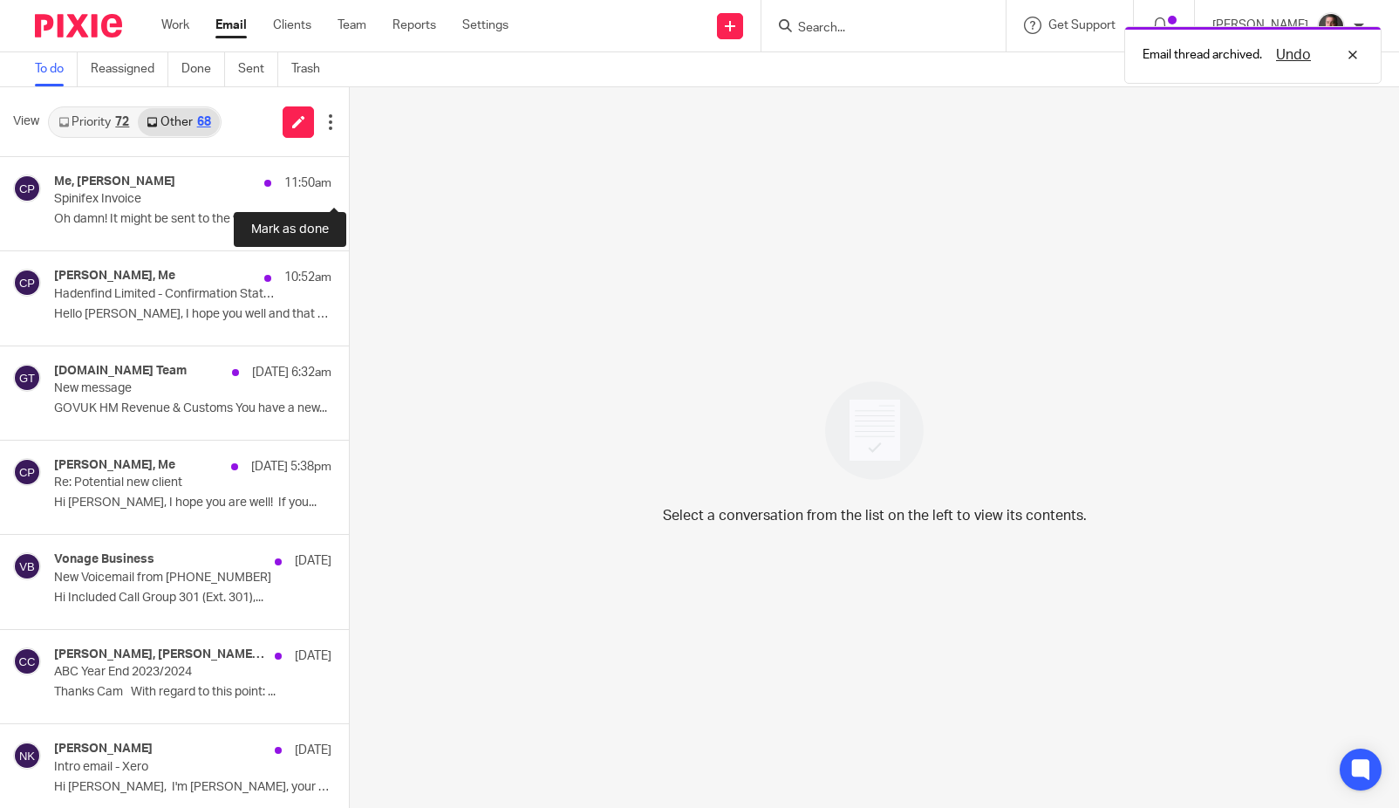
click at [349, 177] on button at bounding box center [356, 180] width 14 height 46
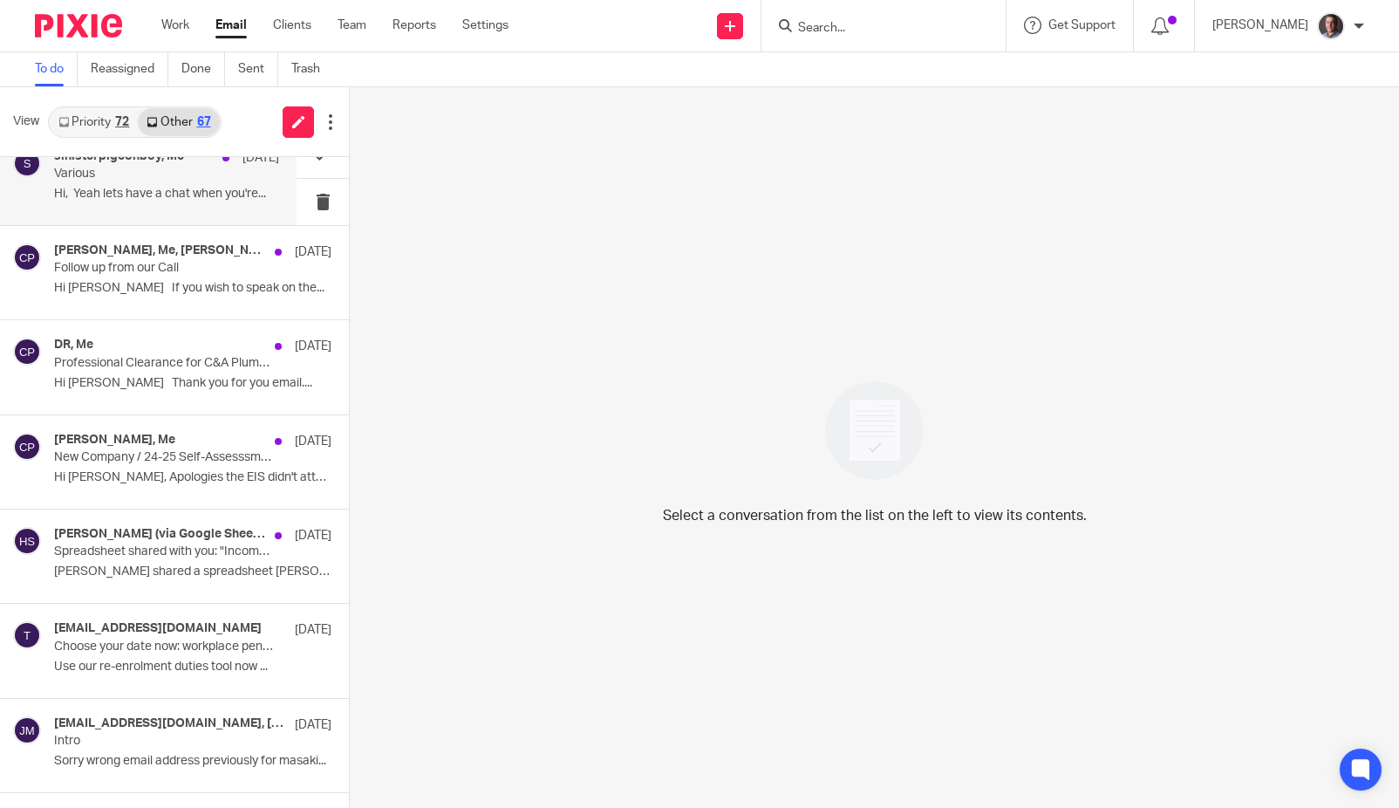
scroll to position [693, 0]
